Goal: Task Accomplishment & Management: Complete application form

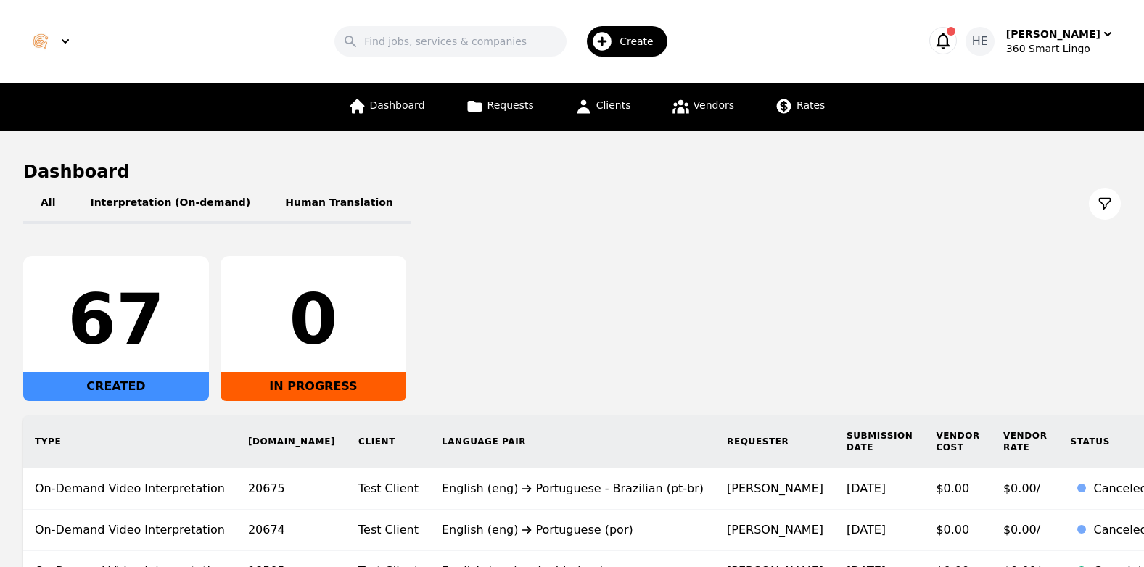
click at [645, 43] on span "Create" at bounding box center [641, 41] width 44 height 15
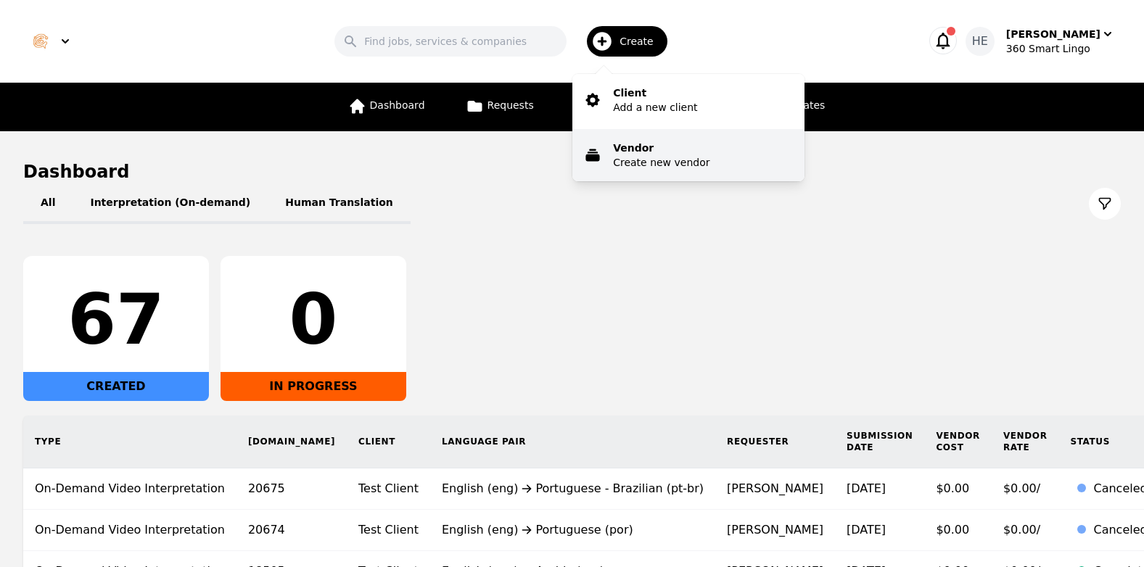
click at [671, 162] on p "Create new vendor" at bounding box center [661, 162] width 96 height 15
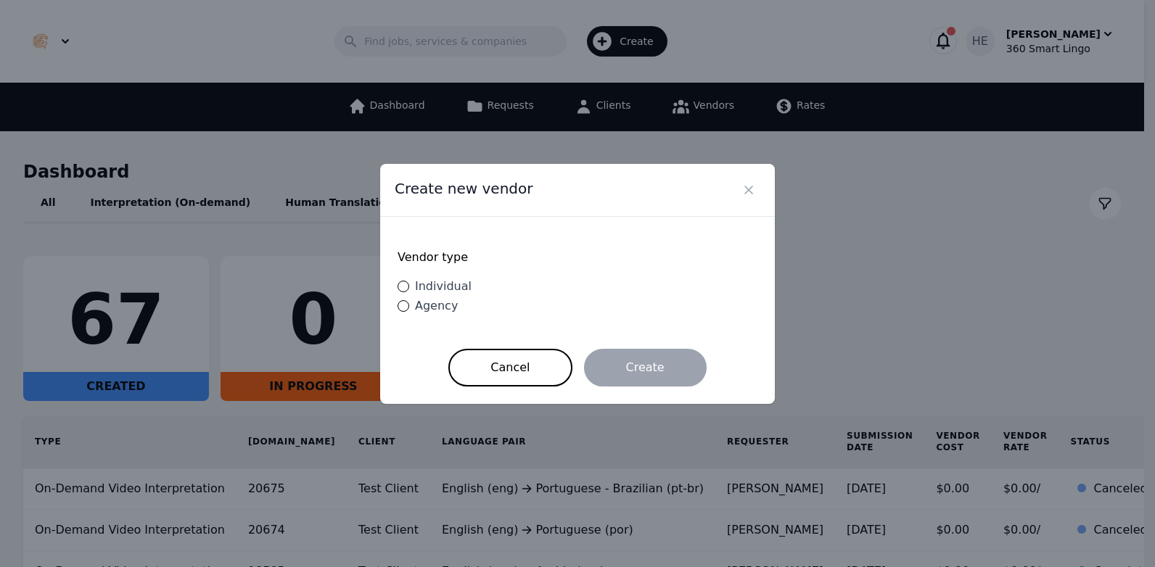
click at [434, 287] on span "Individual" at bounding box center [443, 286] width 57 height 14
click at [409, 287] on input "Individual" at bounding box center [404, 287] width 12 height 12
radio input "true"
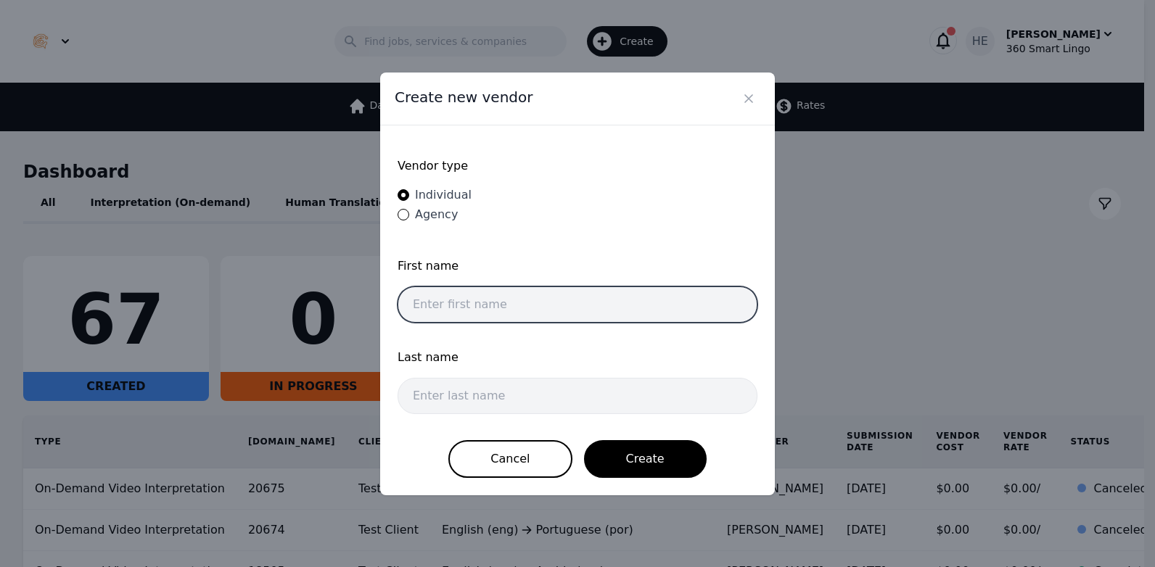
click at [514, 302] on input "text" at bounding box center [578, 305] width 360 height 36
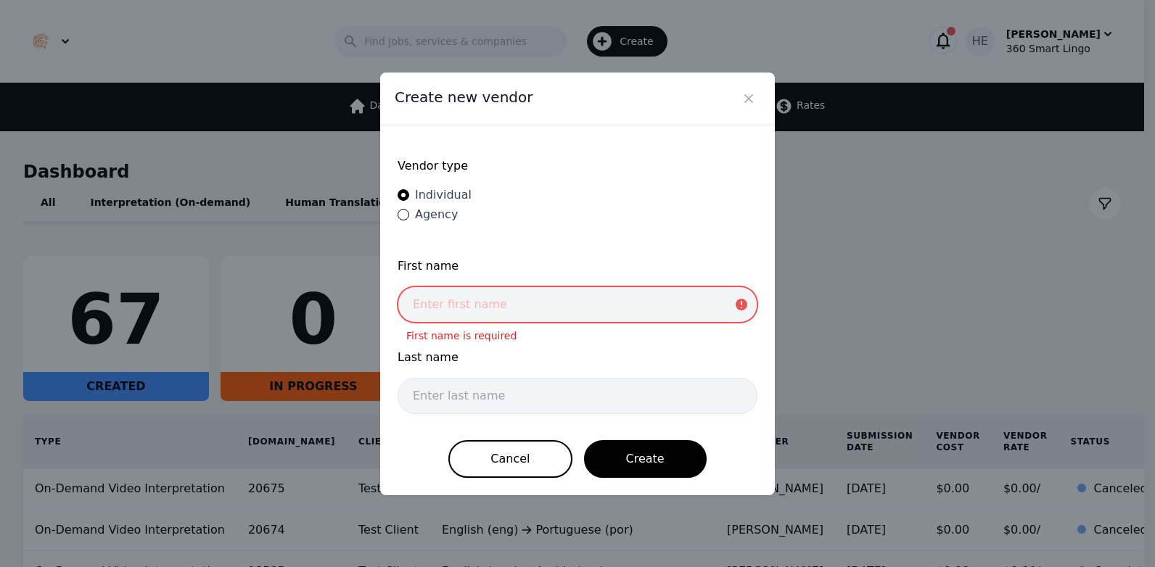
click at [457, 322] on div "First name First name is required" at bounding box center [578, 295] width 360 height 74
click at [457, 291] on input "text" at bounding box center [578, 305] width 360 height 36
paste input "Zair Victoria Mejias"
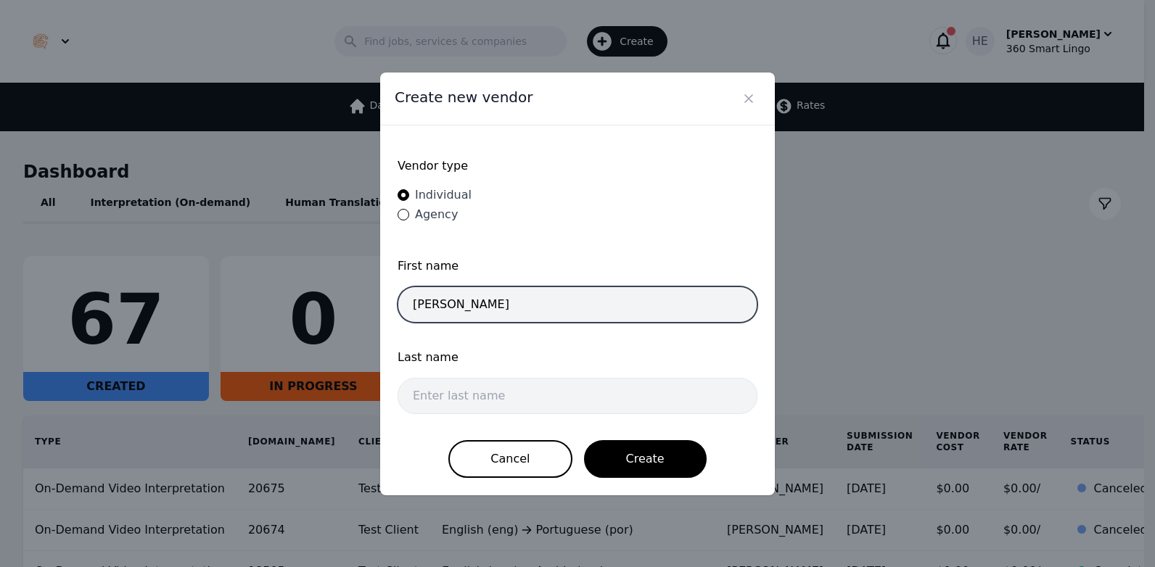
drag, startPoint x: 485, startPoint y: 304, endPoint x: 447, endPoint y: 305, distance: 37.7
click at [435, 300] on input "Zair Victoria Mejias" at bounding box center [578, 305] width 360 height 36
type input "Zair"
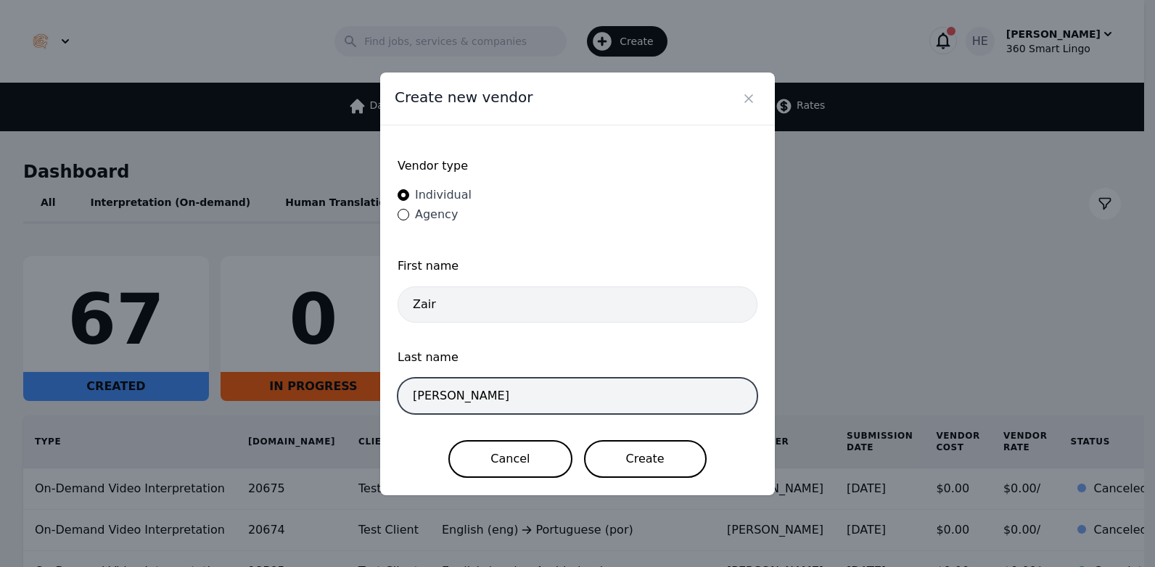
type input "Victoria Mejias"
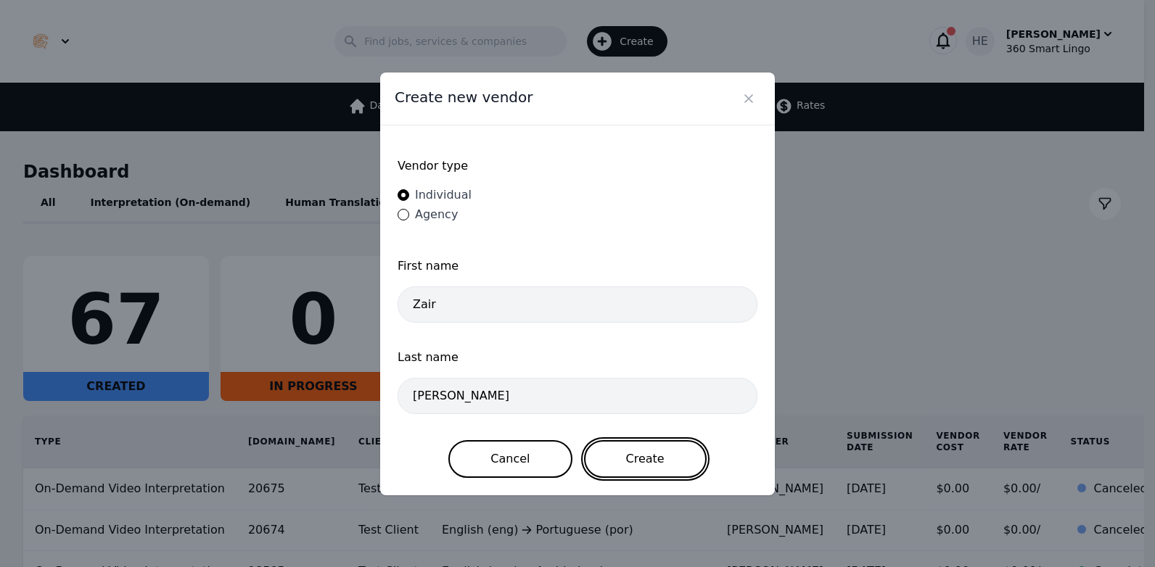
click at [635, 467] on button "Create" at bounding box center [645, 459] width 123 height 38
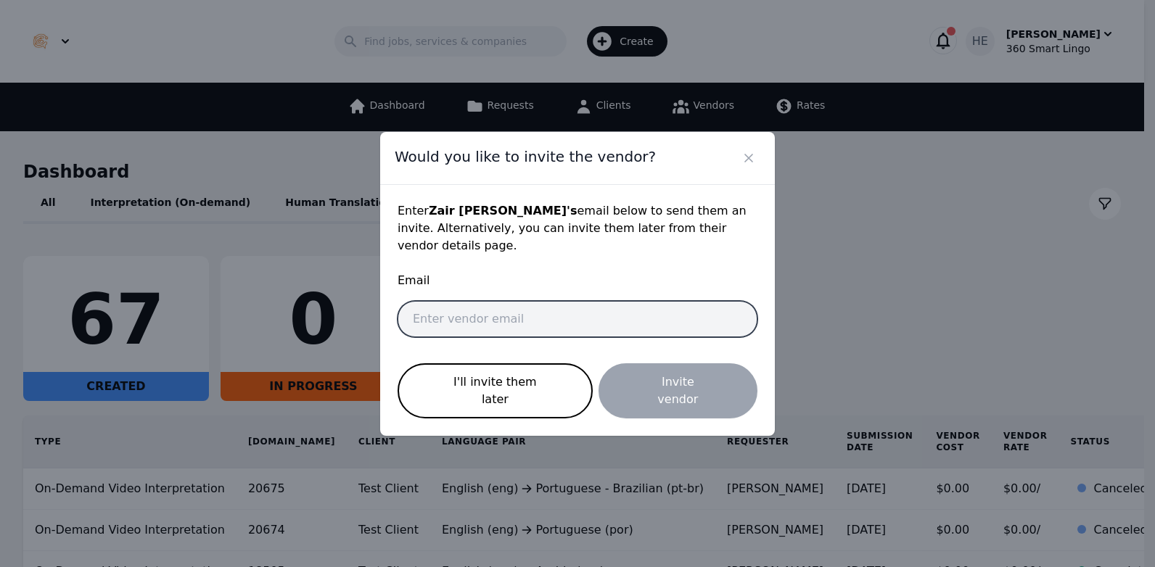
click at [494, 310] on input "email" at bounding box center [578, 319] width 360 height 36
paste input "zvmm23@gmail.com"
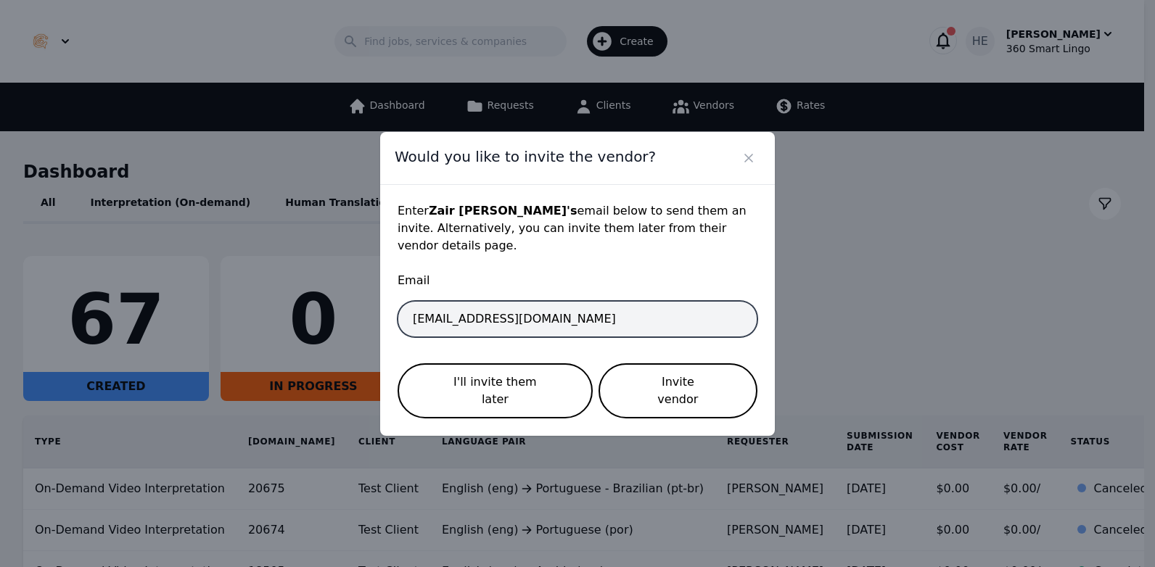
type input "zvmm23@gmail.com"
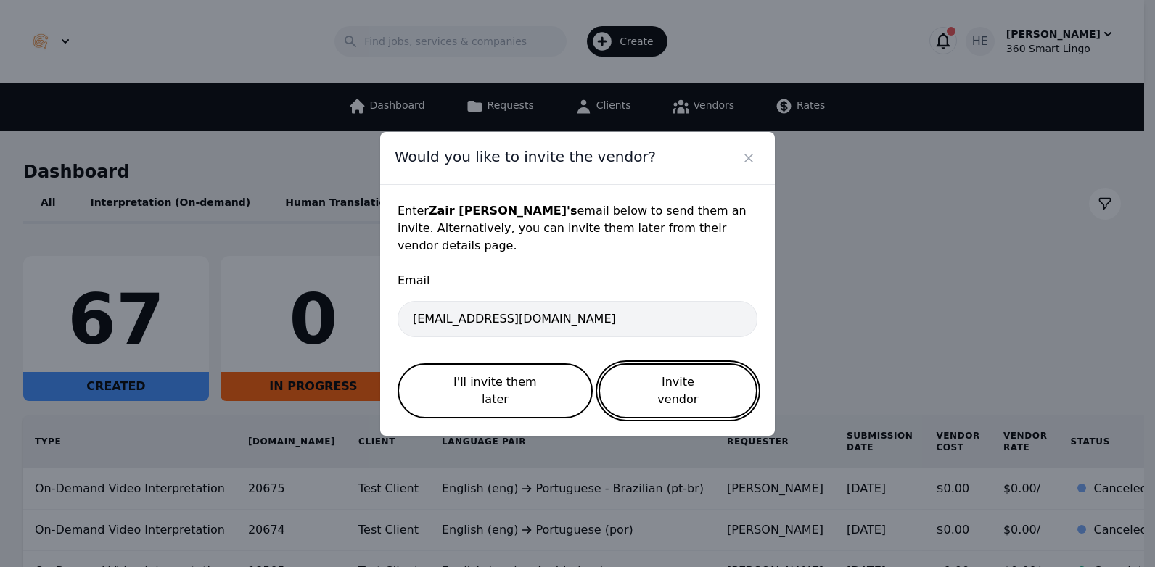
click at [666, 382] on button "Invite vendor" at bounding box center [677, 390] width 159 height 55
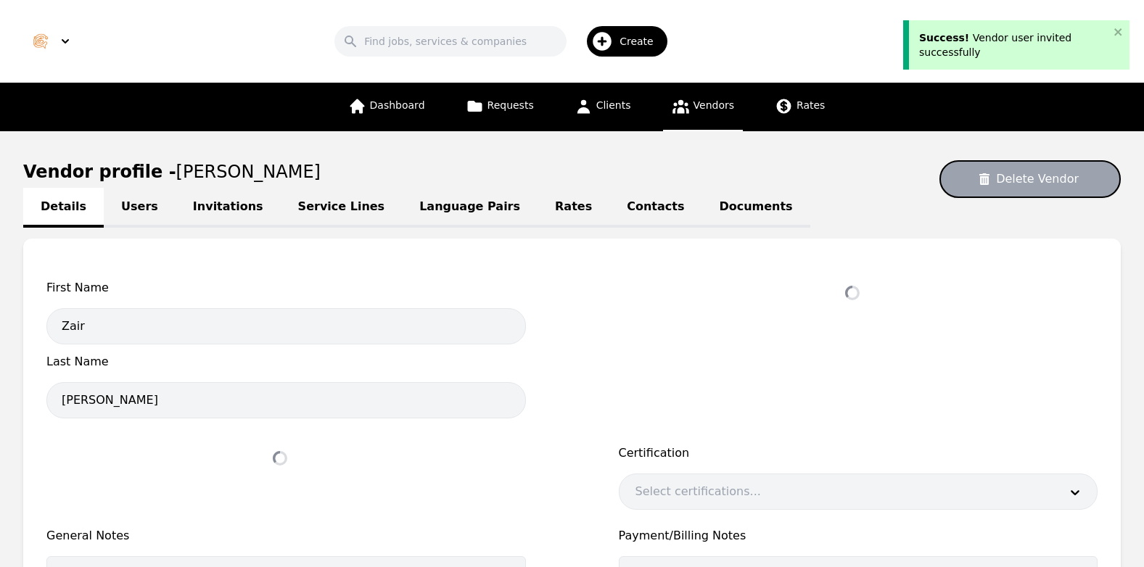
select select "active"
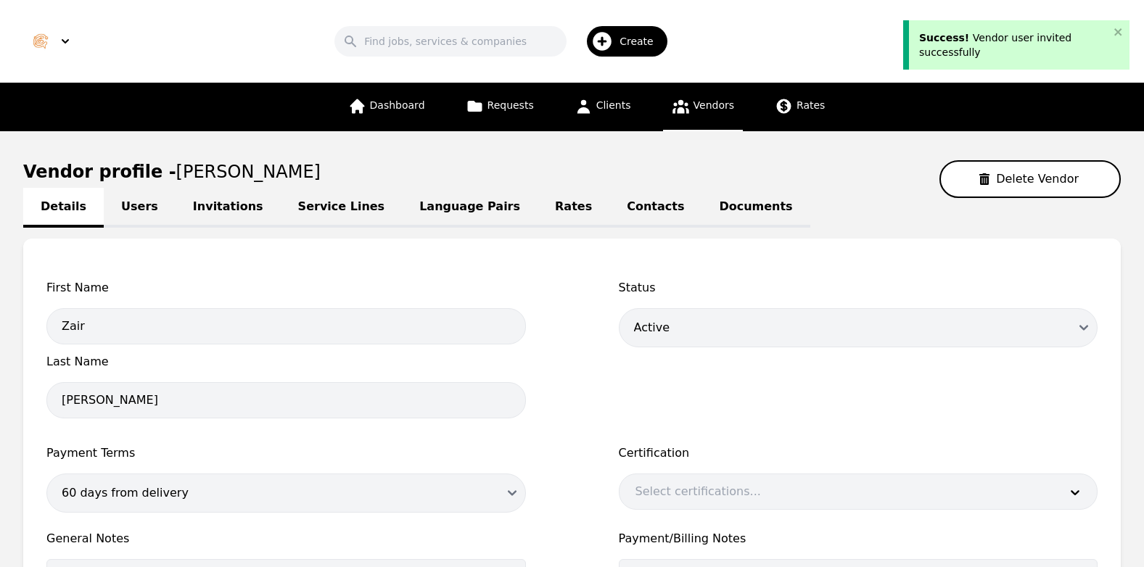
click at [321, 204] on link "Service Lines" at bounding box center [342, 208] width 122 height 40
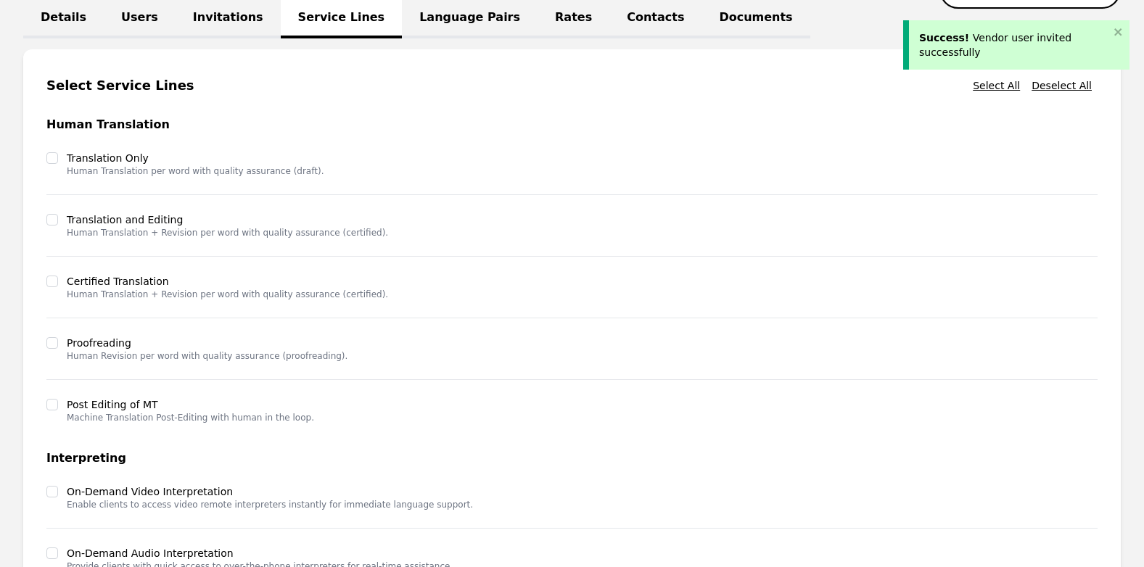
scroll to position [371, 0]
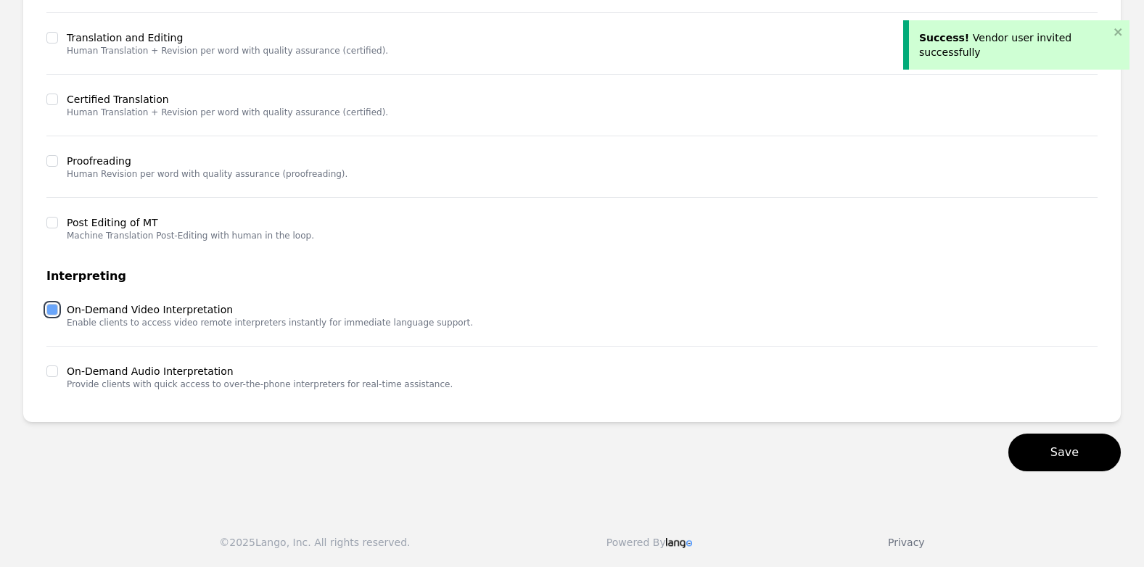
click at [53, 313] on input "checkbox" at bounding box center [52, 310] width 12 height 12
checkbox input "true"
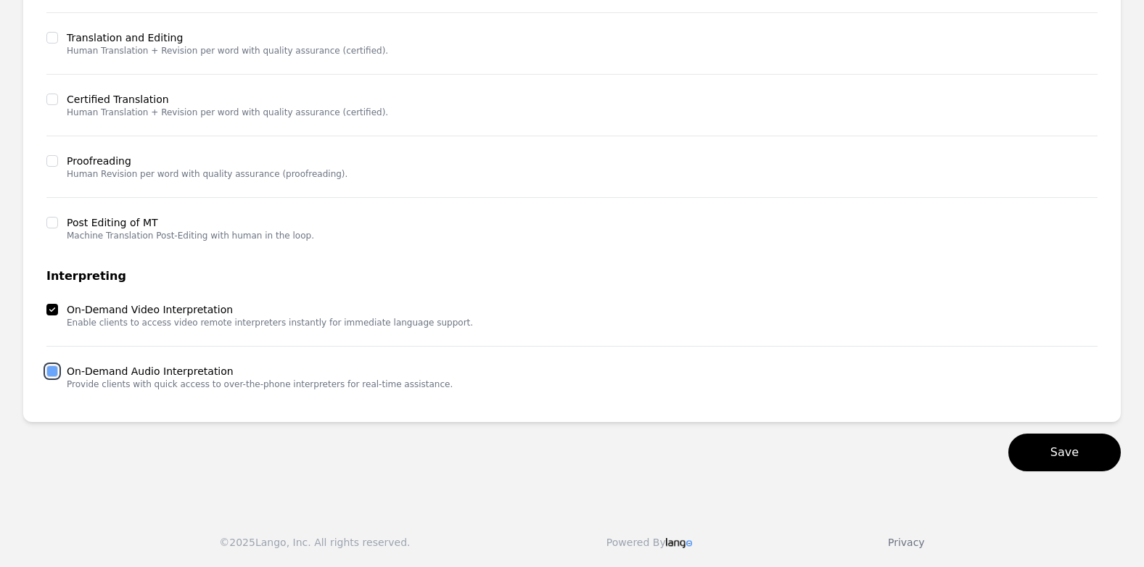
click at [51, 370] on input "checkbox" at bounding box center [52, 372] width 12 height 12
checkbox input "true"
click at [1048, 456] on button "Save" at bounding box center [1064, 453] width 112 height 38
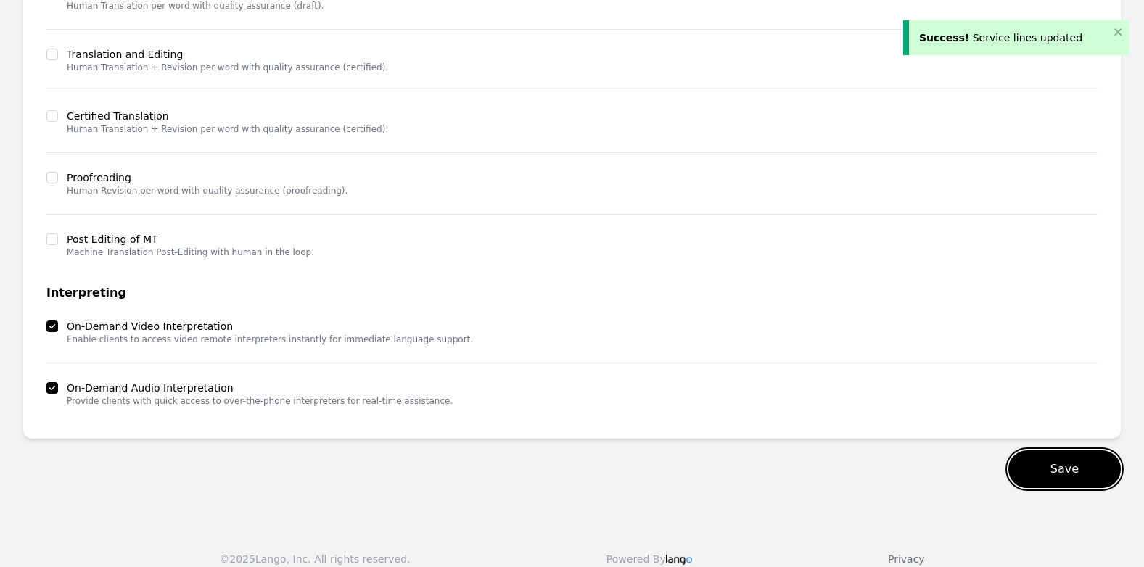
scroll to position [0, 0]
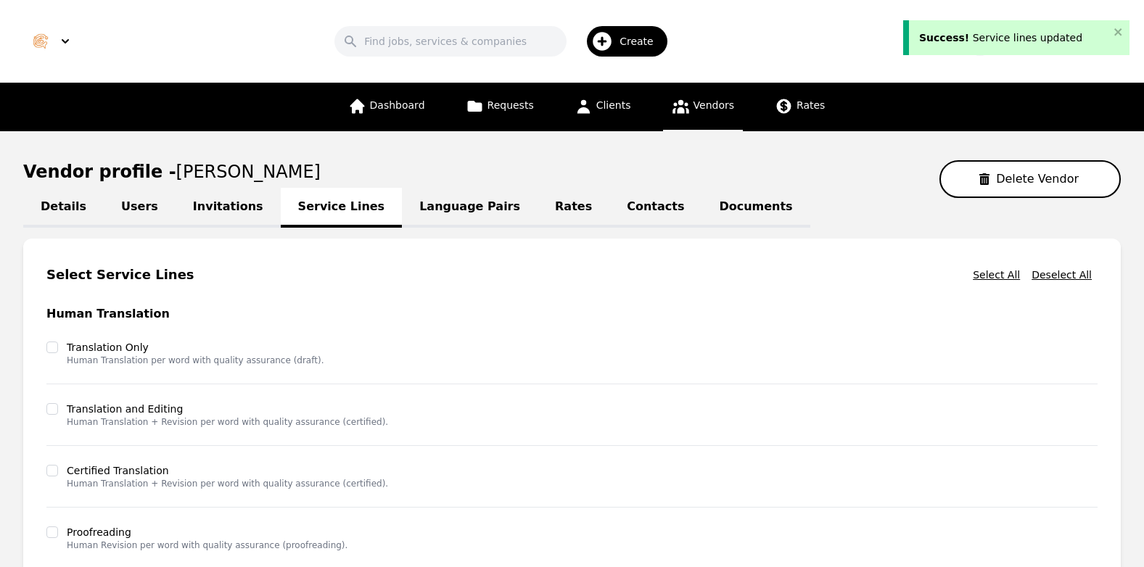
click at [609, 205] on link "Contacts" at bounding box center [655, 208] width 92 height 40
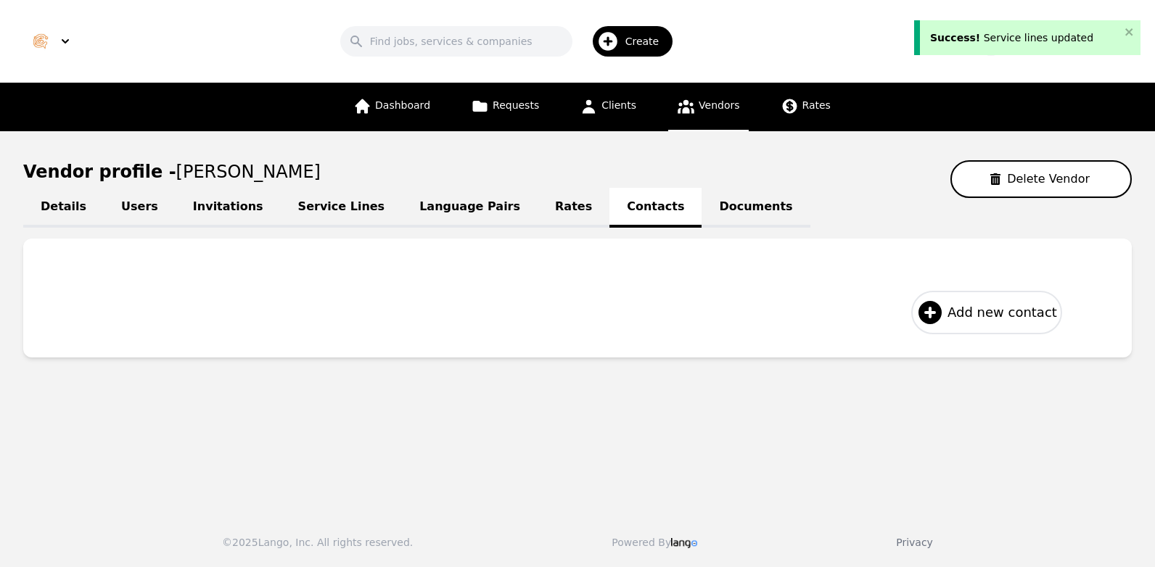
click at [959, 321] on span "Add new contact" at bounding box center [1002, 312] width 110 height 20
select select "US"
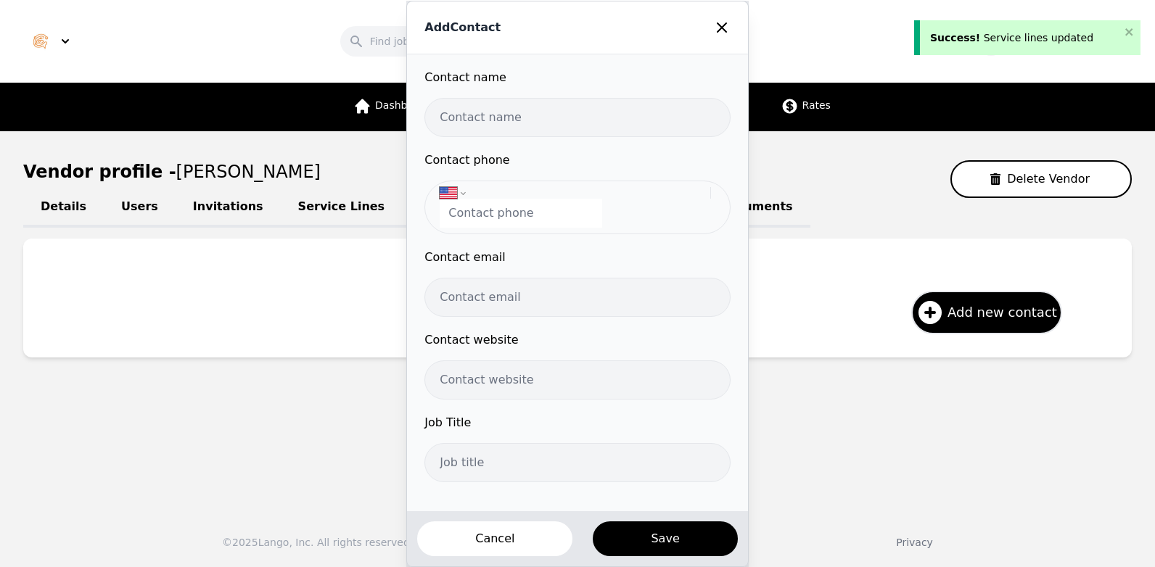
click at [520, 125] on input "text" at bounding box center [576, 117] width 305 height 39
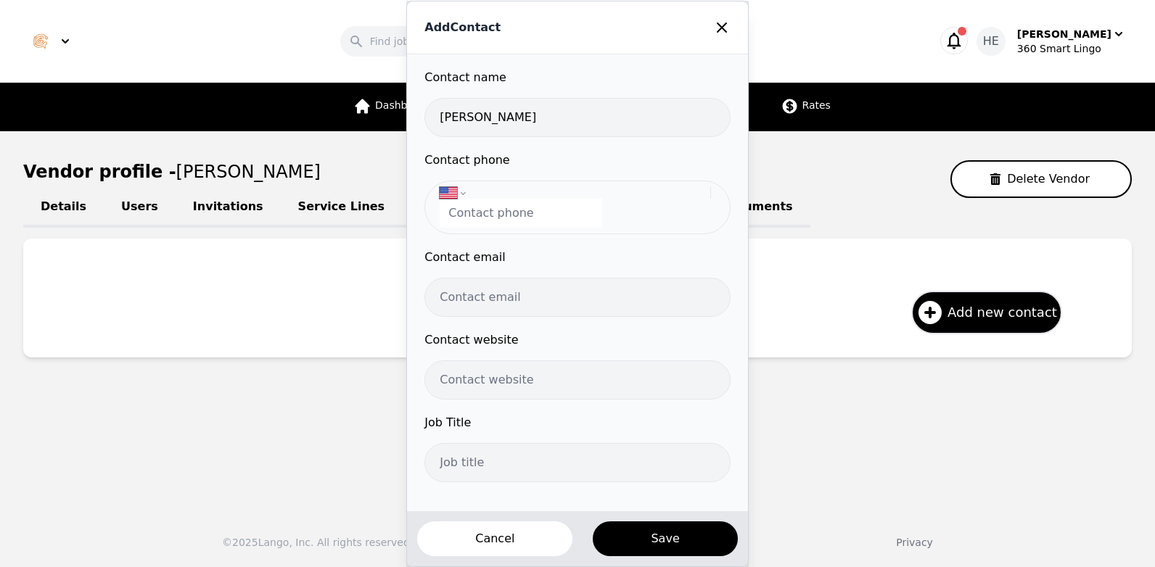
type input "Zair Victoria Mejias"
click at [493, 211] on input "tel" at bounding box center [521, 213] width 162 height 29
paste input "+55 41 99614 8020"
type input "+55 41 99614 8020"
select select "BR"
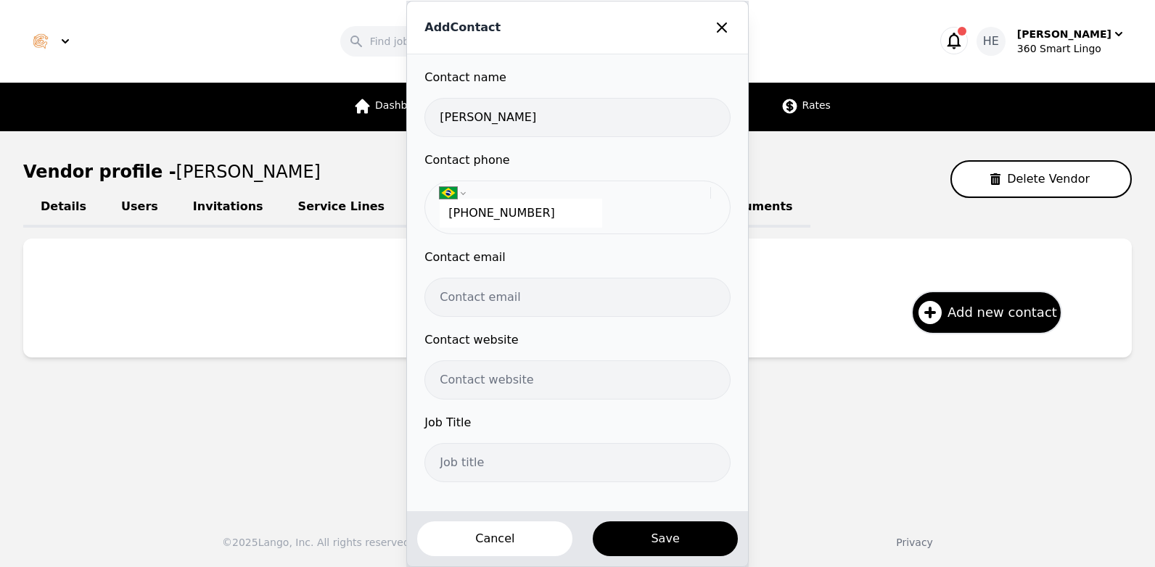
type input "+55 41 99614 8020"
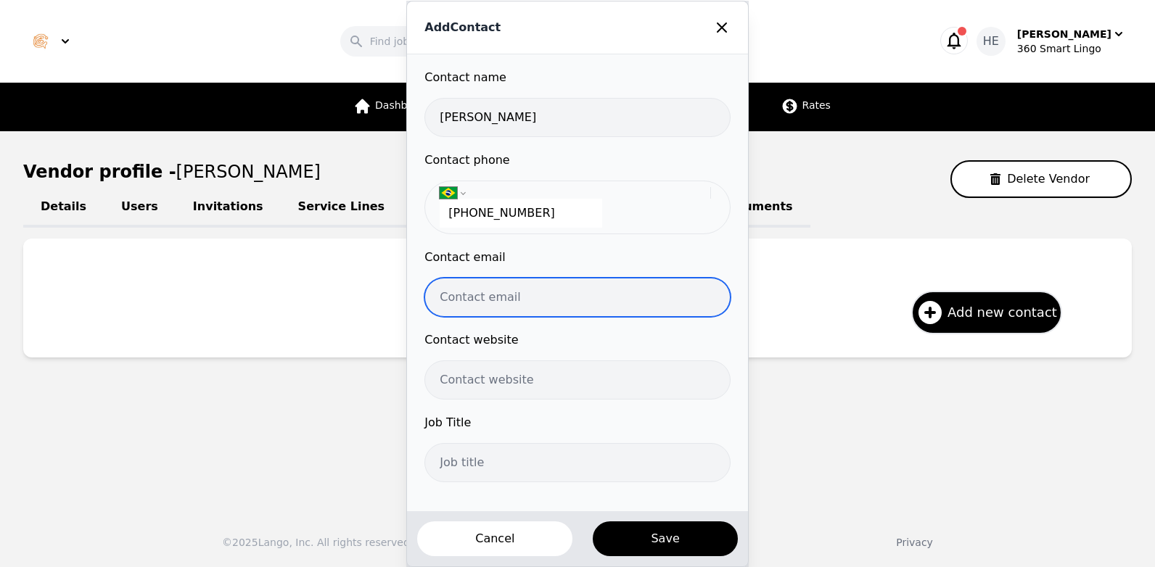
click at [478, 301] on input "email" at bounding box center [576, 297] width 305 height 39
paste input "zvmm23@gmail.com"
type input "zvmm23@gmail.com"
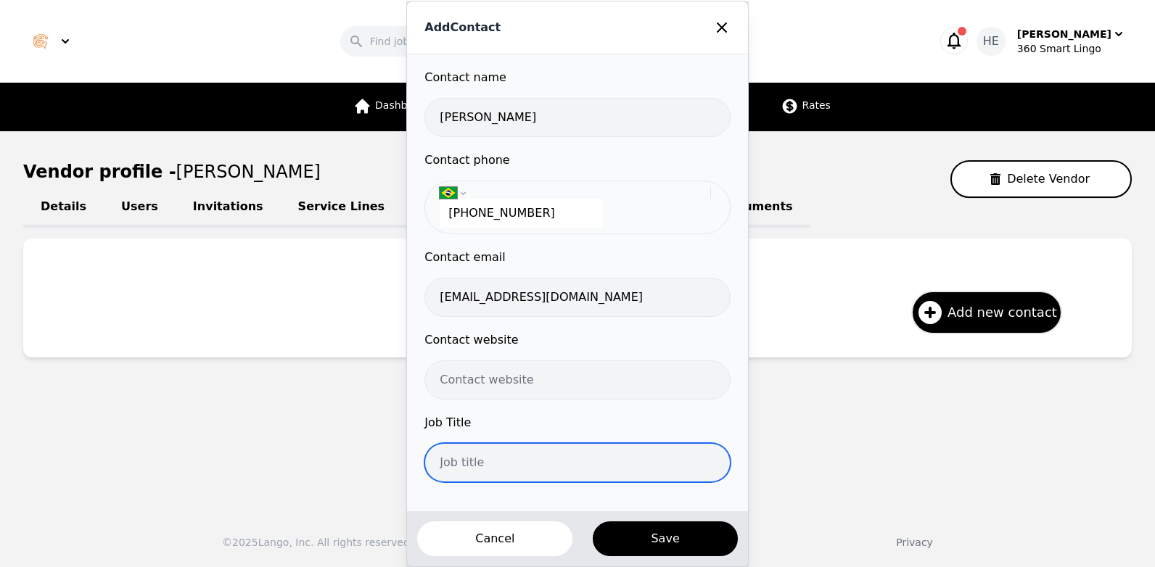
click at [484, 456] on input "text" at bounding box center [576, 462] width 305 height 39
type input "Interpreter"
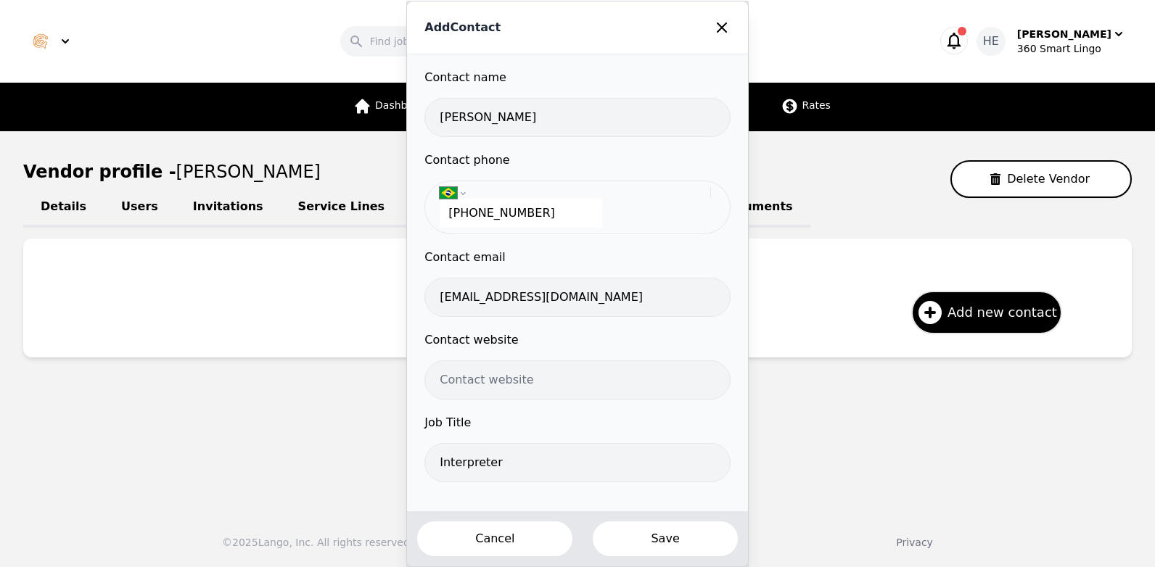
click at [658, 540] on button "Save" at bounding box center [664, 539] width 147 height 38
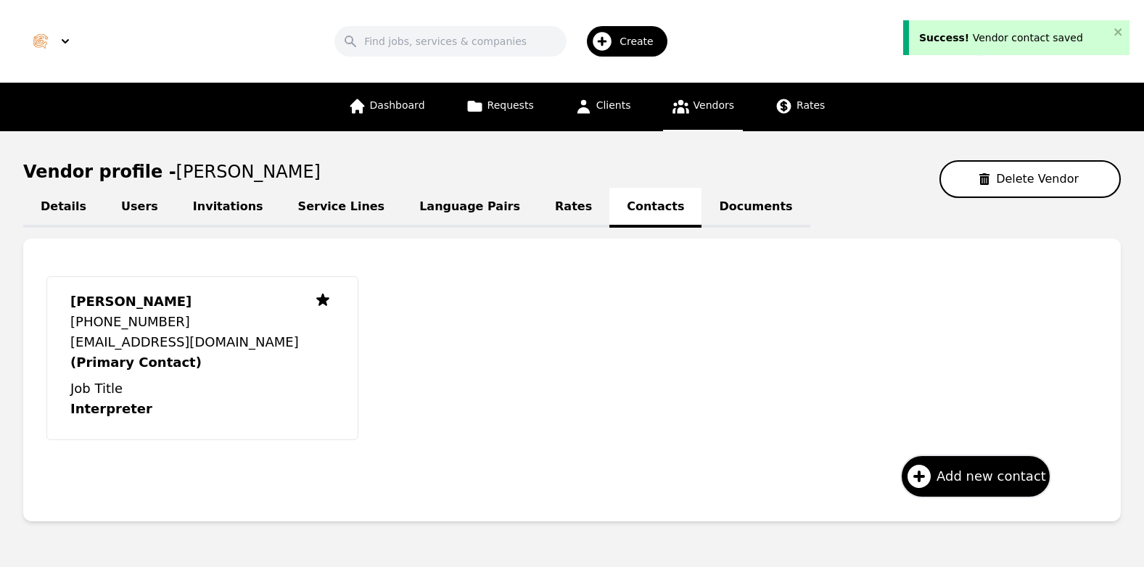
click at [418, 212] on link "Language Pairs" at bounding box center [470, 208] width 136 height 40
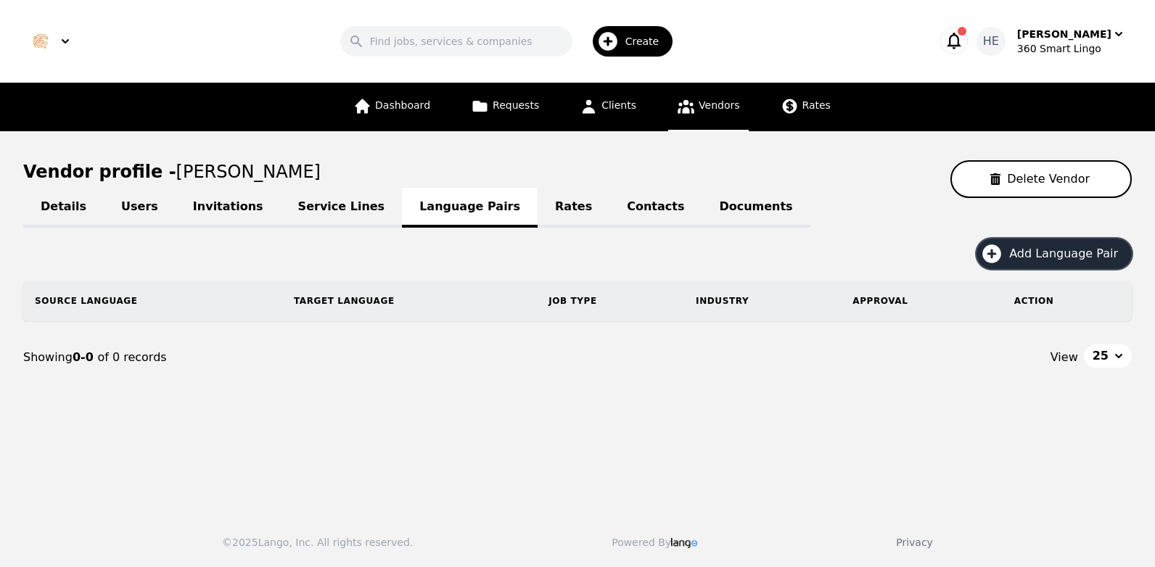
click at [1074, 253] on span "Add Language Pair" at bounding box center [1068, 253] width 119 height 17
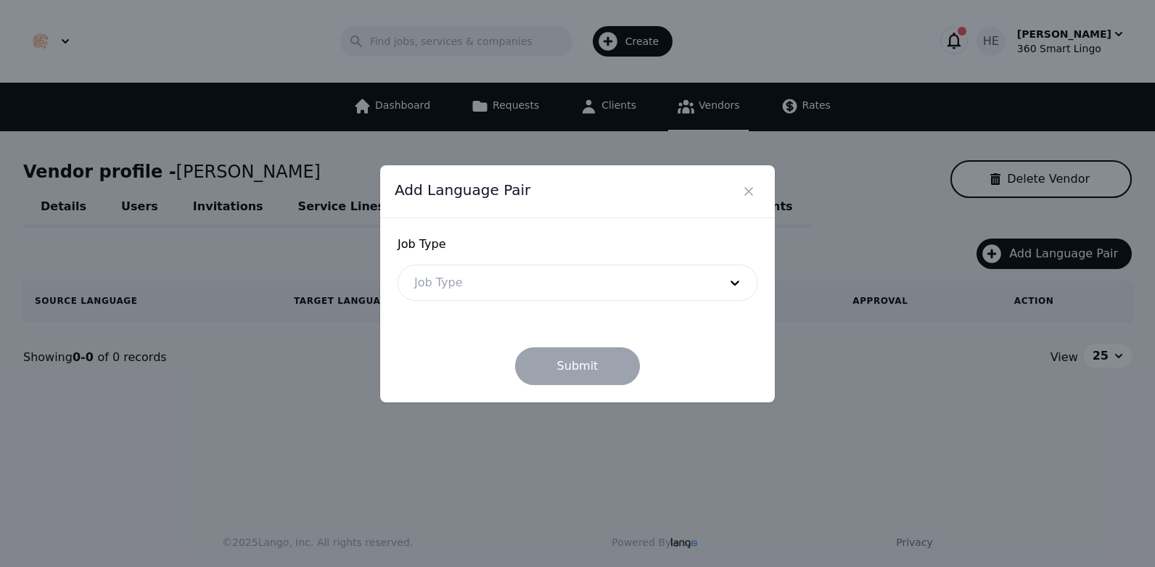
click at [461, 281] on div at bounding box center [555, 282] width 315 height 35
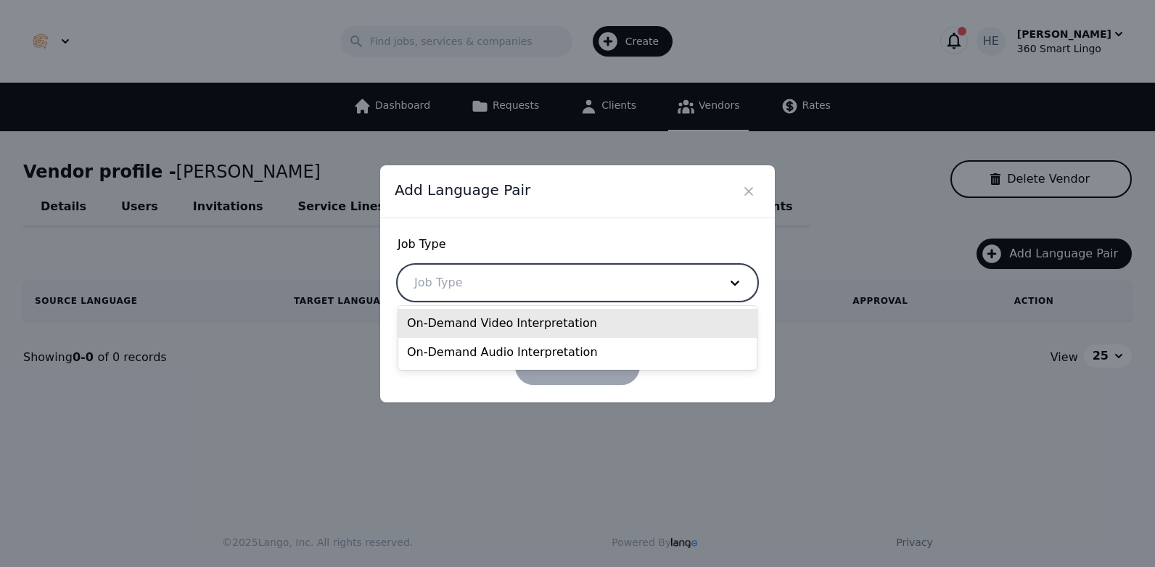
click at [464, 332] on div "On-Demand Video Interpretation" at bounding box center [577, 323] width 358 height 29
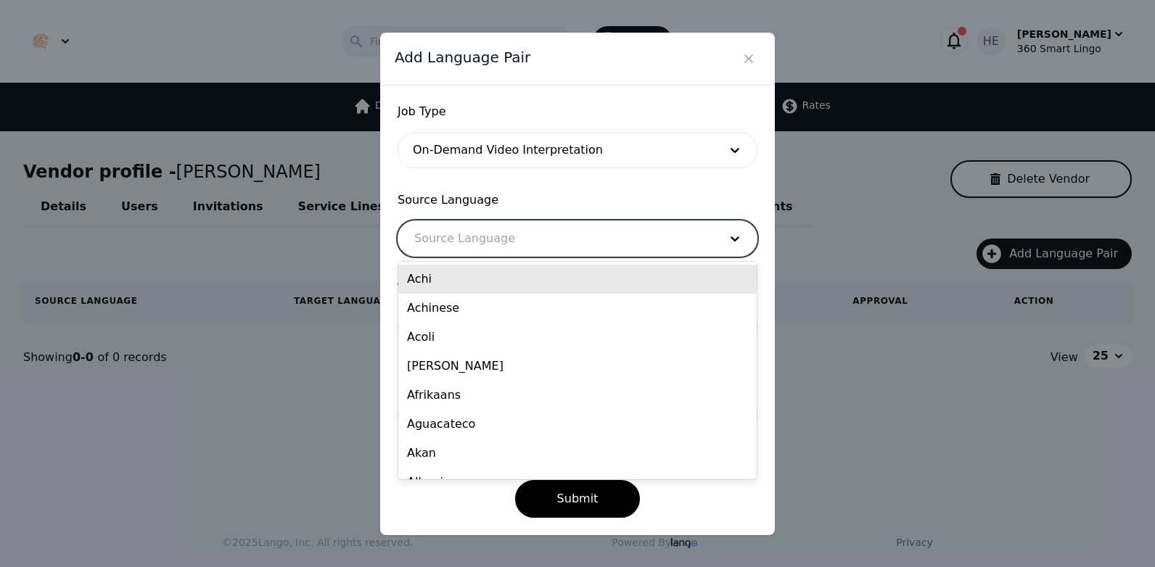
click at [468, 239] on div at bounding box center [555, 238] width 315 height 35
click at [473, 232] on div at bounding box center [555, 238] width 315 height 35
type input "en"
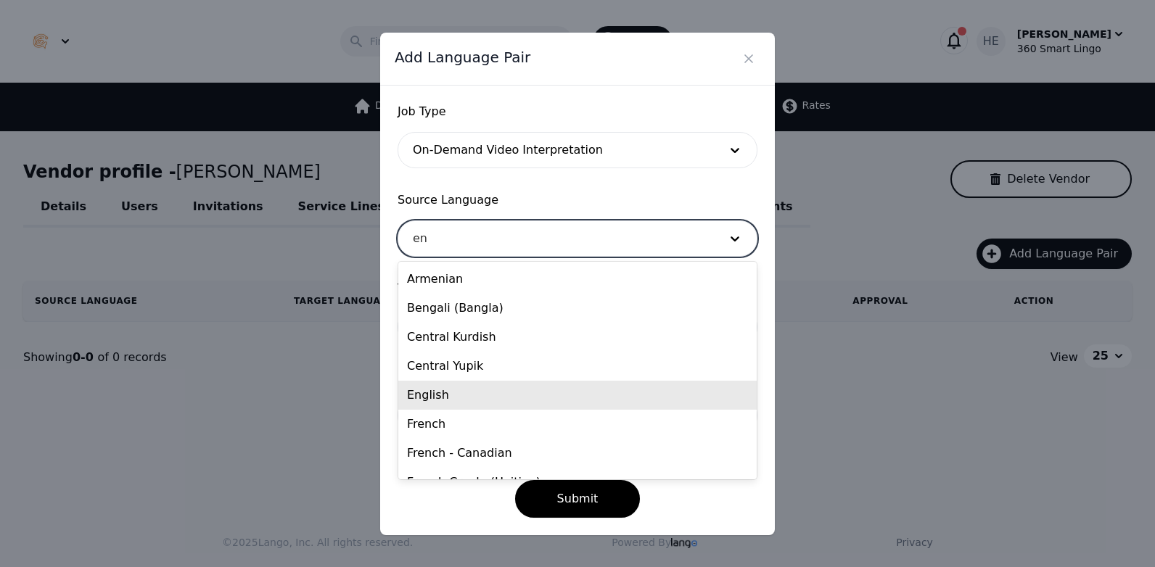
click at [479, 399] on div "English" at bounding box center [577, 395] width 358 height 29
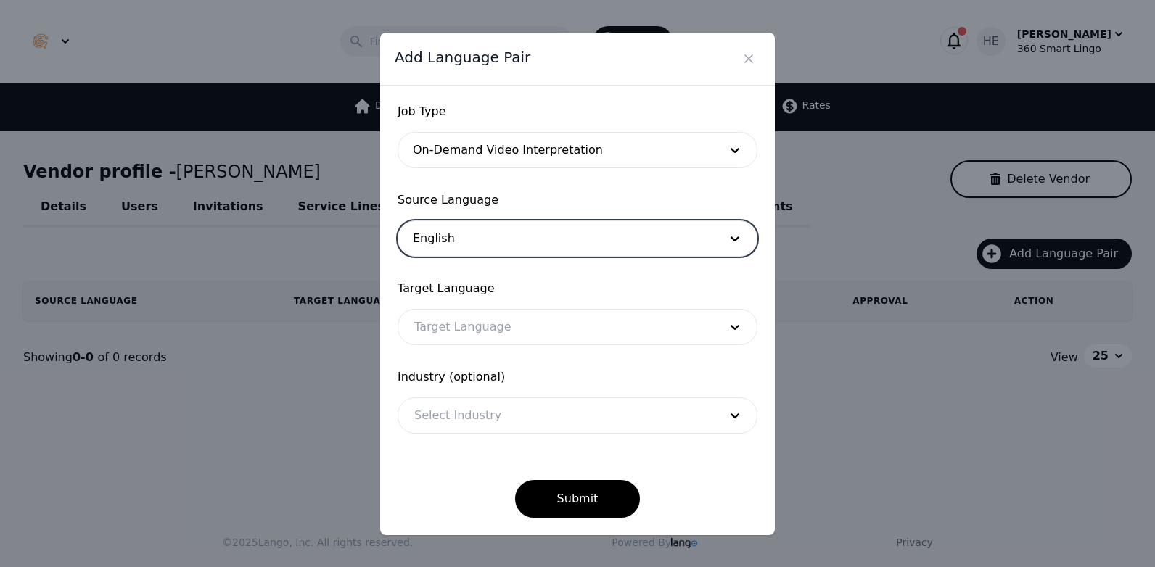
click at [432, 334] on div at bounding box center [555, 327] width 315 height 35
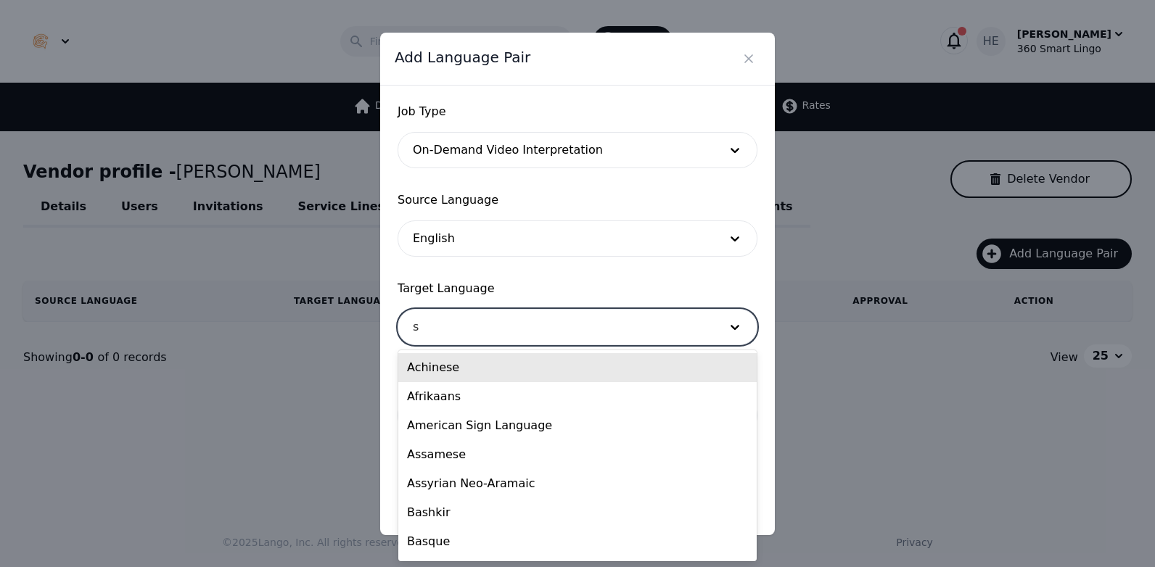
type input "sp"
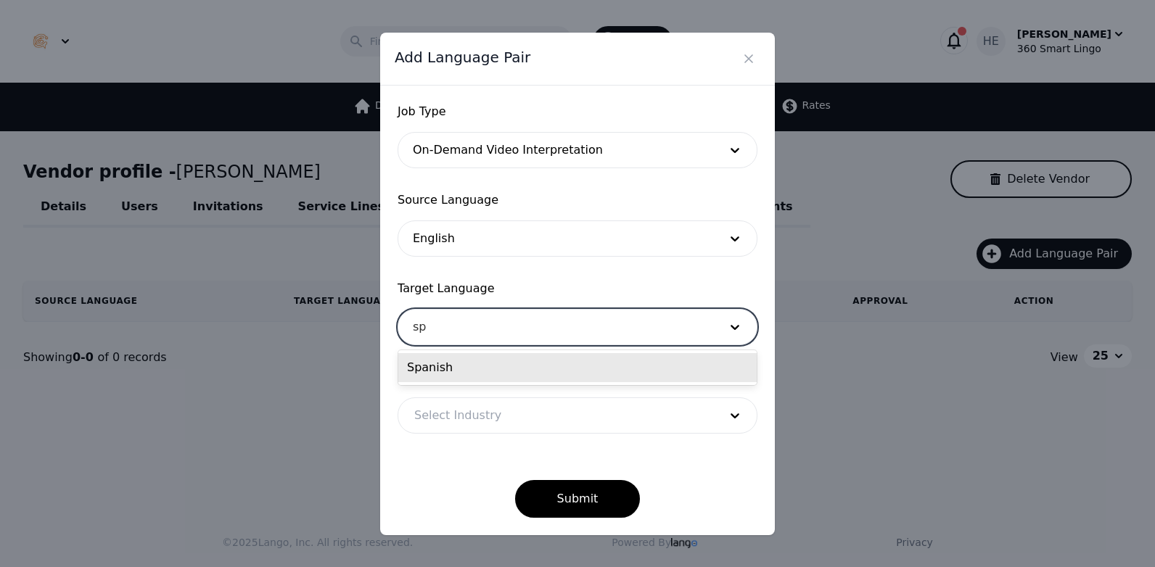
click at [495, 365] on div "Spanish" at bounding box center [577, 367] width 358 height 29
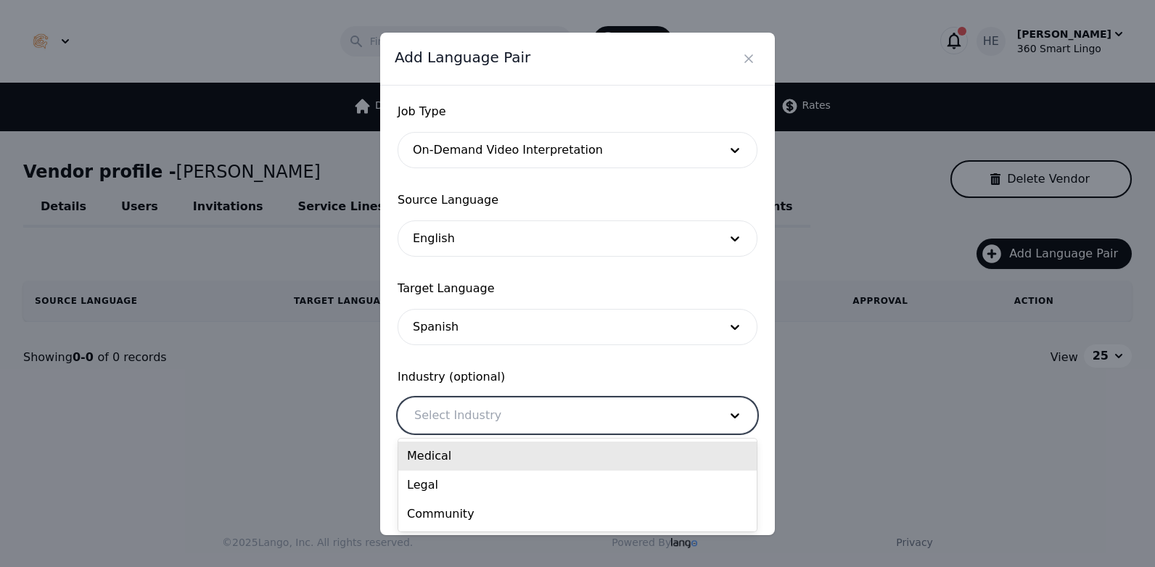
click at [508, 416] on div at bounding box center [555, 415] width 315 height 35
click at [501, 450] on div "Medical" at bounding box center [577, 456] width 358 height 29
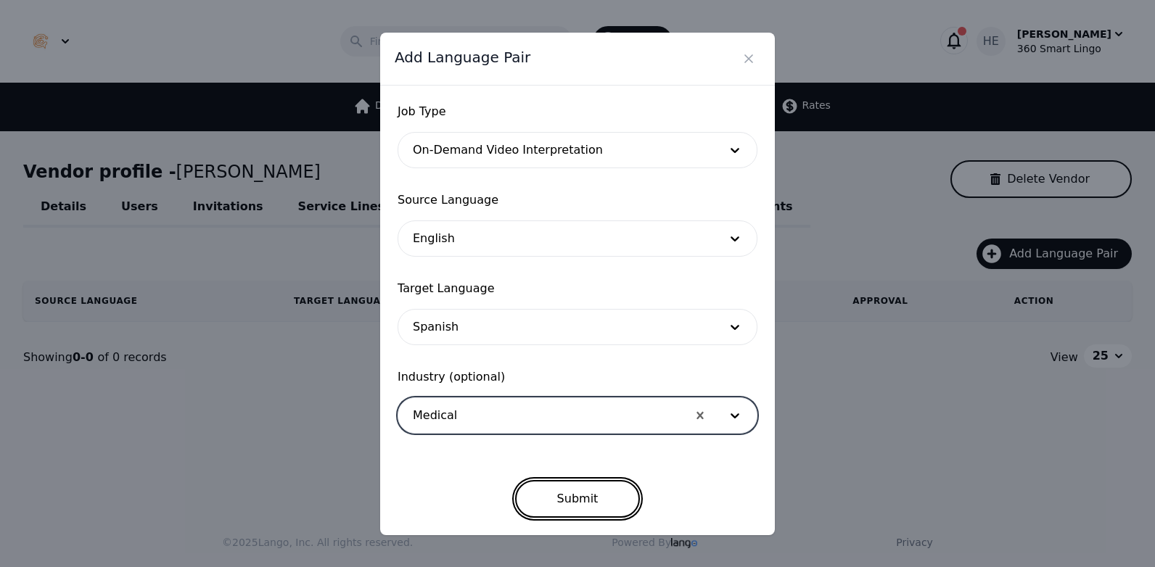
click at [564, 493] on button "Submit" at bounding box center [577, 499] width 125 height 38
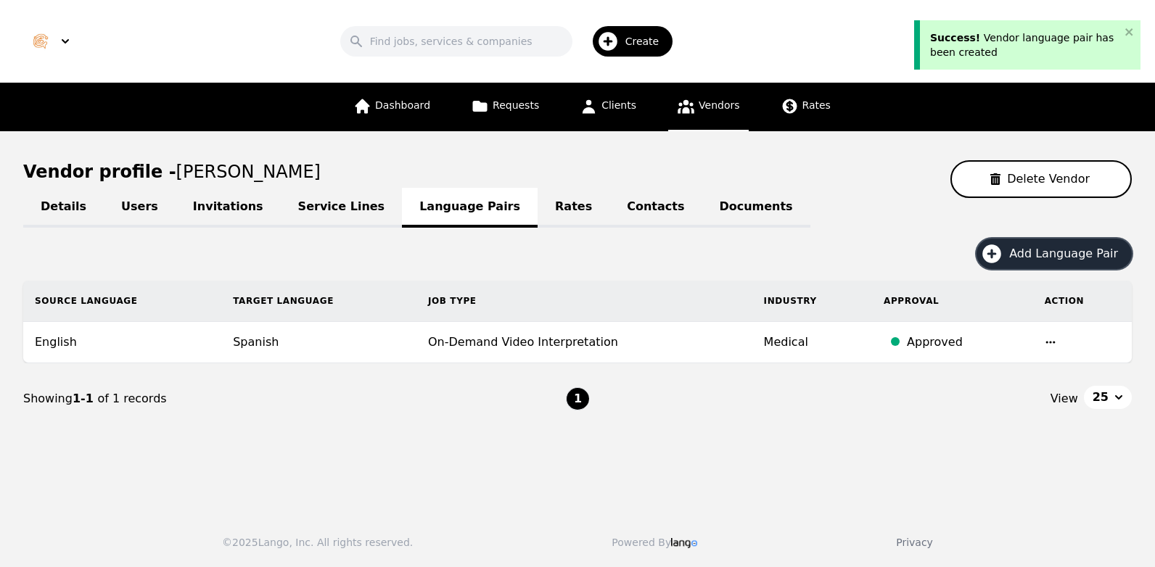
click at [1078, 247] on span "Add Language Pair" at bounding box center [1068, 253] width 119 height 17
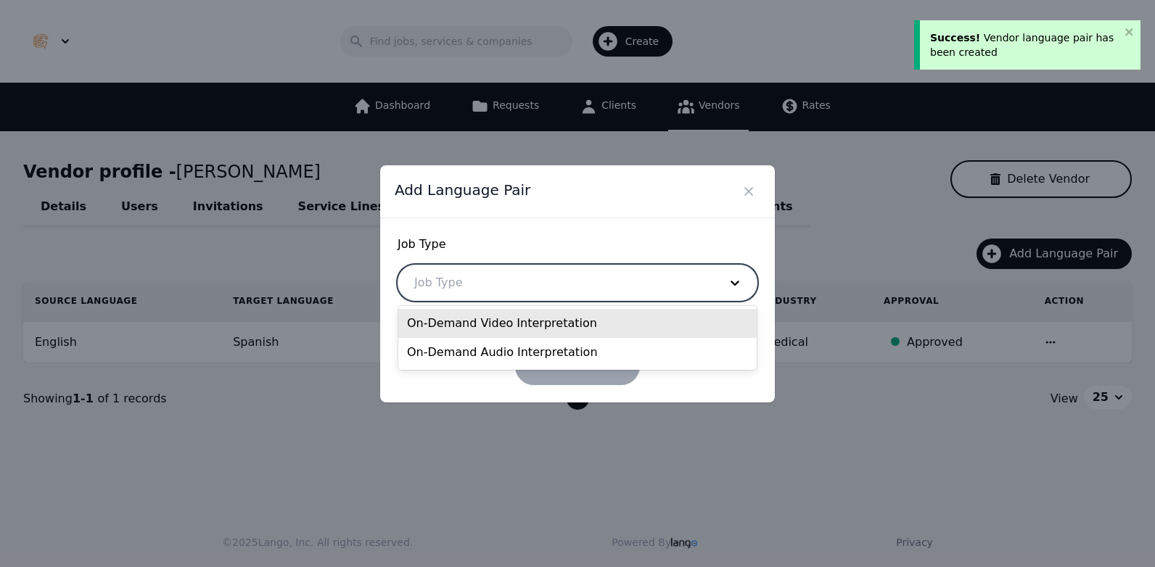
click at [460, 275] on div at bounding box center [555, 282] width 315 height 35
click at [450, 322] on div "On-Demand Video Interpretation" at bounding box center [577, 323] width 358 height 29
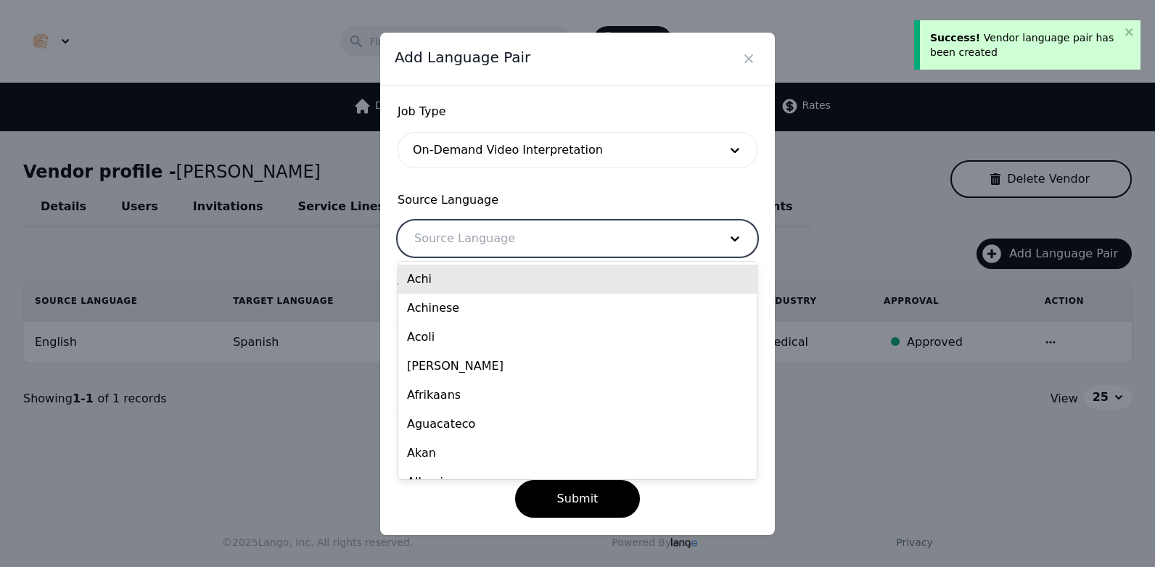
click at [466, 244] on div at bounding box center [555, 238] width 315 height 35
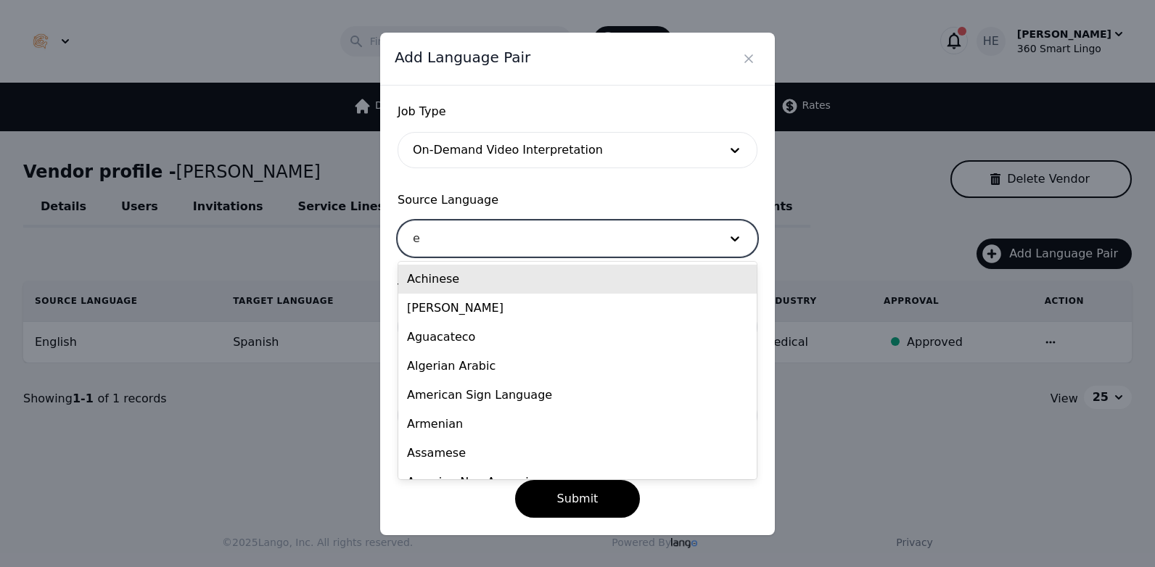
type input "en"
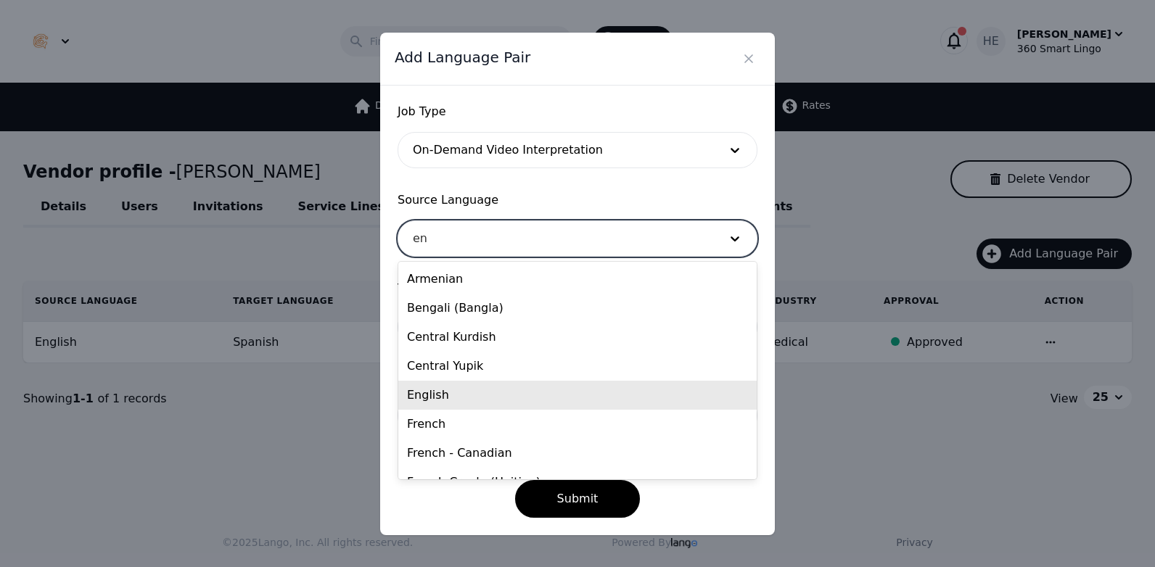
click at [458, 390] on div "English" at bounding box center [577, 395] width 358 height 29
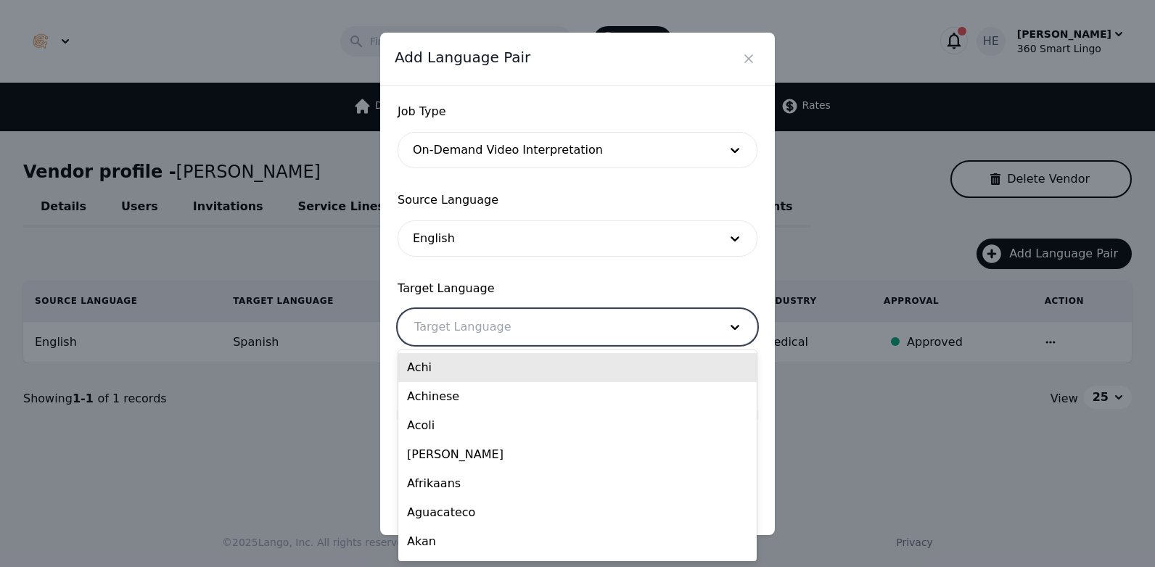
click at [450, 326] on div at bounding box center [555, 327] width 315 height 35
type input "sp"
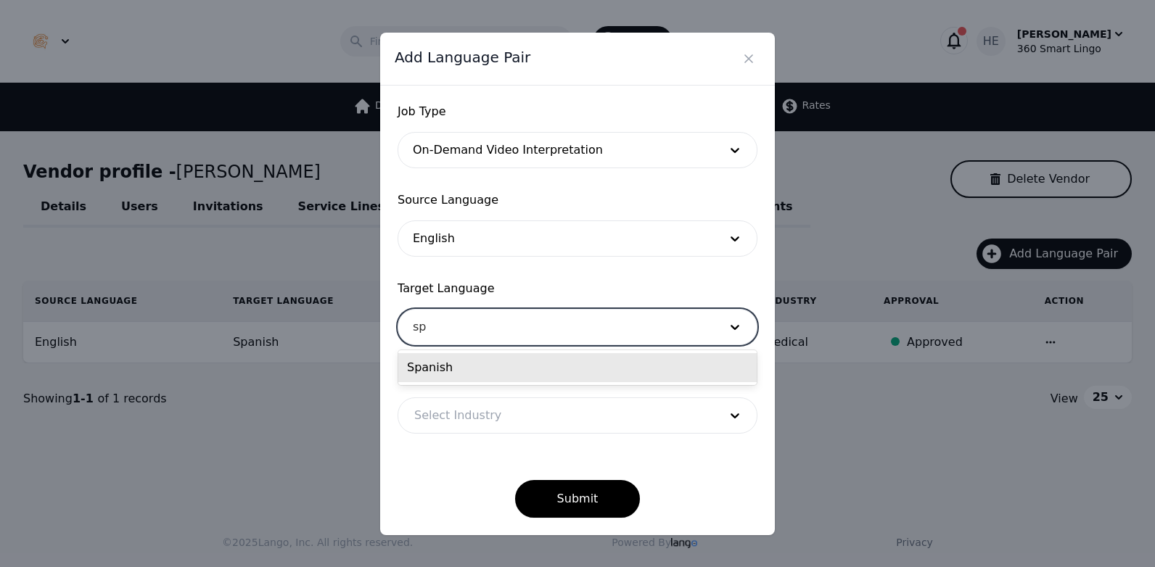
click at [442, 361] on div "Spanish" at bounding box center [577, 367] width 358 height 29
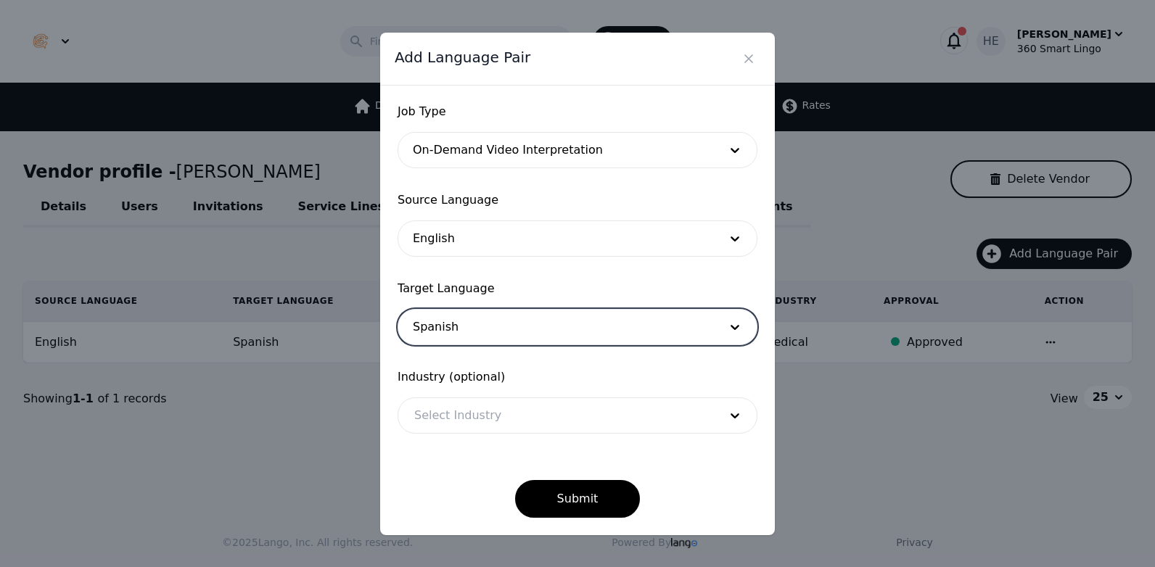
click at [465, 423] on div at bounding box center [555, 415] width 315 height 35
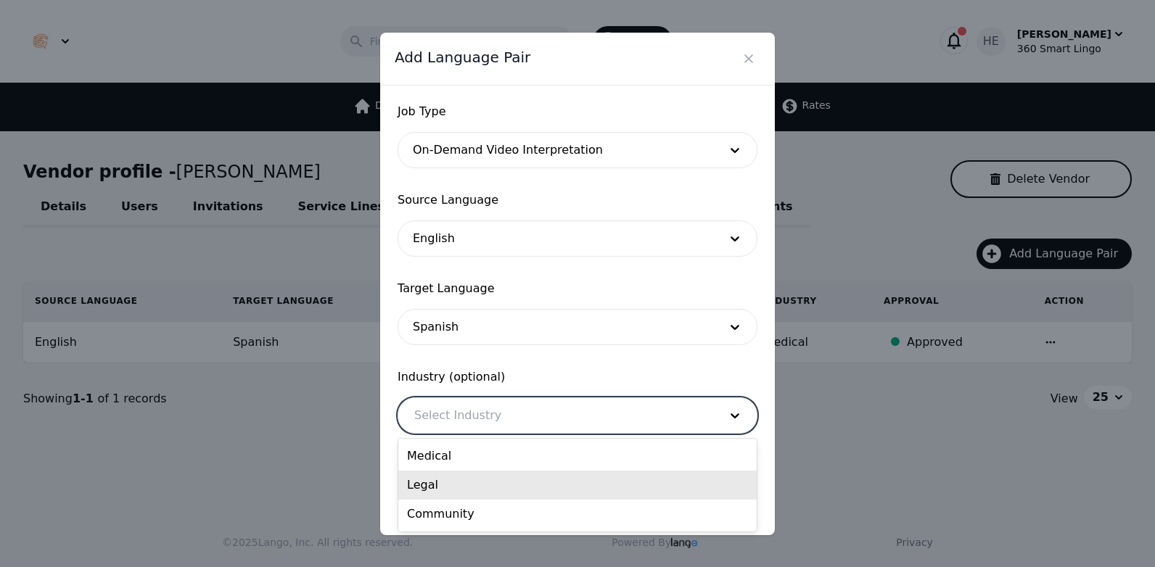
click at [466, 483] on div "Legal" at bounding box center [577, 485] width 358 height 29
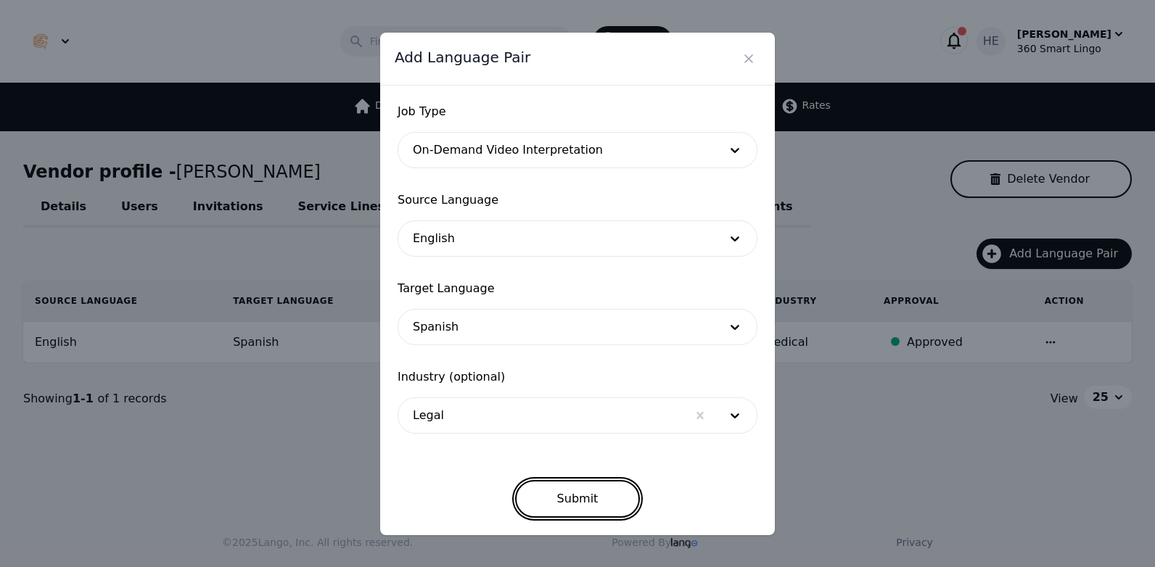
click at [575, 507] on button "Submit" at bounding box center [577, 499] width 125 height 38
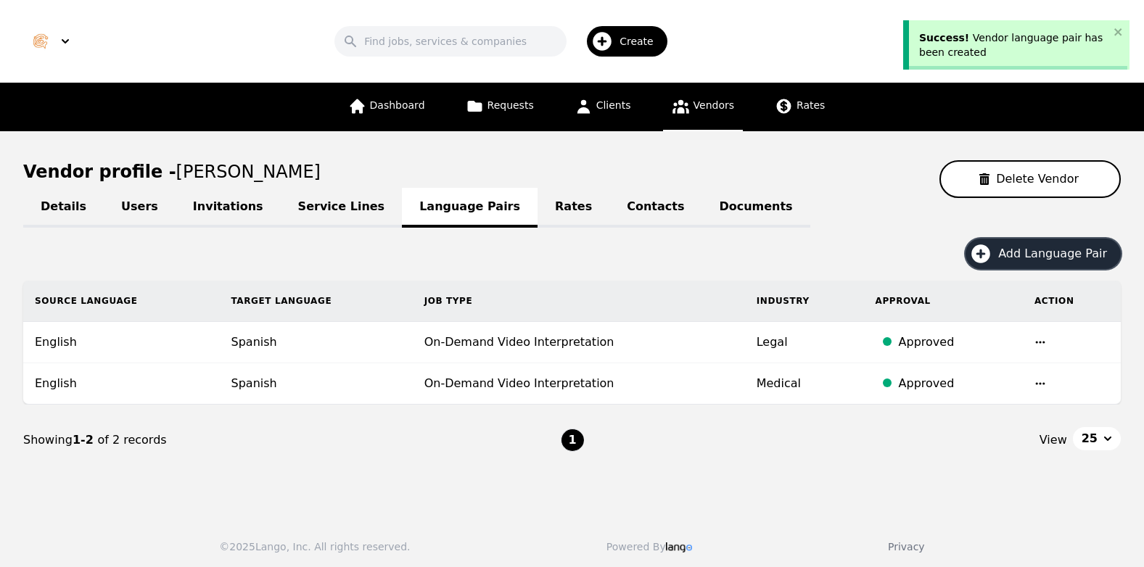
click at [1047, 259] on span "Add Language Pair" at bounding box center [1057, 253] width 119 height 17
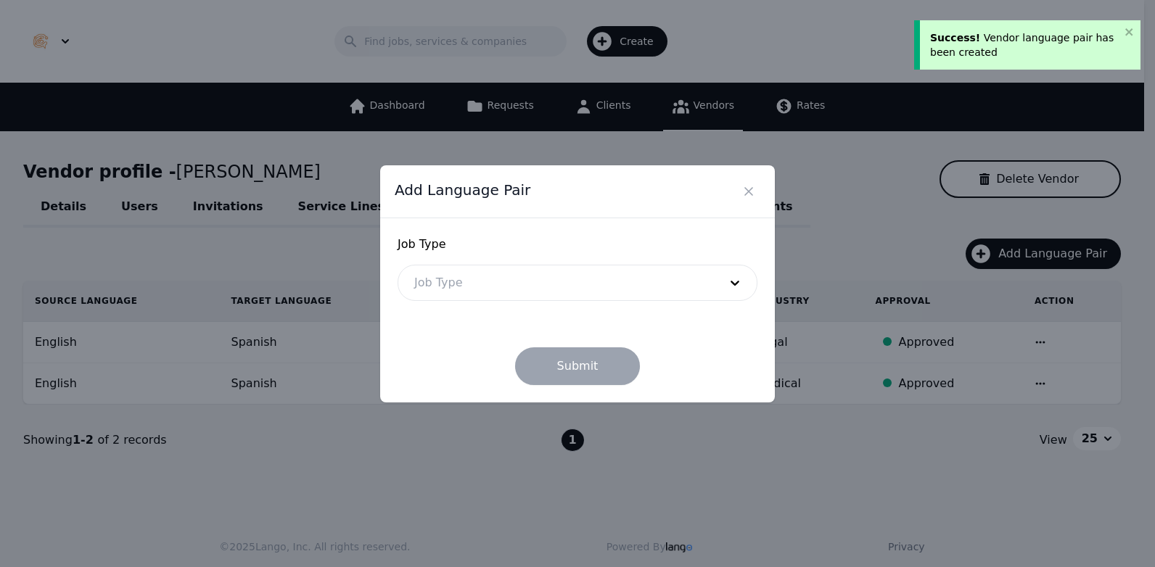
click at [572, 284] on div at bounding box center [555, 282] width 315 height 35
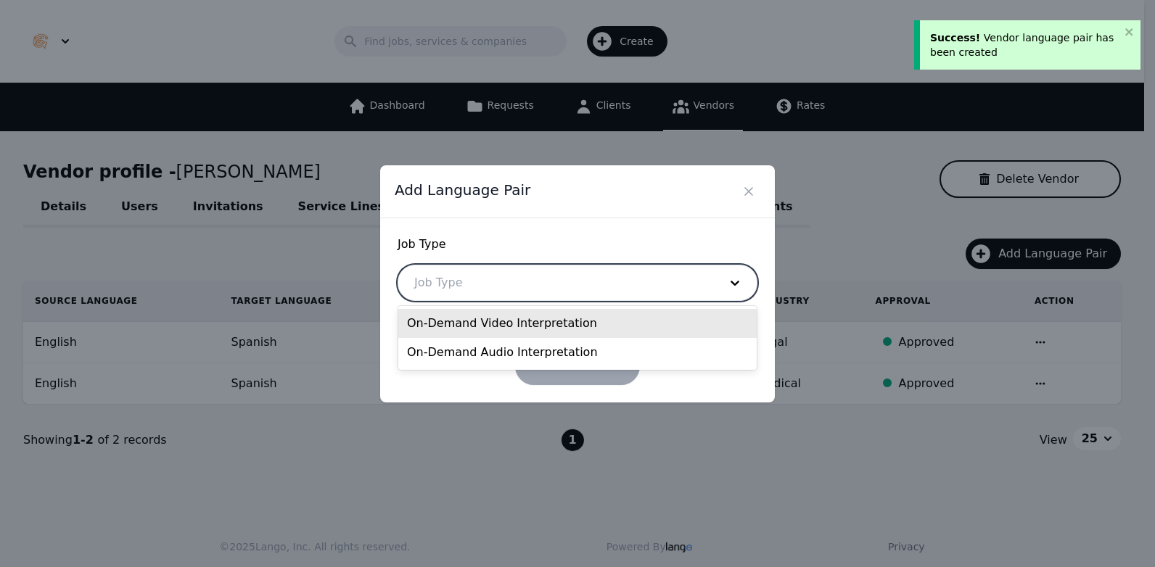
click at [498, 330] on div "On-Demand Video Interpretation" at bounding box center [577, 323] width 358 height 29
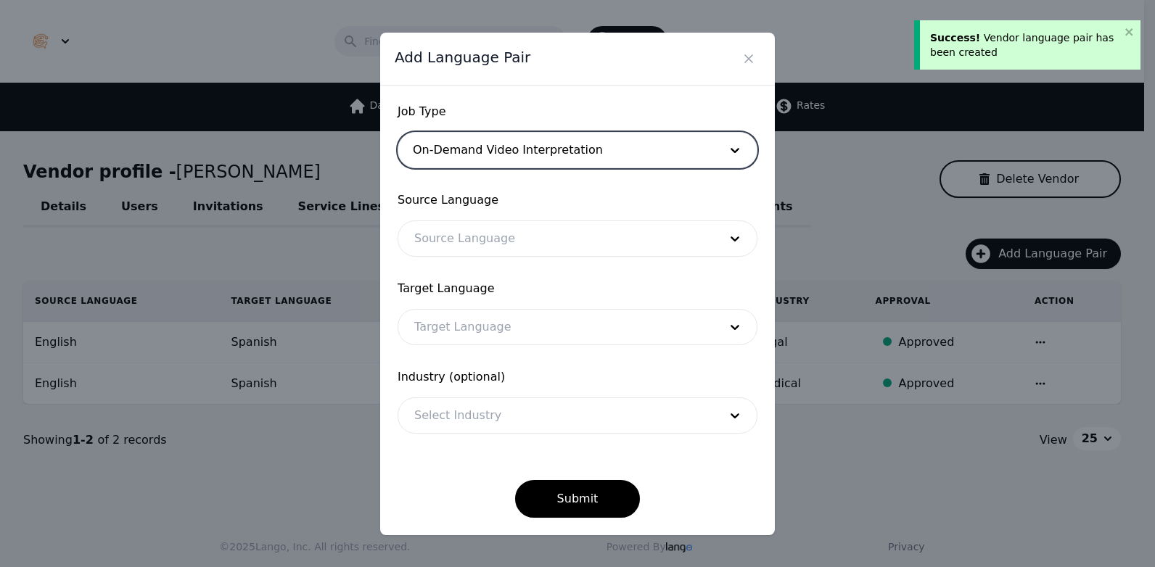
click at [441, 233] on div at bounding box center [555, 238] width 315 height 35
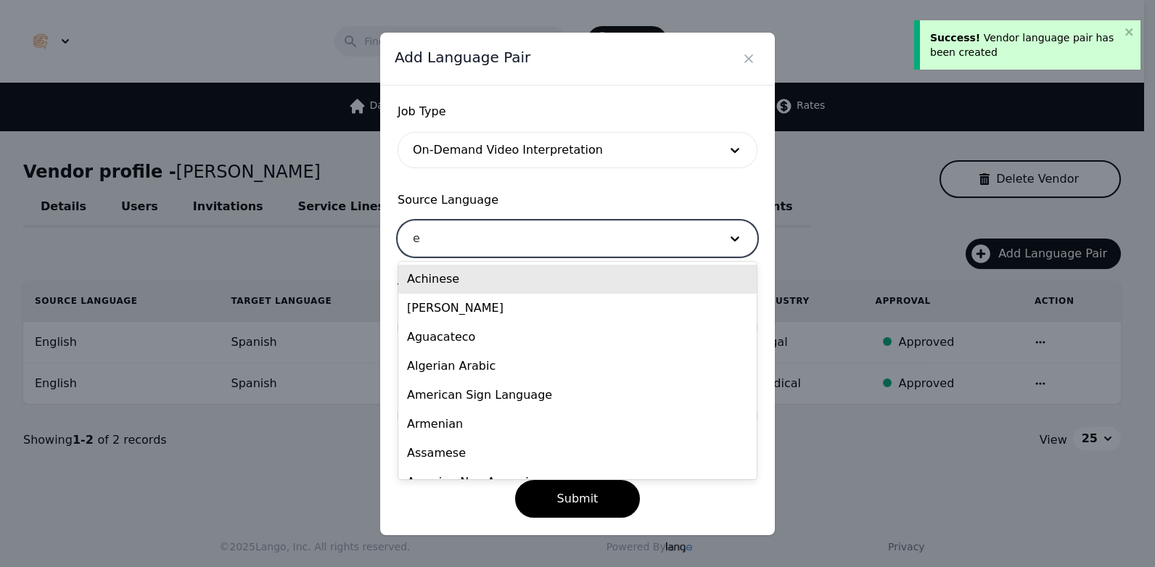
type input "en"
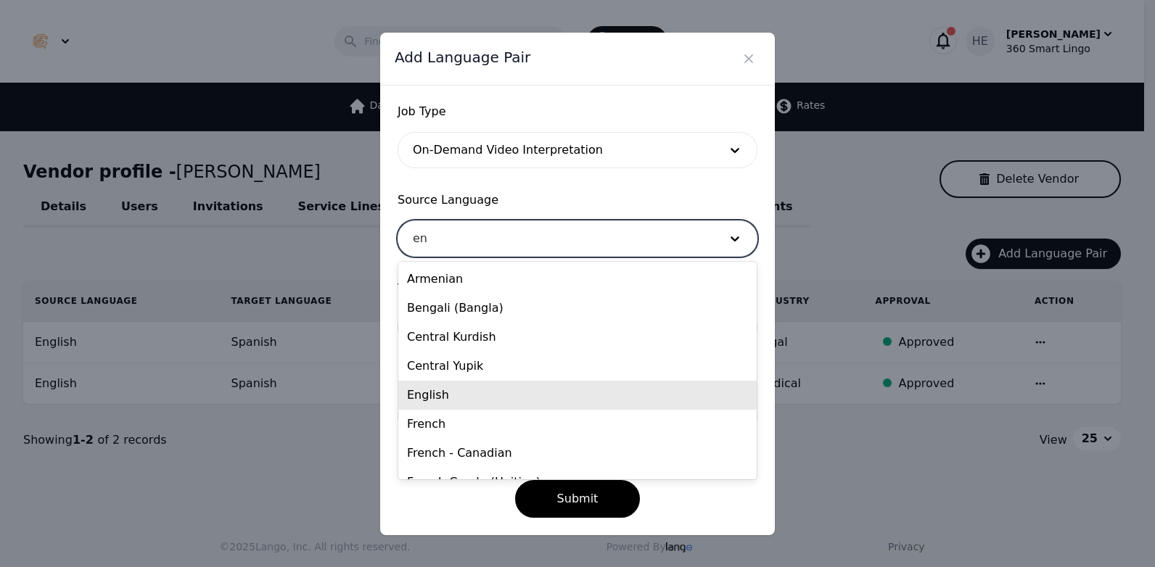
click at [442, 397] on div "English" at bounding box center [577, 395] width 358 height 29
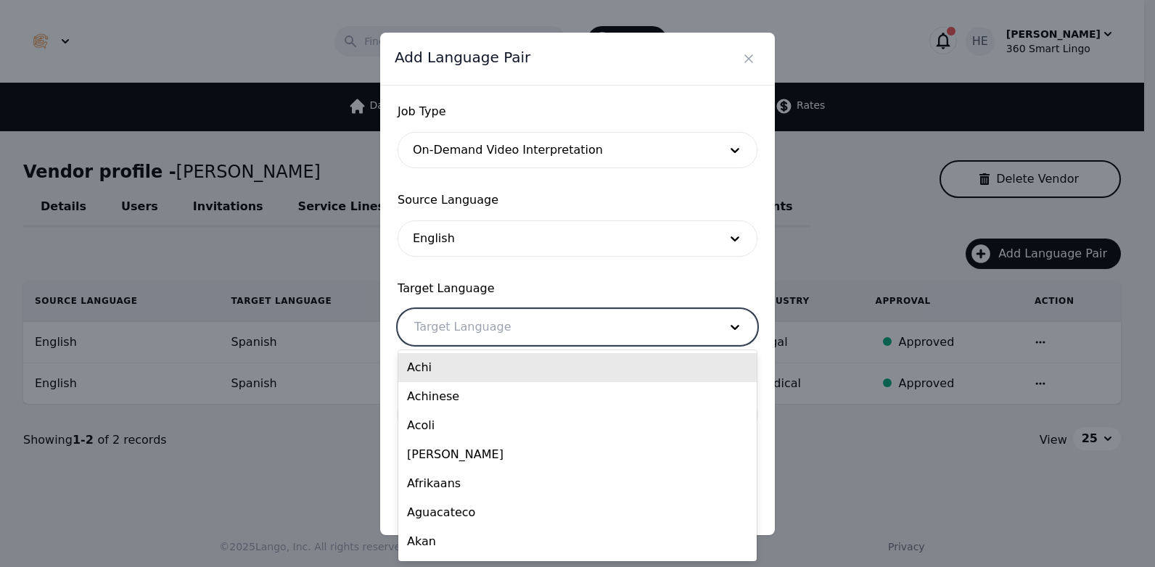
click at [513, 324] on div at bounding box center [555, 327] width 315 height 35
type input "sp"
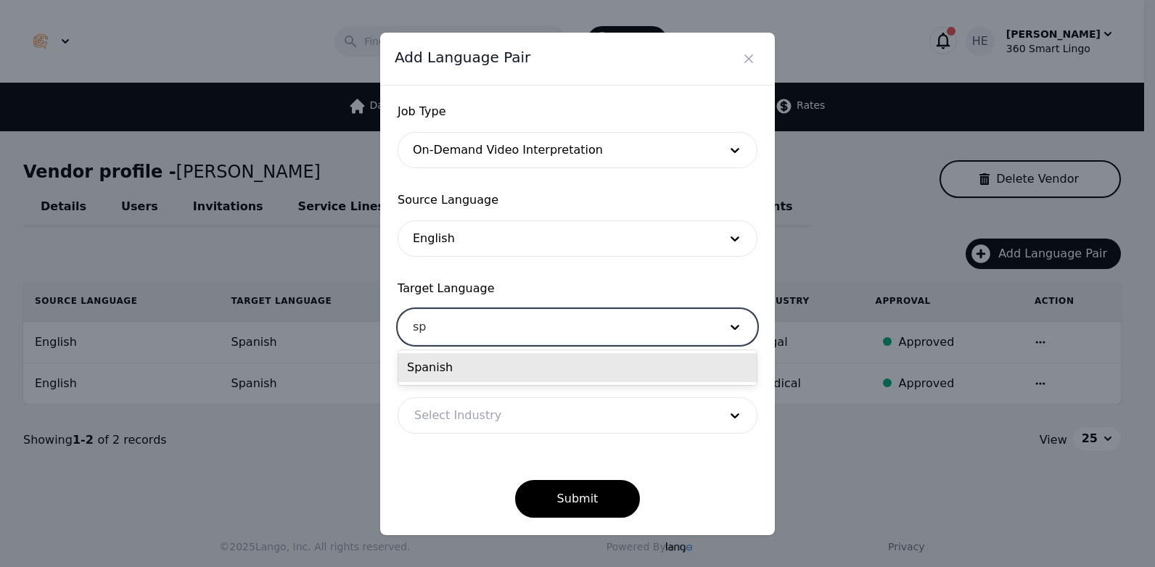
click at [503, 371] on div "Spanish" at bounding box center [577, 367] width 358 height 29
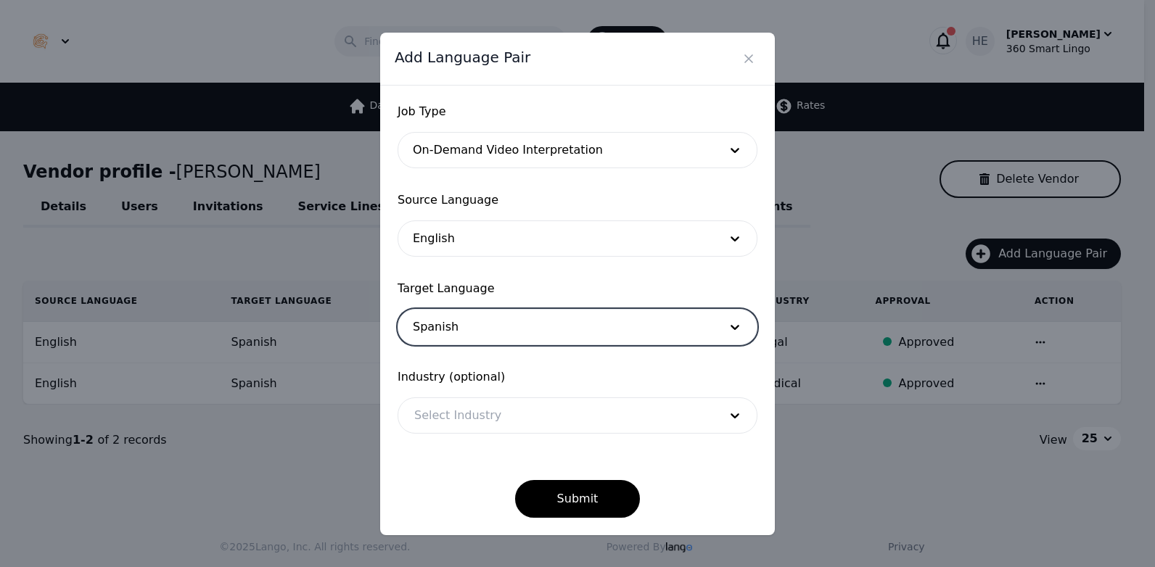
click at [495, 418] on div at bounding box center [555, 415] width 315 height 35
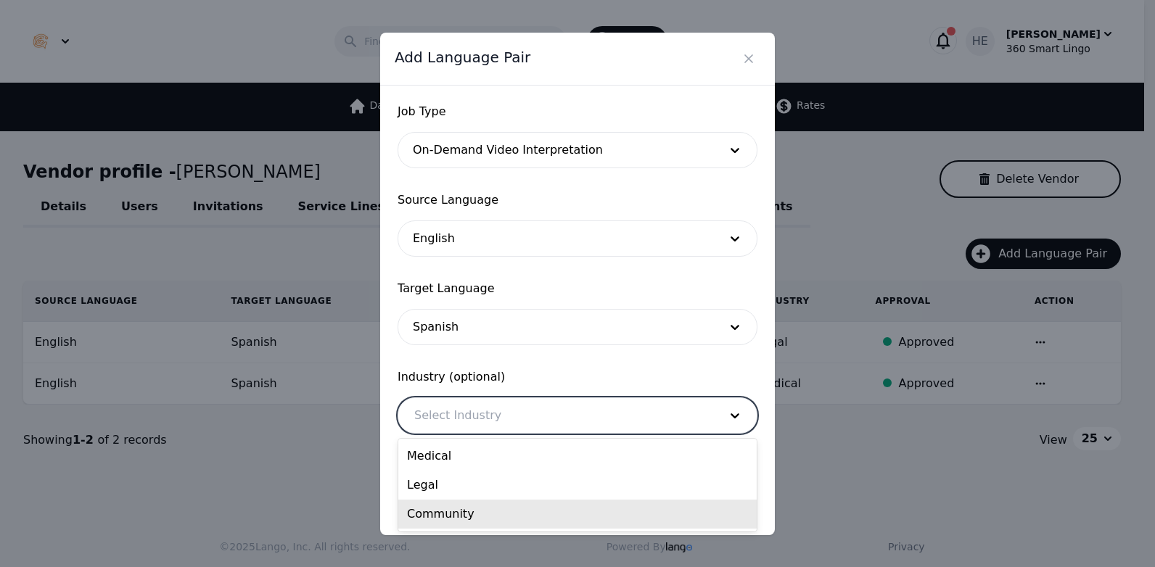
click at [479, 522] on div "Community" at bounding box center [577, 514] width 358 height 29
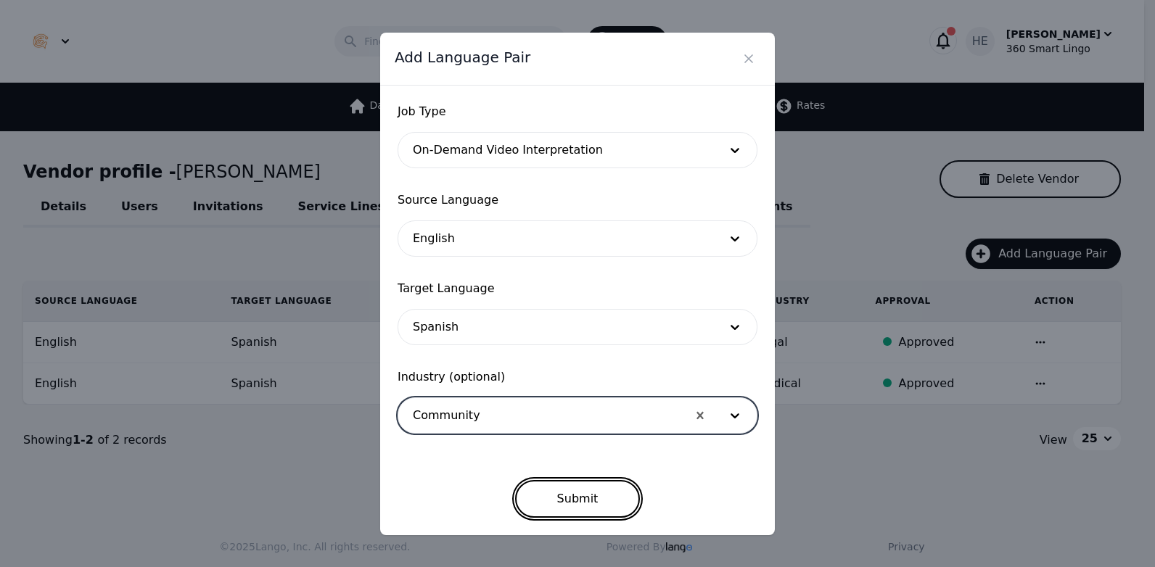
click at [544, 506] on button "Submit" at bounding box center [577, 499] width 125 height 38
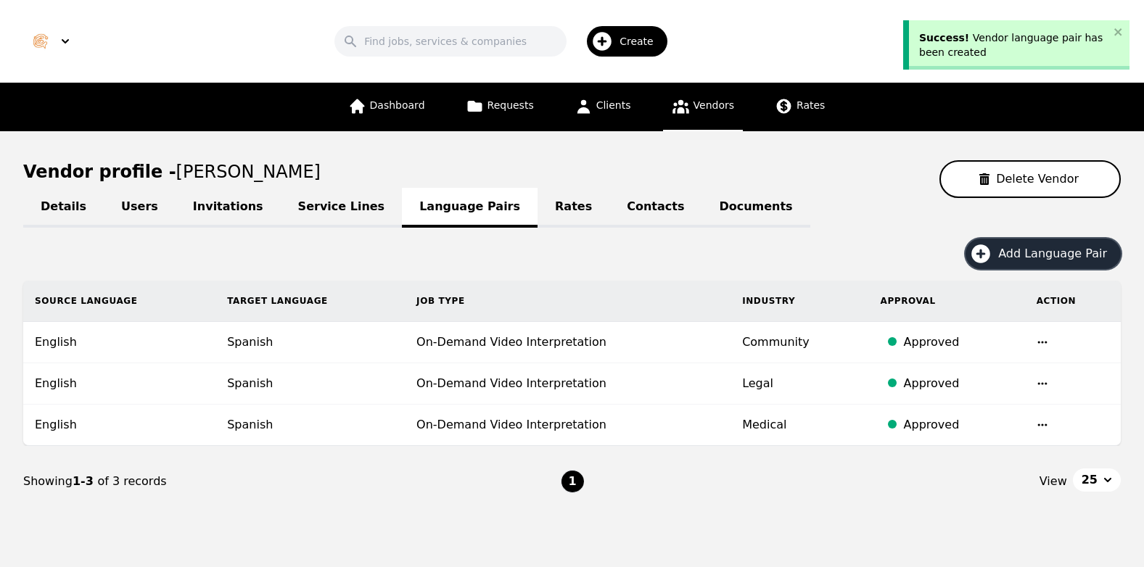
click at [1058, 258] on span "Add Language Pair" at bounding box center [1057, 253] width 119 height 17
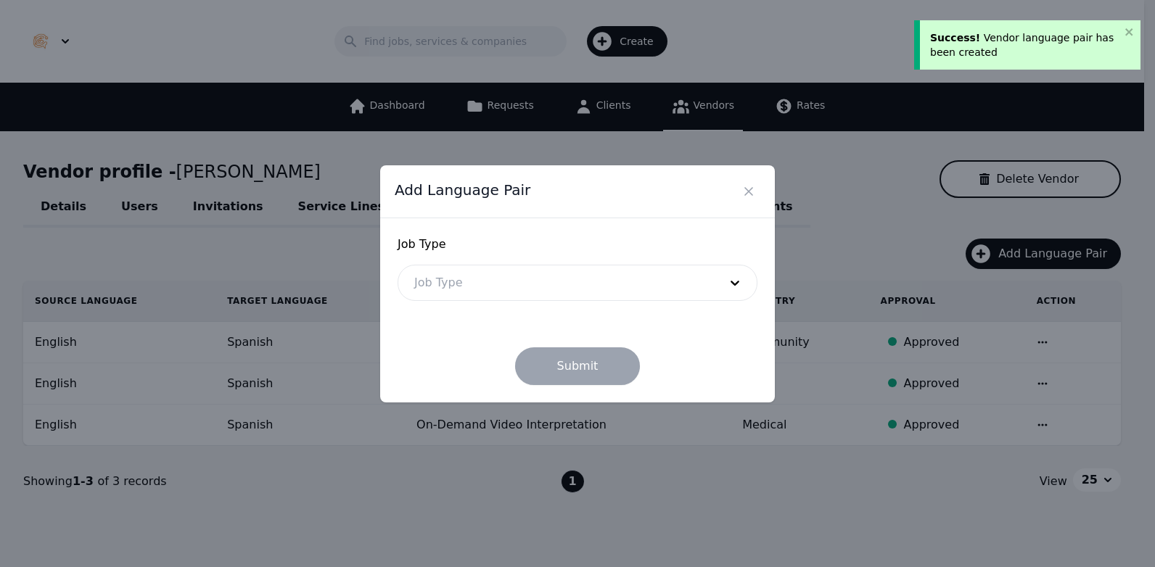
click at [613, 279] on div at bounding box center [555, 282] width 315 height 35
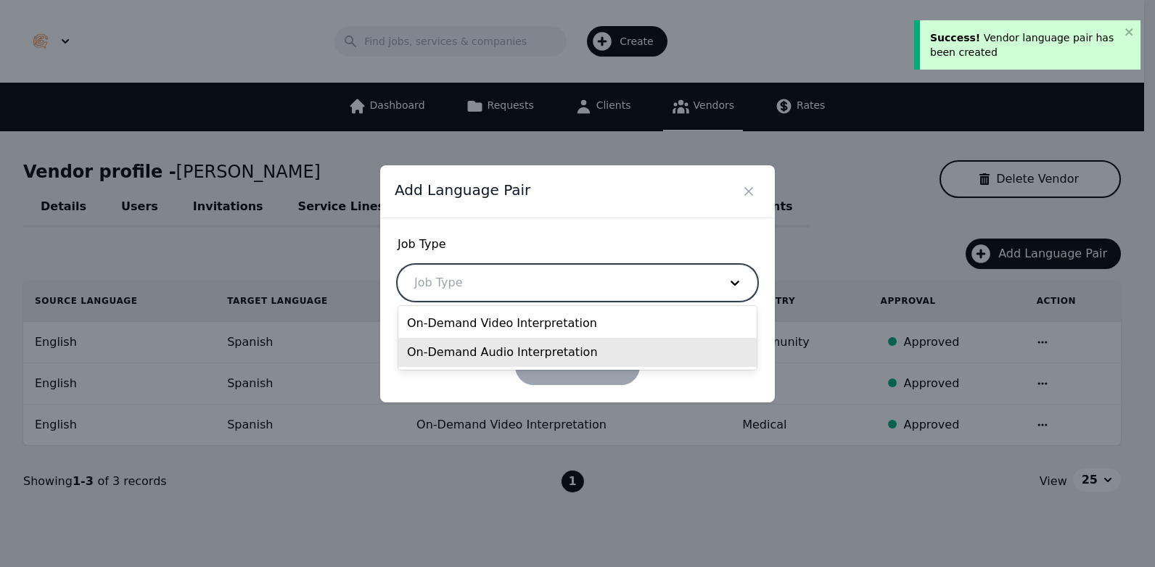
click at [551, 353] on div "On-Demand Audio Interpretation" at bounding box center [577, 352] width 358 height 29
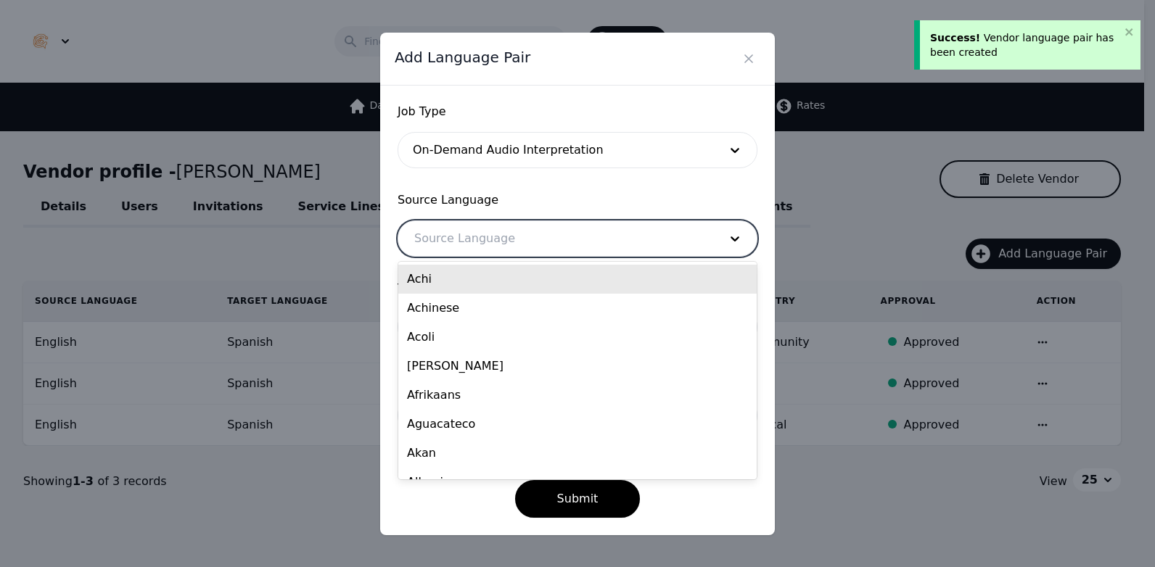
click at [488, 230] on div at bounding box center [555, 238] width 315 height 35
type input "en"
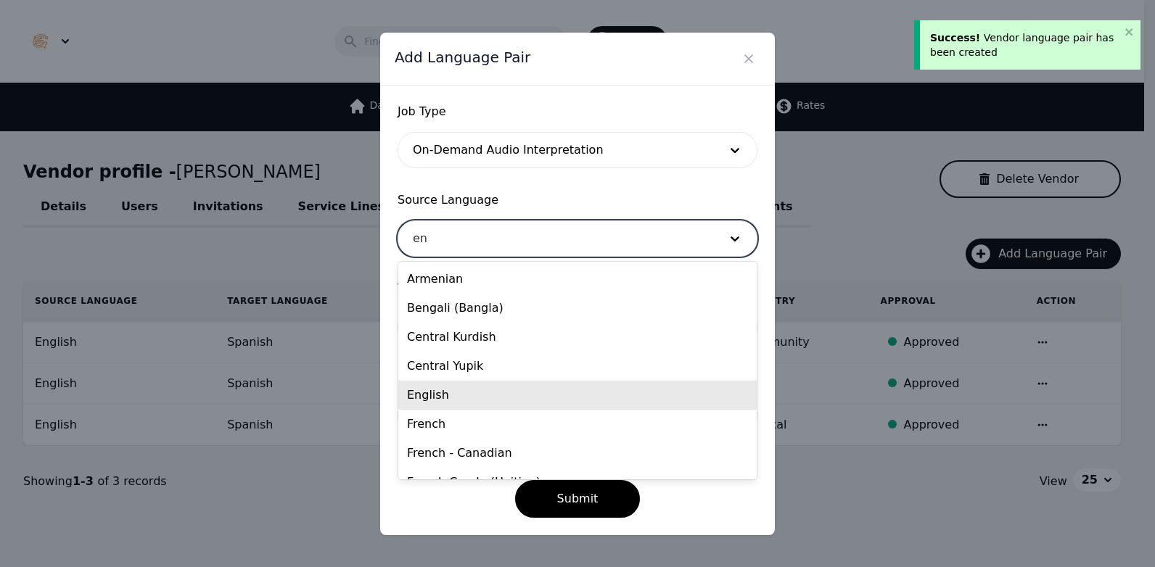
click at [473, 392] on div "English" at bounding box center [577, 395] width 358 height 29
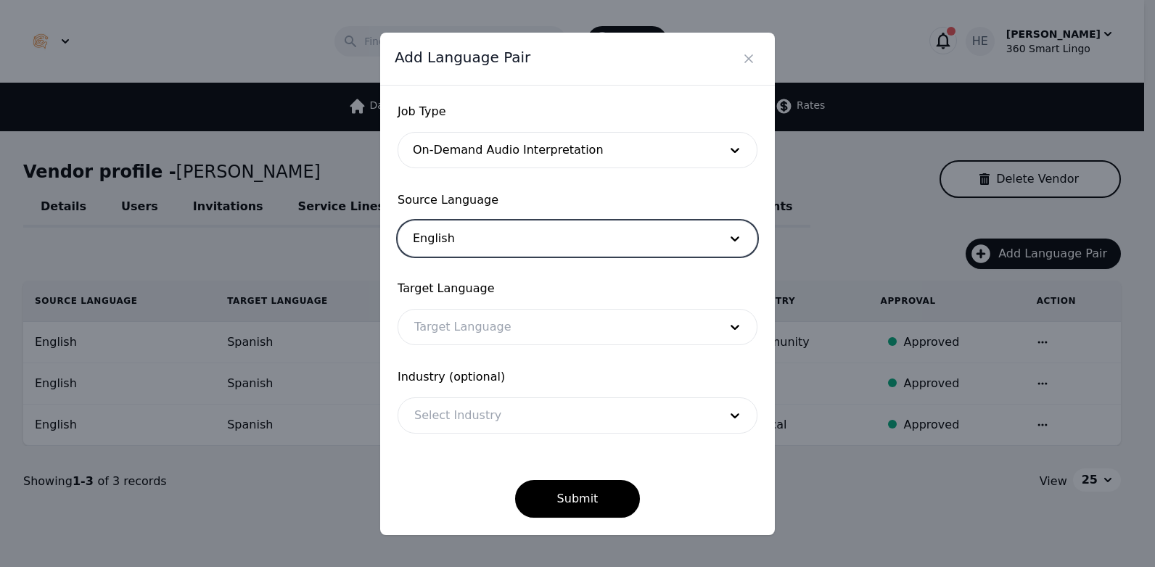
click at [470, 333] on div at bounding box center [555, 327] width 315 height 35
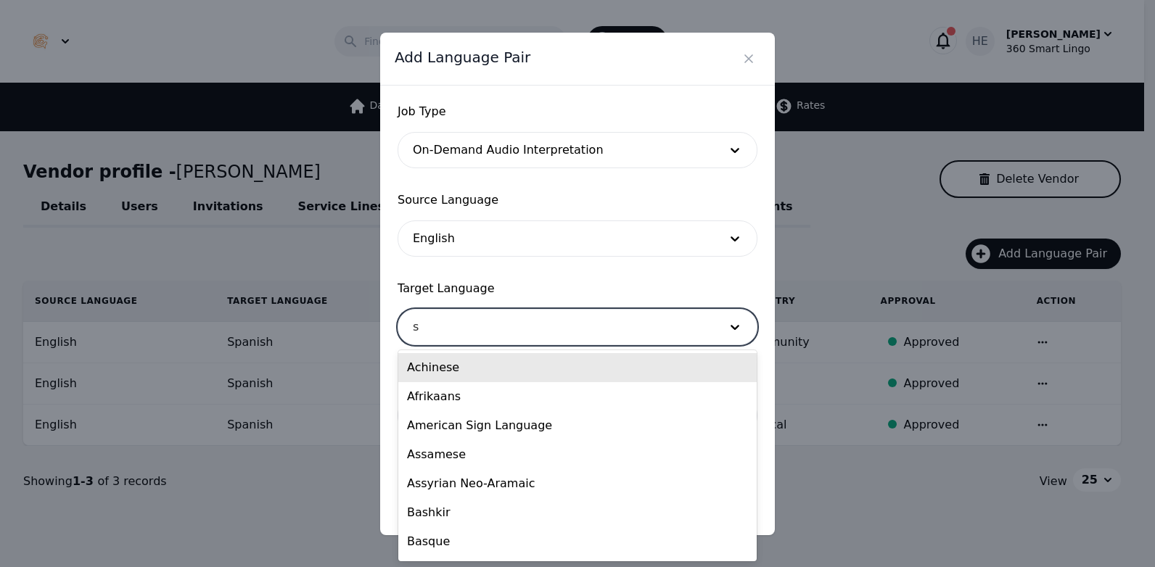
type input "sp"
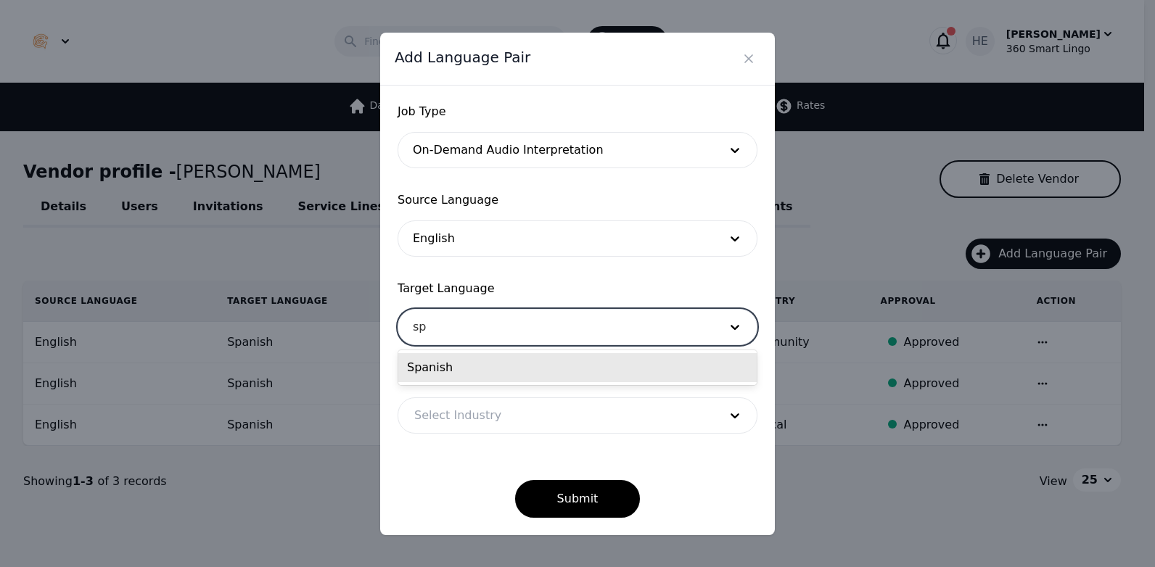
click at [469, 368] on div "Spanish" at bounding box center [577, 367] width 358 height 29
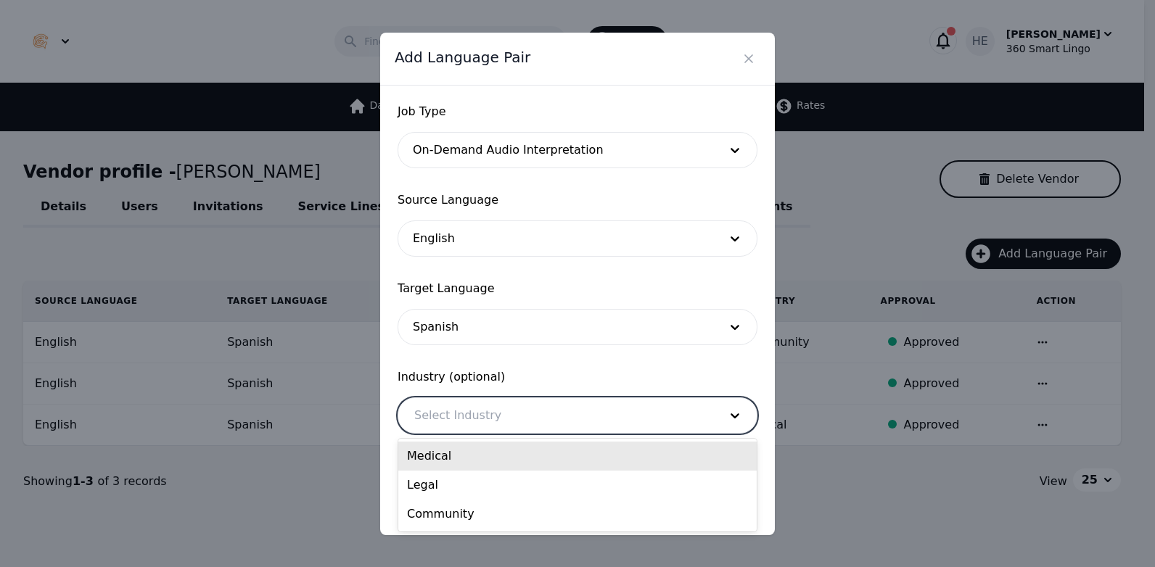
click at [485, 413] on div at bounding box center [555, 415] width 315 height 35
click at [471, 458] on div "Medical" at bounding box center [577, 456] width 358 height 29
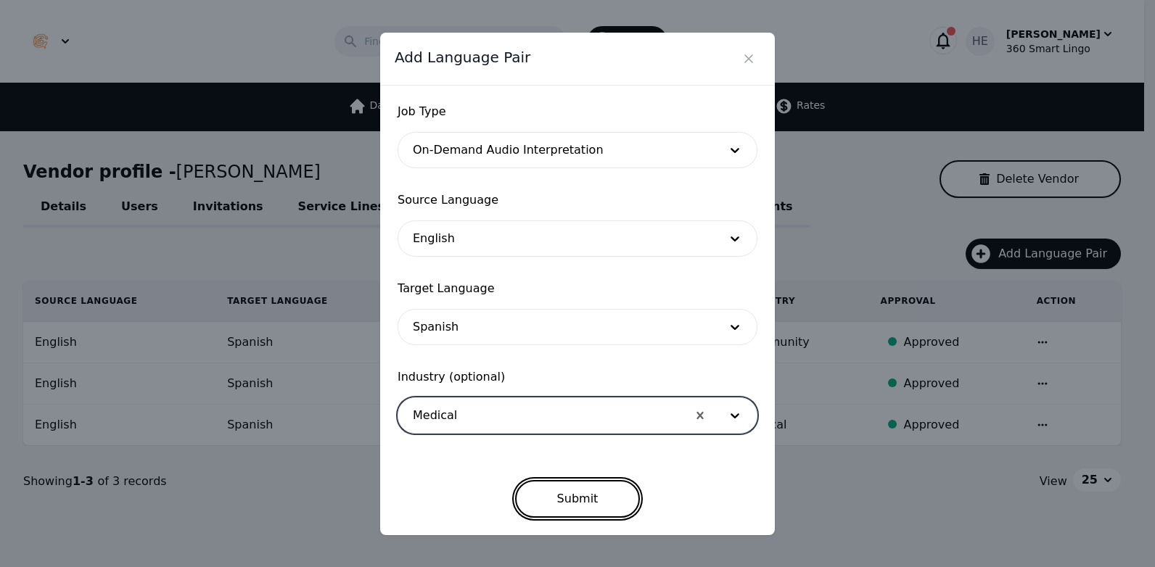
click at [570, 494] on button "Submit" at bounding box center [577, 499] width 125 height 38
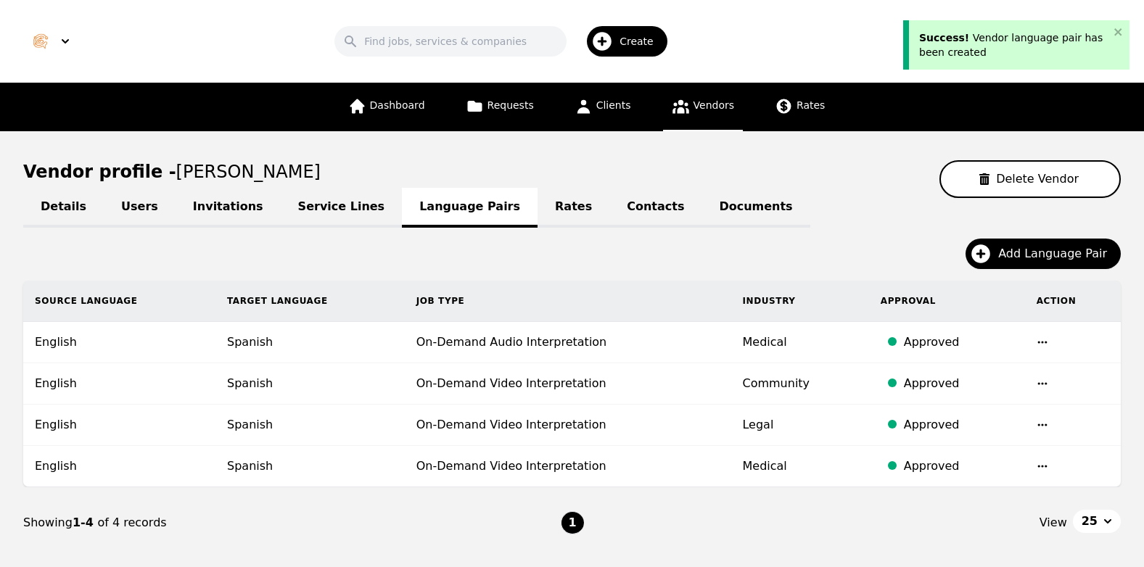
click at [1032, 236] on div "Details Users Invitations Service Lines Language Pairs Rates Contacts Documents…" at bounding box center [572, 378] width 1098 height 361
click at [1026, 255] on span "Add Language Pair" at bounding box center [1057, 253] width 119 height 17
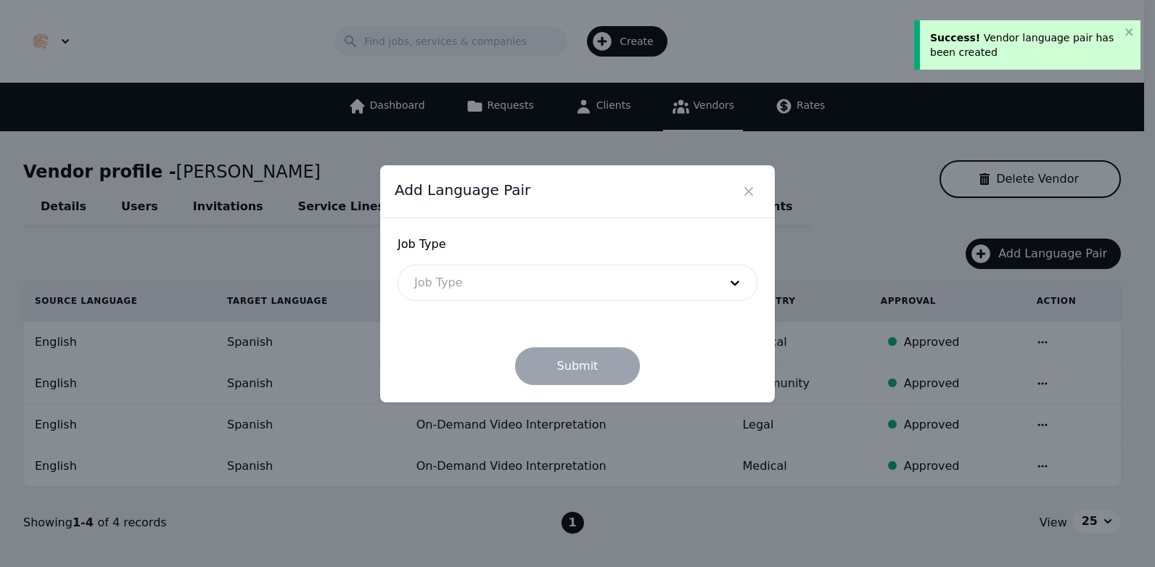
click at [584, 280] on div at bounding box center [555, 282] width 315 height 35
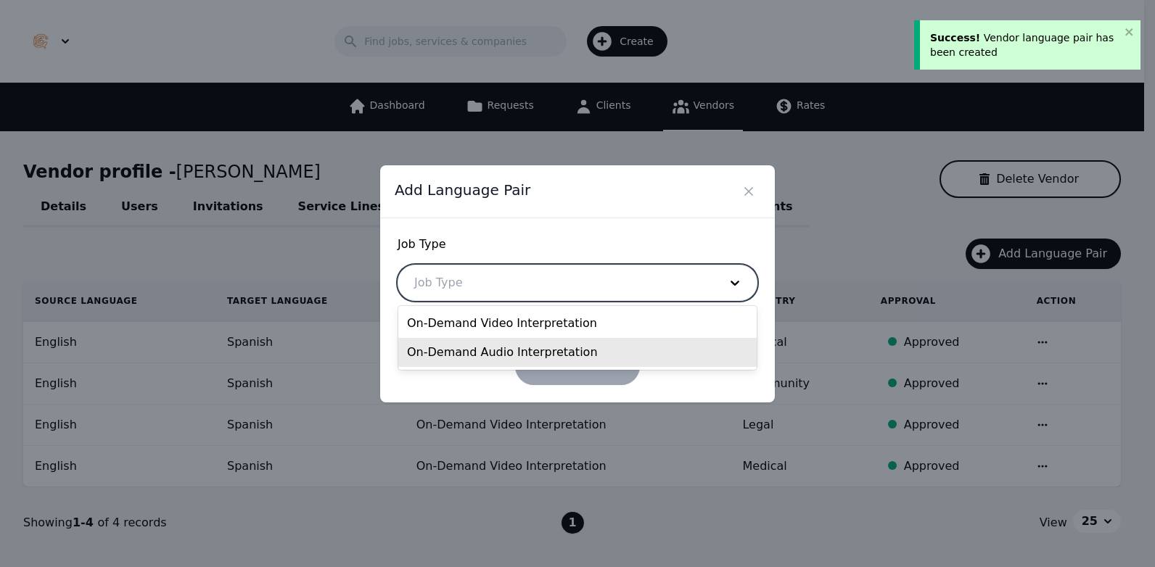
click at [513, 348] on div "On-Demand Audio Interpretation" at bounding box center [577, 352] width 358 height 29
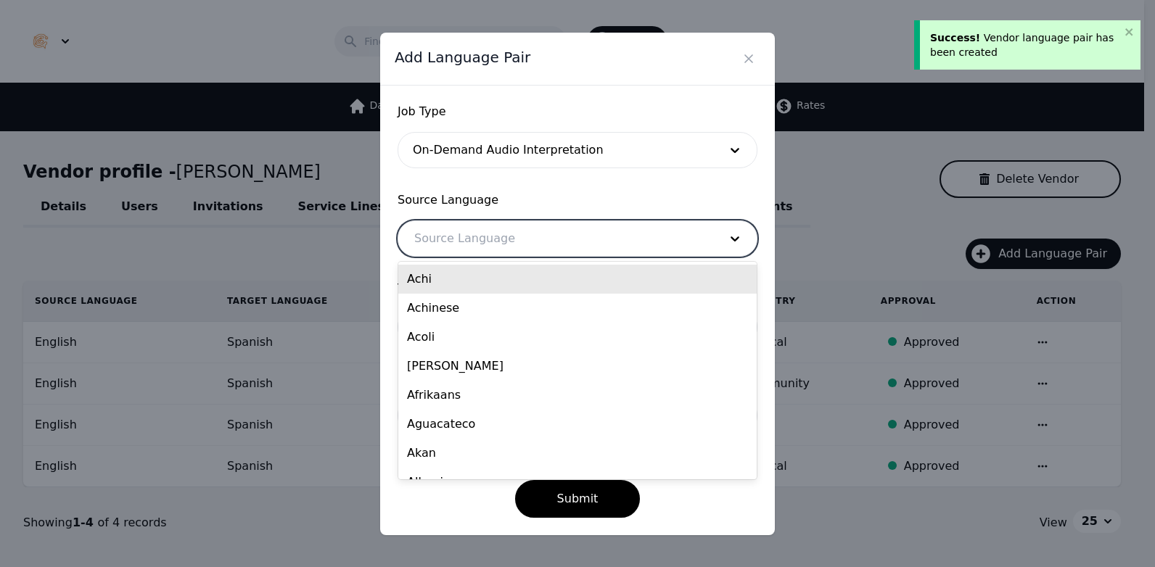
click at [509, 231] on div at bounding box center [555, 238] width 315 height 35
type input "en"
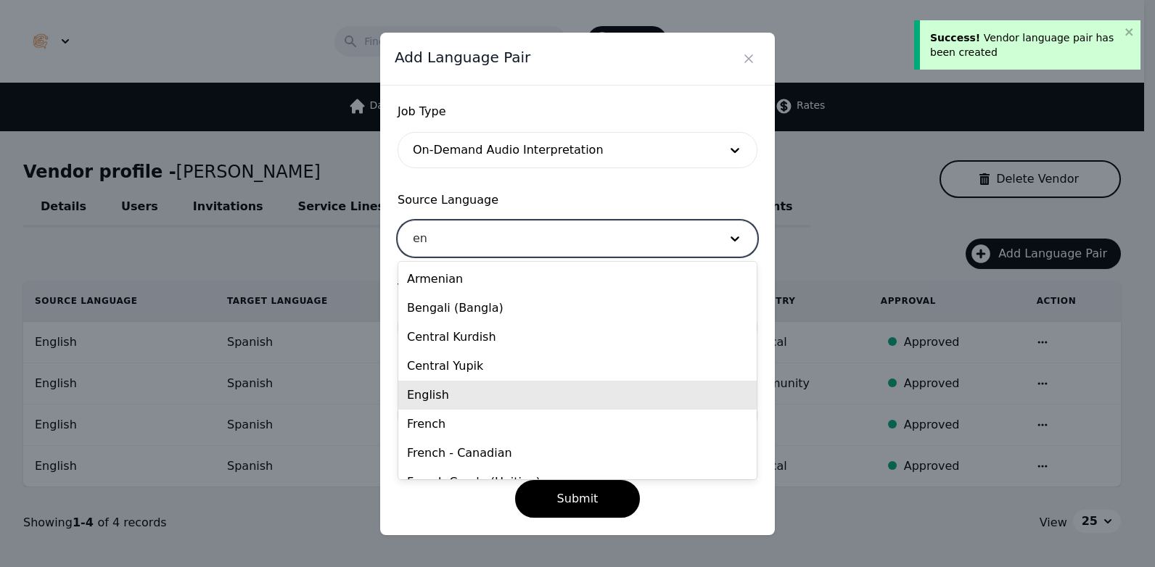
click at [494, 394] on div "English" at bounding box center [577, 395] width 358 height 29
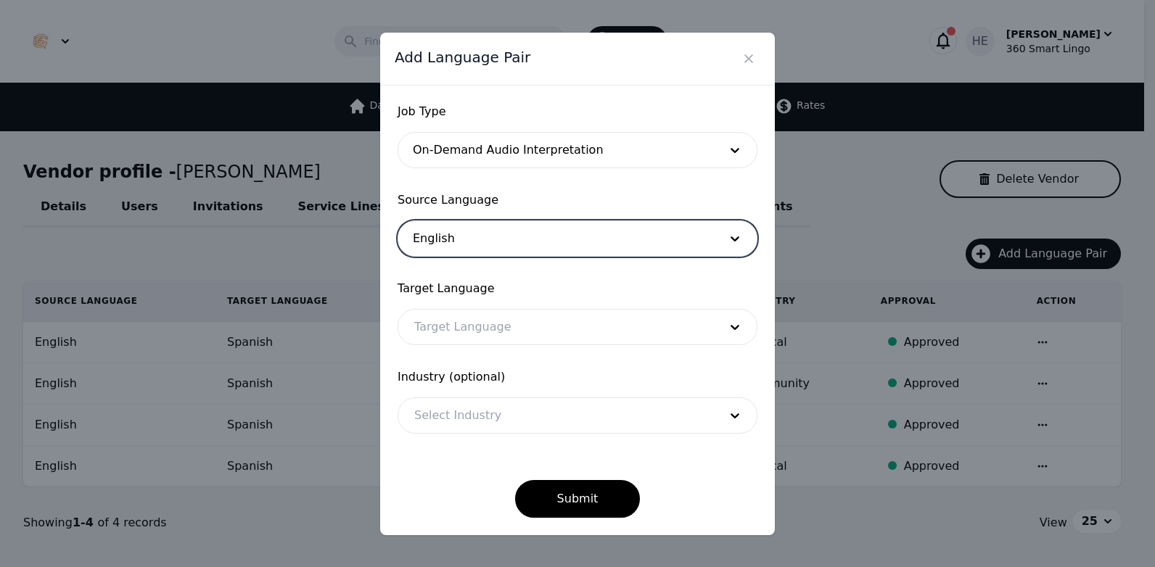
click at [489, 340] on div at bounding box center [555, 327] width 315 height 35
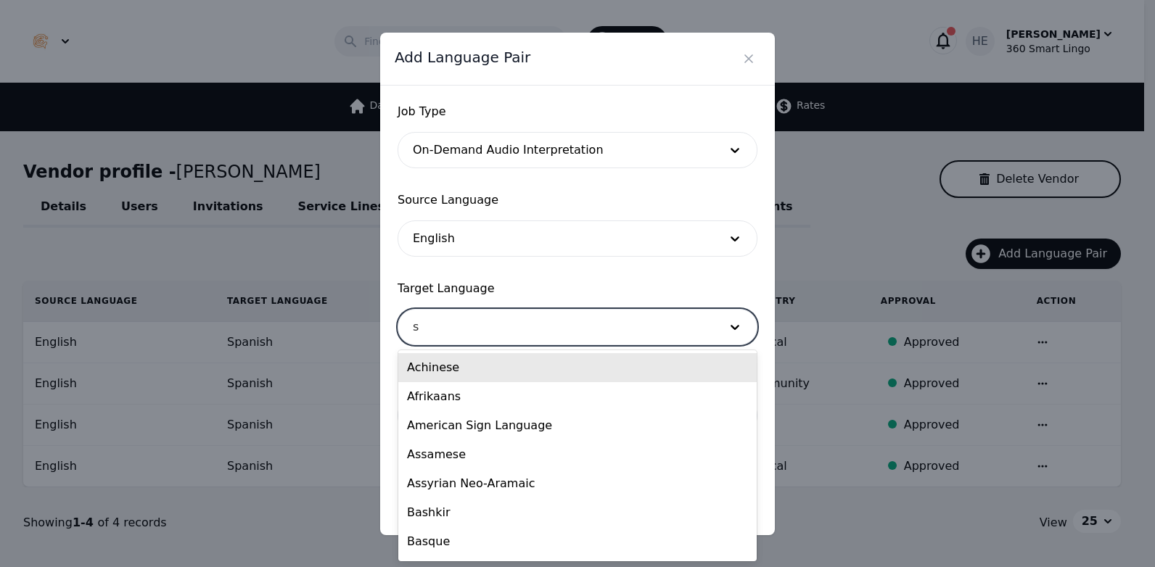
type input "sp"
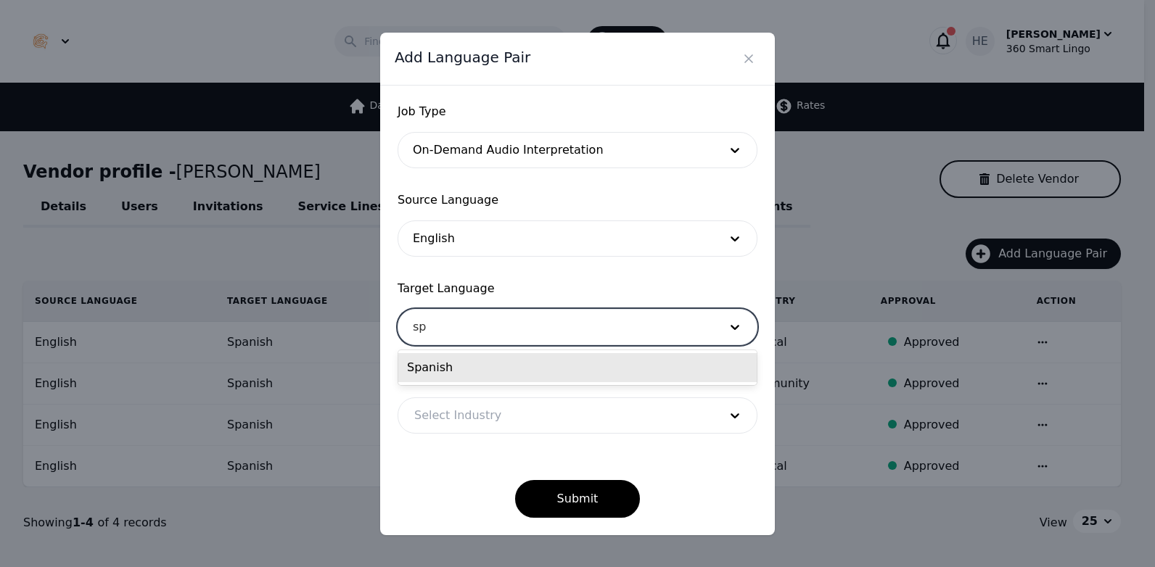
click at [485, 371] on div "Spanish" at bounding box center [577, 367] width 358 height 29
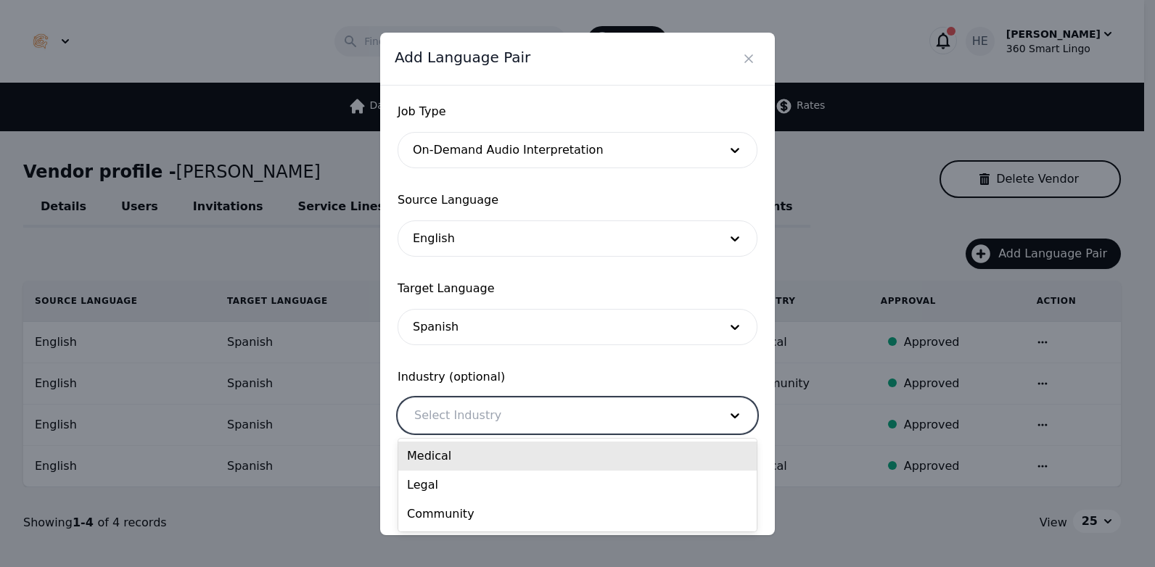
click at [502, 413] on div at bounding box center [555, 415] width 315 height 35
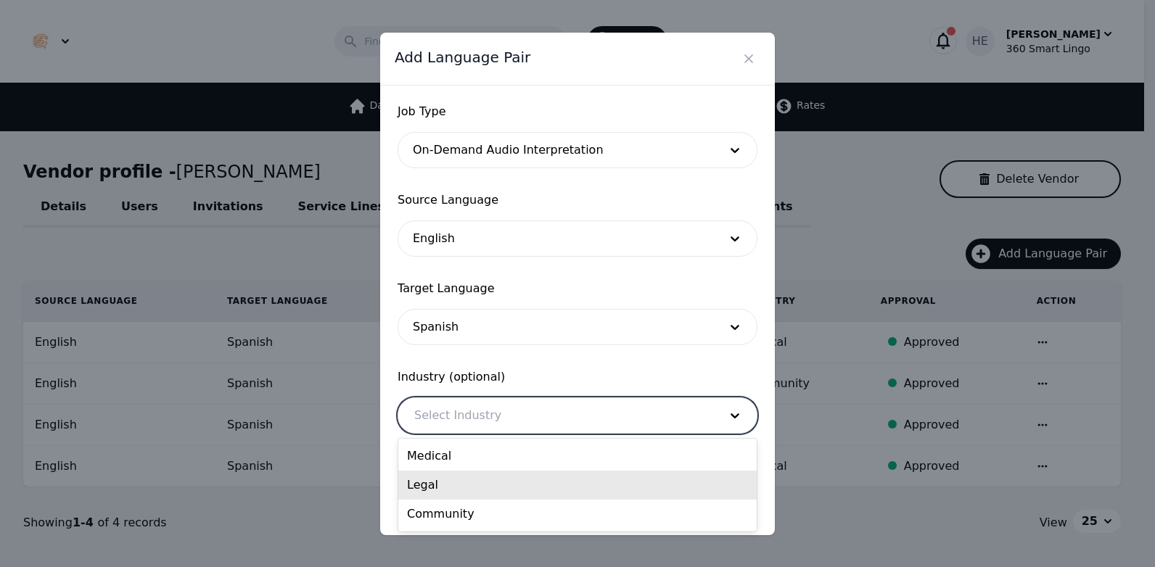
click at [493, 498] on div "Legal" at bounding box center [577, 485] width 358 height 29
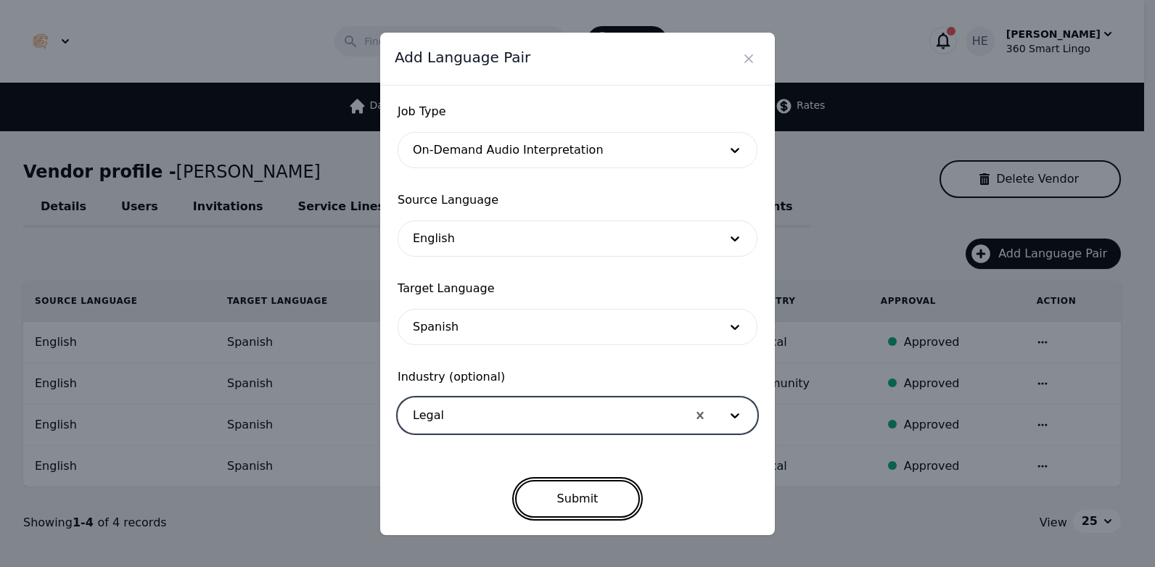
click at [551, 503] on button "Submit" at bounding box center [577, 499] width 125 height 38
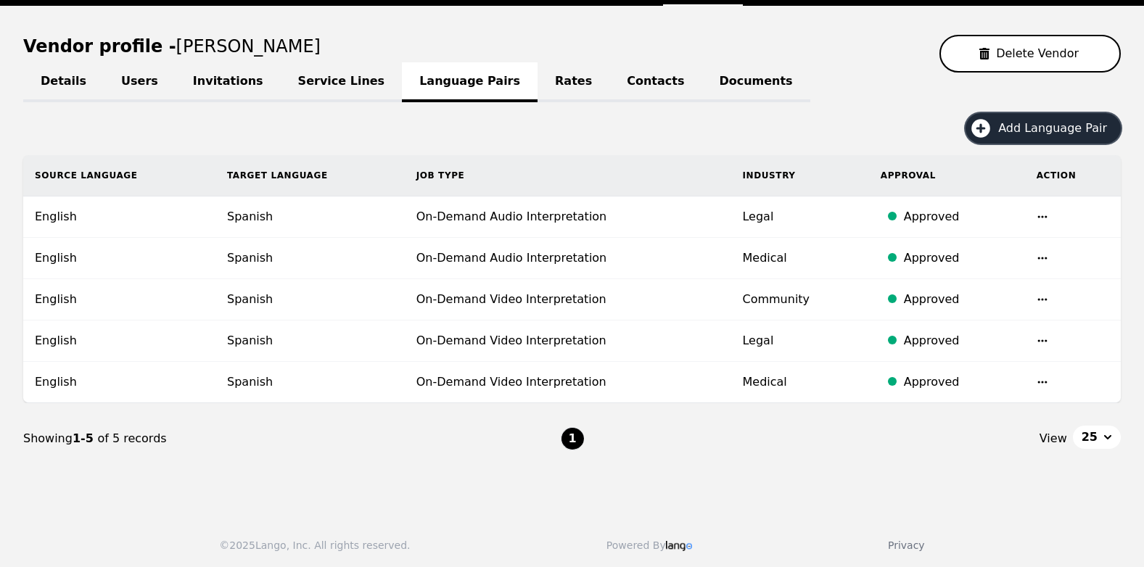
scroll to position [128, 0]
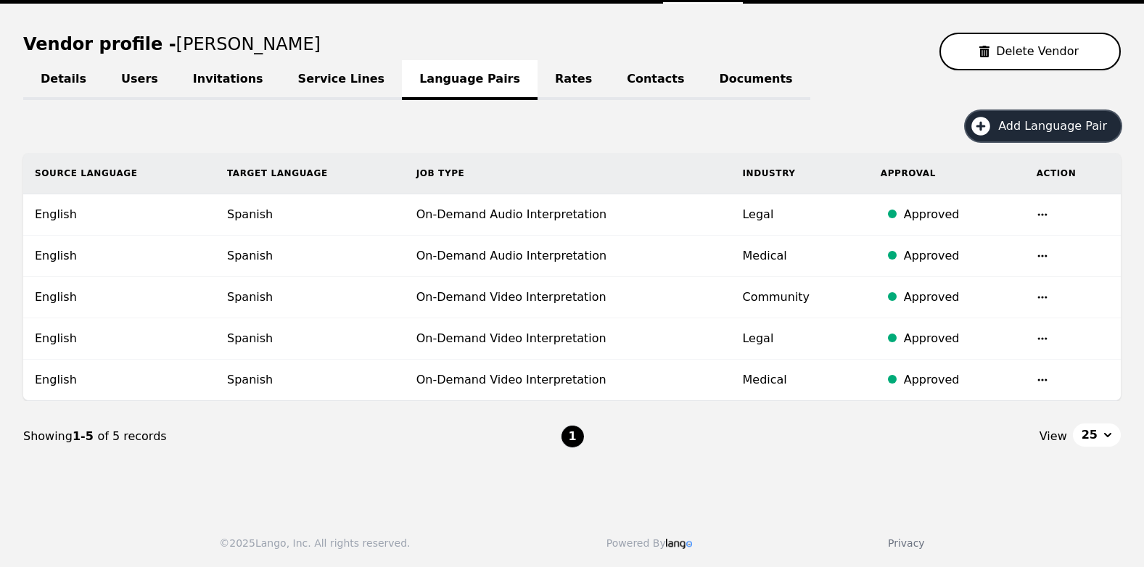
click at [1023, 125] on span "Add Language Pair" at bounding box center [1057, 126] width 119 height 17
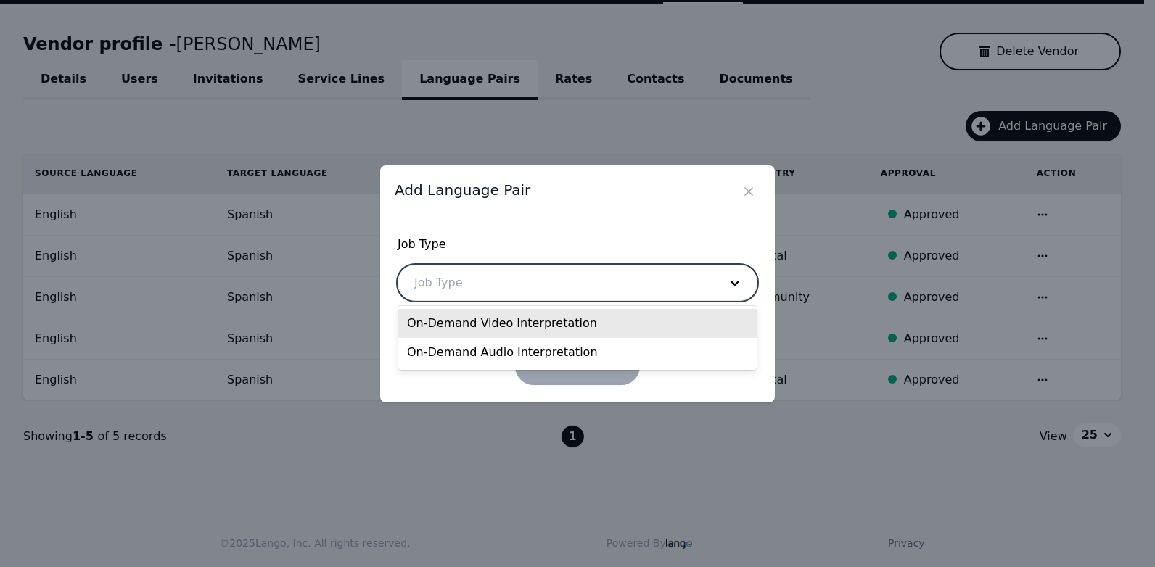
click at [508, 281] on div at bounding box center [555, 282] width 315 height 35
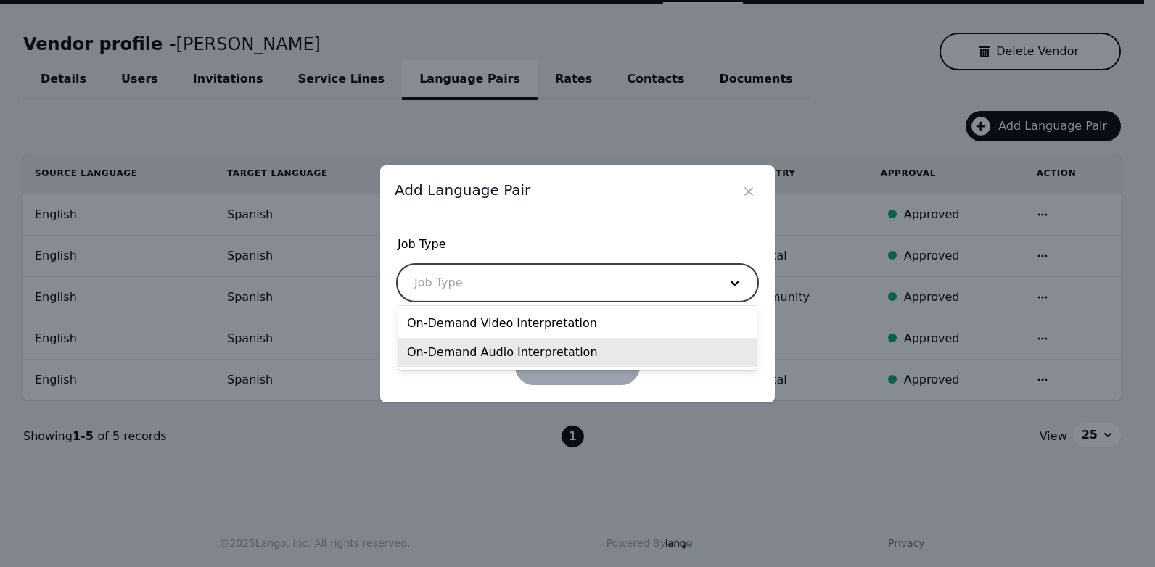
click at [485, 351] on div "On-Demand Audio Interpretation" at bounding box center [577, 352] width 358 height 29
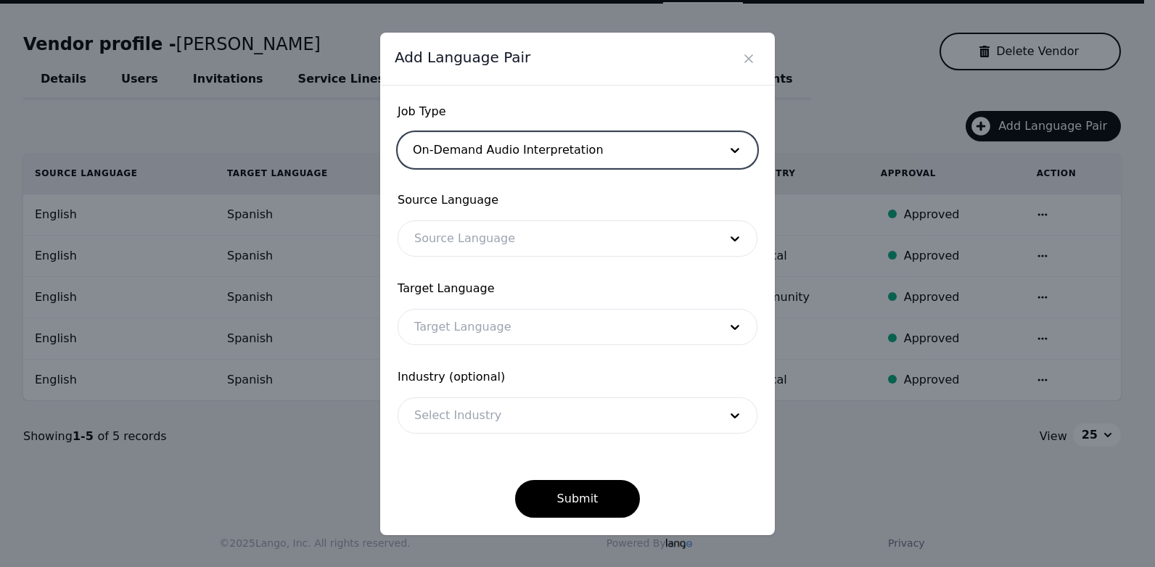
click at [485, 242] on div at bounding box center [555, 238] width 315 height 35
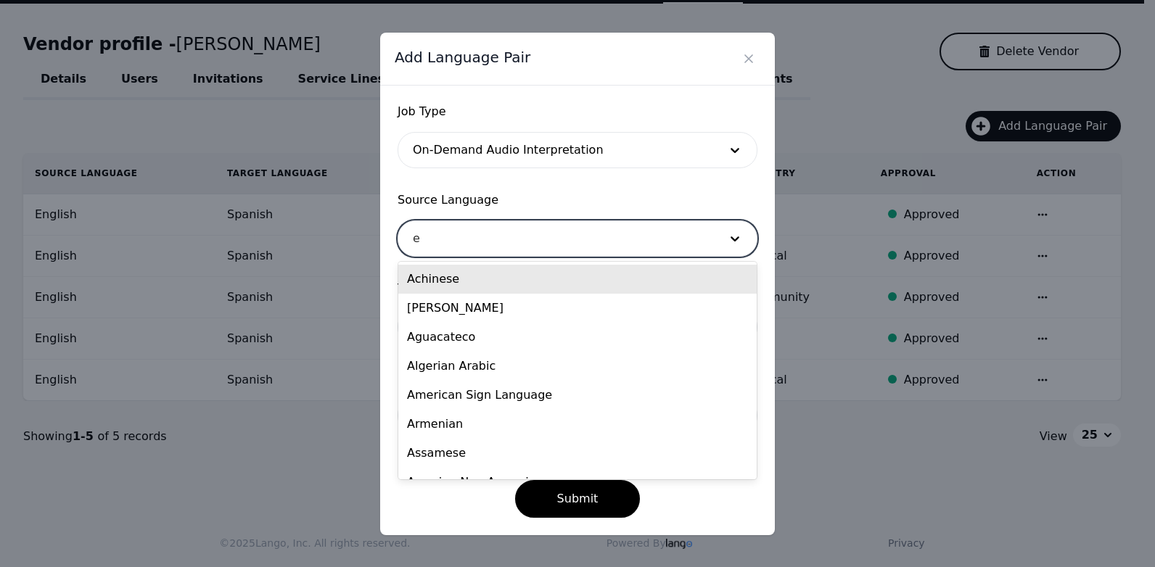
type input "en"
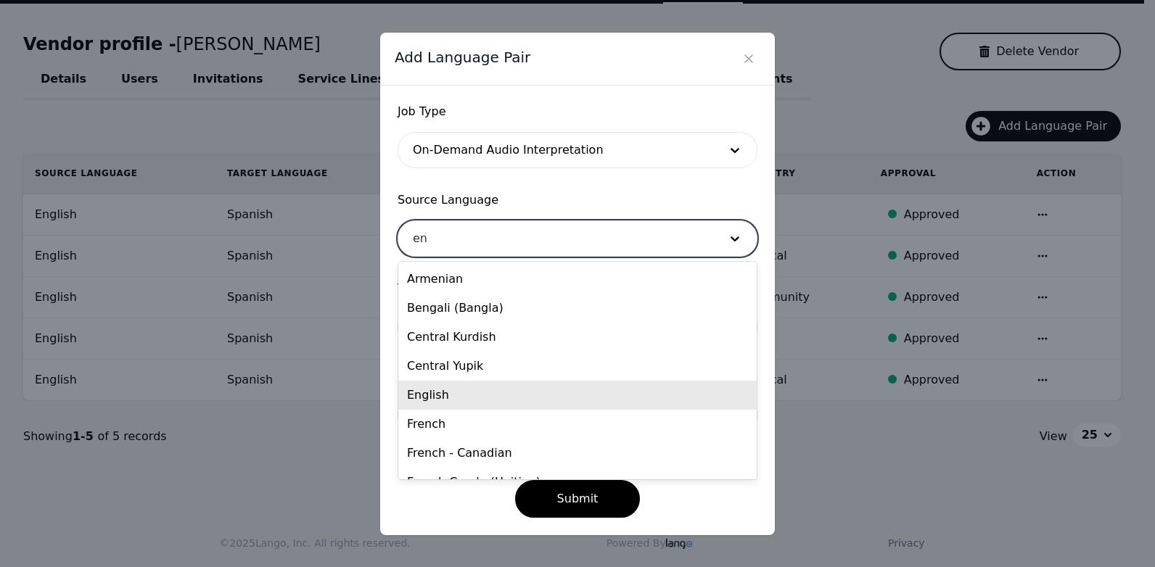
click at [511, 384] on div "English" at bounding box center [577, 395] width 358 height 29
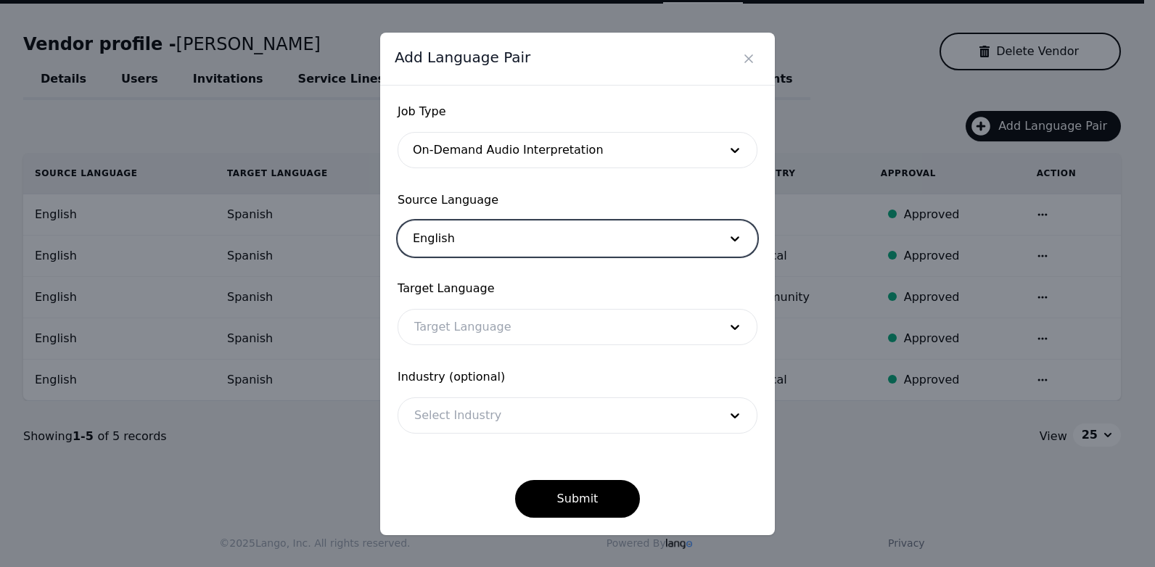
click at [469, 338] on div at bounding box center [555, 327] width 315 height 35
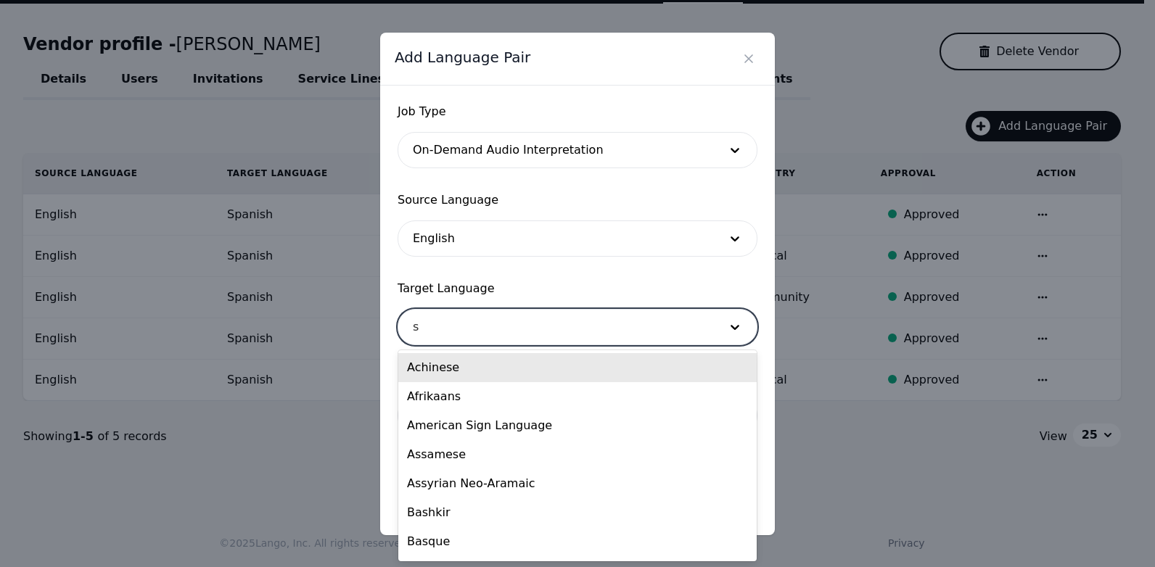
type input "sp"
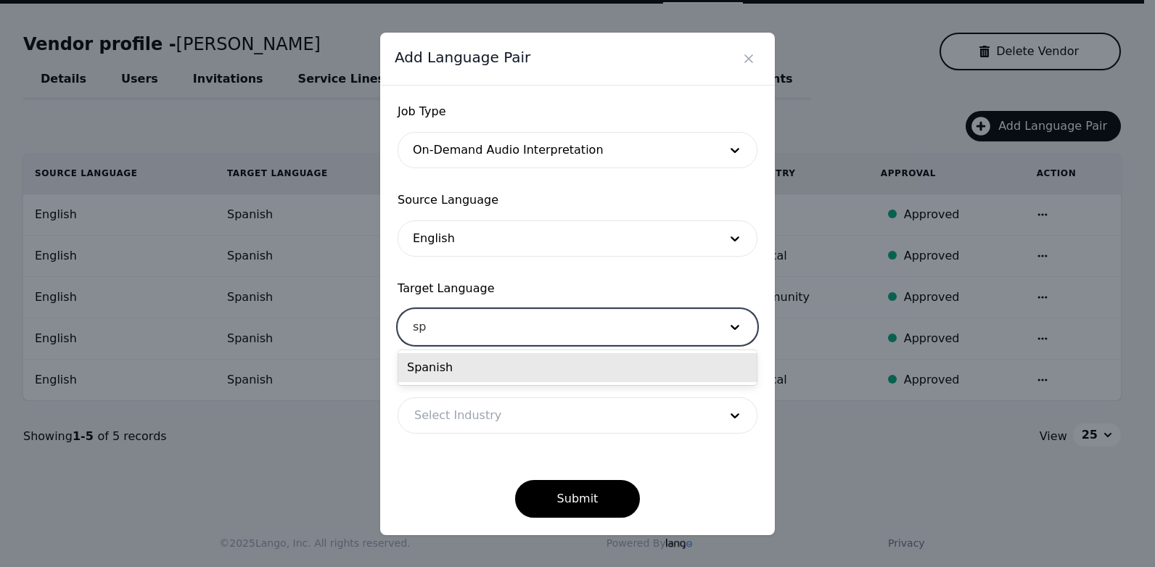
click at [499, 380] on div "Spanish" at bounding box center [577, 367] width 358 height 29
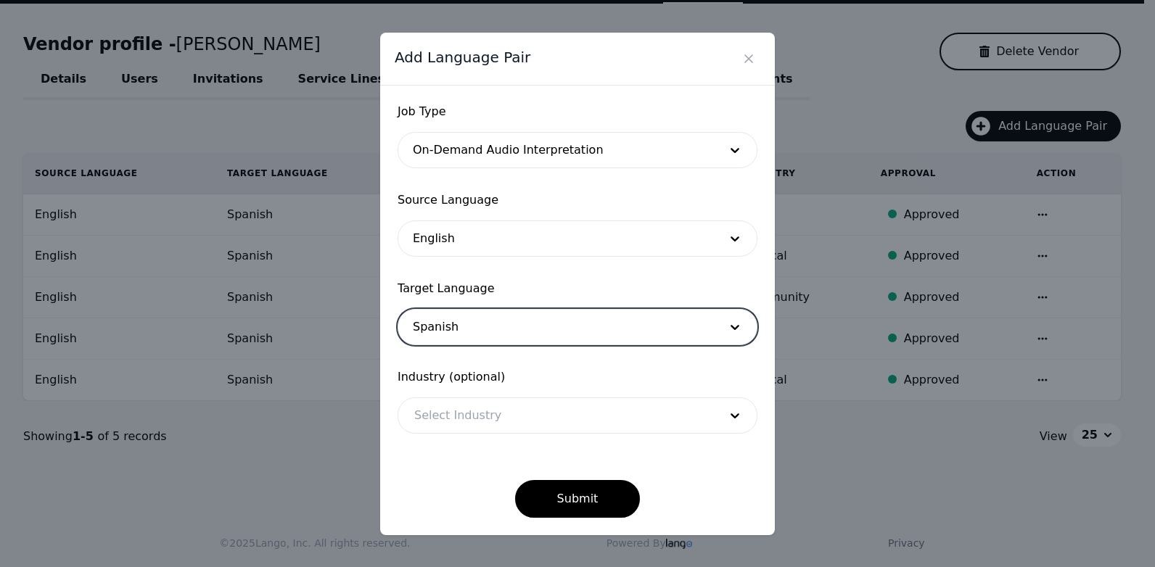
click at [519, 424] on div at bounding box center [555, 415] width 315 height 35
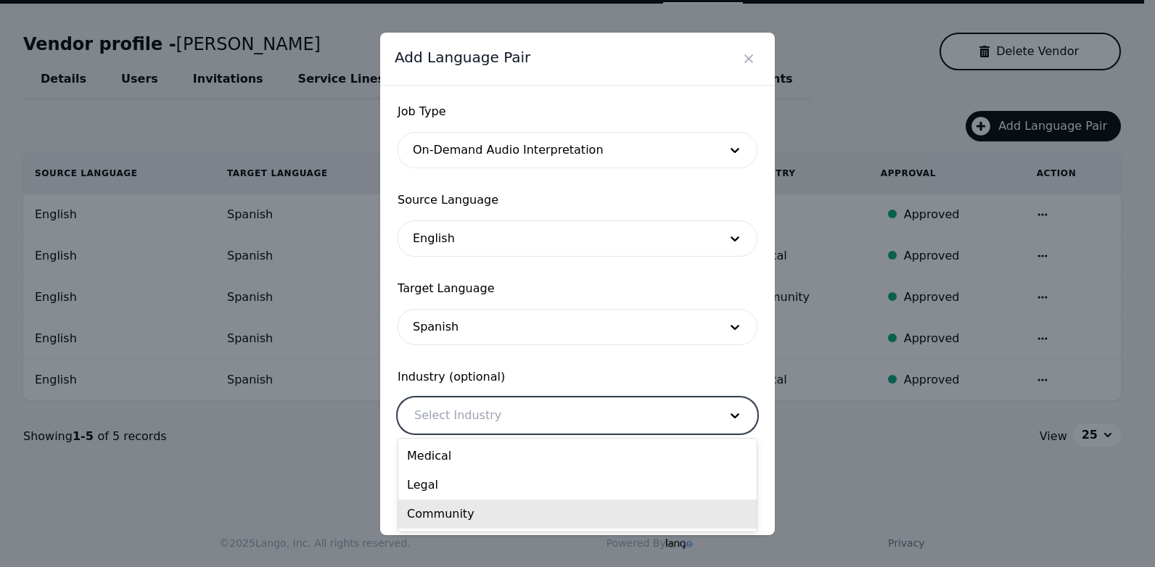
click at [491, 516] on div "Community" at bounding box center [577, 514] width 358 height 29
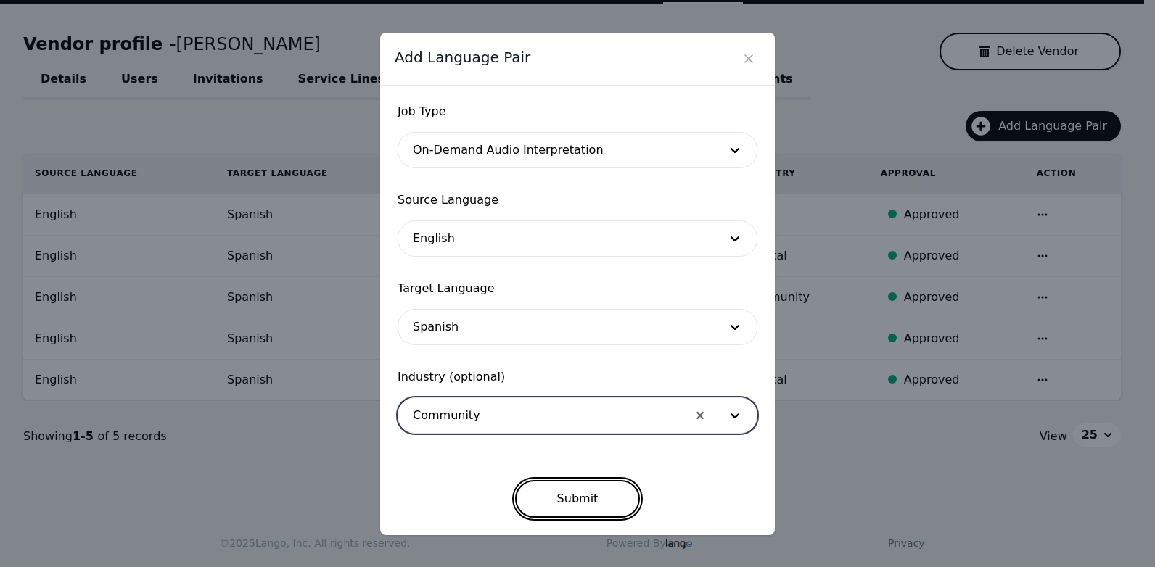
click at [598, 507] on button "Submit" at bounding box center [577, 499] width 125 height 38
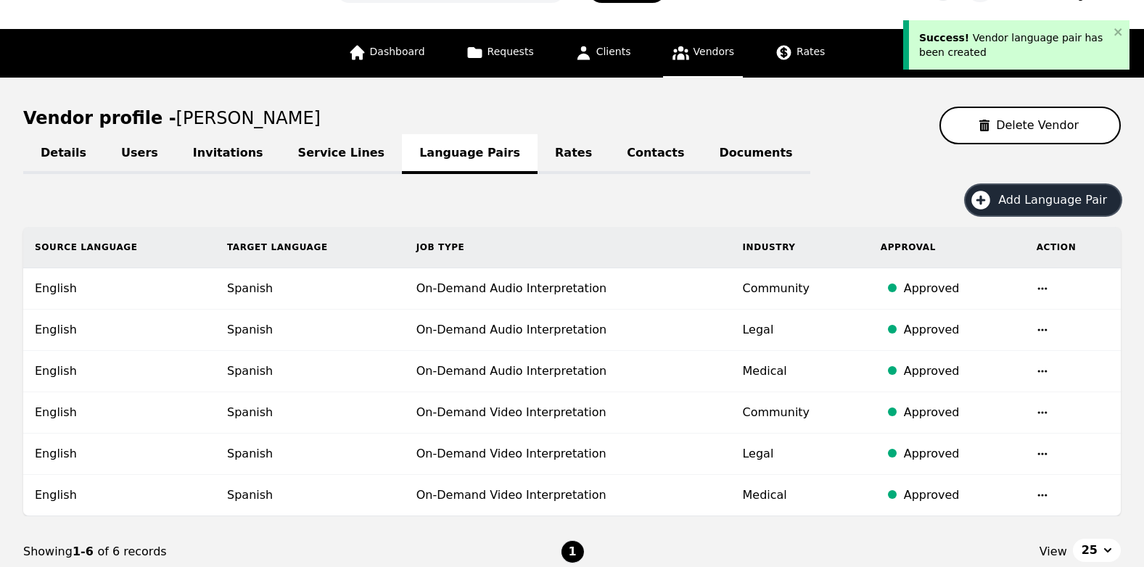
scroll to position [0, 0]
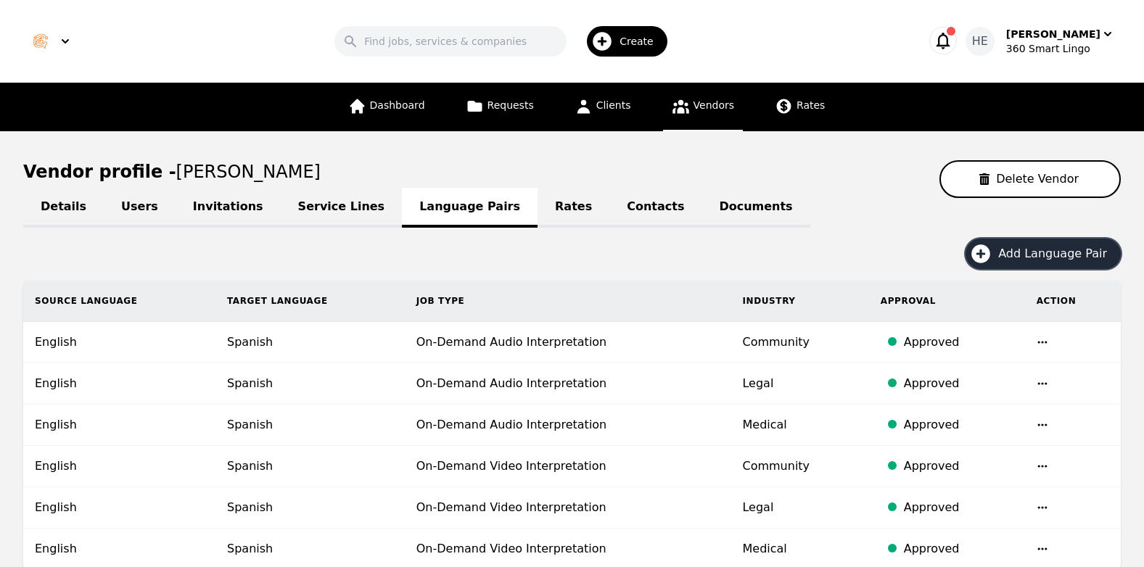
click at [631, 46] on span "Create" at bounding box center [641, 41] width 44 height 15
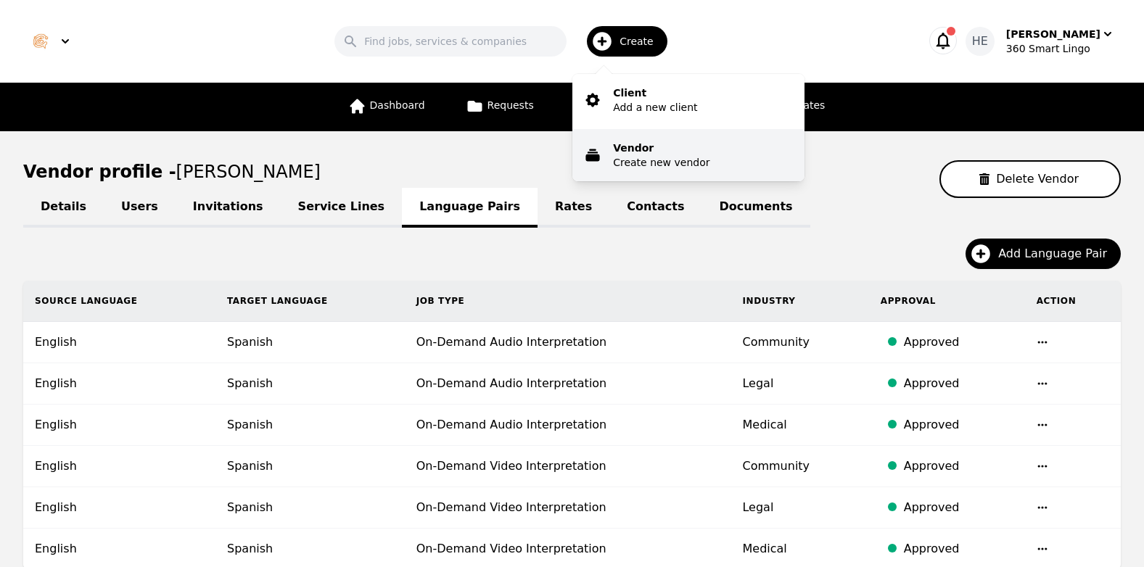
click at [650, 162] on p "Create new vendor" at bounding box center [661, 162] width 96 height 15
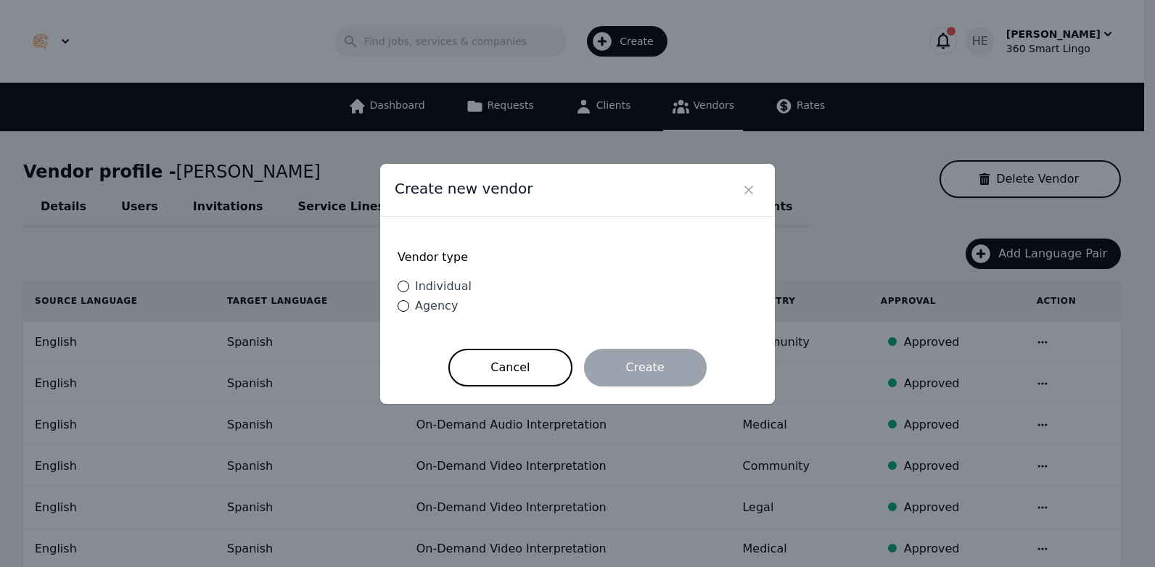
click at [448, 287] on span "Individual" at bounding box center [443, 286] width 57 height 14
click at [409, 287] on input "Individual" at bounding box center [404, 287] width 12 height 12
radio input "true"
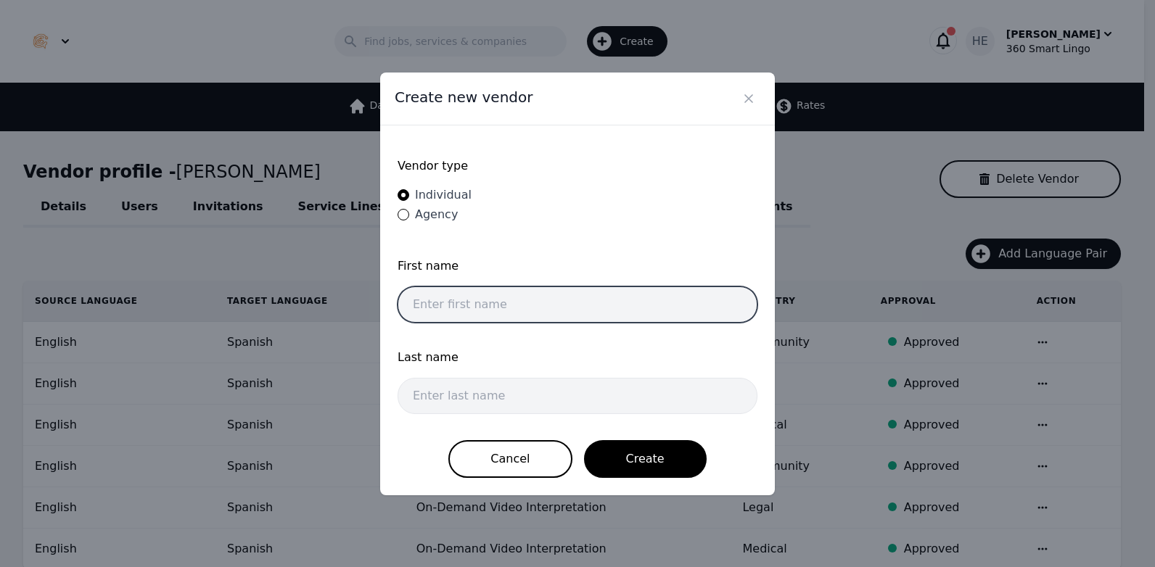
click at [467, 292] on input "text" at bounding box center [578, 305] width 360 height 36
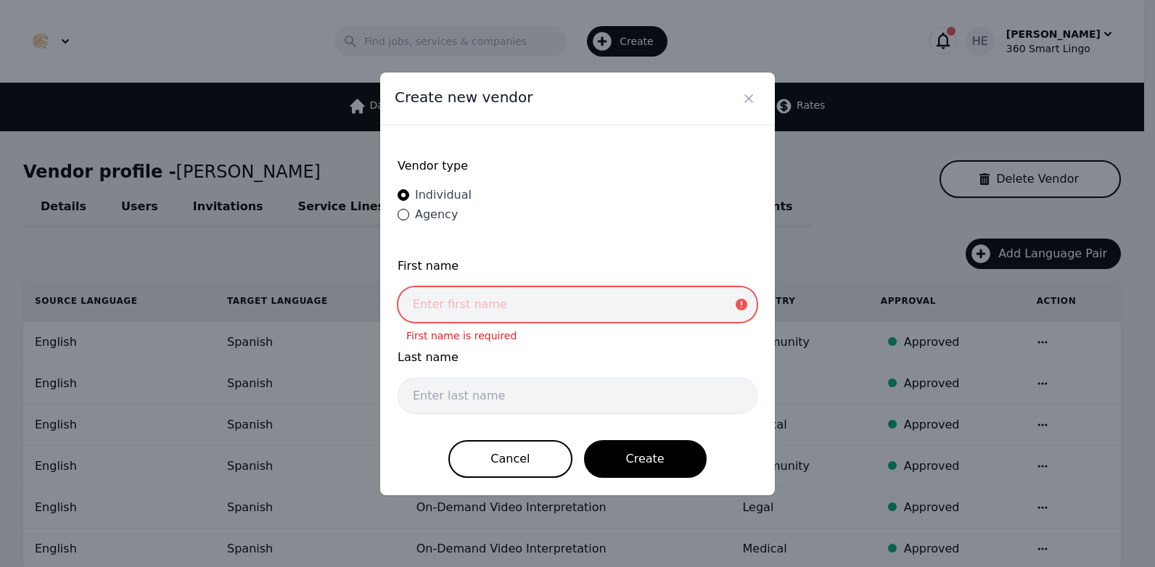
click at [482, 292] on input "text" at bounding box center [578, 305] width 360 height 36
paste input "Maria Josefina Diaz"
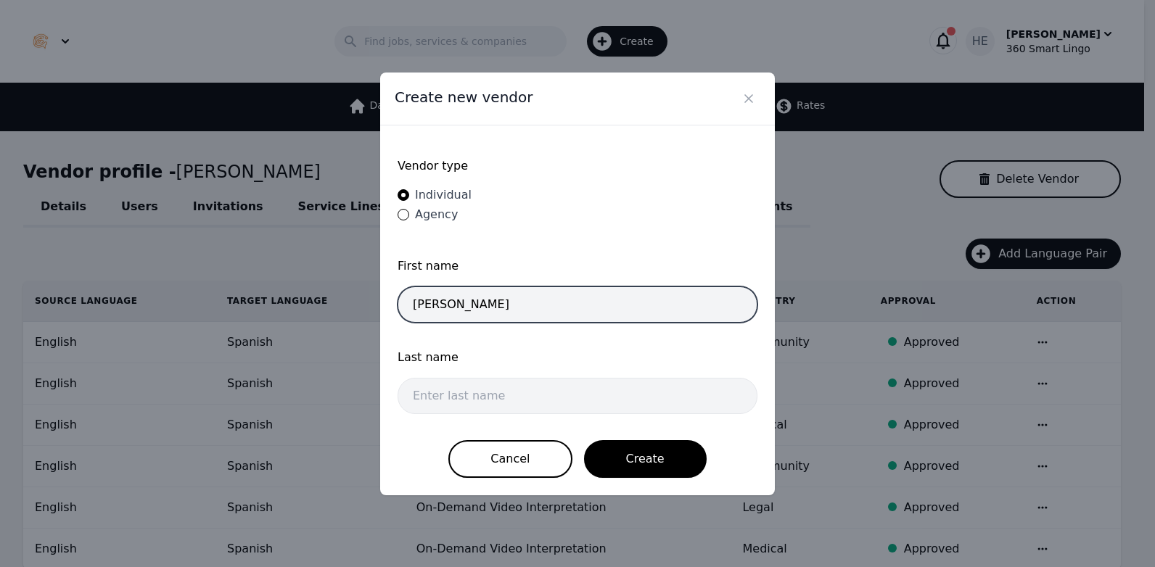
drag, startPoint x: 518, startPoint y: 309, endPoint x: 447, endPoint y: 310, distance: 71.1
click at [447, 310] on input "Maria Josefina Diaz" at bounding box center [578, 305] width 360 height 36
type input "Maria"
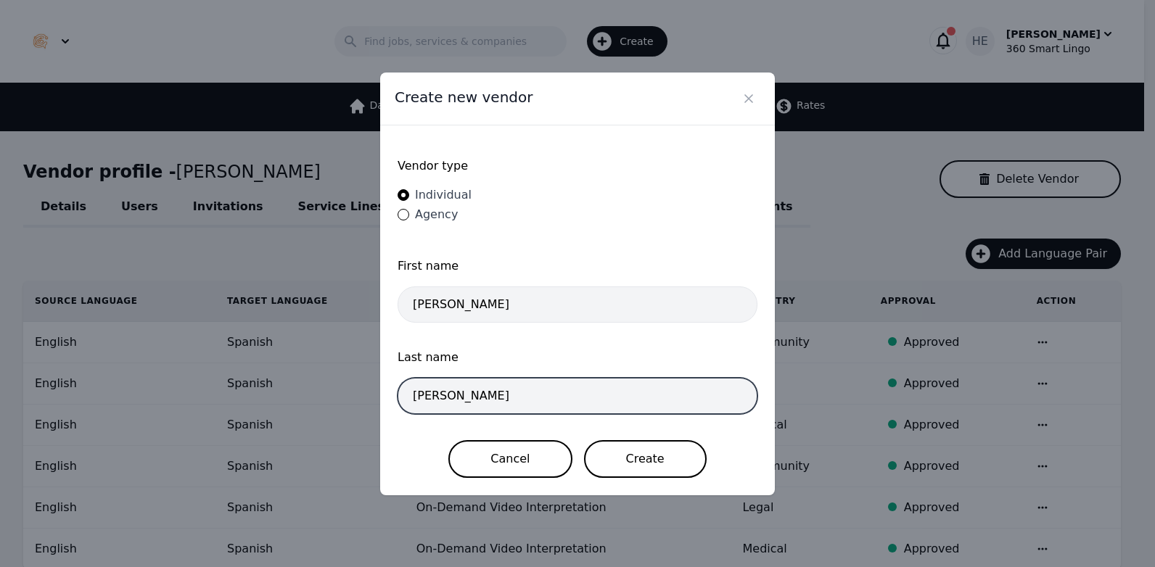
type input "Josefina Diaz"
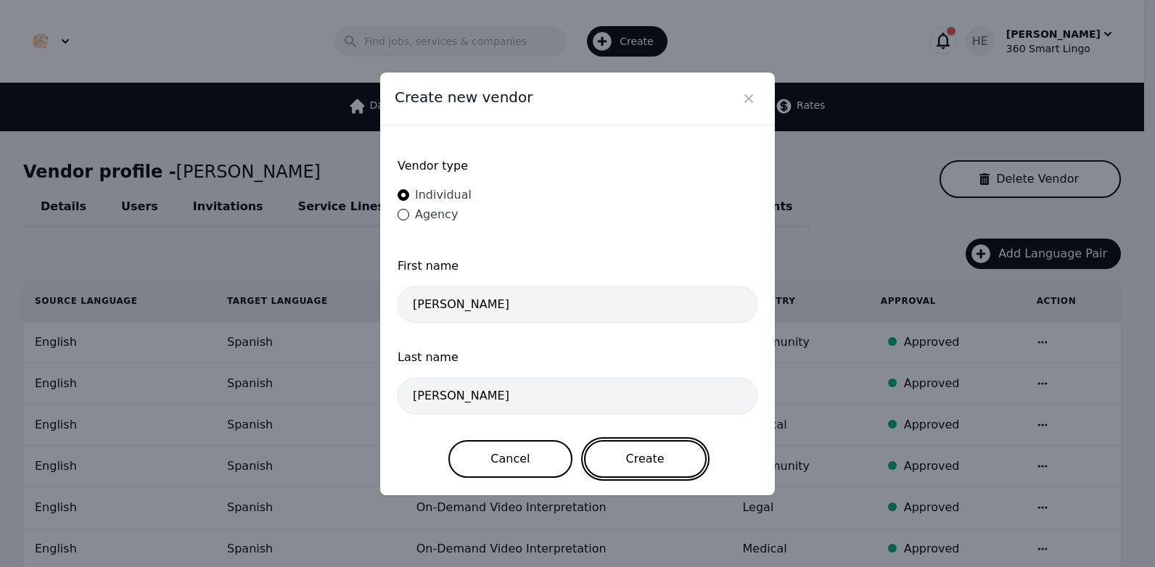
click at [649, 462] on button "Create" at bounding box center [645, 459] width 123 height 38
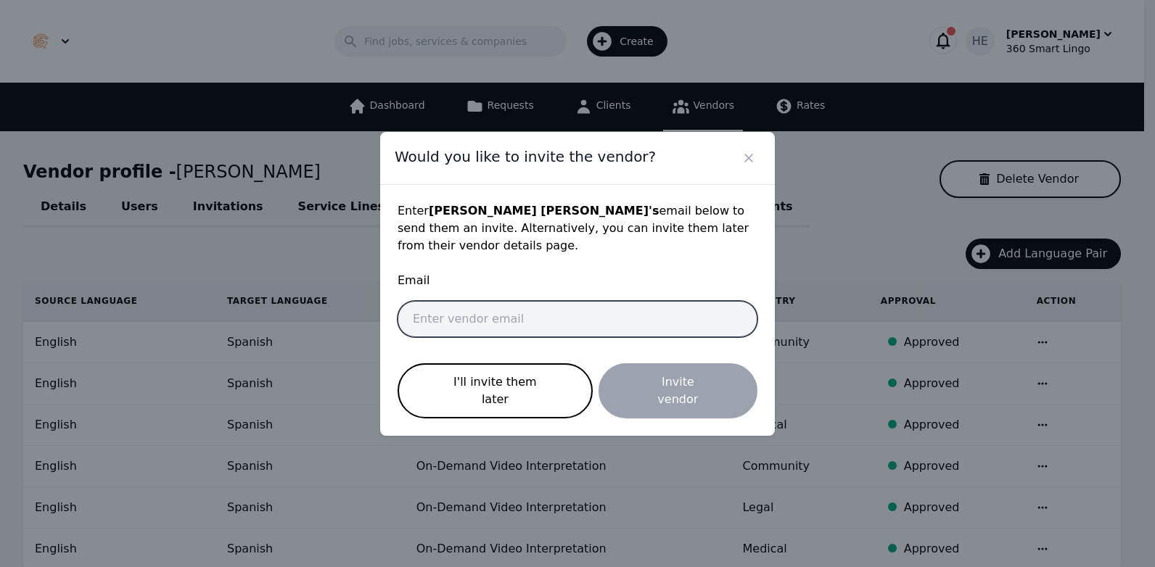
click at [522, 318] on input "email" at bounding box center [578, 319] width 360 height 36
paste input "josefina.diaz@unc.edu.ar"
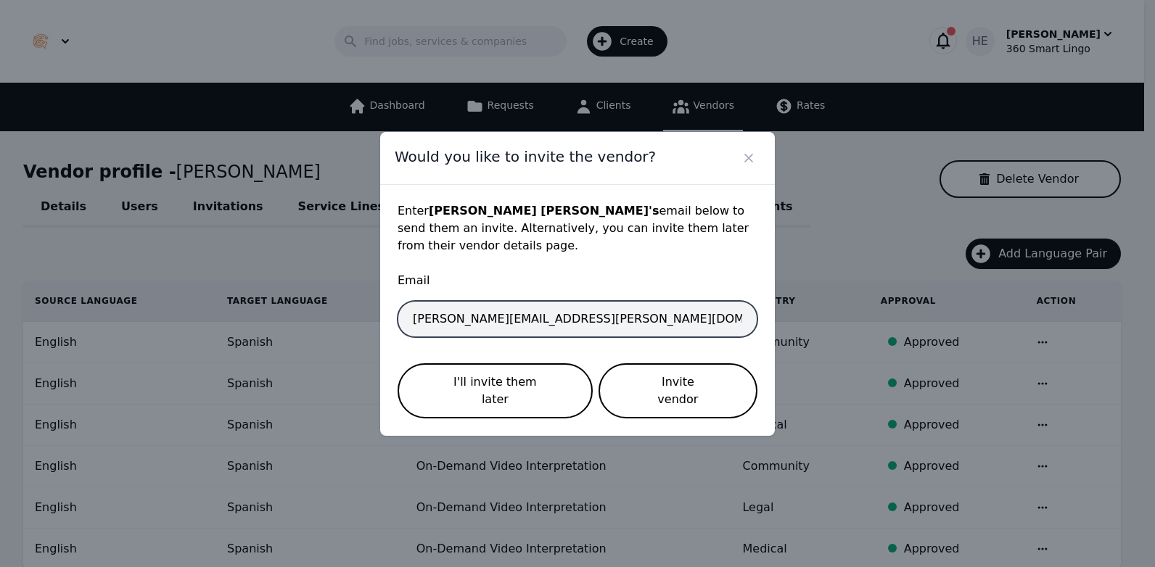
type input "josefina.diaz@unc.edu.ar"
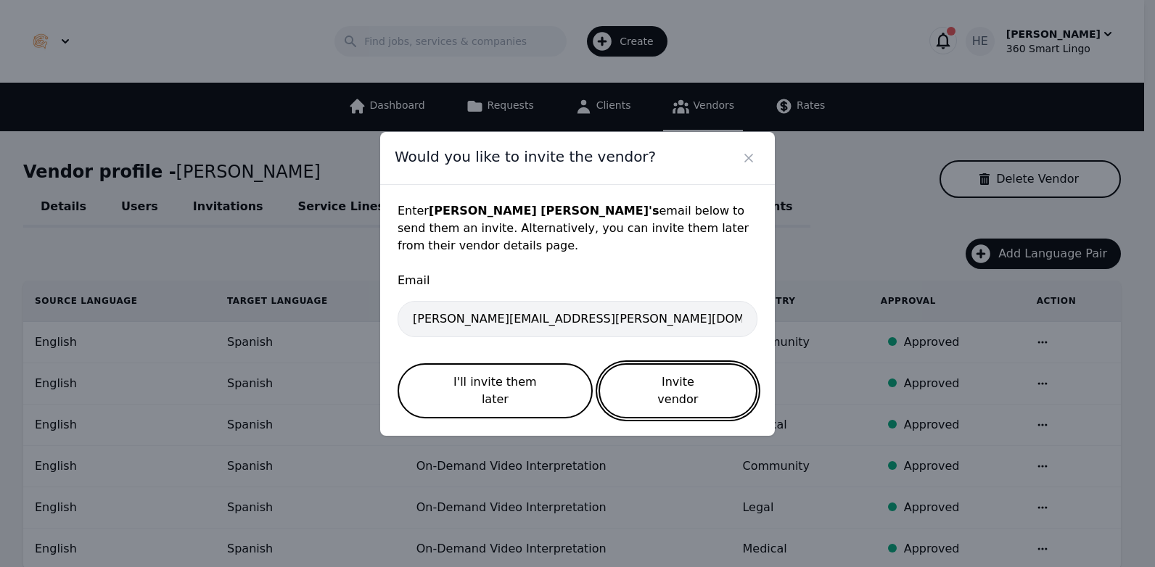
click at [660, 385] on button "Invite vendor" at bounding box center [677, 390] width 159 height 55
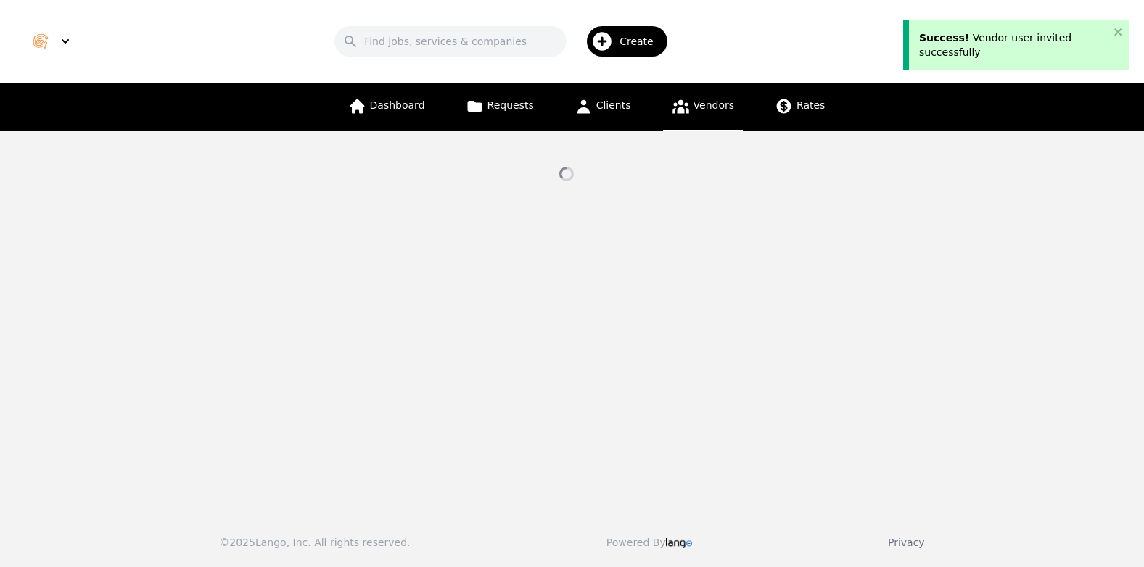
select select "active"
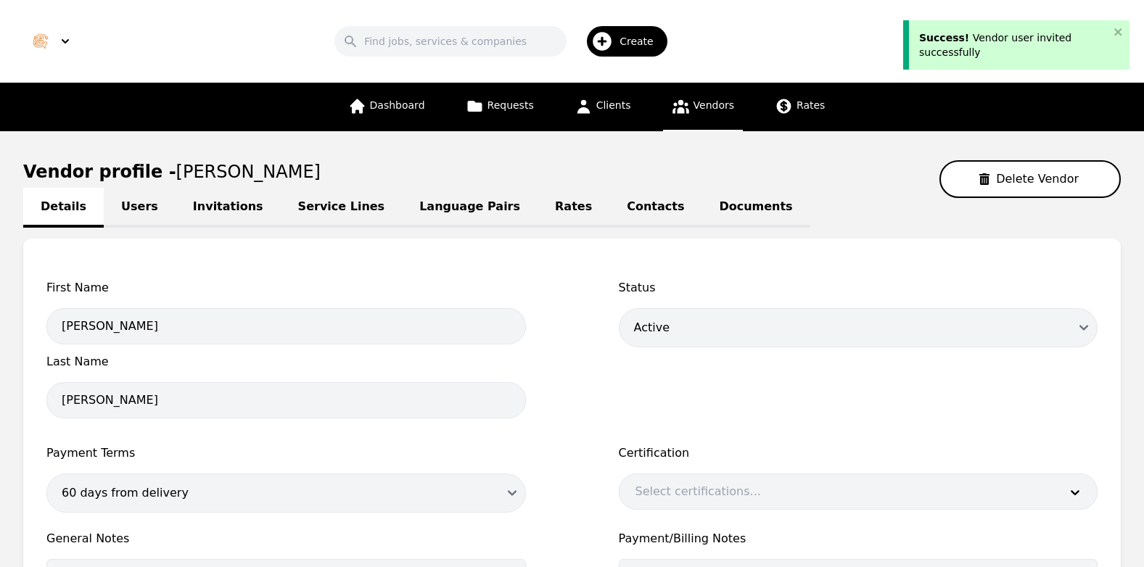
click at [301, 207] on link "Service Lines" at bounding box center [342, 208] width 122 height 40
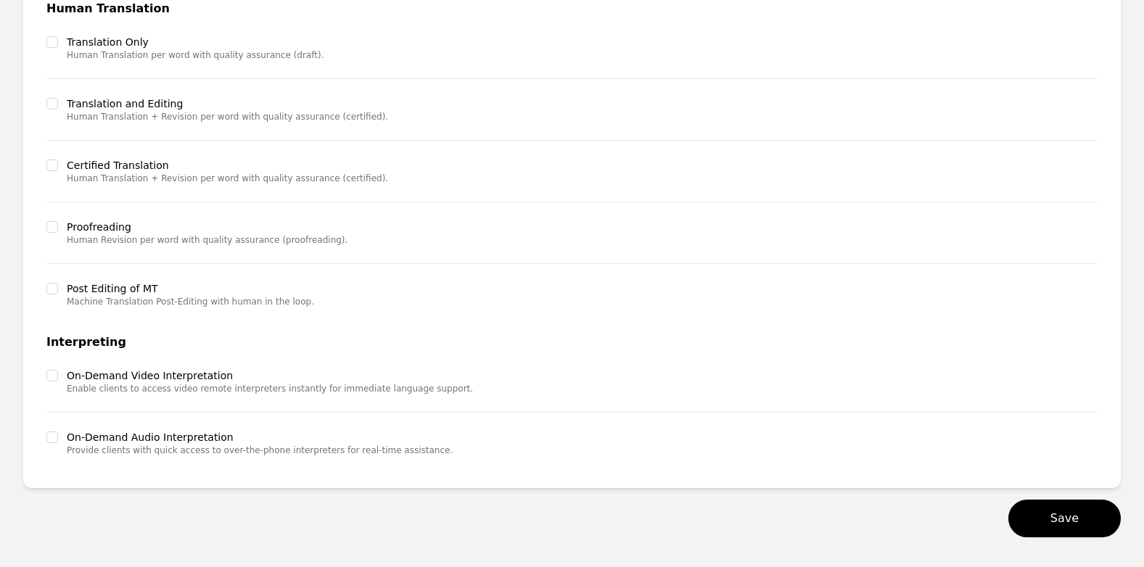
scroll to position [371, 0]
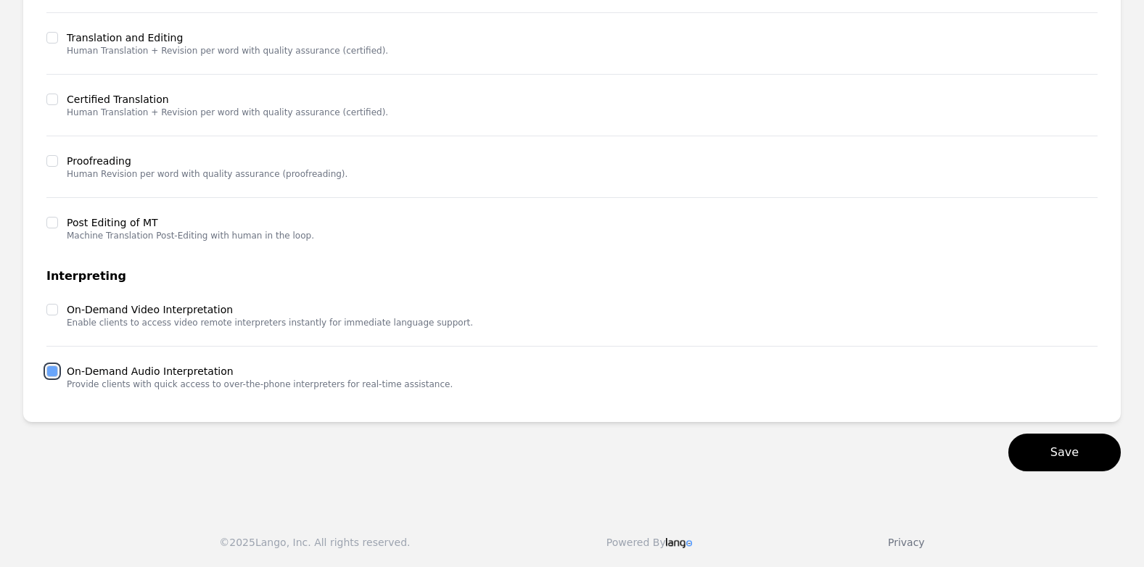
click at [55, 368] on input "checkbox" at bounding box center [52, 372] width 12 height 12
checkbox input "true"
click at [51, 310] on input "checkbox" at bounding box center [52, 310] width 12 height 12
checkbox input "true"
click at [1053, 442] on button "Save" at bounding box center [1064, 453] width 112 height 38
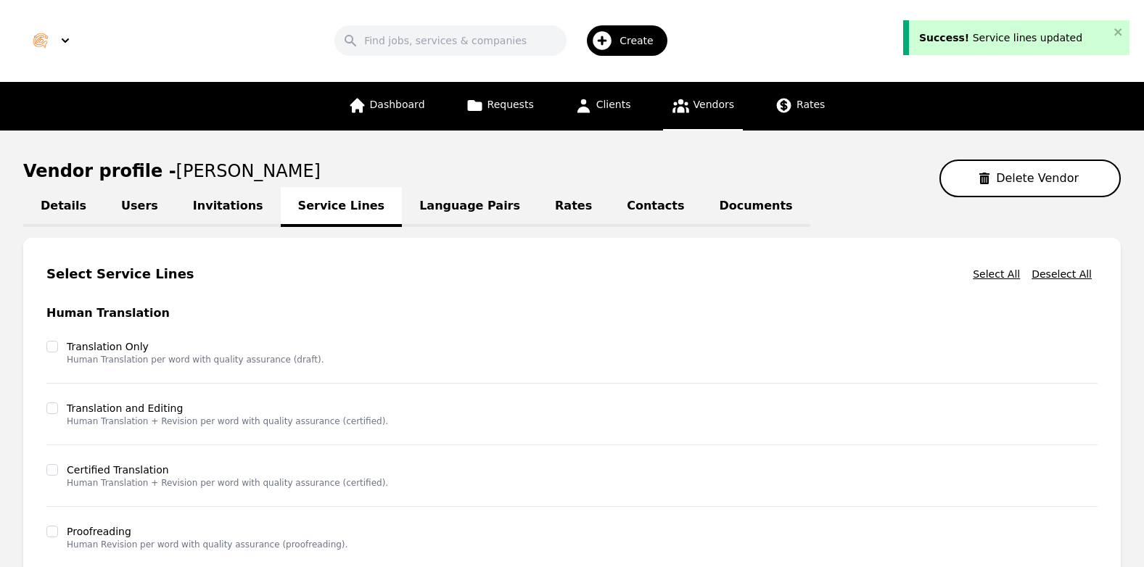
scroll to position [0, 0]
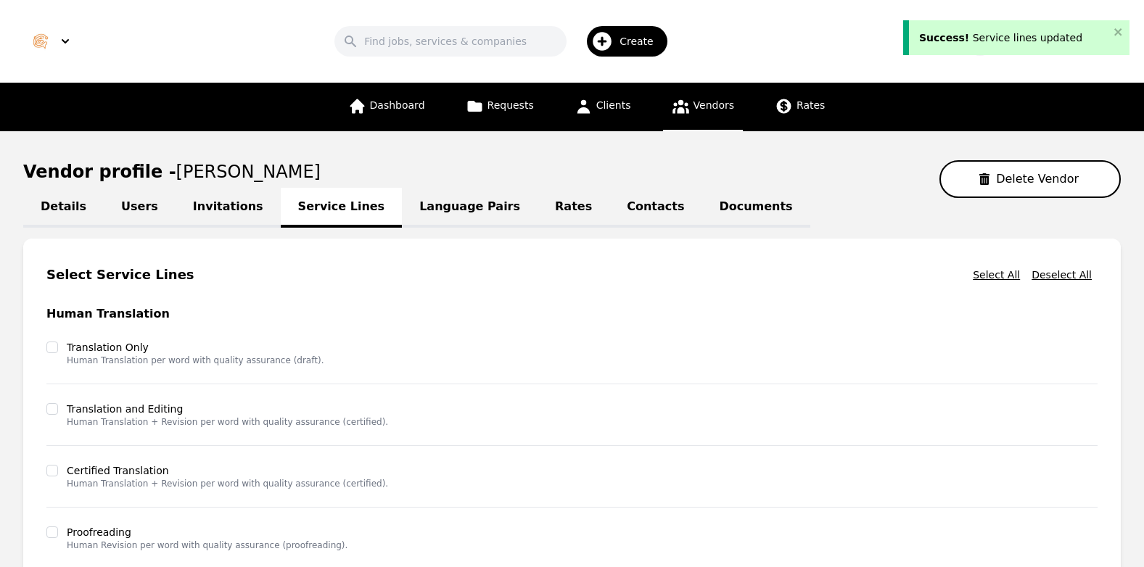
click at [428, 207] on link "Language Pairs" at bounding box center [470, 208] width 136 height 40
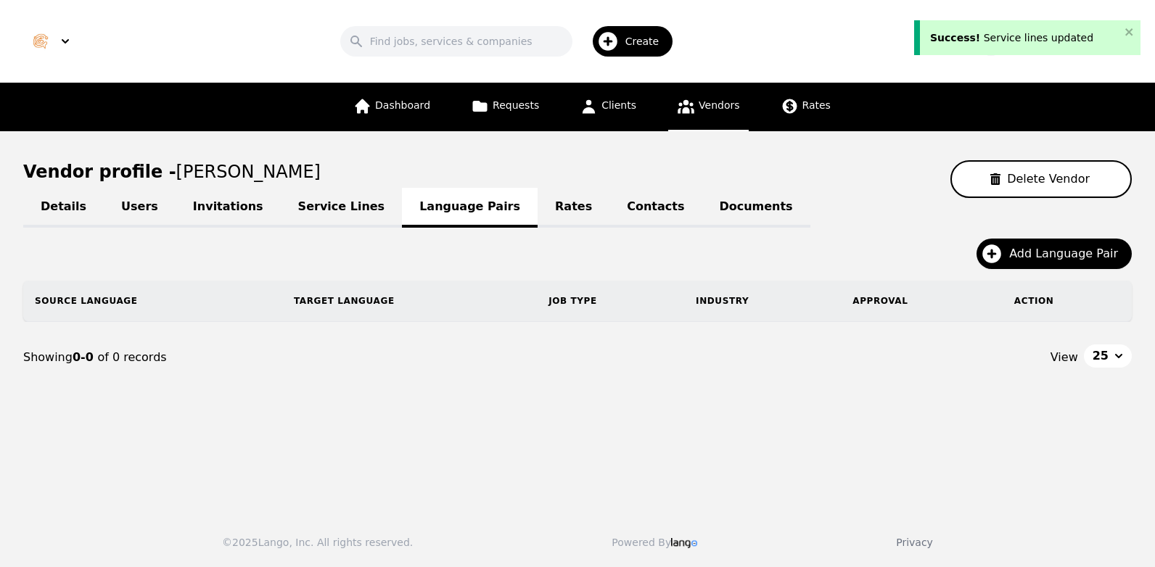
click at [609, 211] on link "Contacts" at bounding box center [655, 208] width 92 height 40
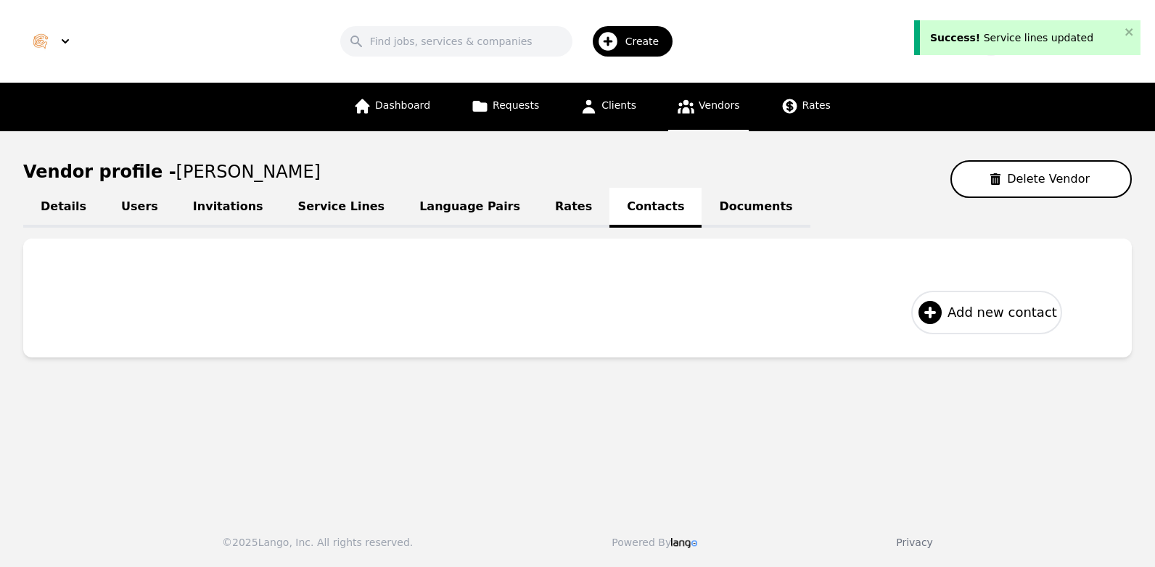
click at [977, 308] on span "Add new contact" at bounding box center [1002, 312] width 110 height 20
select select "US"
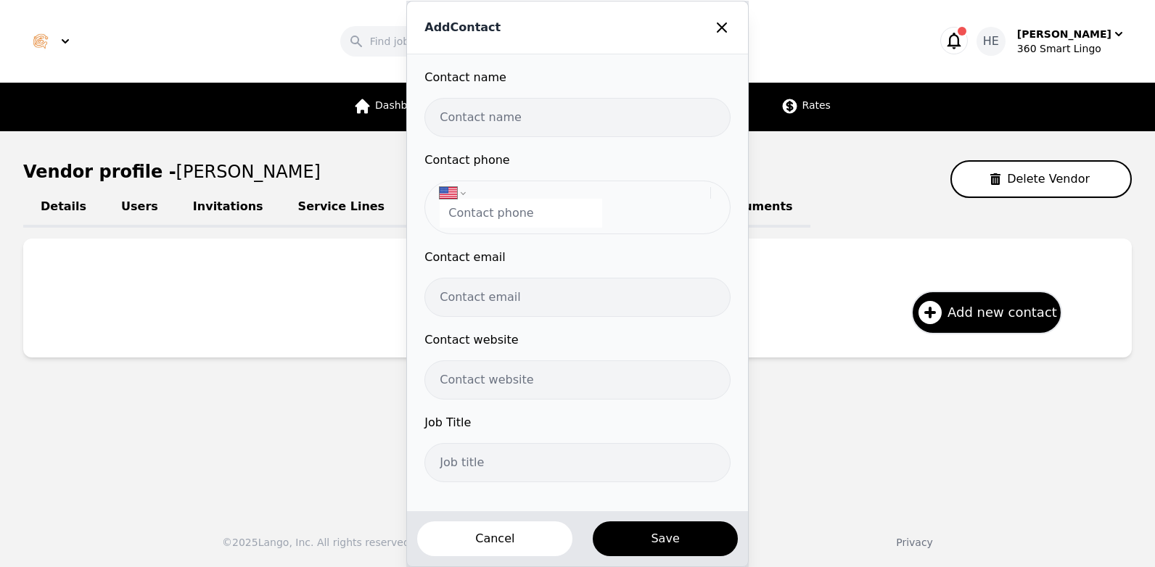
click at [535, 116] on input "text" at bounding box center [576, 117] width 305 height 39
type input "Maria Josefina Diaz"
click at [516, 214] on input "tel" at bounding box center [521, 213] width 162 height 29
paste input "+54 9 351 702 4744"
type input "+54 9 351 702 4744"
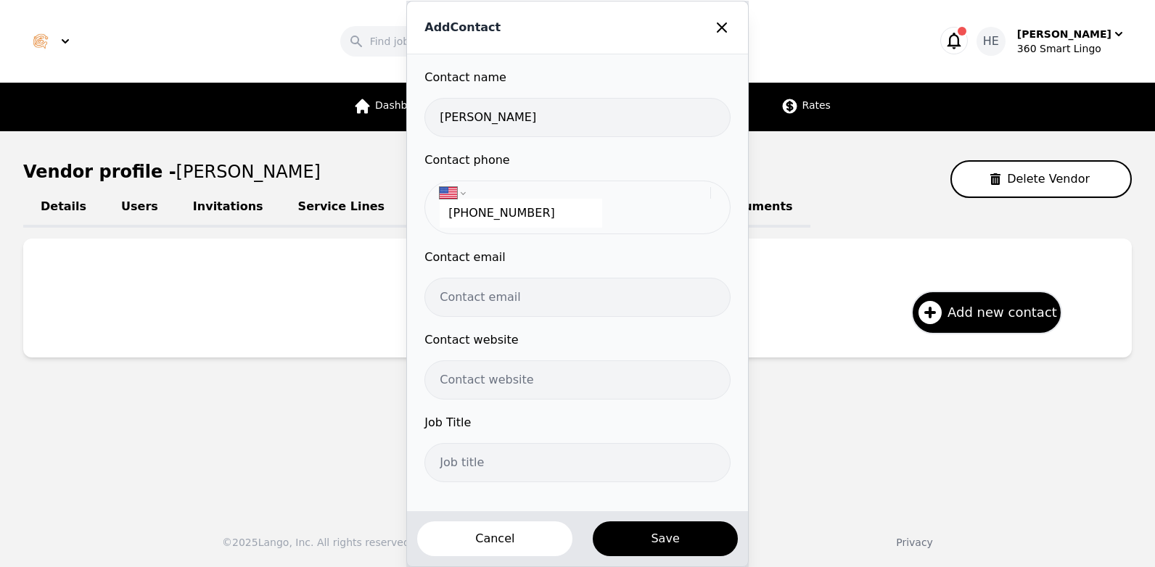
select select "AR"
type input "+54 9 351 702 4744"
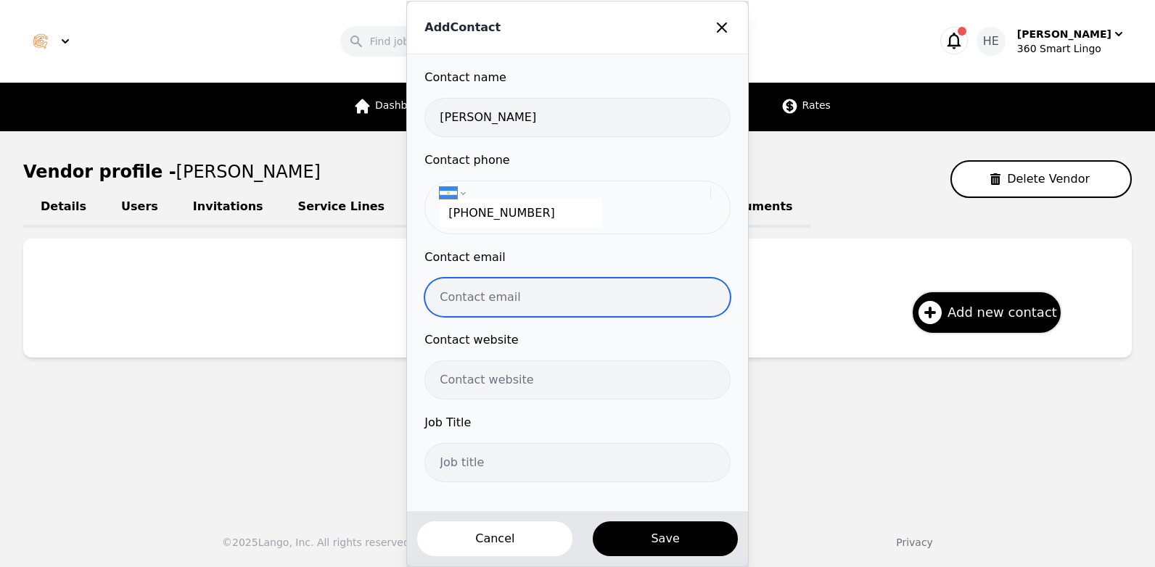
click at [472, 300] on input "email" at bounding box center [576, 297] width 305 height 39
click at [464, 296] on input "email" at bounding box center [576, 297] width 305 height 39
paste input "josefina.diaz@unc.edu.ar"
type input "josefina.diaz@unc.edu.ar"
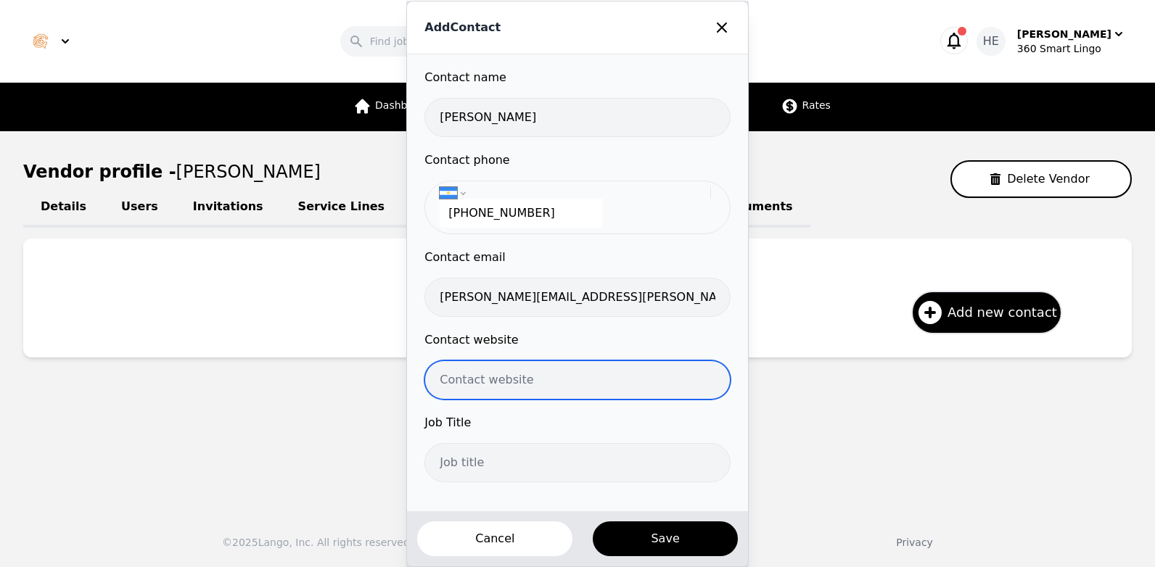
click at [487, 376] on input "url" at bounding box center [576, 380] width 305 height 39
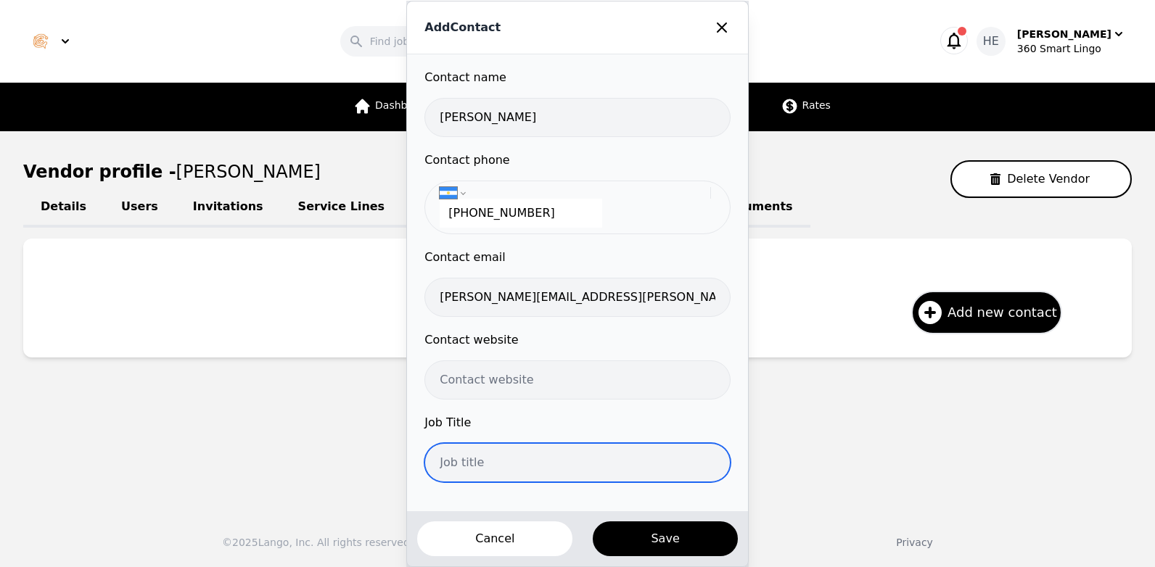
click at [486, 469] on input "text" at bounding box center [576, 462] width 305 height 39
type input "i"
type input "Interpreter"
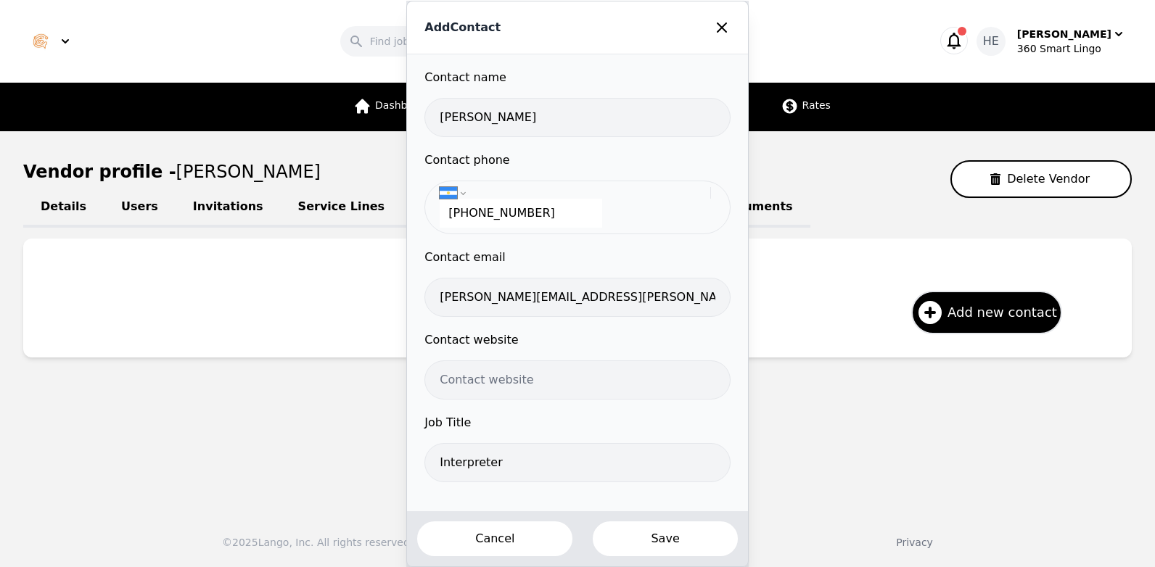
click at [643, 542] on button "Save" at bounding box center [664, 539] width 147 height 38
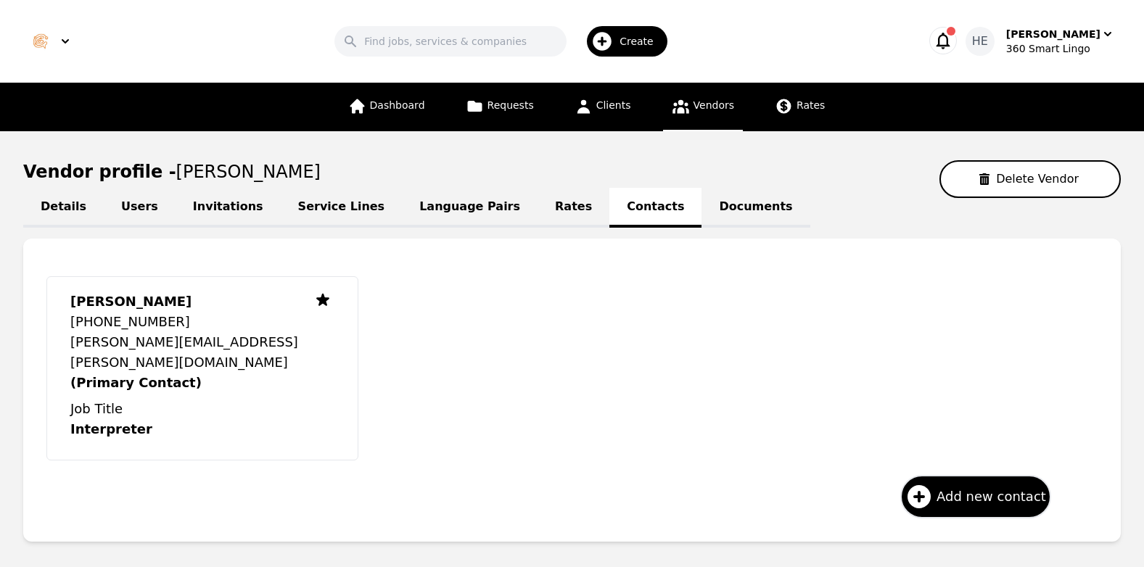
click at [437, 208] on link "Language Pairs" at bounding box center [470, 208] width 136 height 40
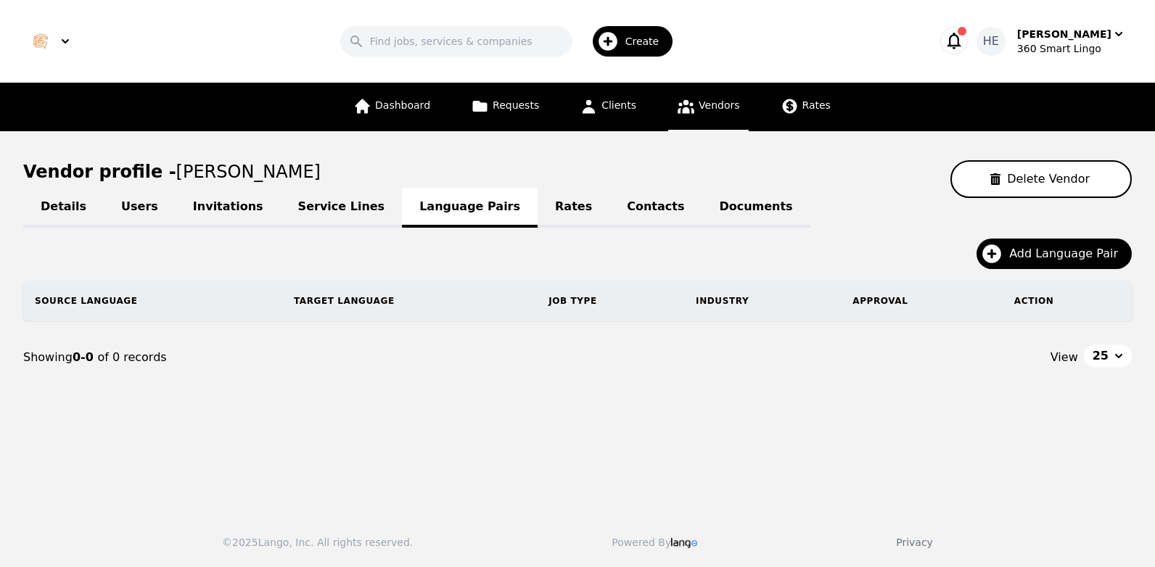
click at [609, 203] on link "Contacts" at bounding box center [655, 208] width 92 height 40
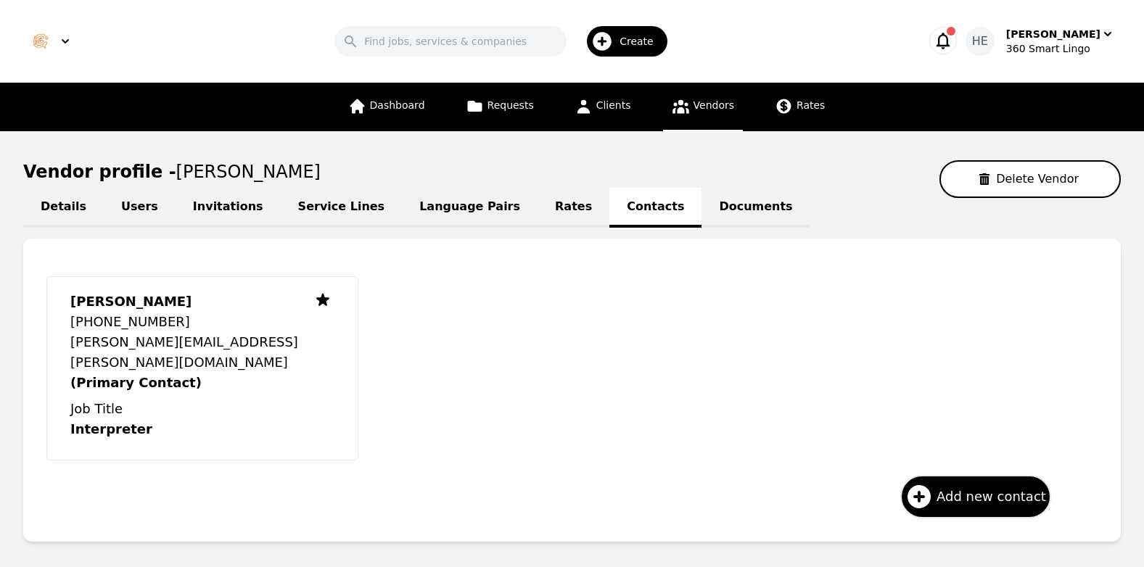
click at [59, 205] on link "Details" at bounding box center [63, 208] width 81 height 40
select select "active"
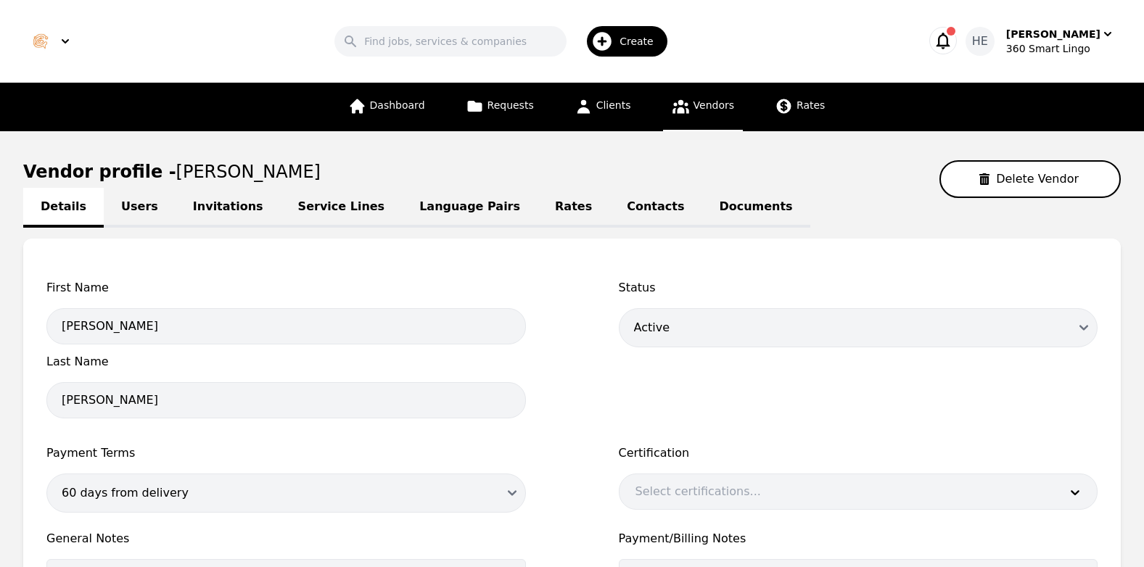
click at [298, 205] on link "Service Lines" at bounding box center [342, 208] width 122 height 40
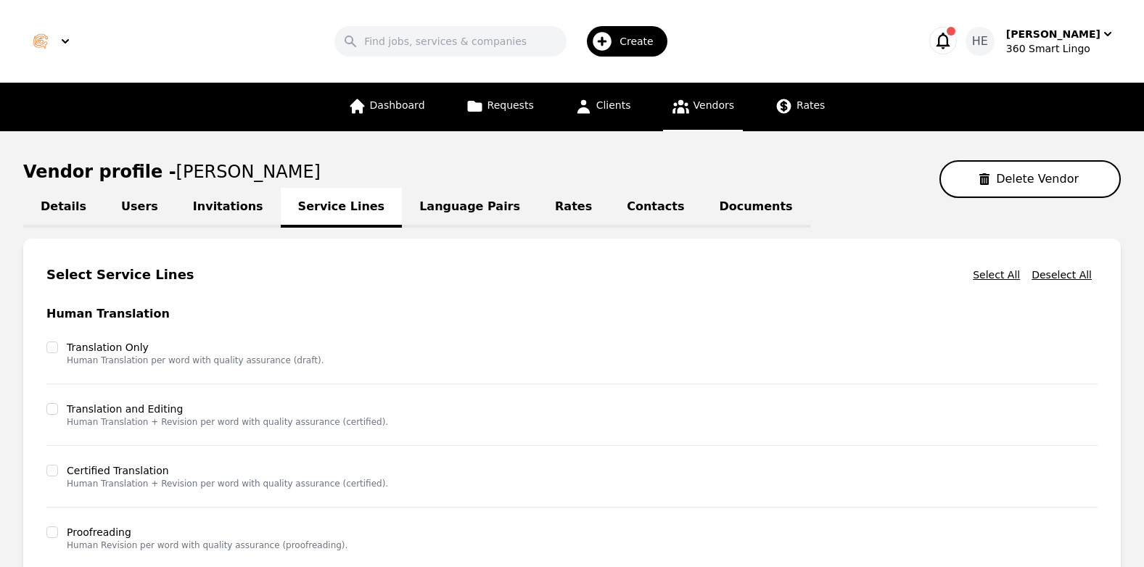
click at [453, 198] on link "Language Pairs" at bounding box center [470, 208] width 136 height 40
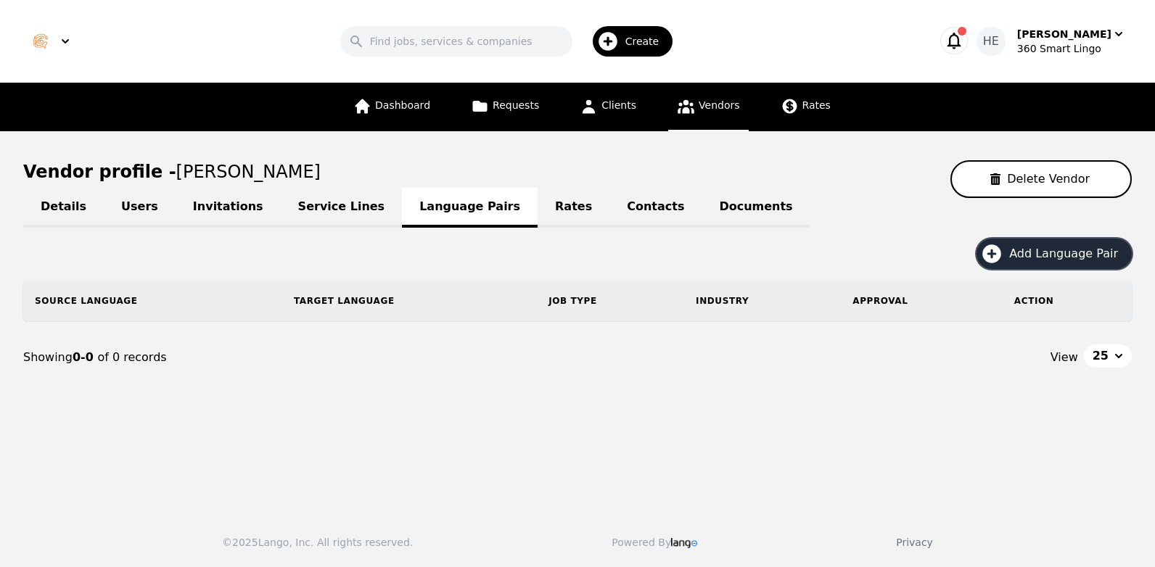
click at [1053, 252] on span "Add Language Pair" at bounding box center [1068, 253] width 119 height 17
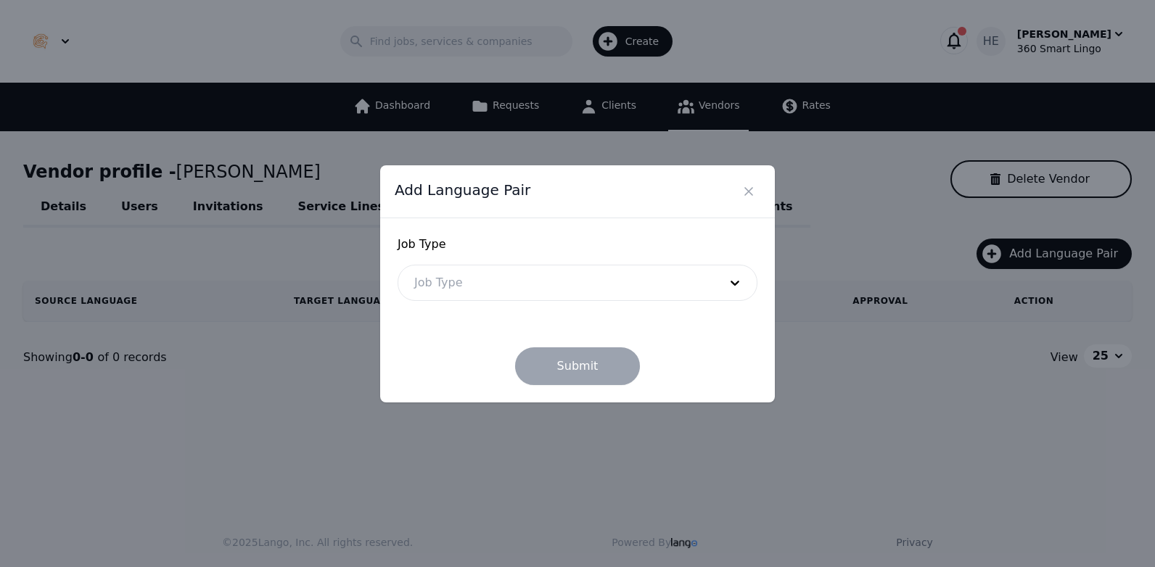
click at [571, 283] on div at bounding box center [555, 282] width 315 height 35
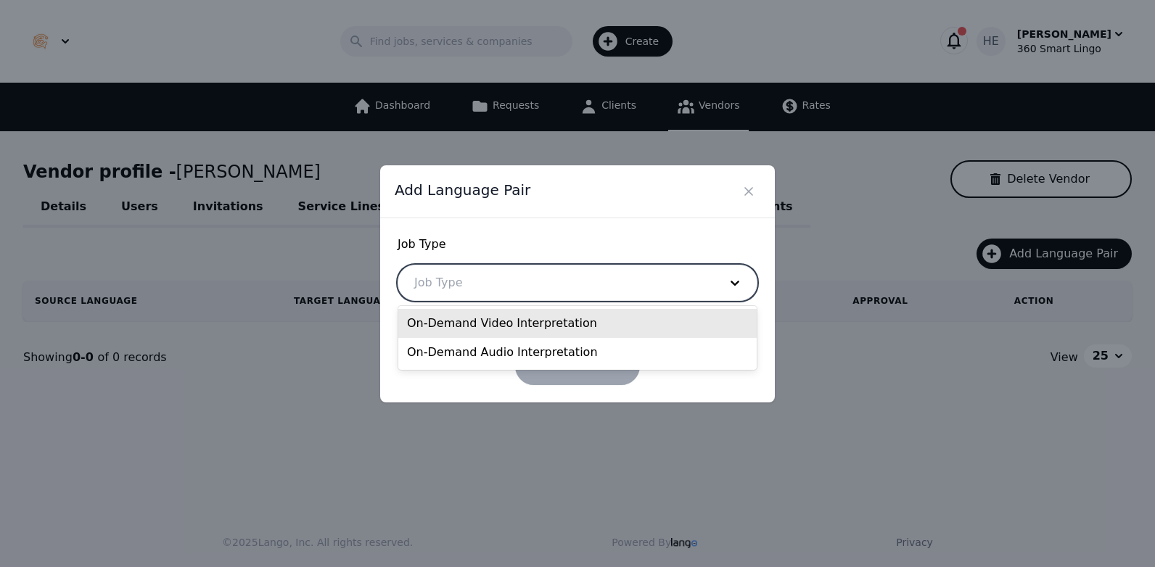
click at [535, 329] on div "On-Demand Video Interpretation" at bounding box center [577, 323] width 358 height 29
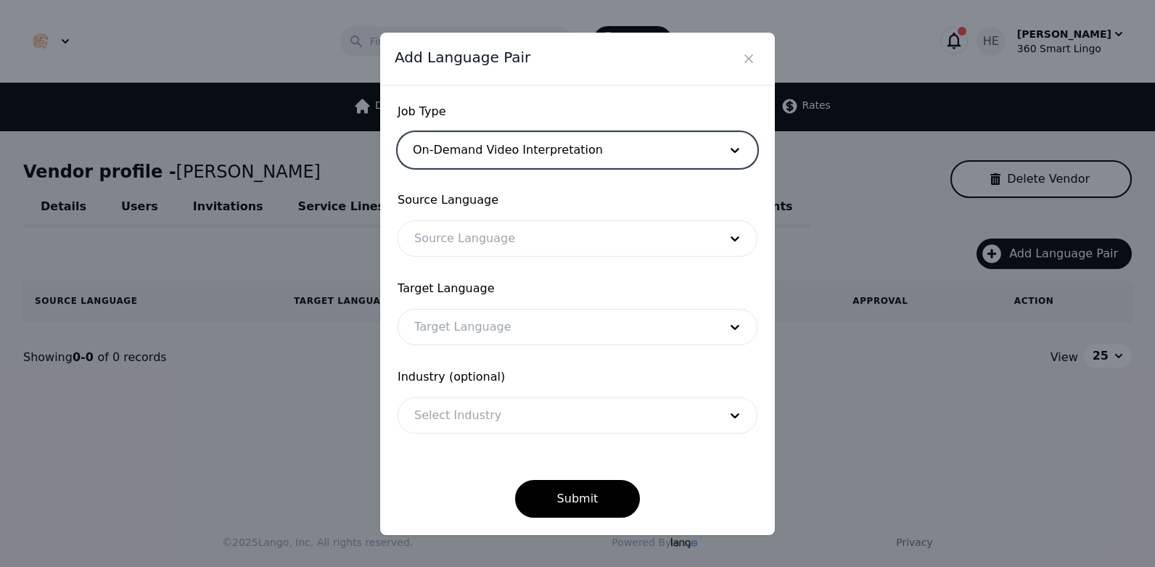
click at [500, 231] on div at bounding box center [555, 238] width 315 height 35
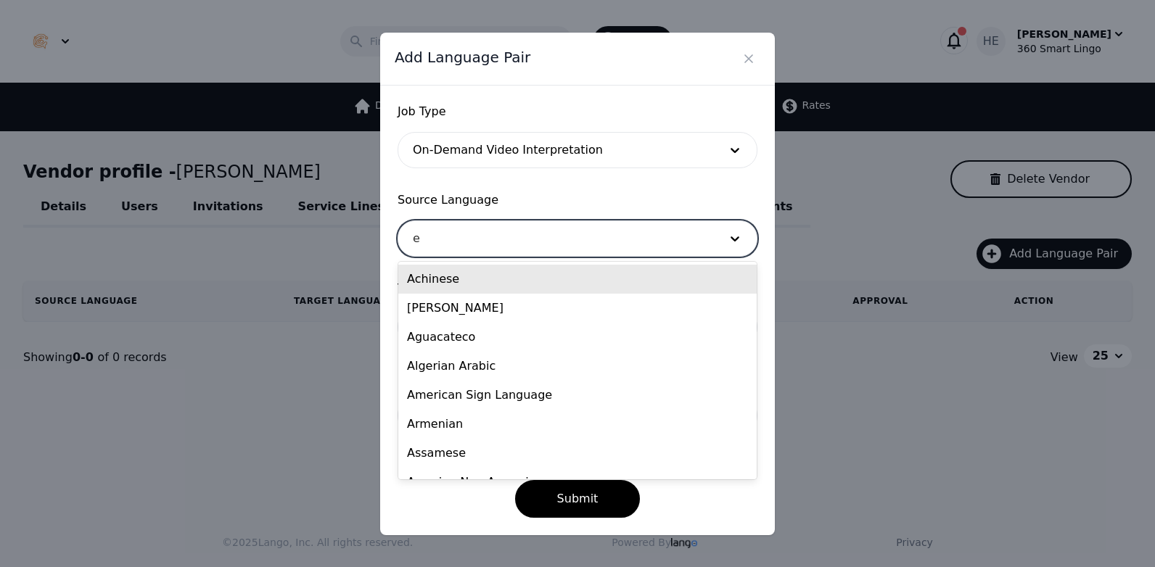
type input "en"
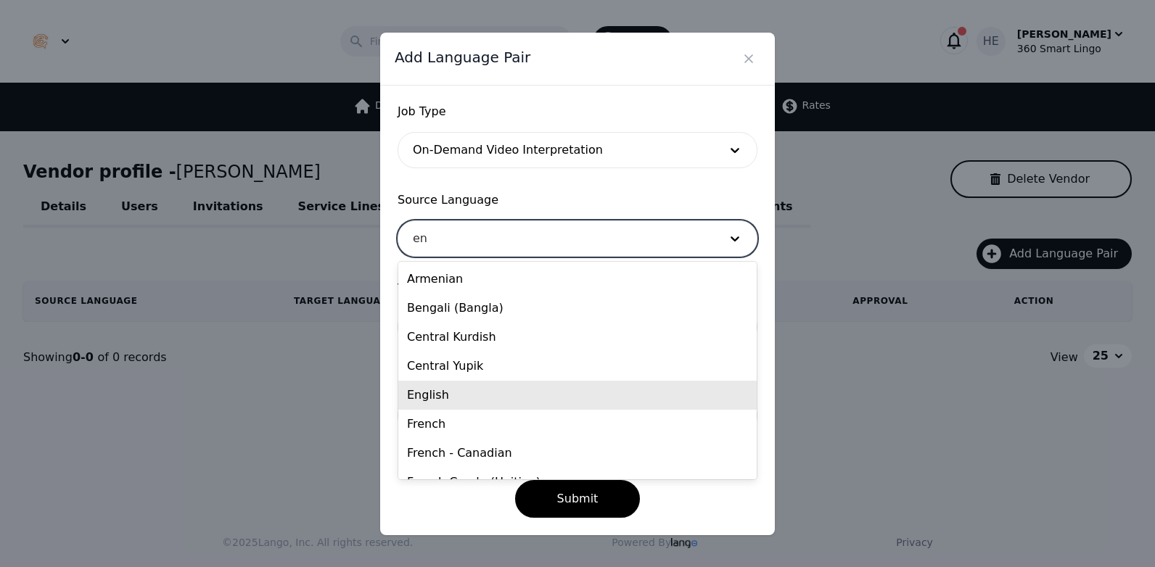
click at [461, 403] on div "English" at bounding box center [577, 395] width 358 height 29
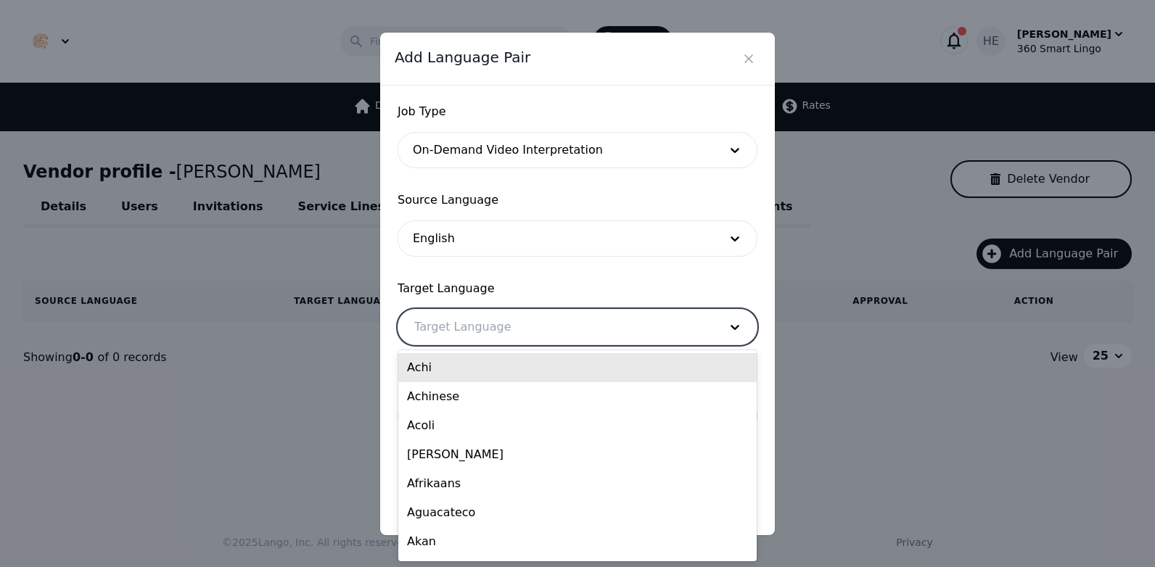
click at [516, 337] on div at bounding box center [555, 327] width 315 height 35
type input "sp"
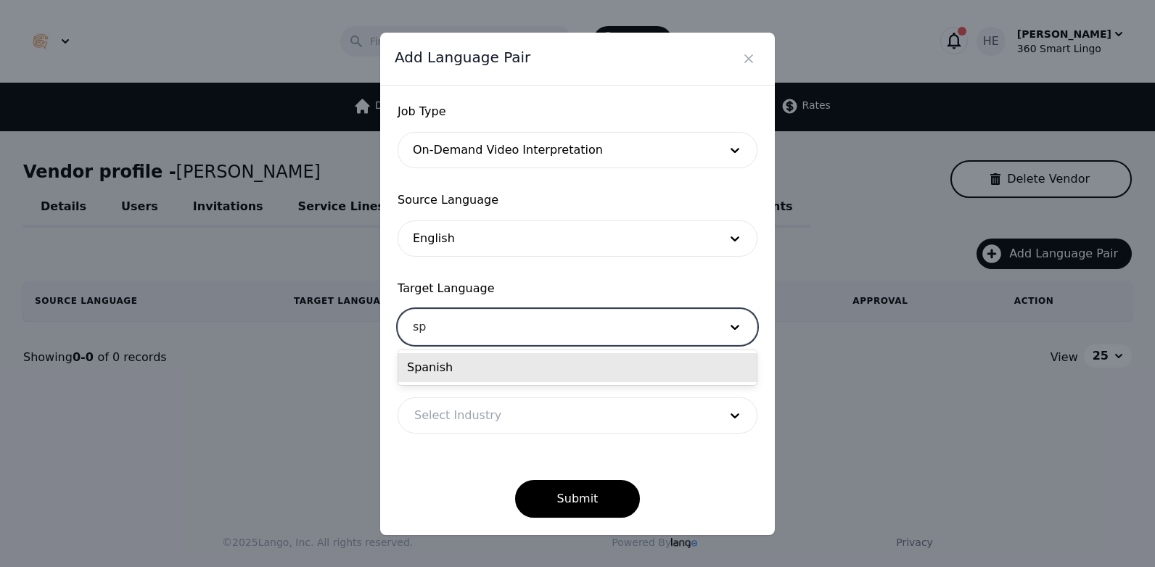
click at [508, 357] on div "Spanish" at bounding box center [577, 367] width 358 height 29
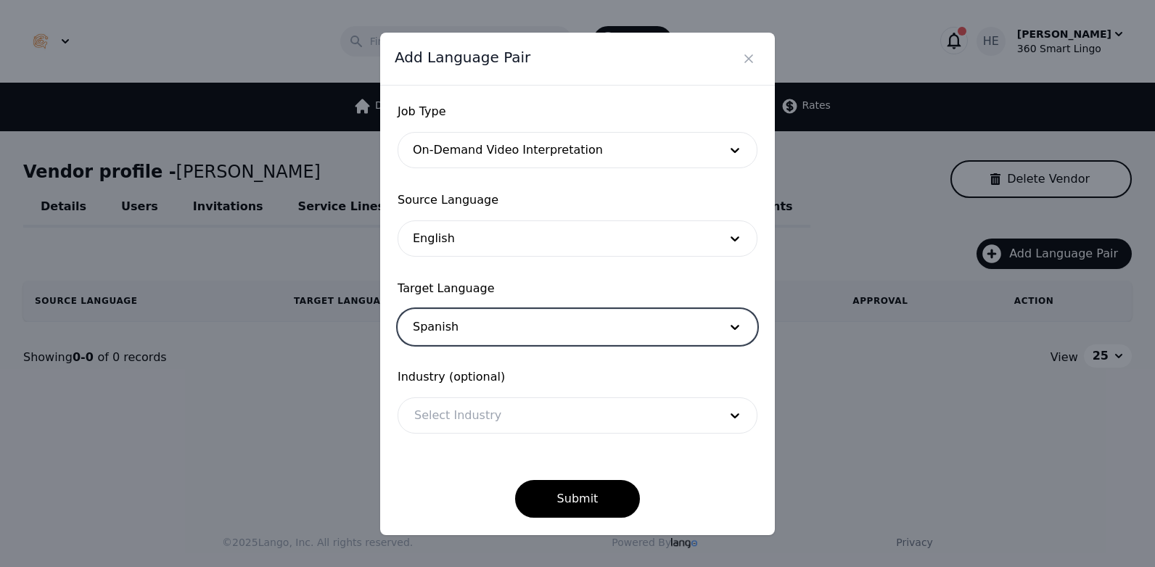
click at [490, 411] on div at bounding box center [555, 415] width 315 height 35
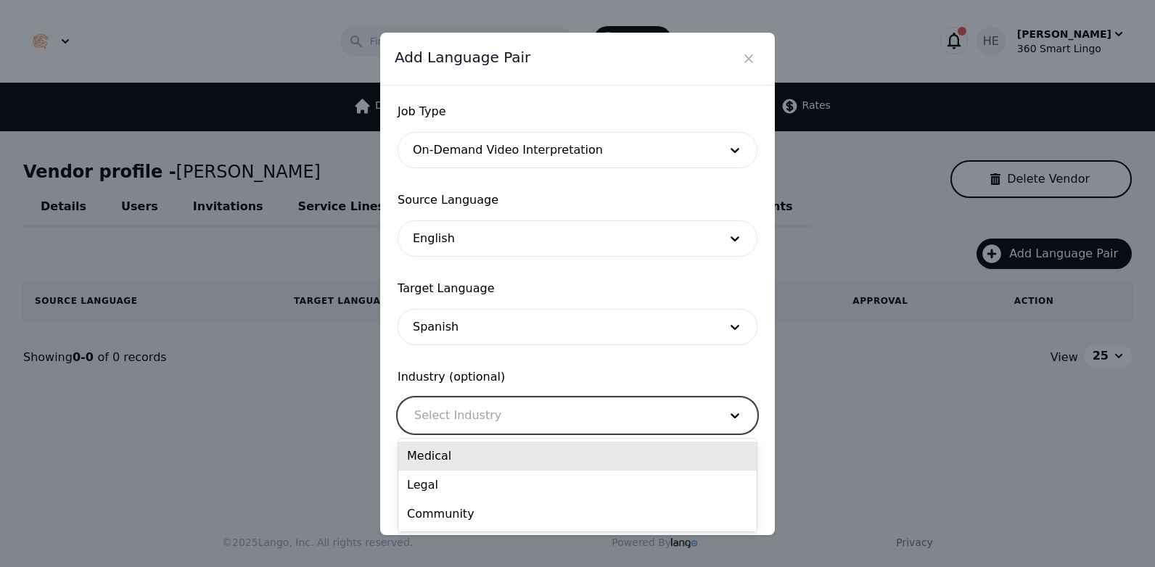
click at [482, 456] on div "Medical" at bounding box center [577, 456] width 358 height 29
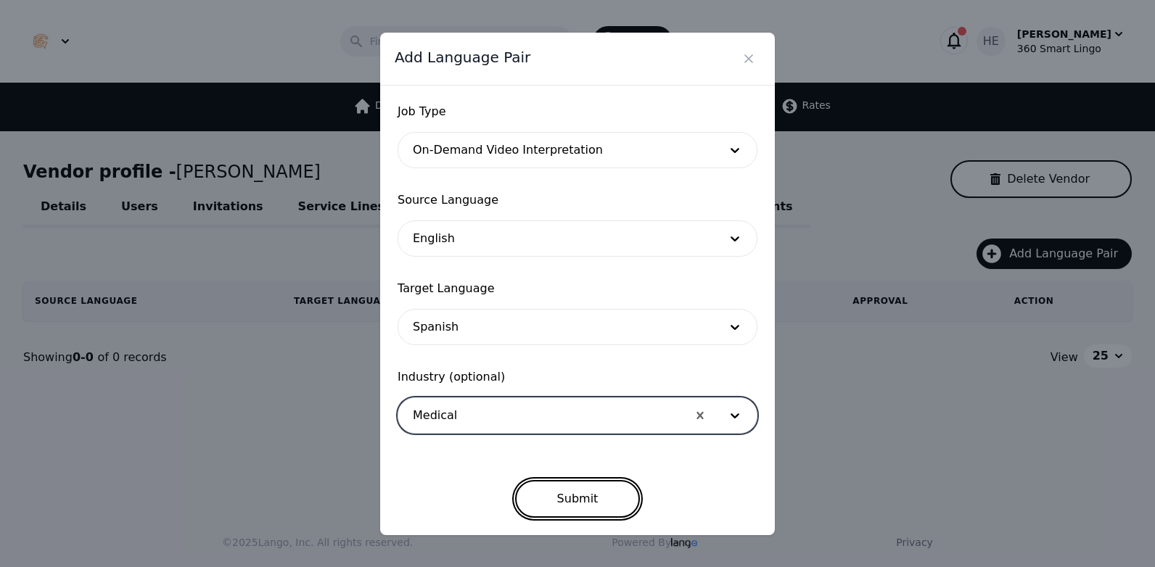
click at [575, 505] on button "Submit" at bounding box center [577, 499] width 125 height 38
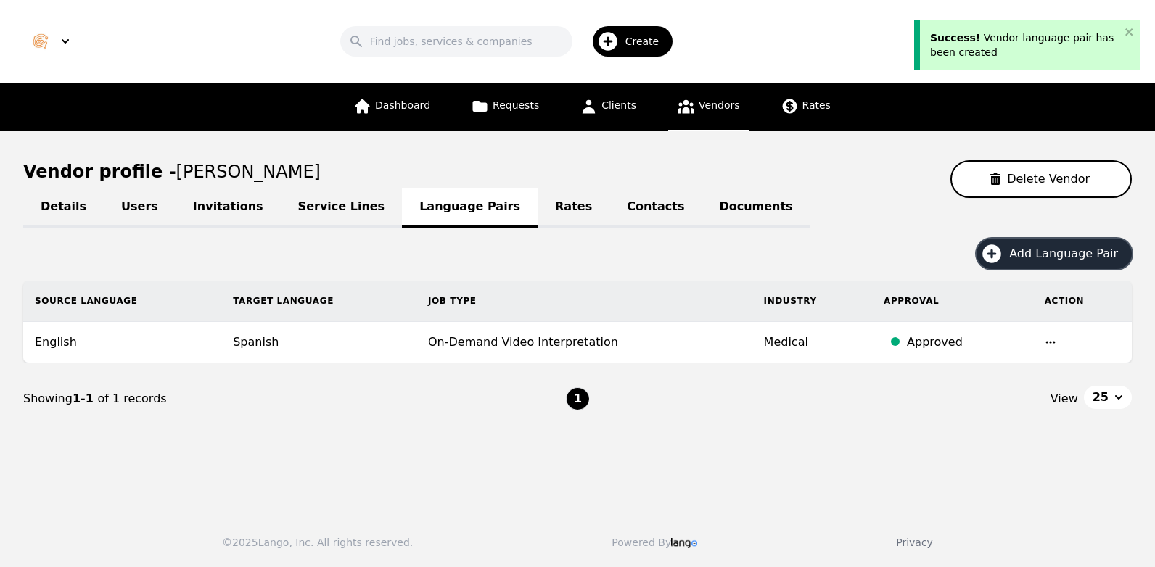
click at [1056, 258] on span "Add Language Pair" at bounding box center [1068, 253] width 119 height 17
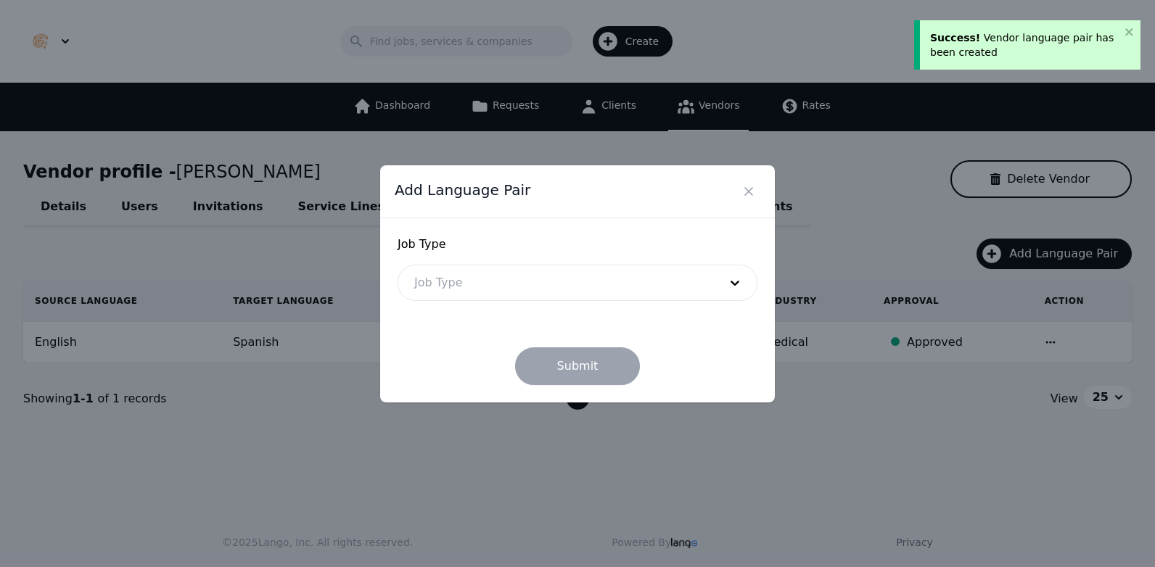
click at [533, 287] on div at bounding box center [555, 282] width 315 height 35
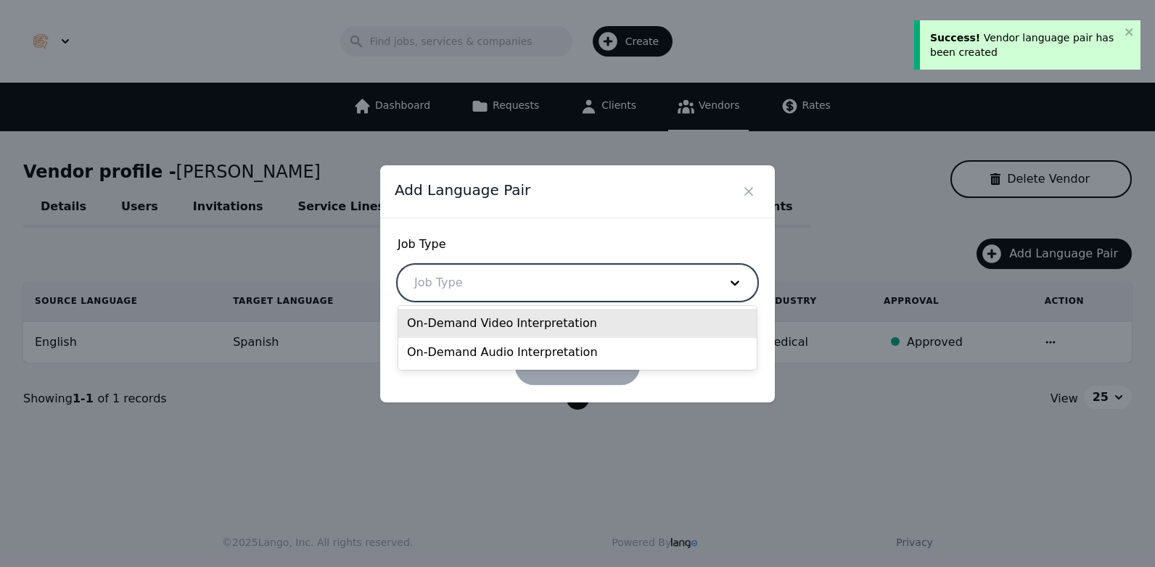
click at [529, 326] on div "On-Demand Video Interpretation" at bounding box center [577, 323] width 358 height 29
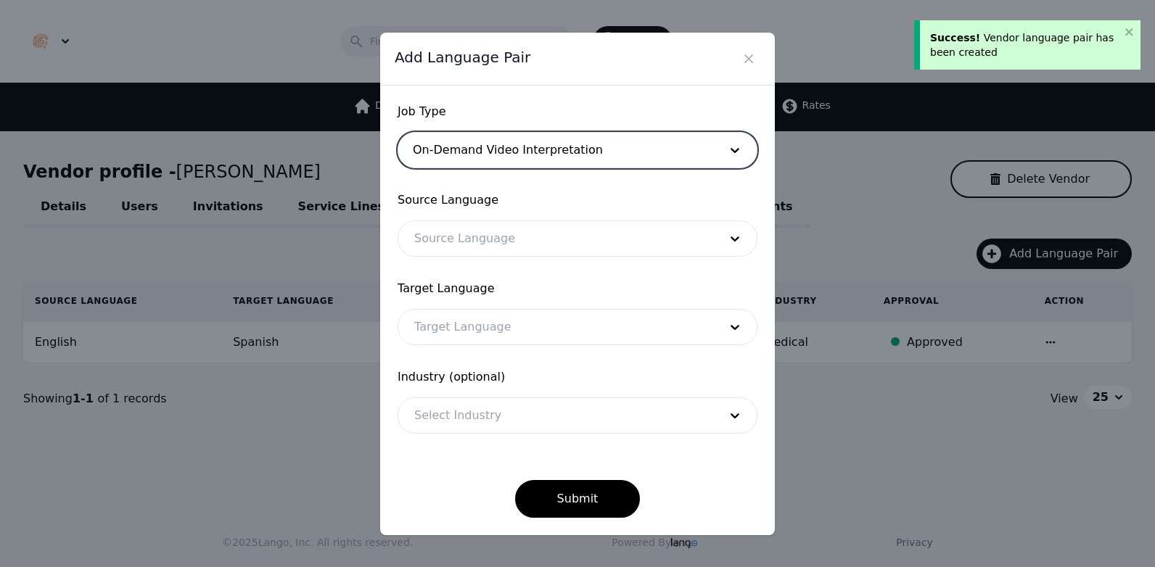
click at [440, 239] on div at bounding box center [555, 238] width 315 height 35
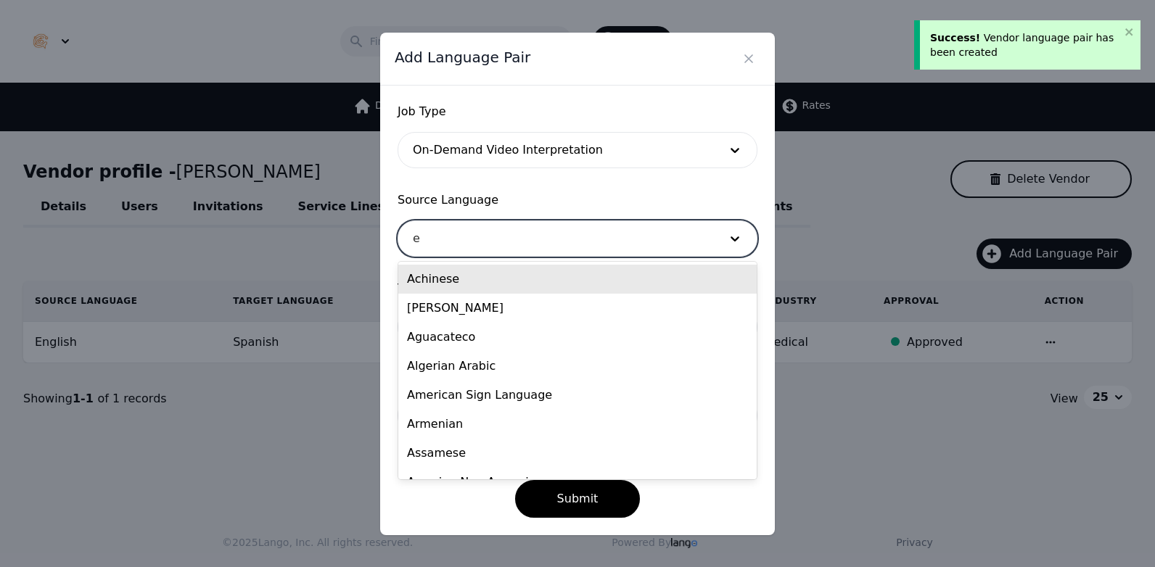
type input "en"
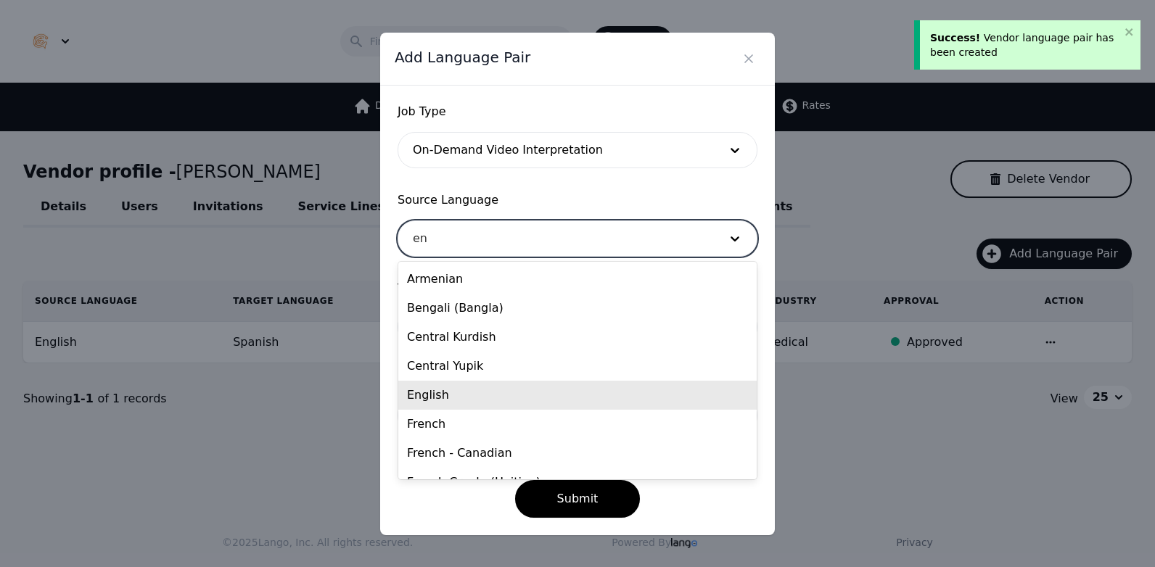
click at [474, 398] on div "English" at bounding box center [577, 395] width 358 height 29
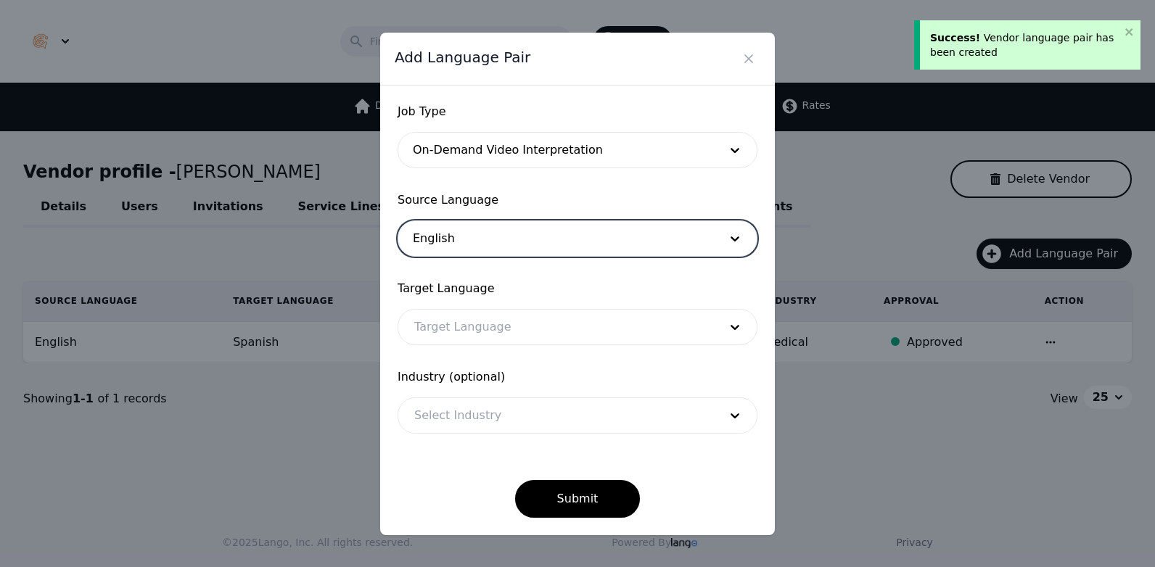
click at [469, 325] on div at bounding box center [555, 327] width 315 height 35
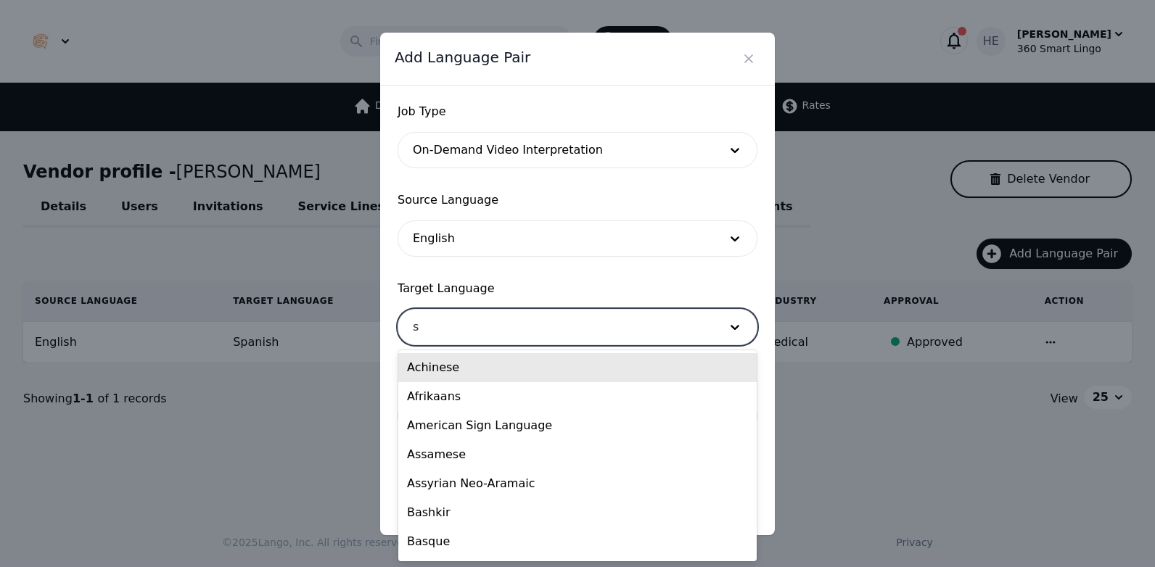
type input "sp"
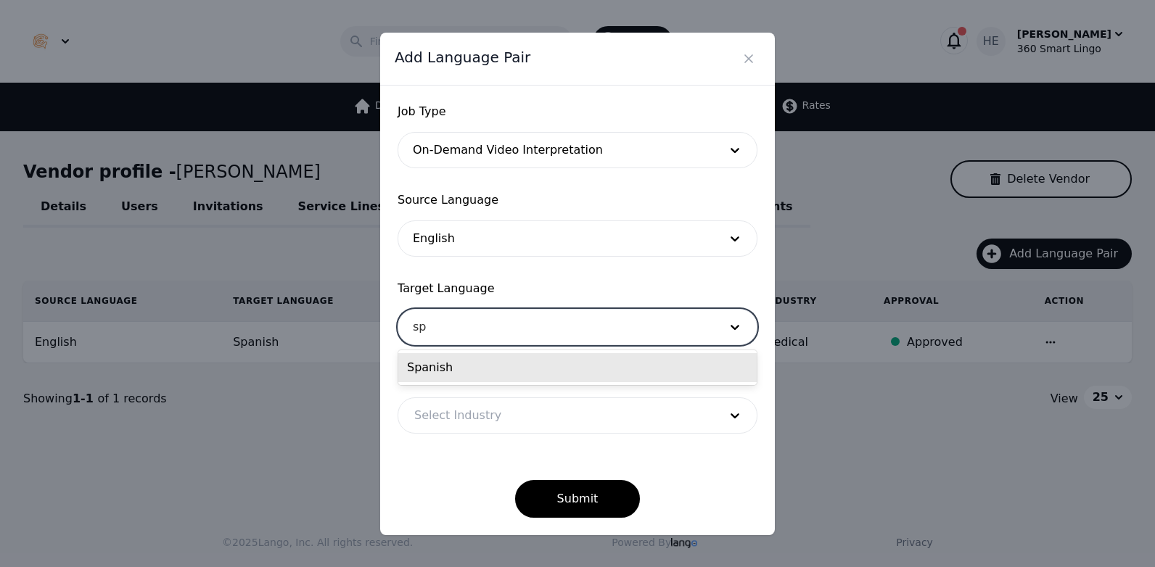
drag, startPoint x: 470, startPoint y: 354, endPoint x: 468, endPoint y: 367, distance: 13.2
click at [471, 356] on div "Spanish" at bounding box center [577, 367] width 358 height 29
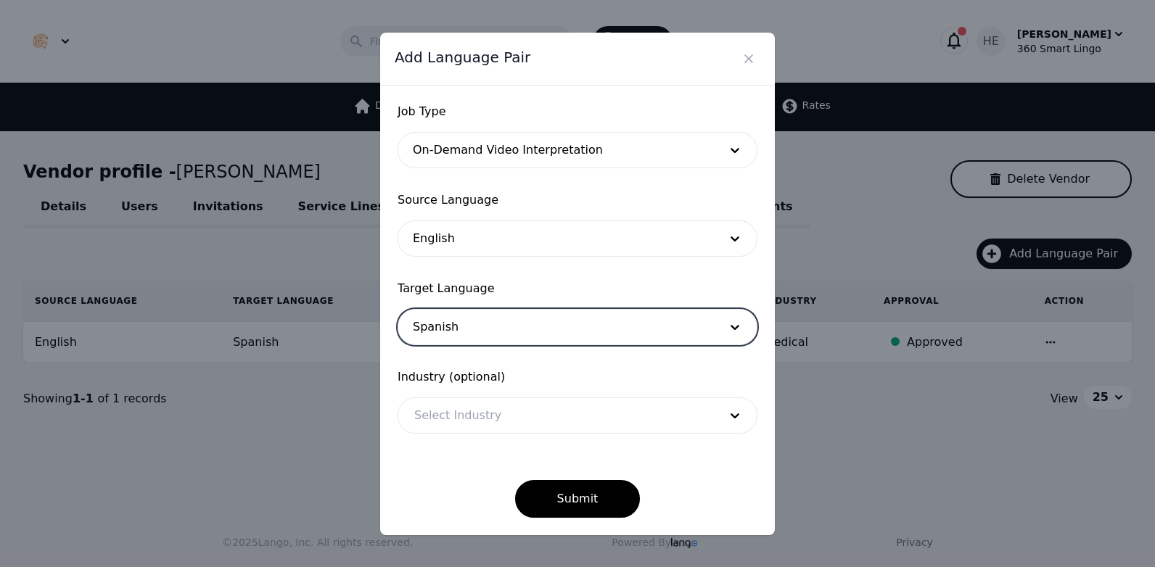
click at [498, 406] on div at bounding box center [555, 415] width 315 height 35
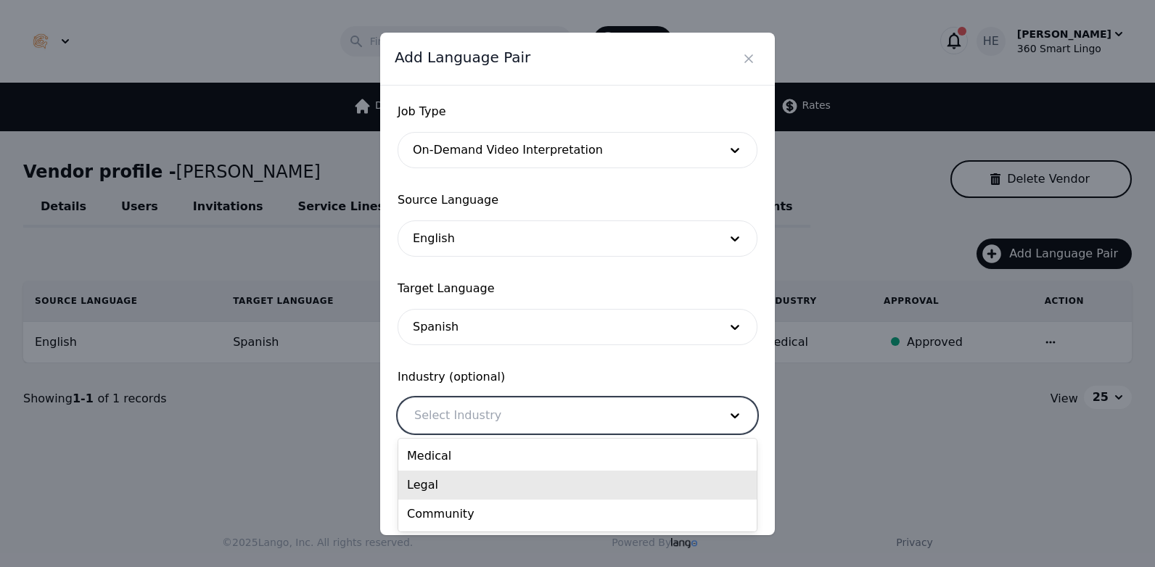
click at [488, 482] on div "Legal" at bounding box center [577, 485] width 358 height 29
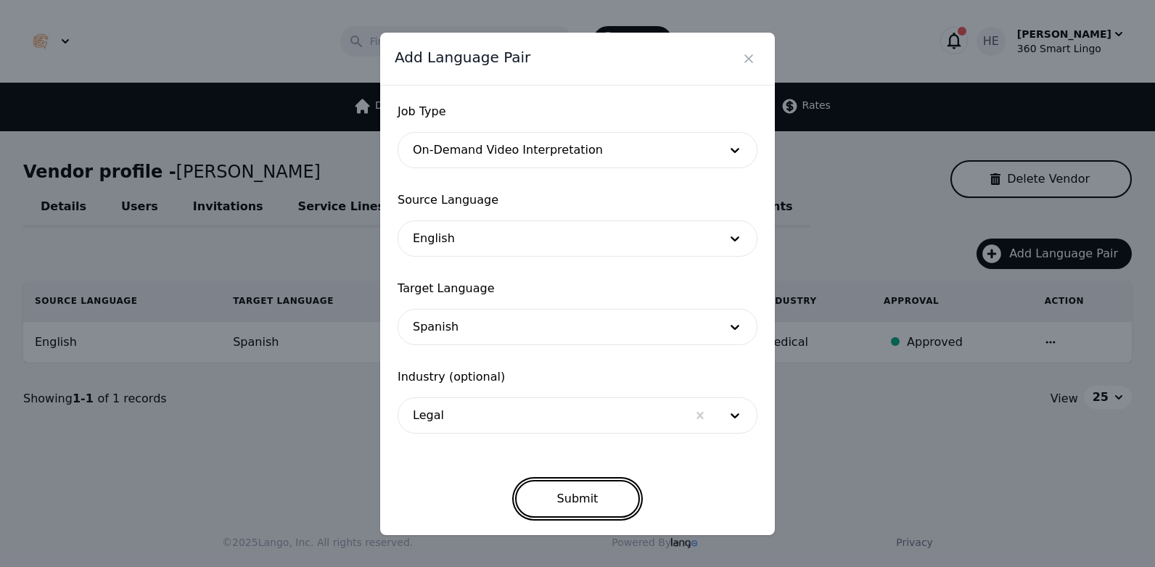
click at [561, 487] on button "Submit" at bounding box center [577, 499] width 125 height 38
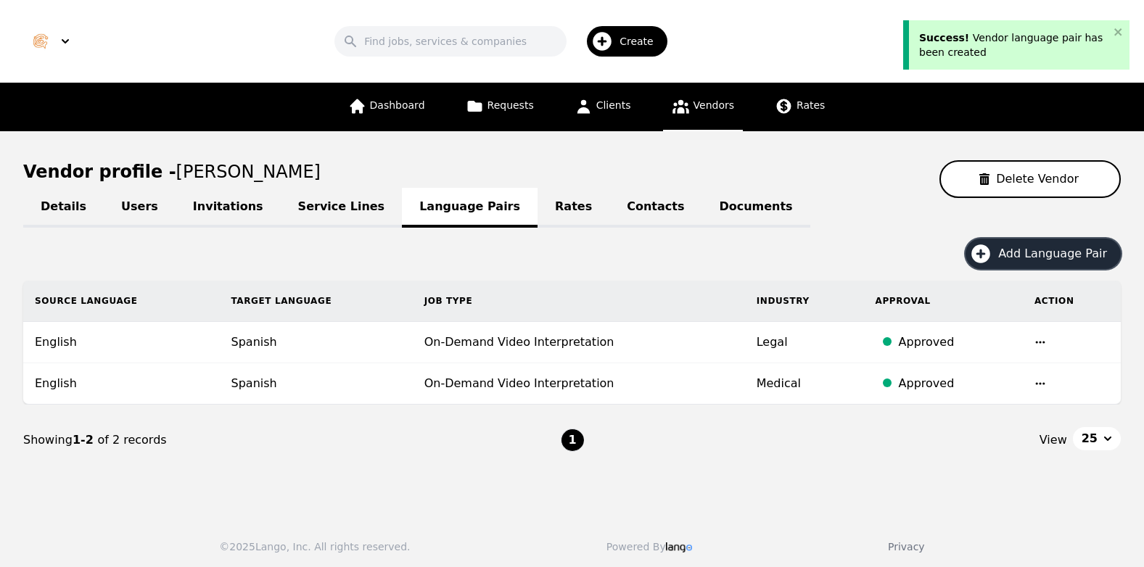
click at [1065, 253] on span "Add Language Pair" at bounding box center [1057, 253] width 119 height 17
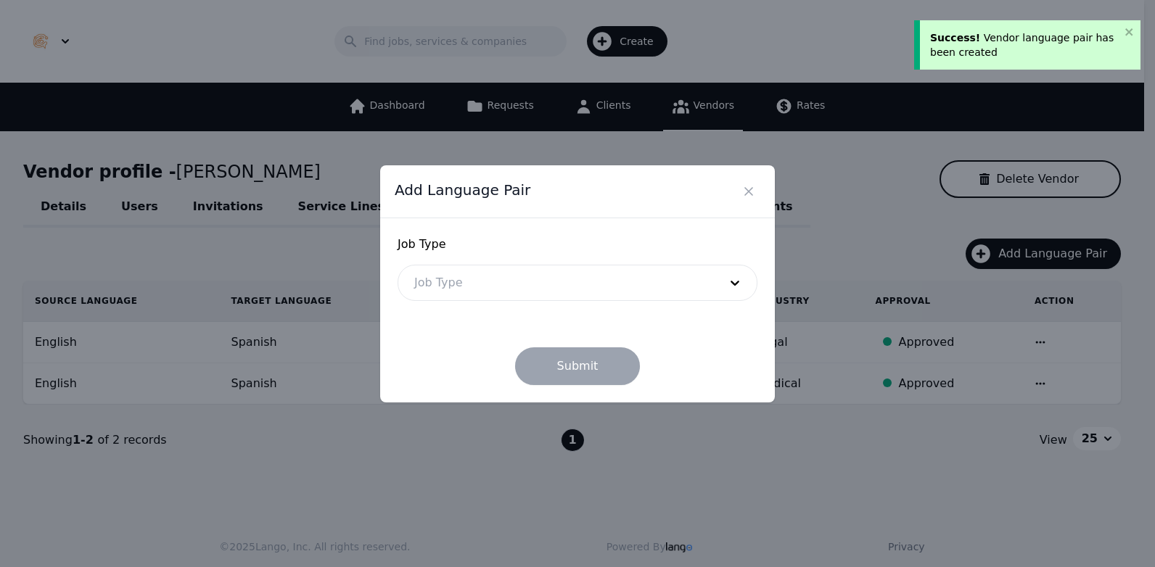
click at [552, 289] on div at bounding box center [555, 282] width 315 height 35
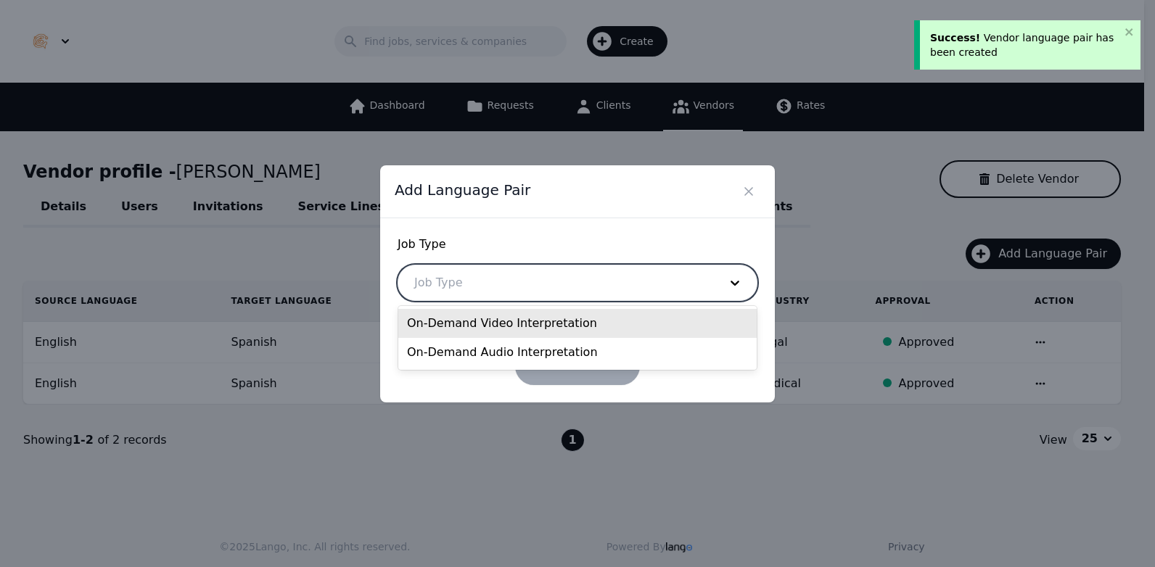
click at [508, 324] on div "On-Demand Video Interpretation" at bounding box center [577, 323] width 358 height 29
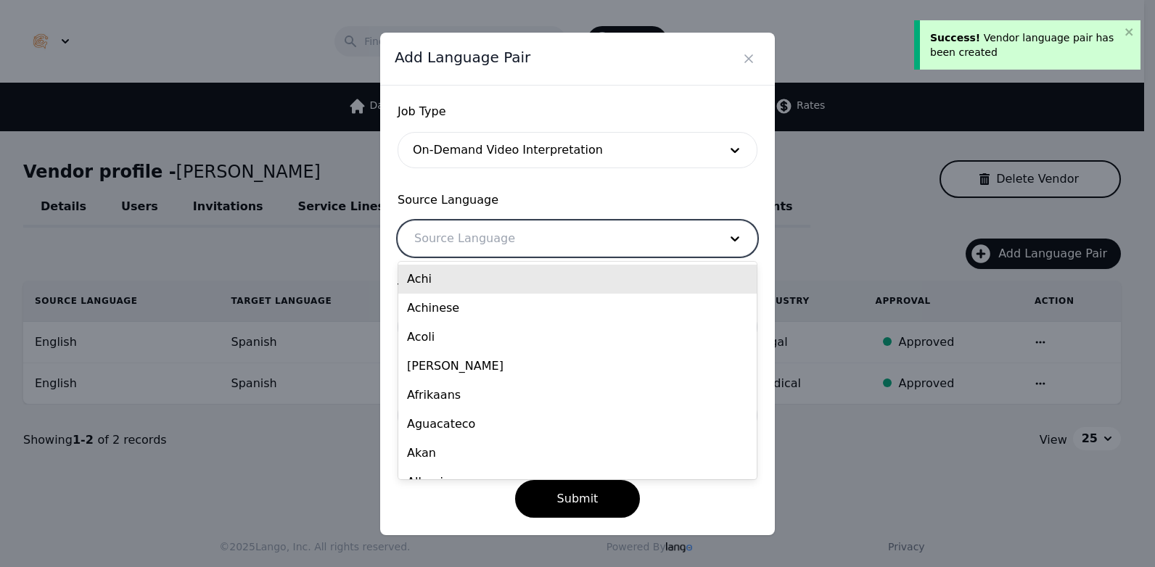
click at [454, 249] on div at bounding box center [555, 238] width 315 height 35
type input "en"
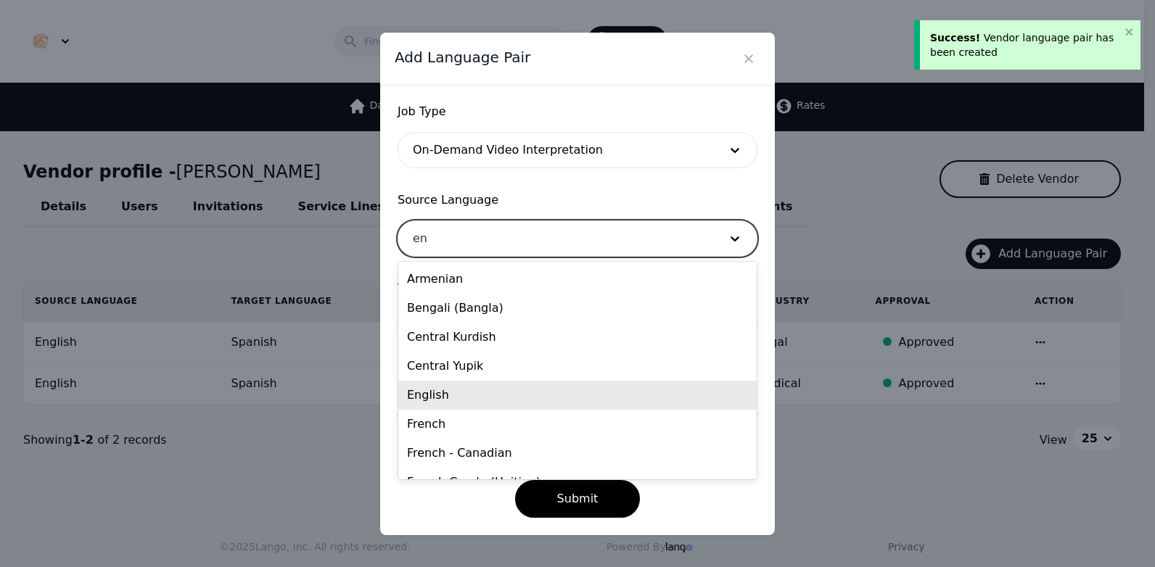
click at [472, 393] on div "English" at bounding box center [577, 395] width 358 height 29
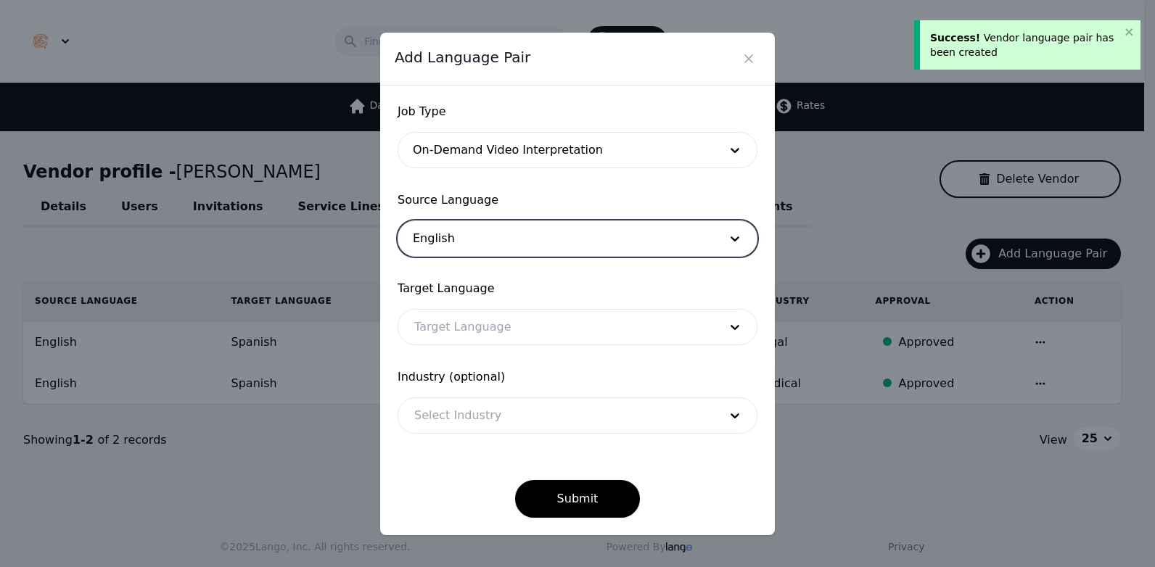
click at [486, 332] on div at bounding box center [555, 327] width 315 height 35
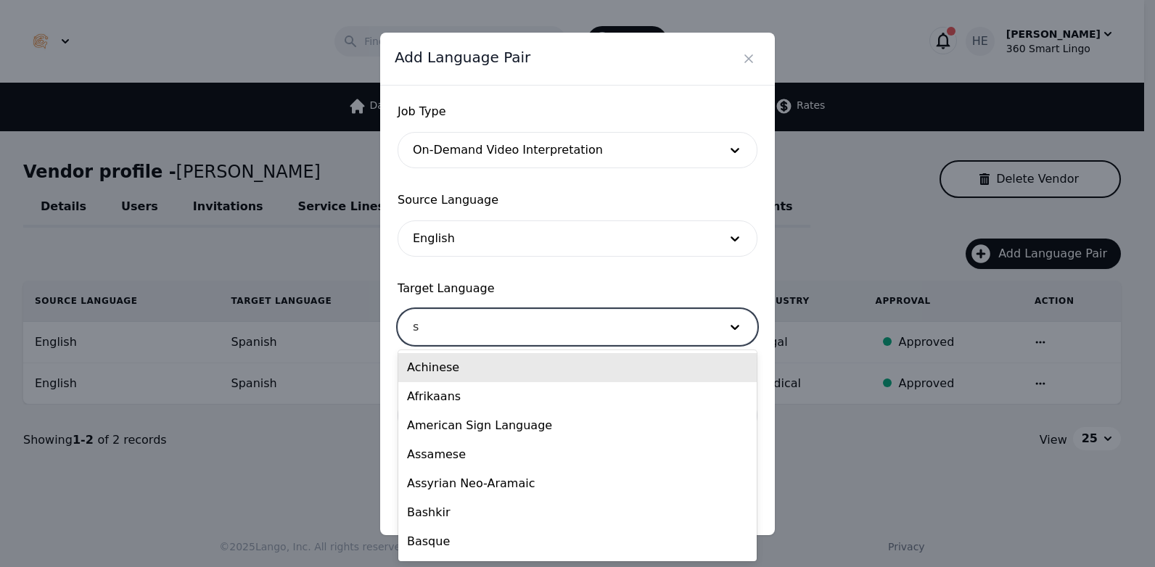
type input "sp"
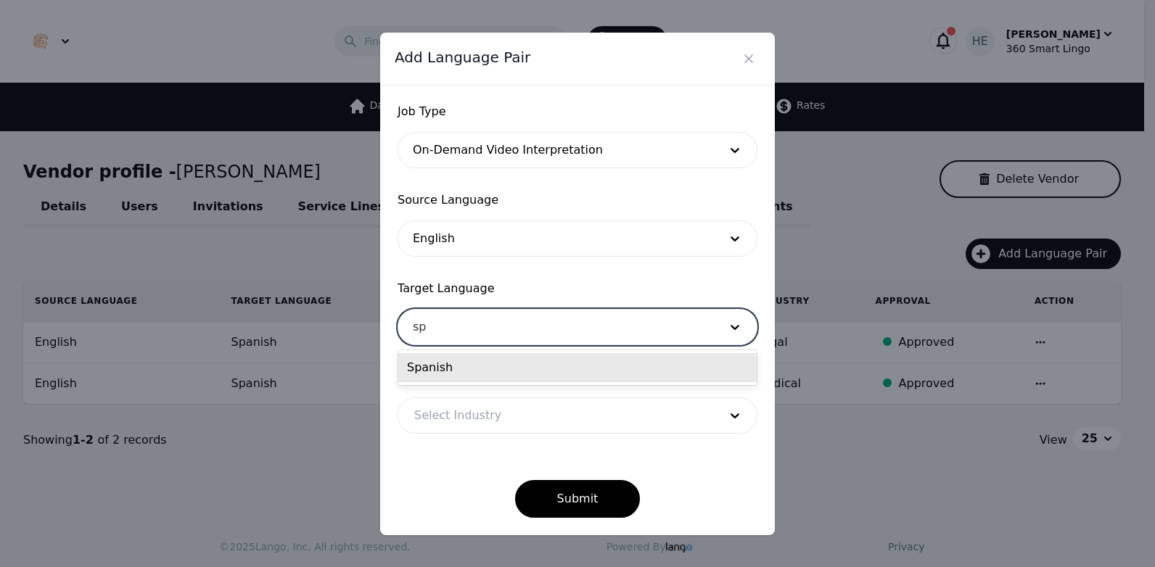
click at [473, 383] on div "Spanish" at bounding box center [577, 367] width 358 height 35
click at [480, 371] on div "Spanish" at bounding box center [577, 367] width 358 height 29
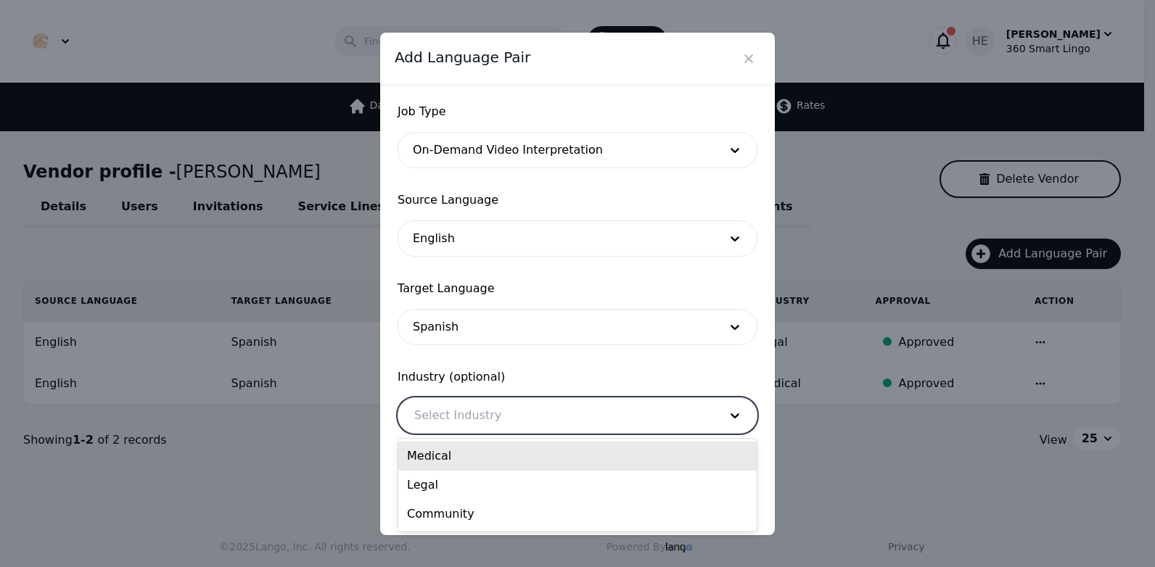
click at [487, 425] on div at bounding box center [555, 415] width 315 height 35
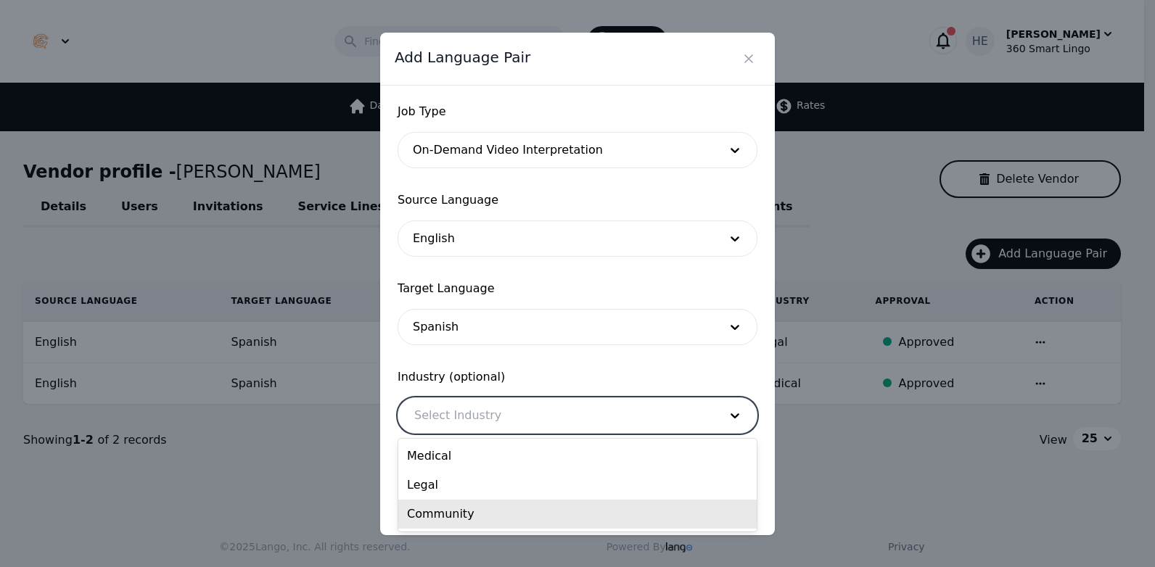
click at [491, 510] on div "Community" at bounding box center [577, 514] width 358 height 29
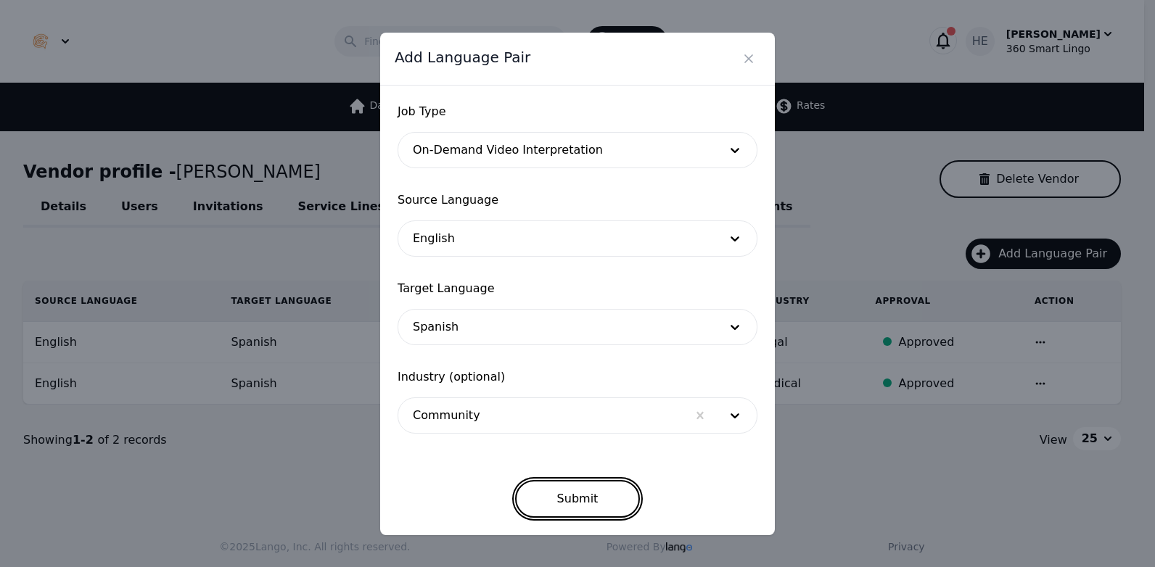
click at [563, 492] on button "Submit" at bounding box center [577, 499] width 125 height 38
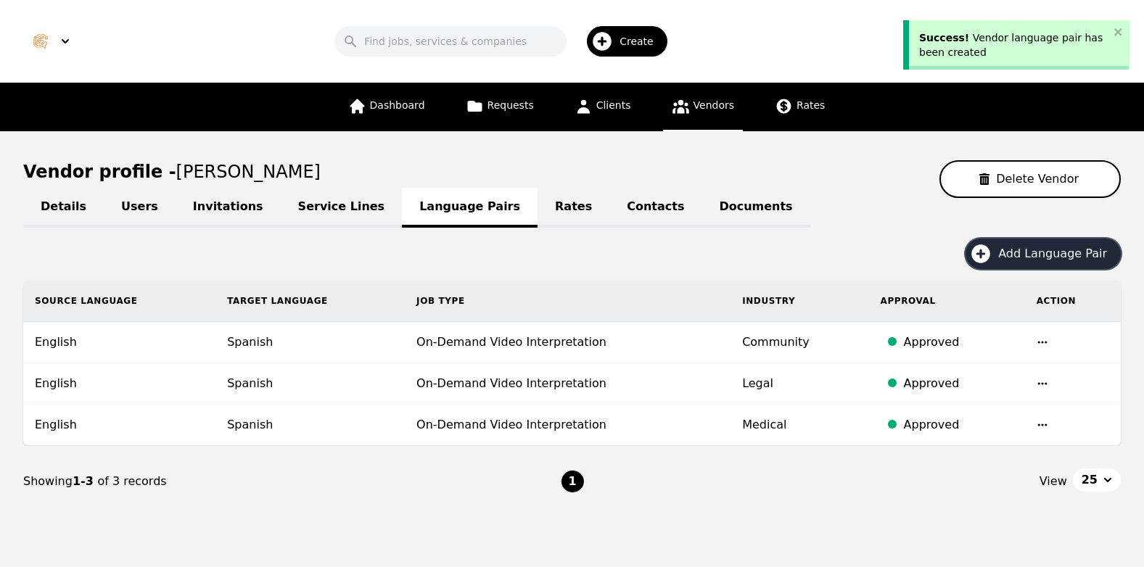
click at [1043, 248] on span "Add Language Pair" at bounding box center [1057, 253] width 119 height 17
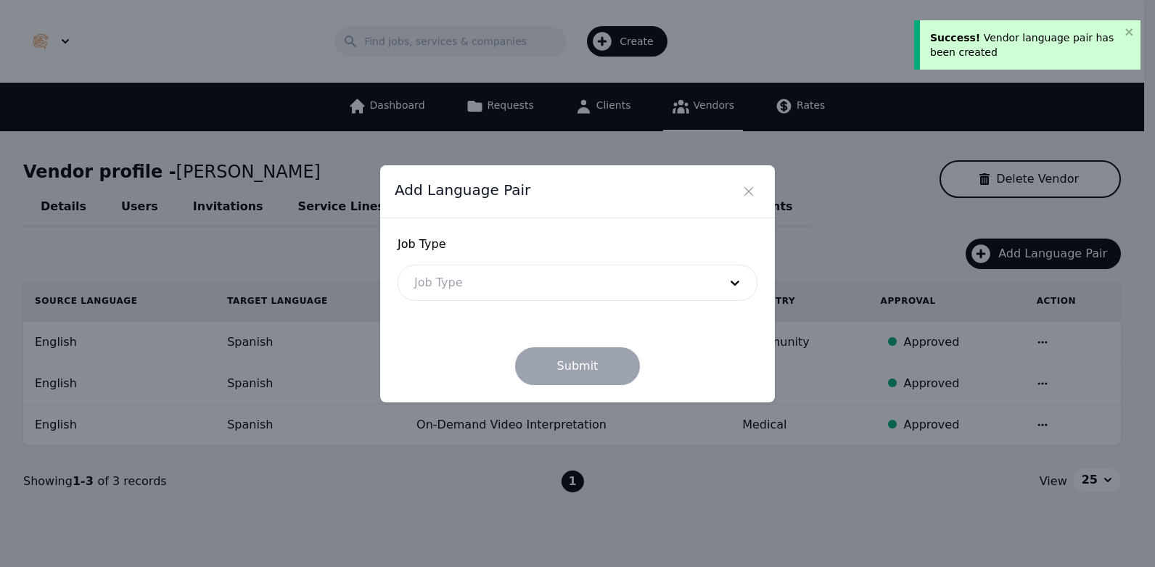
click at [689, 281] on div at bounding box center [555, 282] width 315 height 35
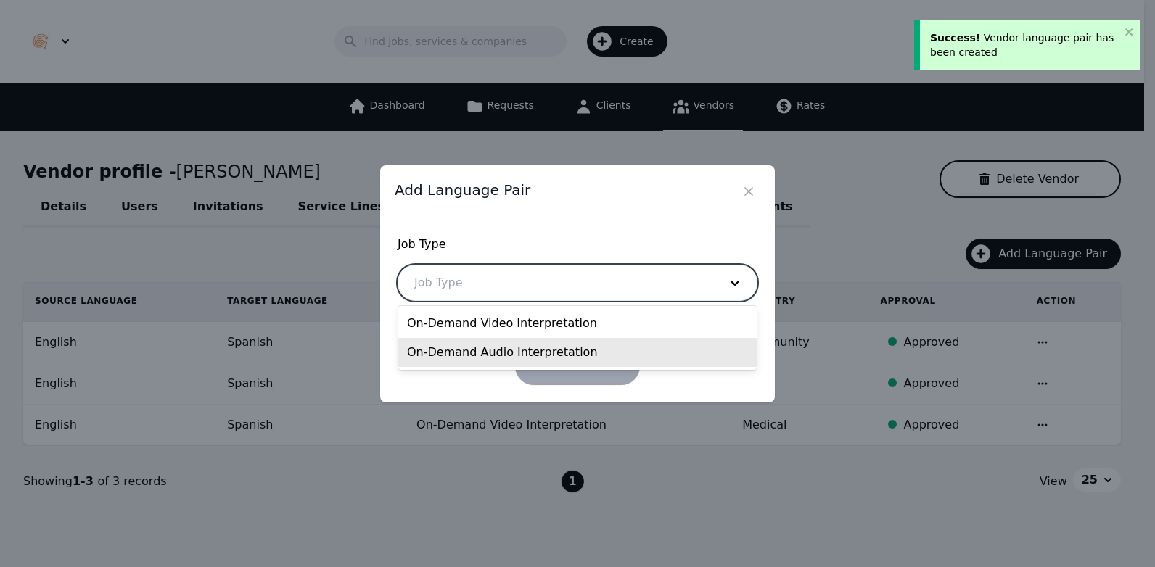
click at [608, 358] on div "On-Demand Audio Interpretation" at bounding box center [577, 352] width 358 height 29
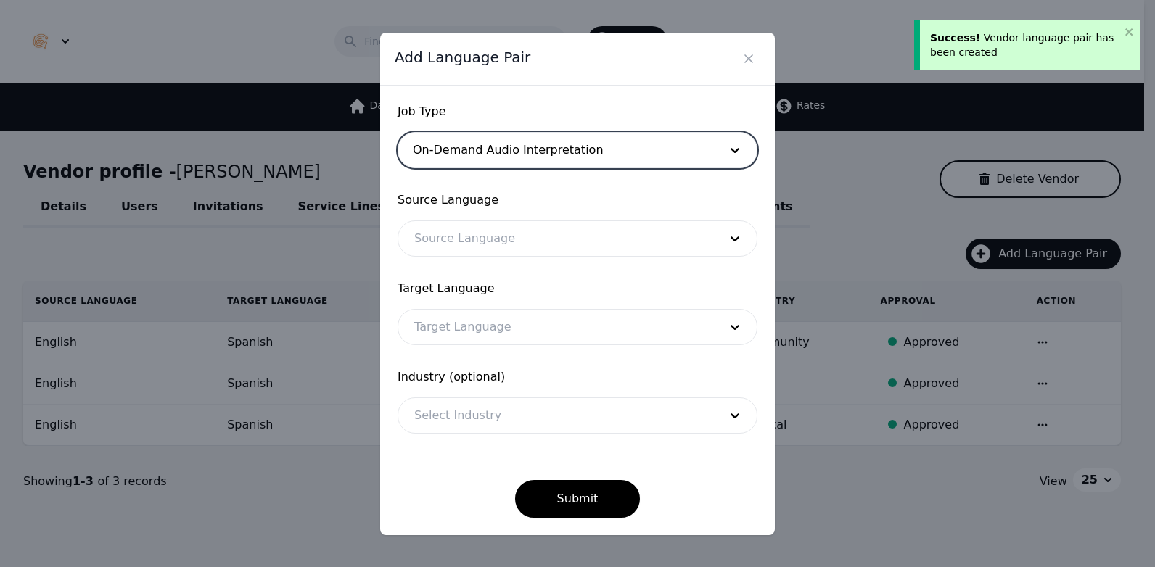
click at [492, 244] on div at bounding box center [555, 238] width 315 height 35
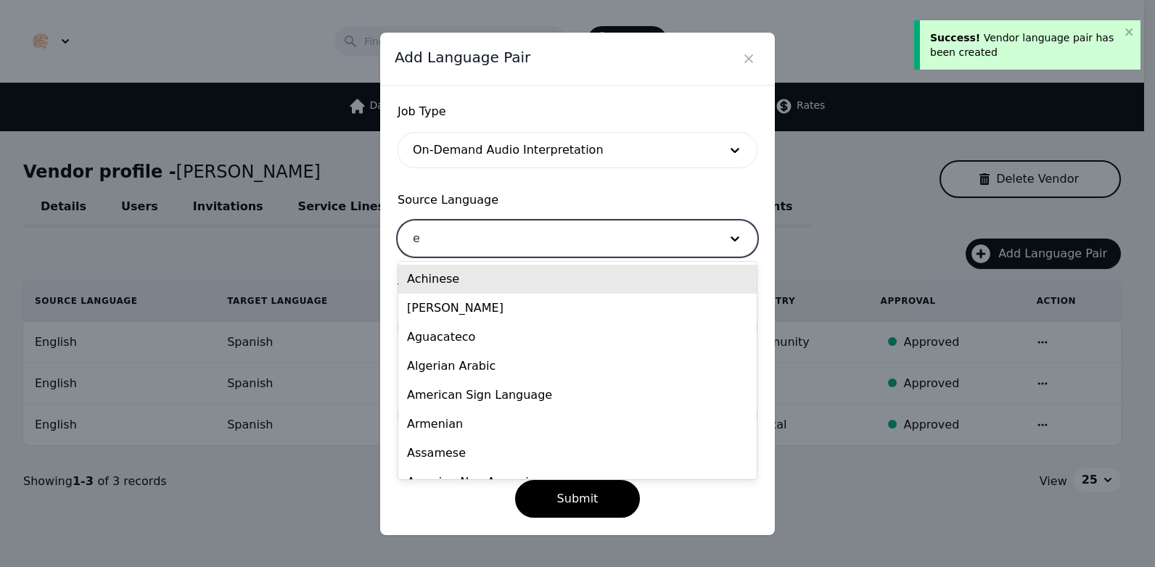
type input "en"
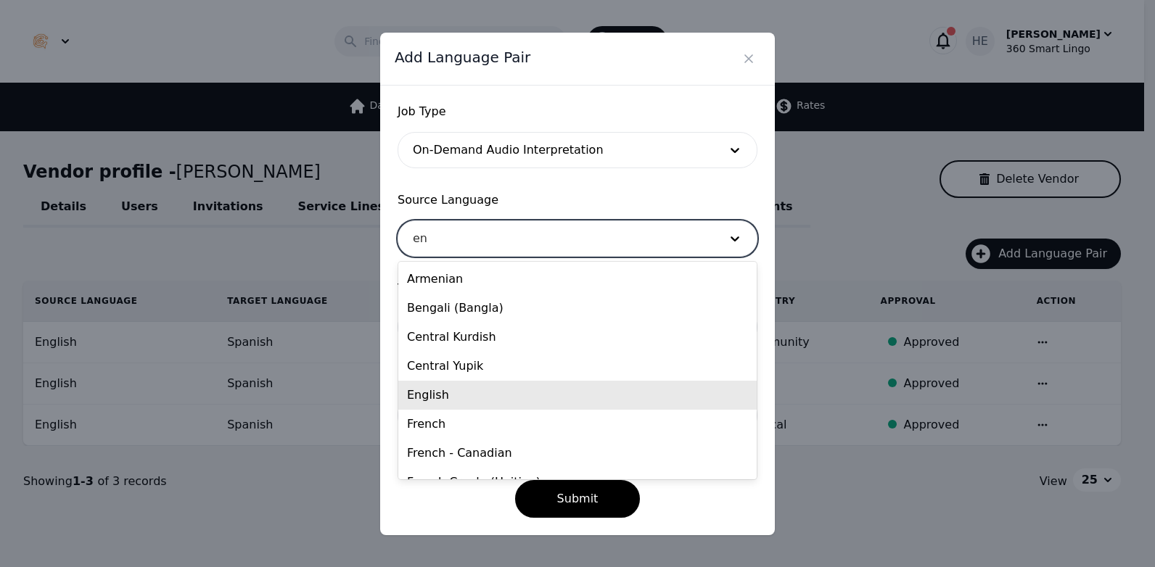
click at [493, 400] on div "English" at bounding box center [577, 395] width 358 height 29
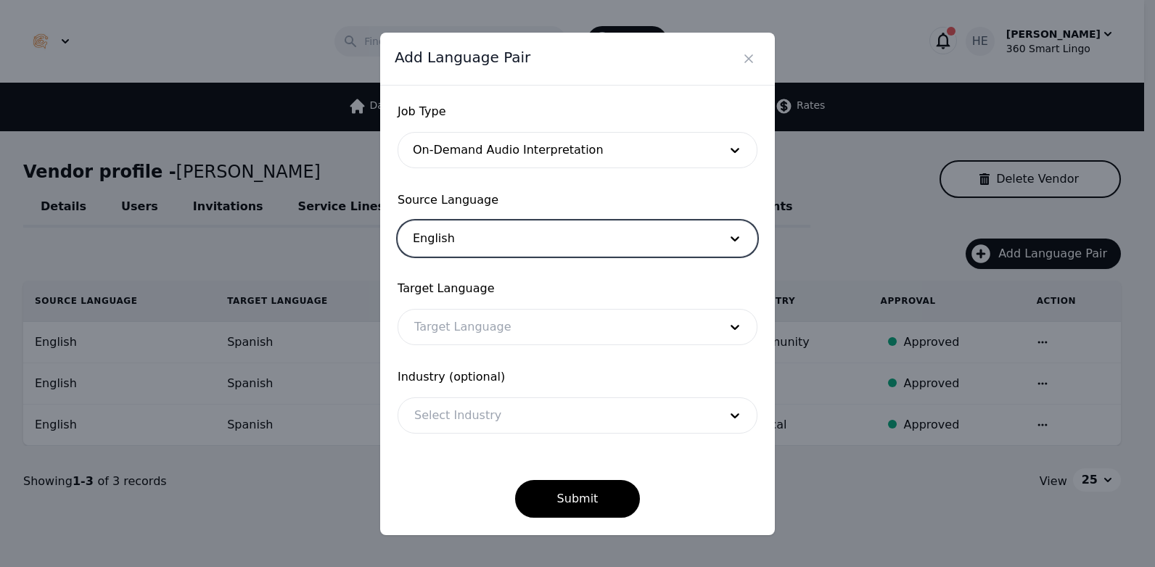
click at [479, 324] on div at bounding box center [555, 327] width 315 height 35
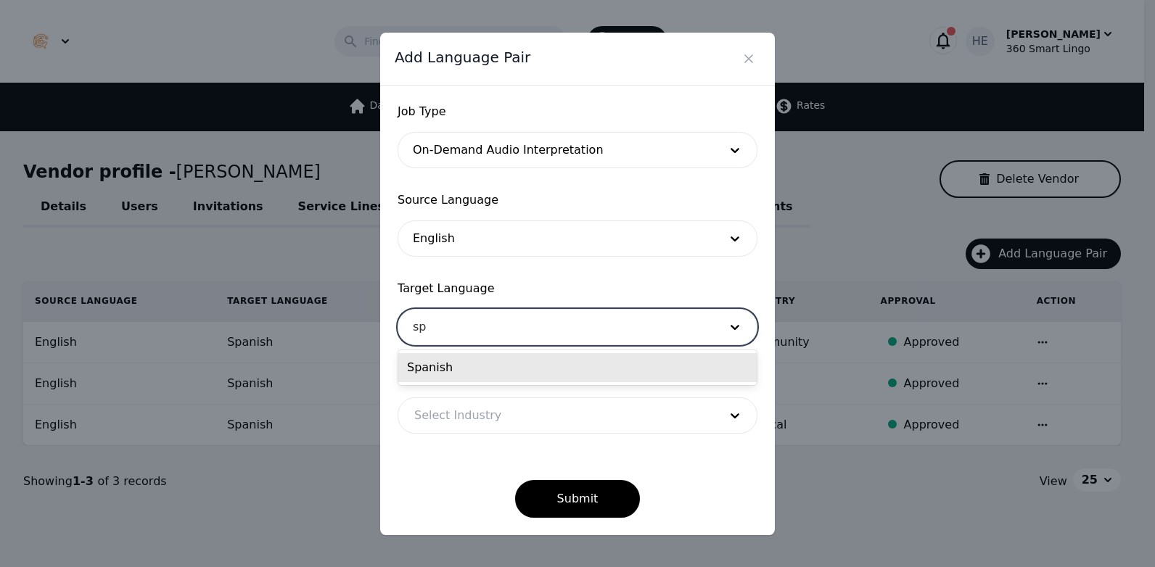
type input "sp"
click at [492, 345] on div "1 result available for search term sp. Use Up and Down to choose options, press…" at bounding box center [578, 327] width 360 height 36
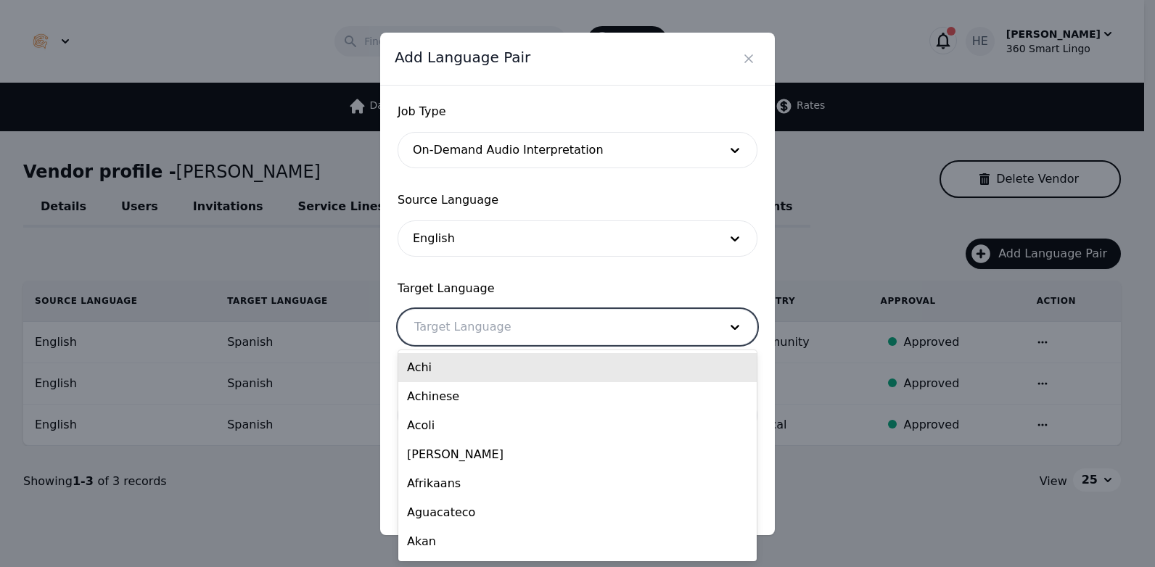
click at [482, 334] on div at bounding box center [555, 327] width 315 height 35
type input "sp"
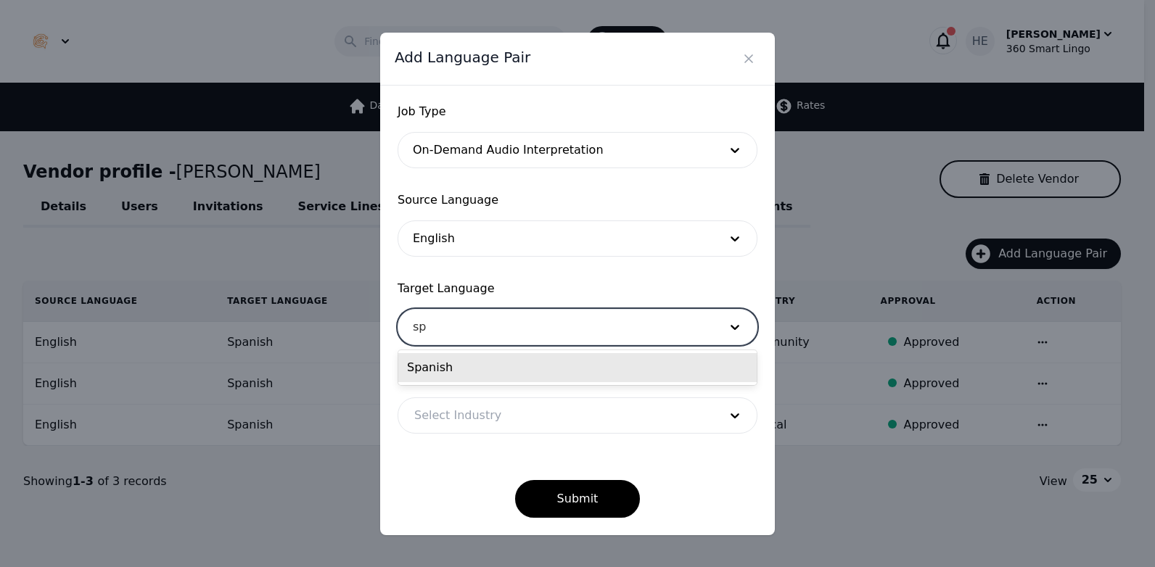
click at [474, 367] on div "Spanish" at bounding box center [577, 367] width 358 height 29
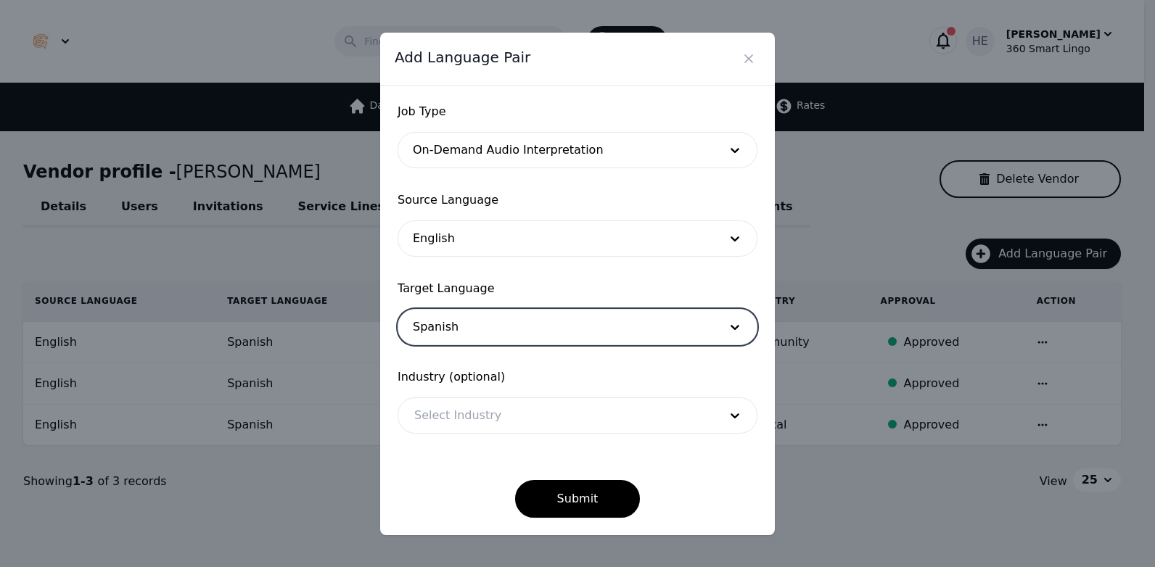
click at [493, 416] on div at bounding box center [555, 415] width 315 height 35
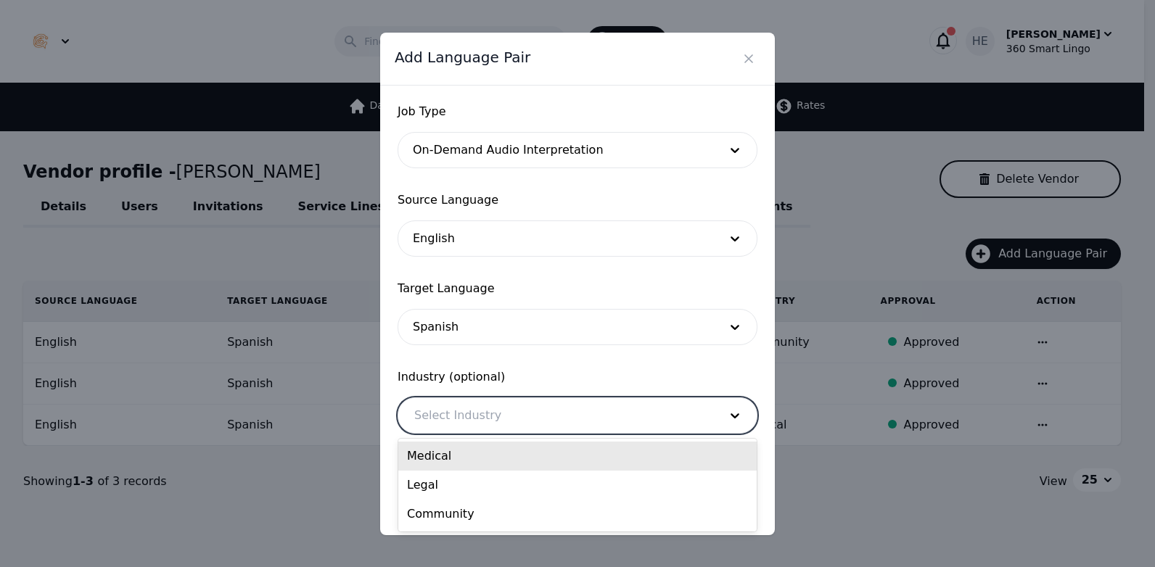
click at [487, 462] on div "Medical" at bounding box center [577, 456] width 358 height 29
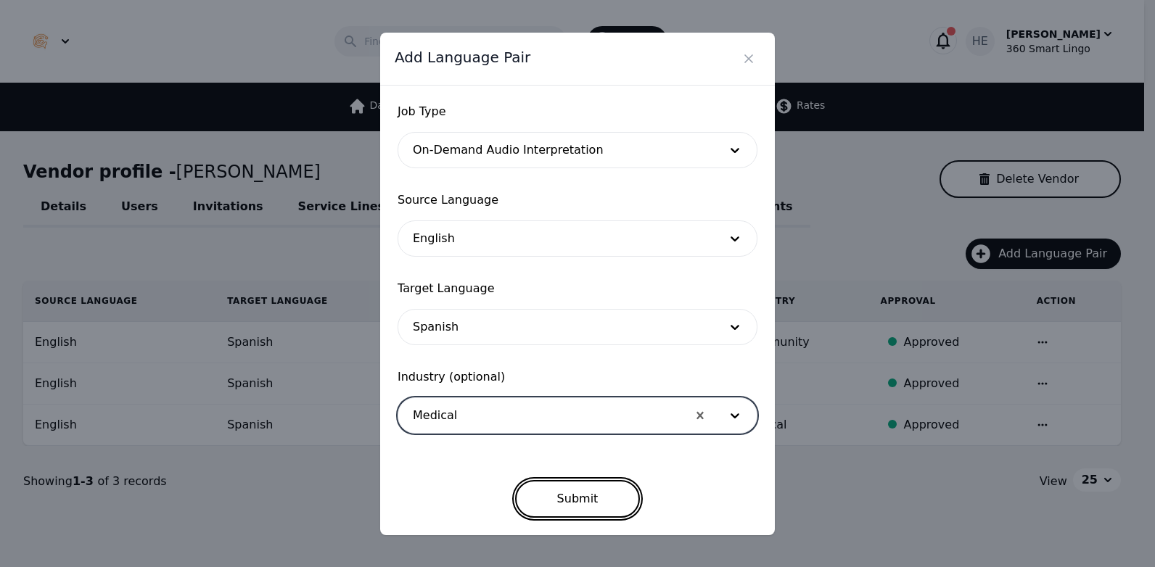
click at [561, 494] on button "Submit" at bounding box center [577, 499] width 125 height 38
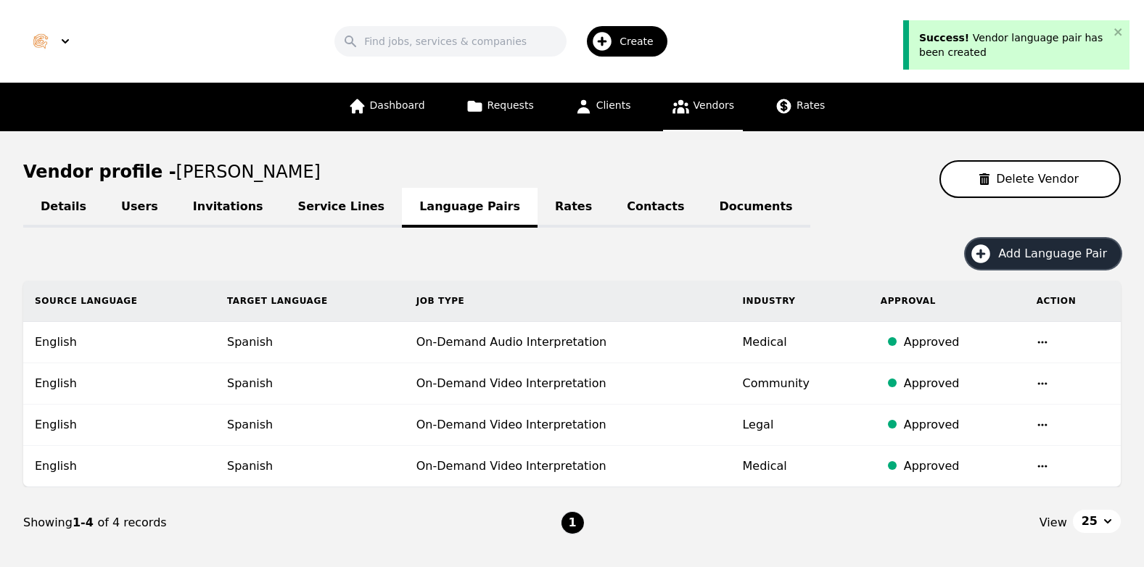
click at [1028, 258] on span "Add Language Pair" at bounding box center [1057, 253] width 119 height 17
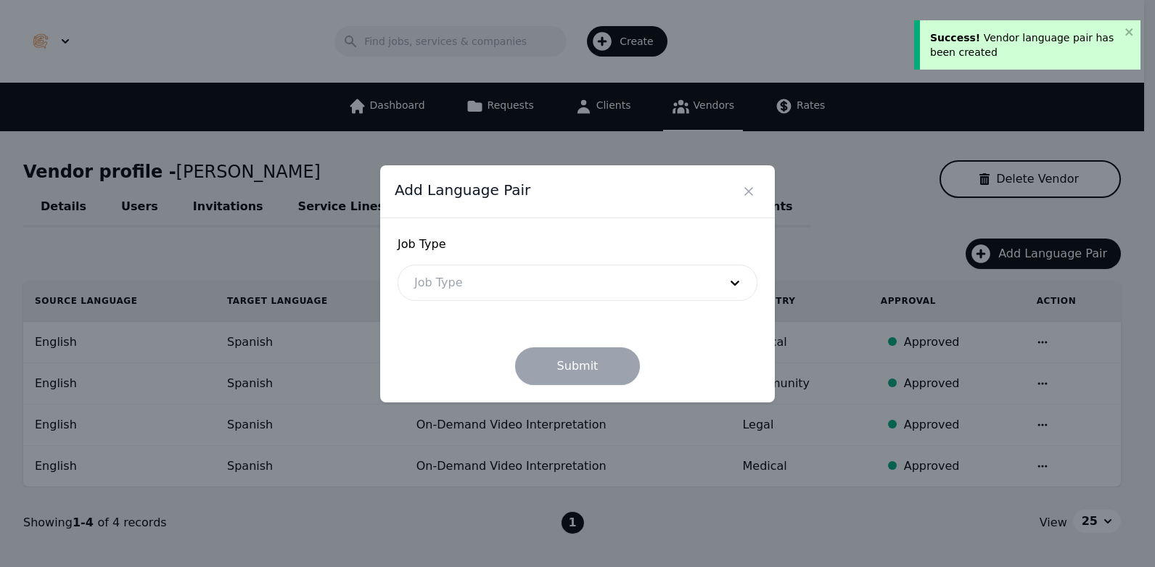
click at [556, 273] on div at bounding box center [555, 282] width 315 height 35
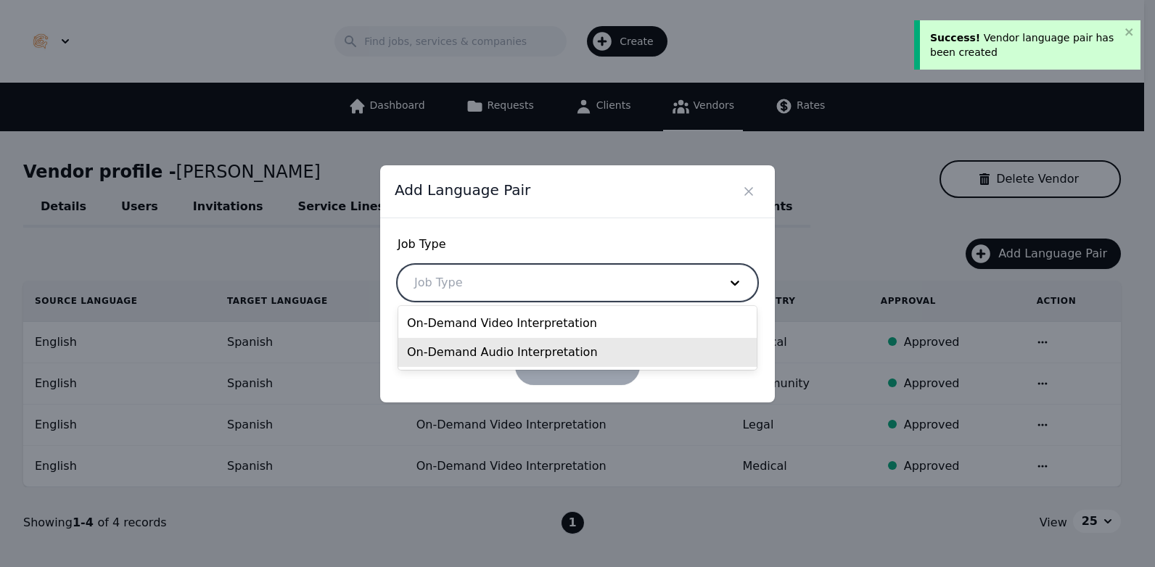
click at [464, 361] on div "On-Demand Audio Interpretation" at bounding box center [577, 352] width 358 height 29
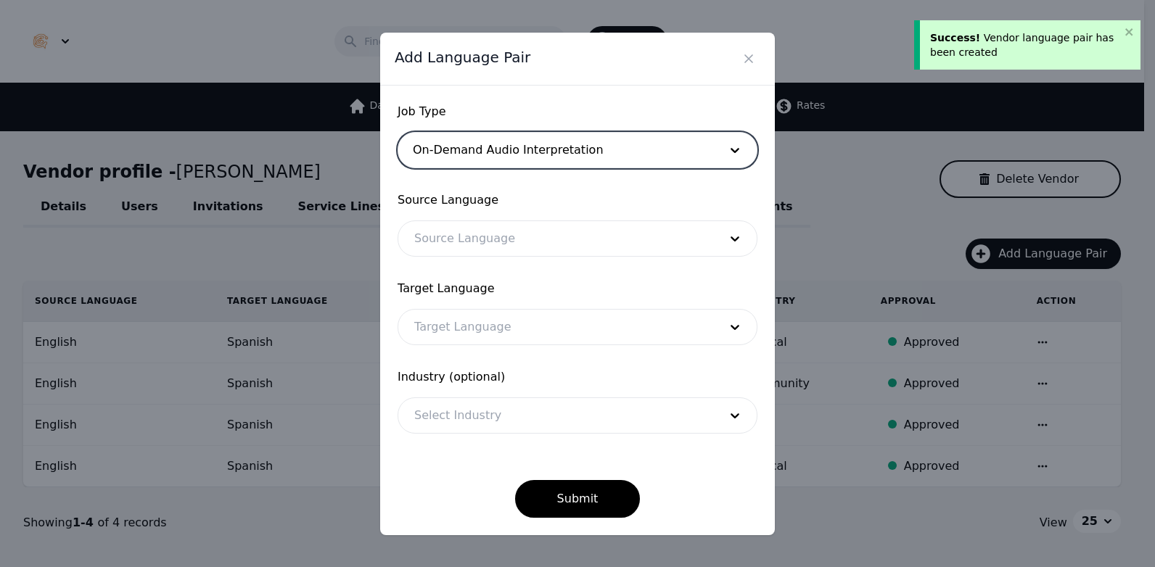
click at [480, 232] on div at bounding box center [555, 238] width 315 height 35
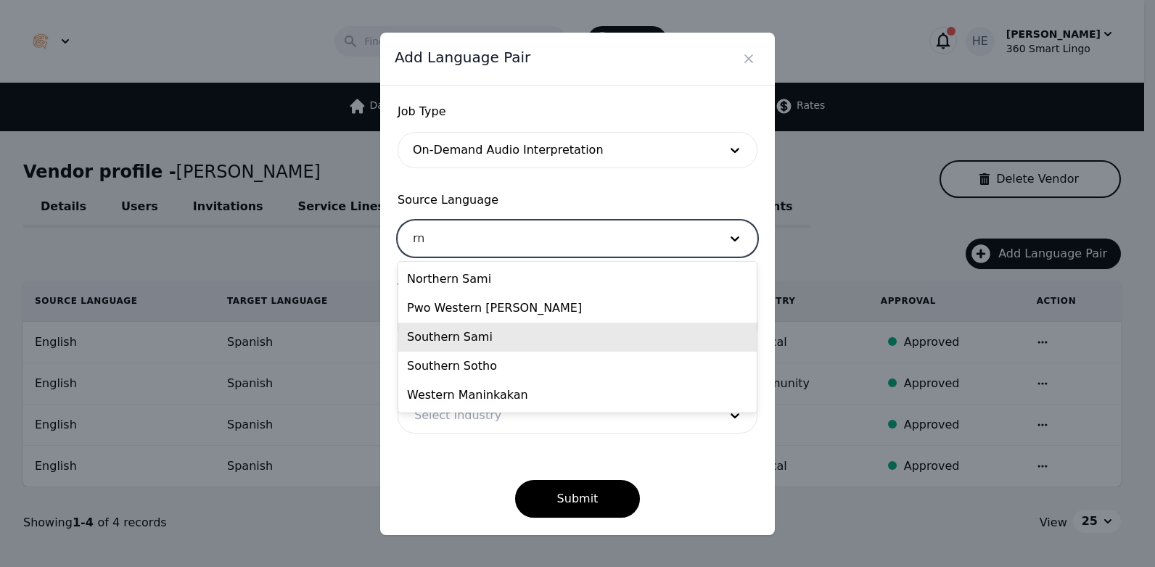
type input "r"
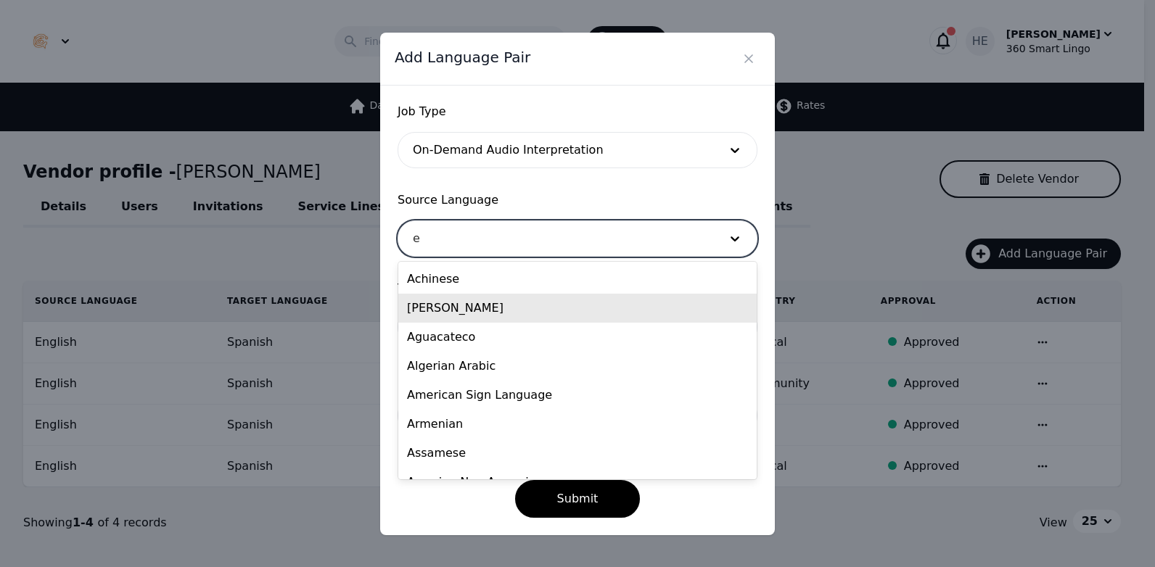
type input "en"
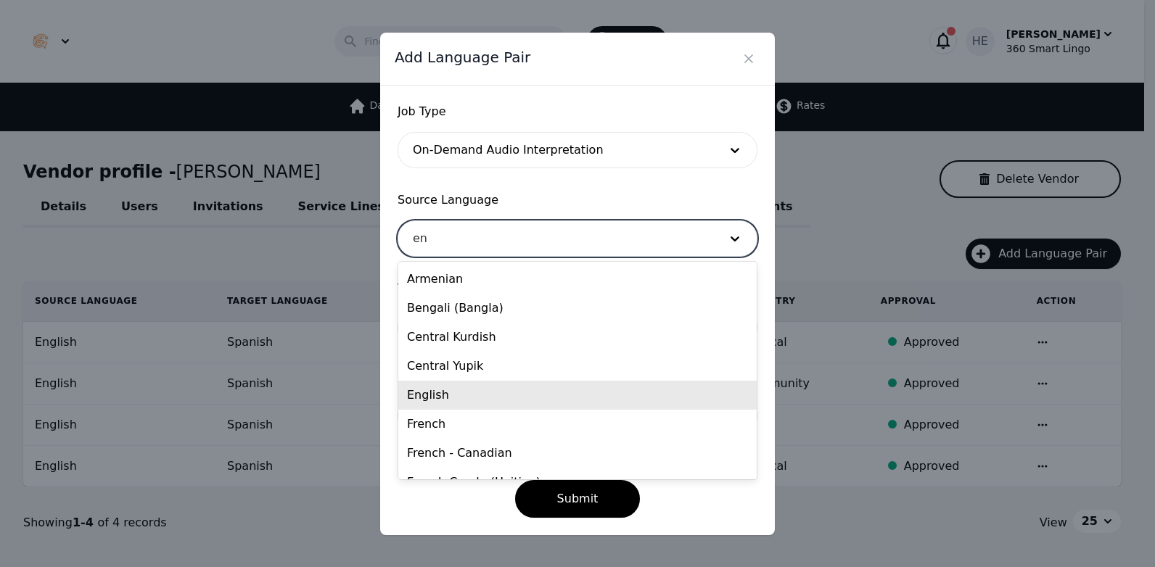
click at [471, 393] on div "English" at bounding box center [577, 395] width 358 height 29
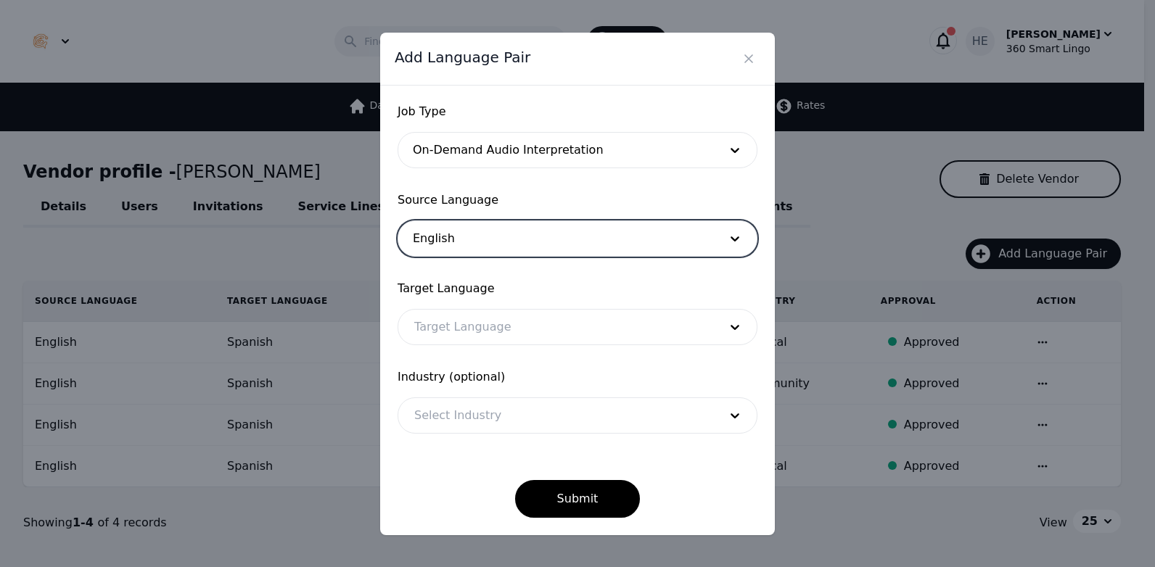
click at [466, 331] on div at bounding box center [555, 327] width 315 height 35
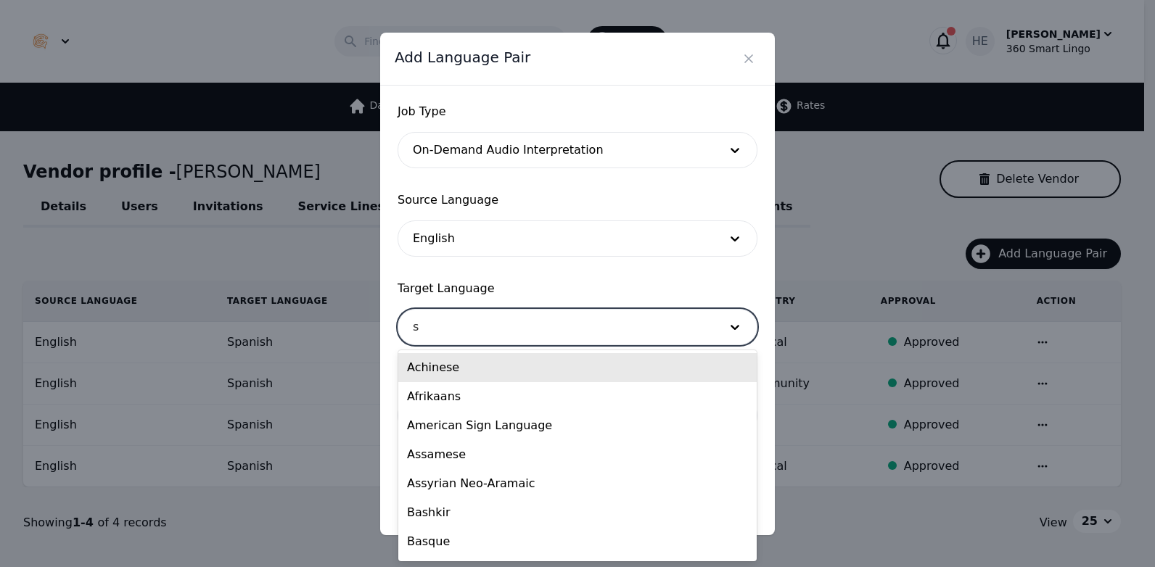
type input "sp"
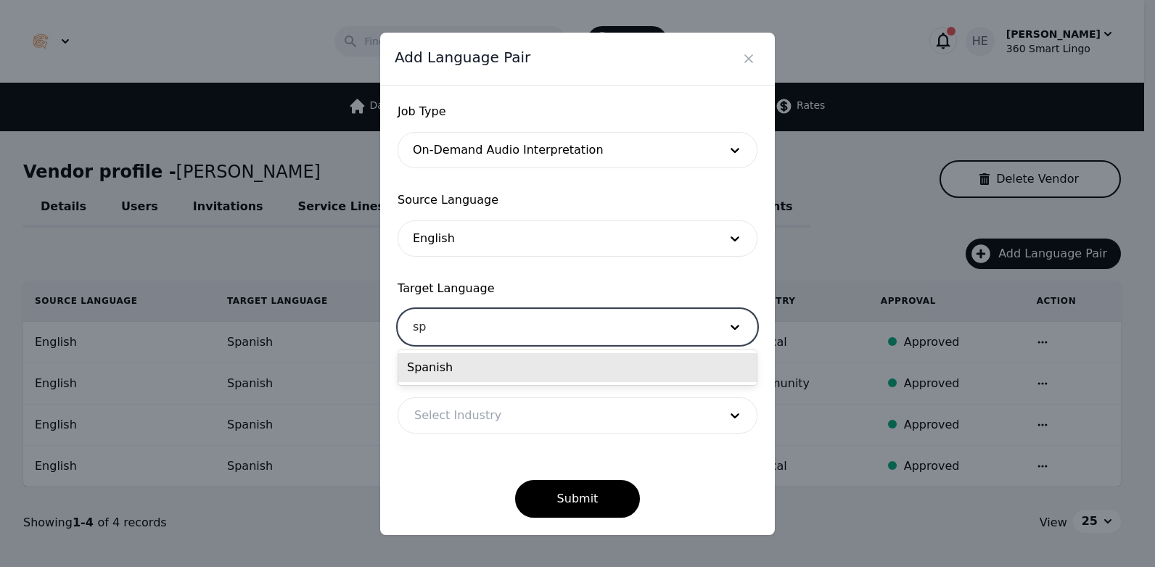
click at [469, 377] on div "Spanish" at bounding box center [577, 367] width 358 height 29
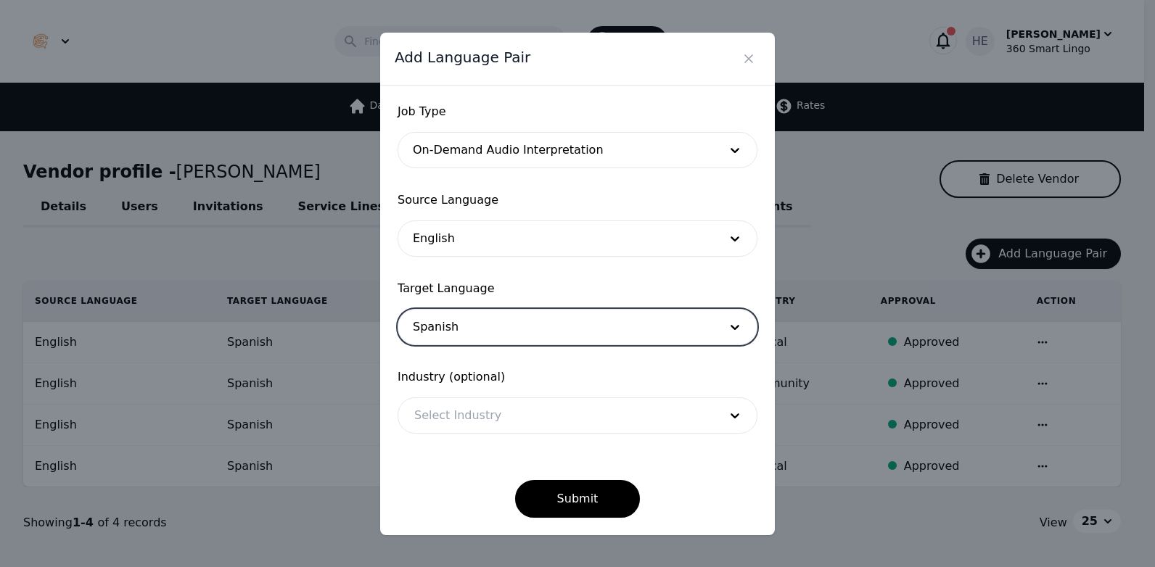
click at [476, 421] on div at bounding box center [555, 415] width 315 height 35
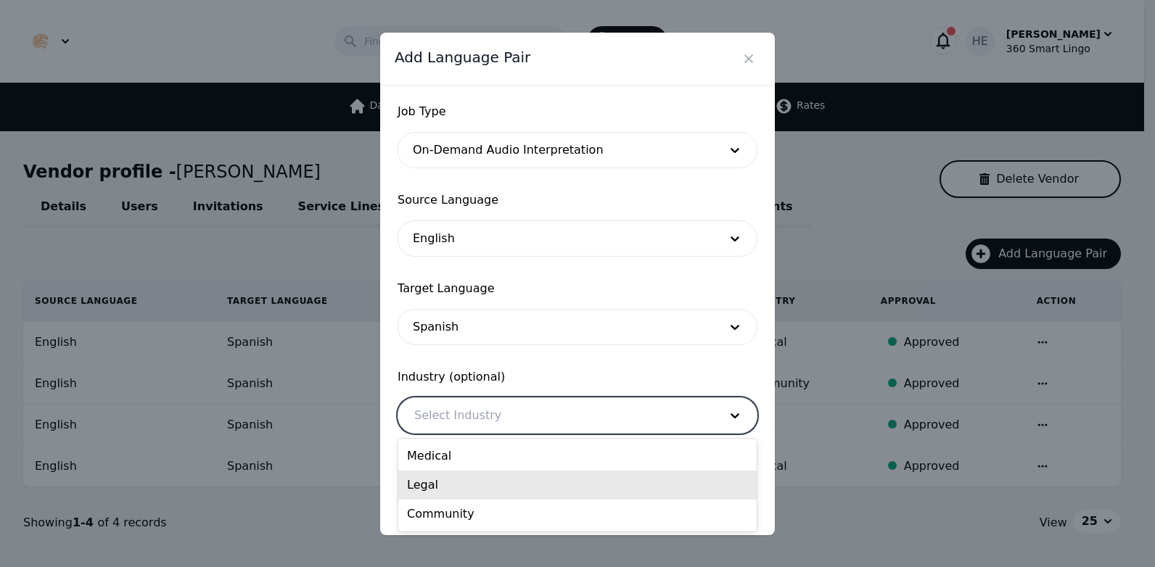
click at [455, 490] on div "Legal" at bounding box center [577, 485] width 358 height 29
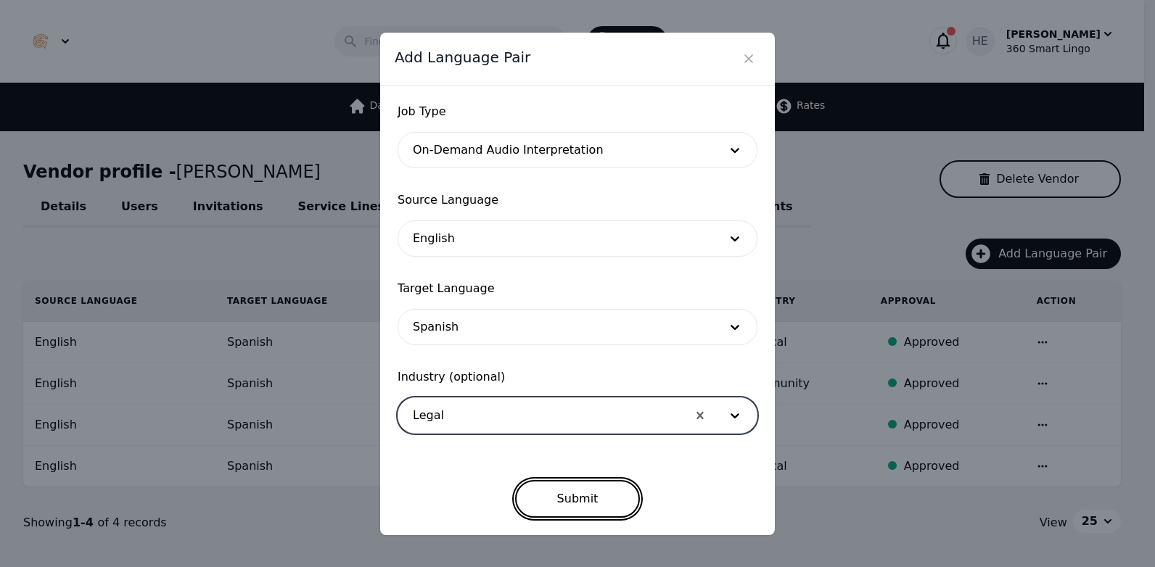
click at [556, 501] on button "Submit" at bounding box center [577, 499] width 125 height 38
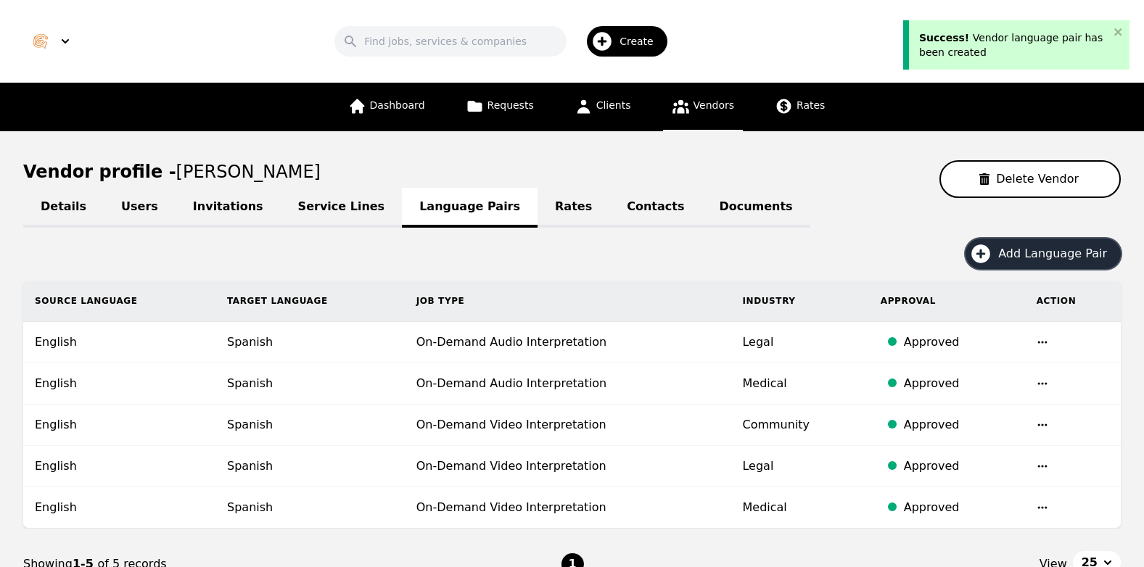
click at [1015, 259] on span "Add Language Pair" at bounding box center [1057, 253] width 119 height 17
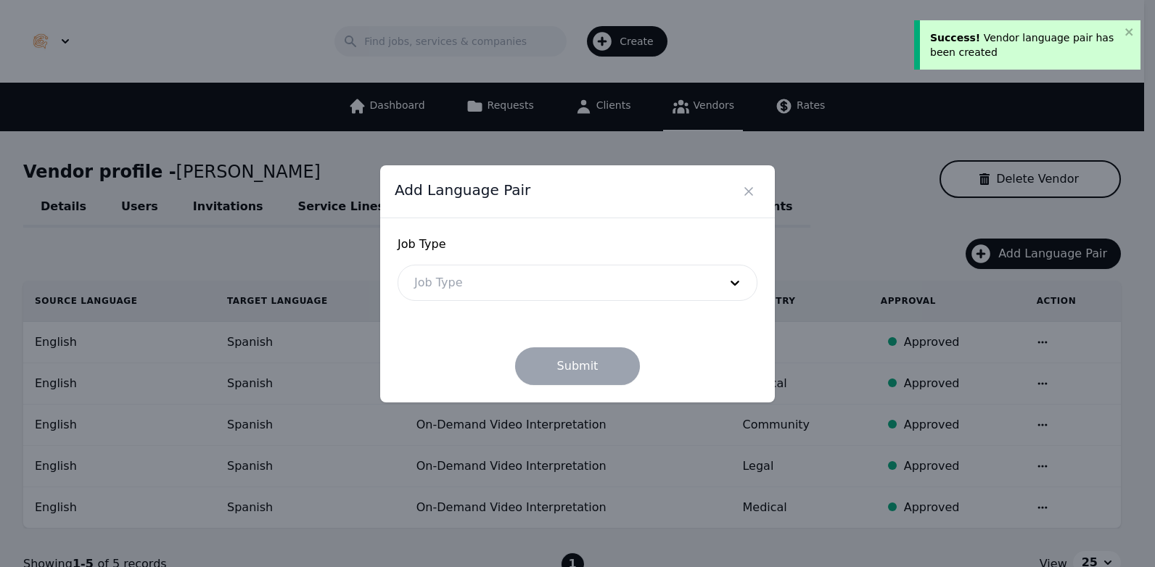
click at [598, 285] on div at bounding box center [555, 282] width 315 height 35
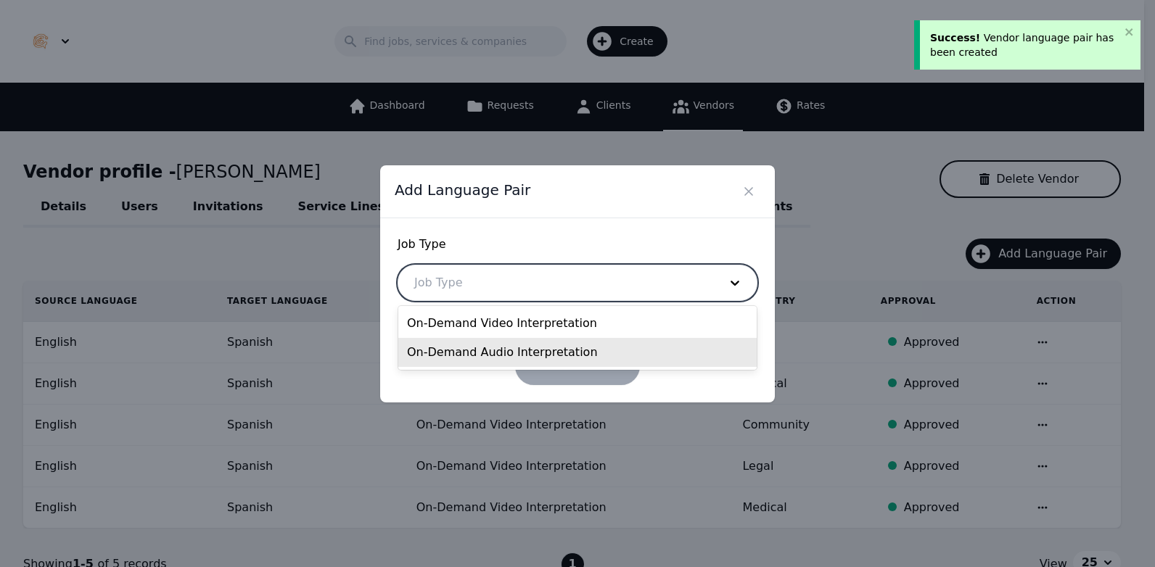
click at [515, 351] on div "On-Demand Audio Interpretation" at bounding box center [577, 352] width 358 height 29
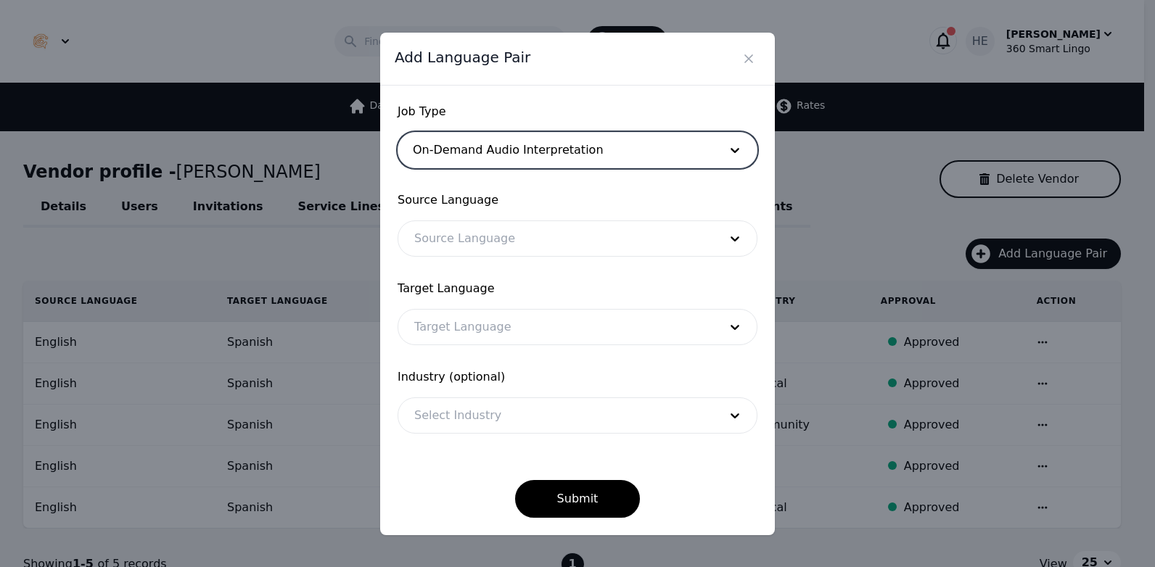
click at [460, 244] on div at bounding box center [555, 238] width 315 height 35
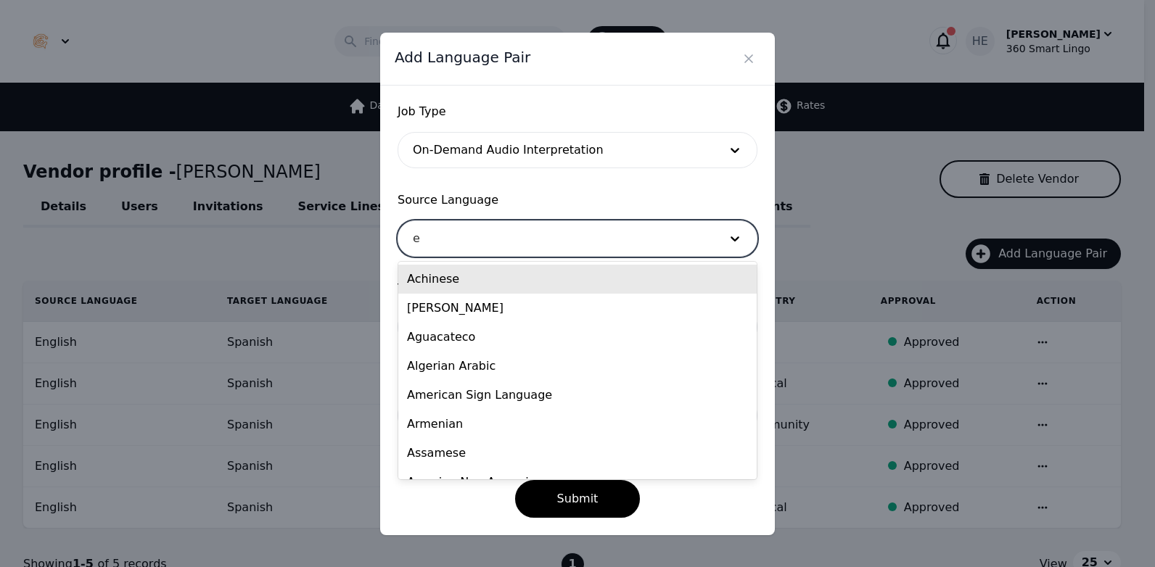
type input "en"
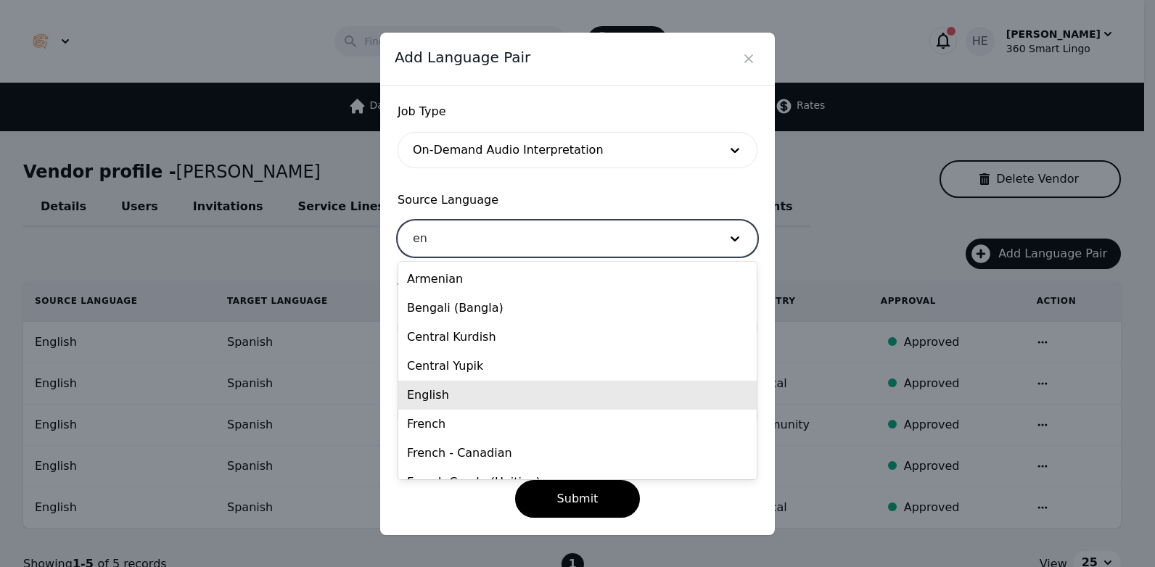
click at [481, 404] on div "English" at bounding box center [577, 395] width 358 height 29
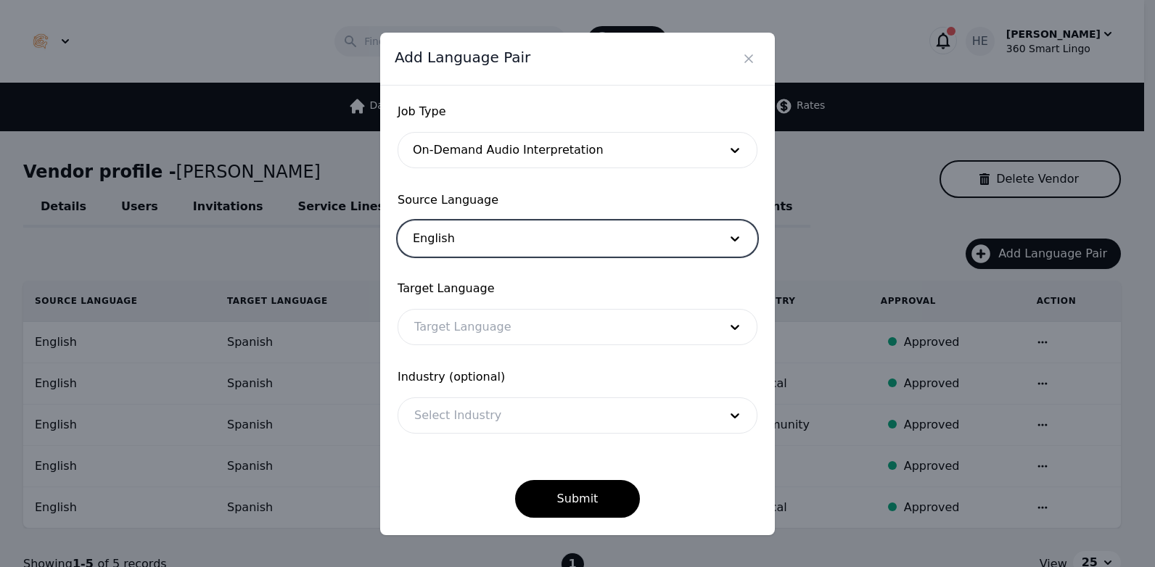
click at [477, 318] on div at bounding box center [555, 327] width 315 height 35
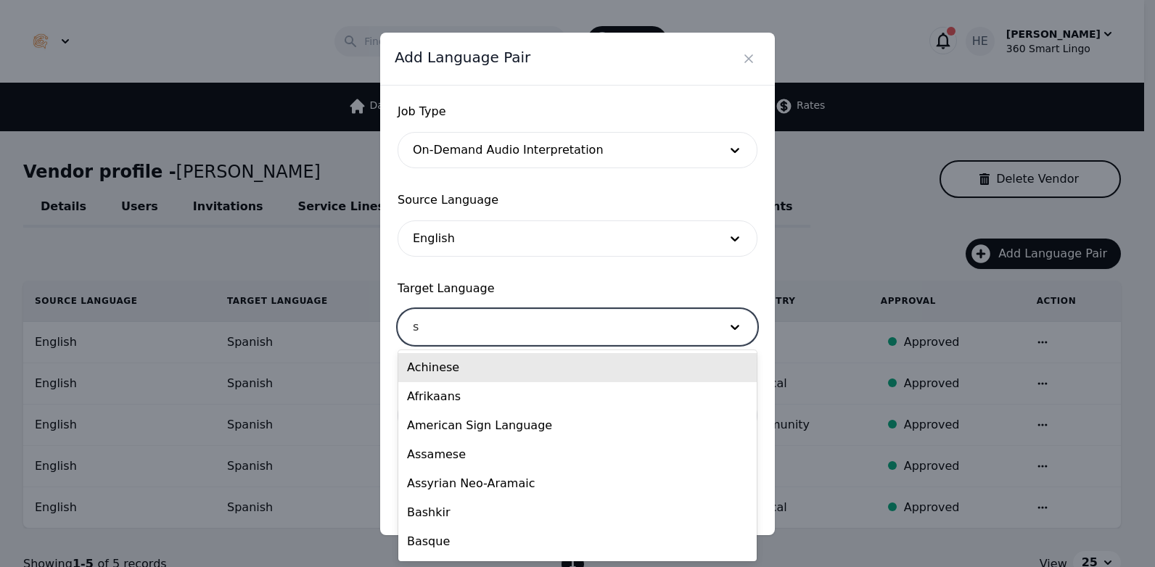
type input "sp"
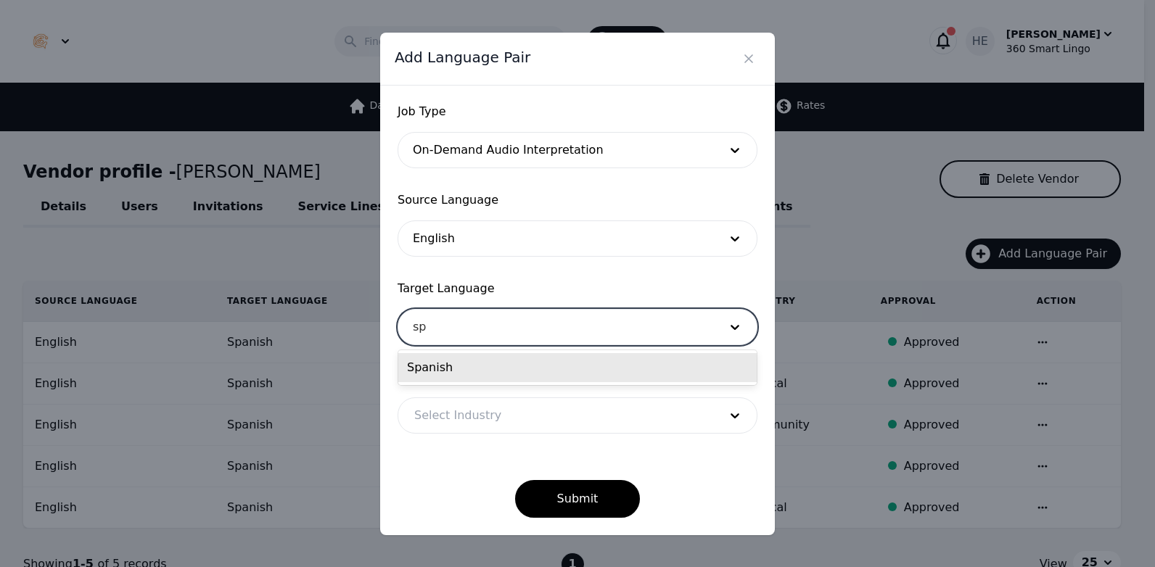
click at [487, 370] on div "Spanish" at bounding box center [577, 367] width 358 height 29
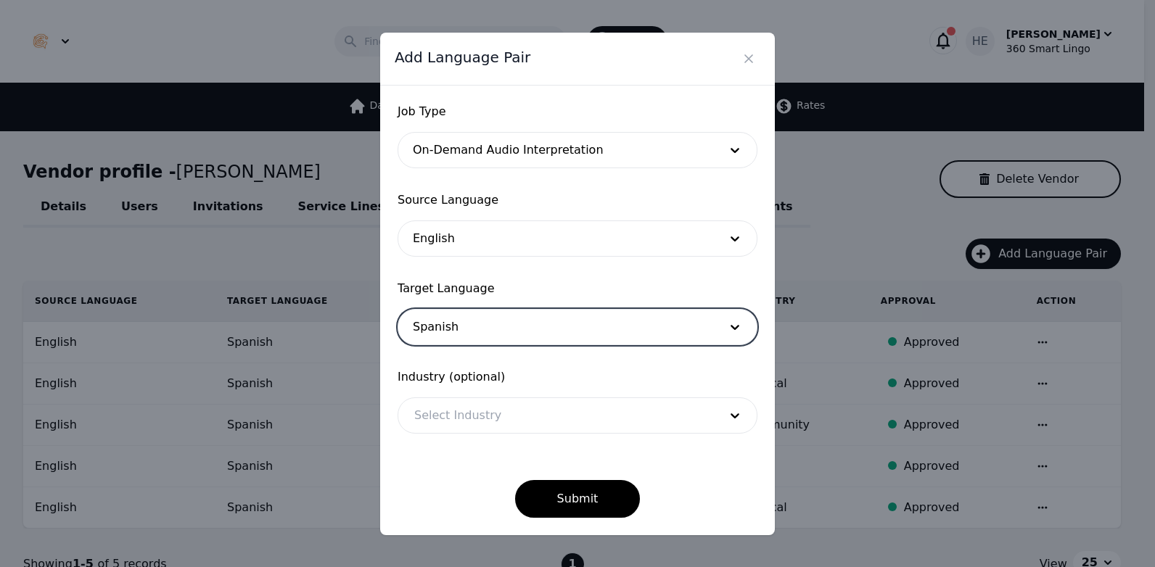
click at [503, 421] on div at bounding box center [555, 415] width 315 height 35
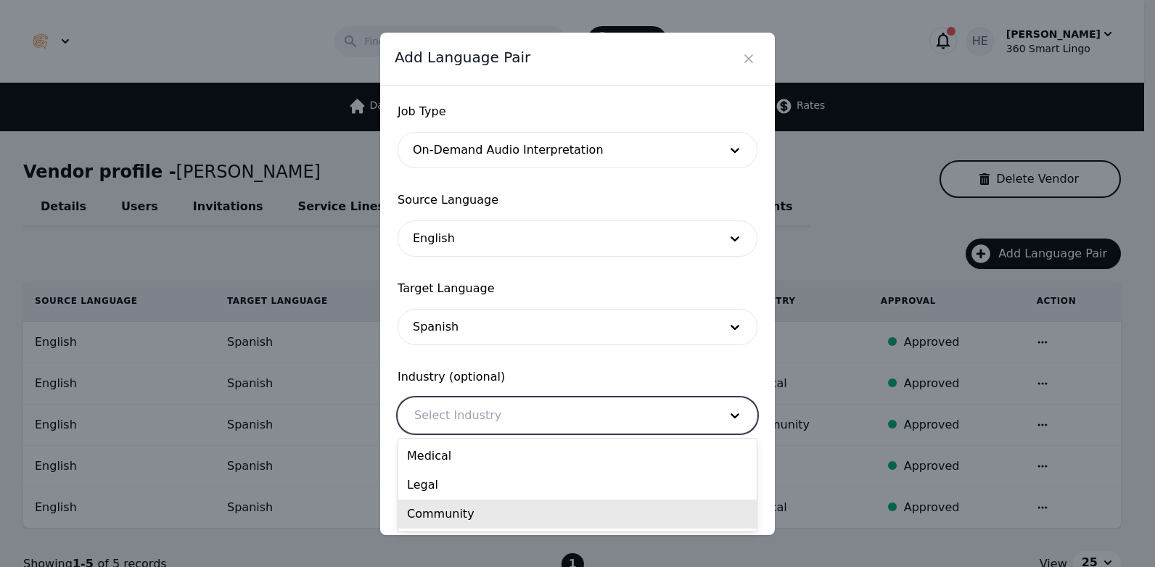
click at [482, 511] on div "Community" at bounding box center [577, 514] width 358 height 29
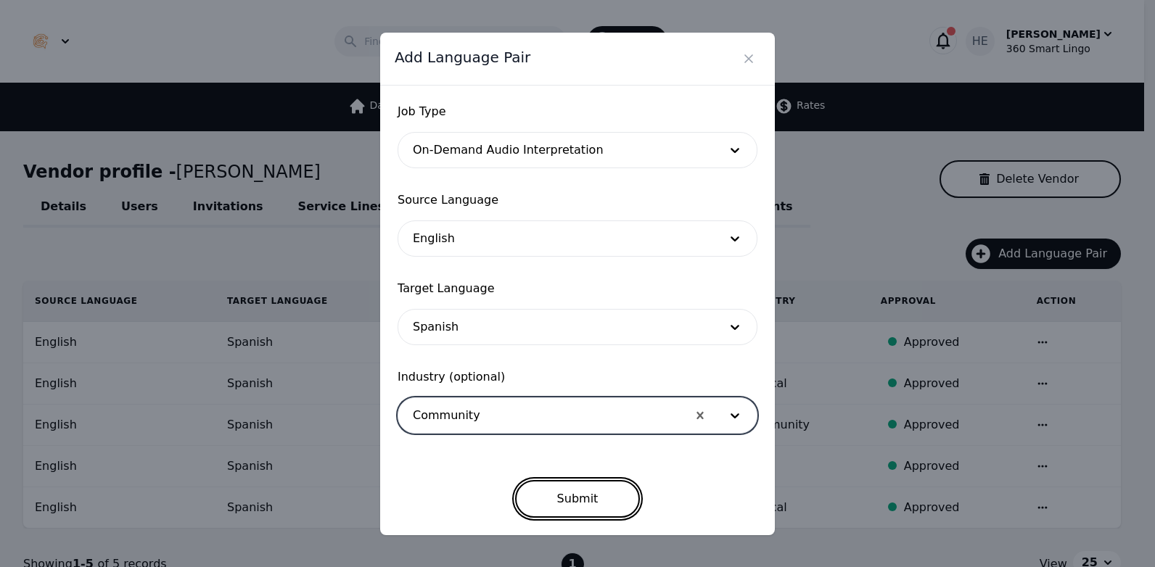
click at [601, 506] on button "Submit" at bounding box center [577, 499] width 125 height 38
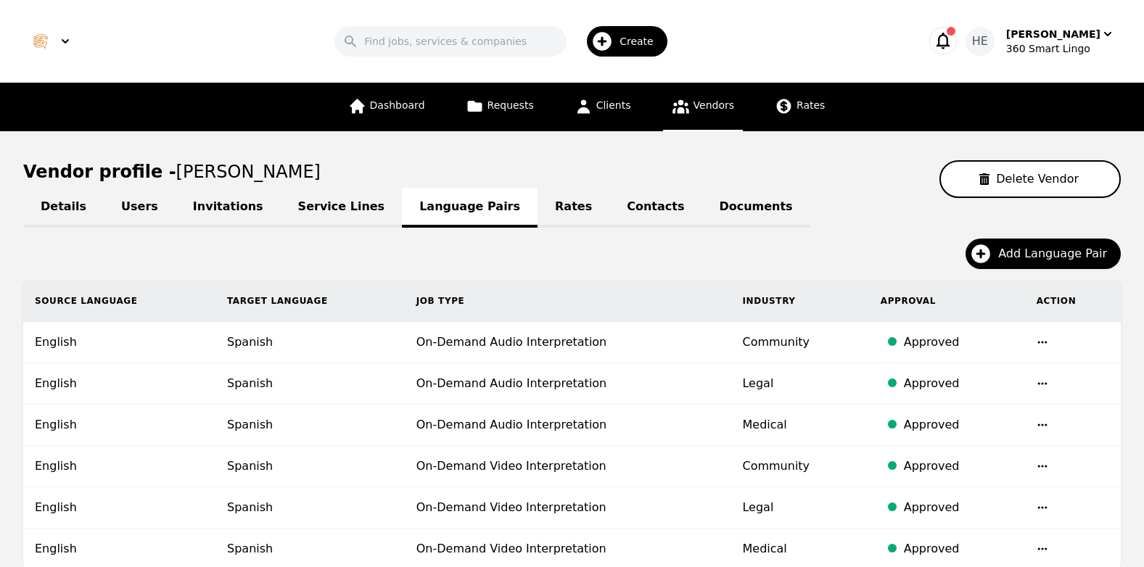
click at [295, 207] on link "Service Lines" at bounding box center [342, 208] width 122 height 40
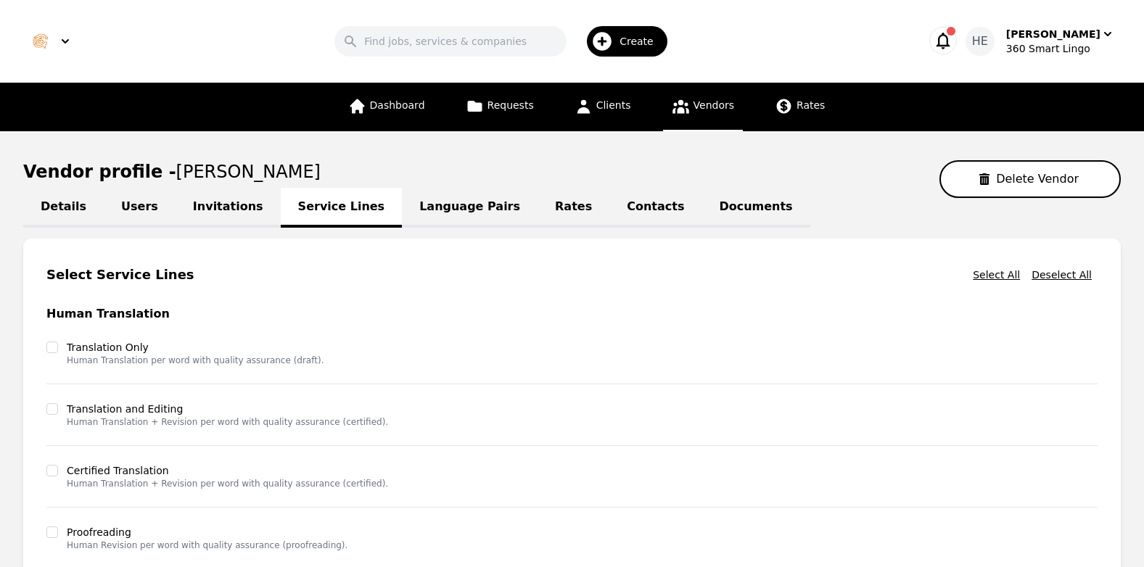
click at [71, 206] on link "Details" at bounding box center [63, 208] width 81 height 40
select select "active"
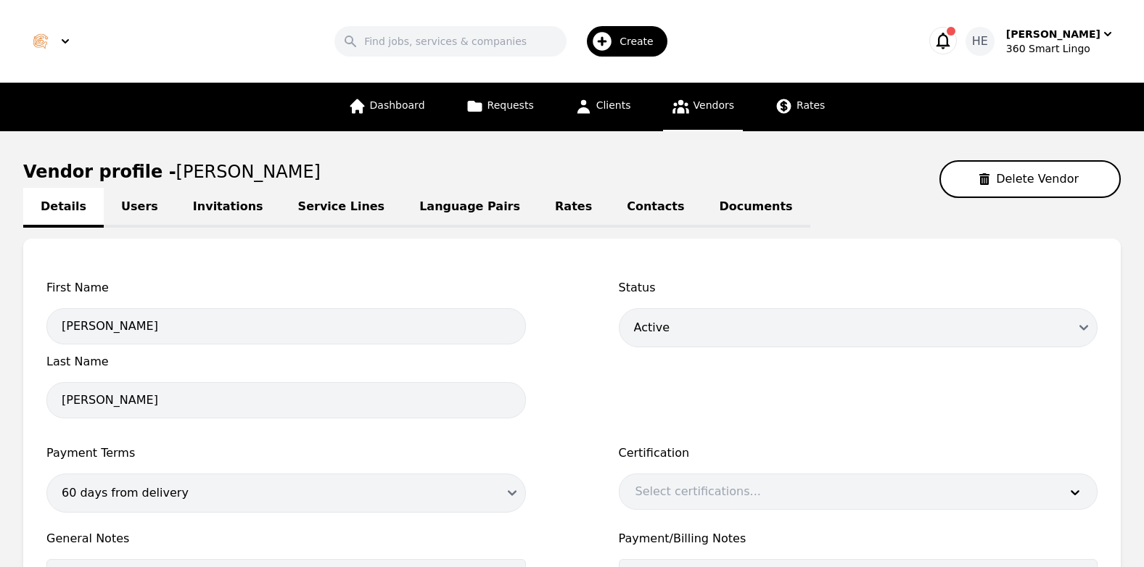
click at [125, 206] on link "Users" at bounding box center [140, 208] width 72 height 40
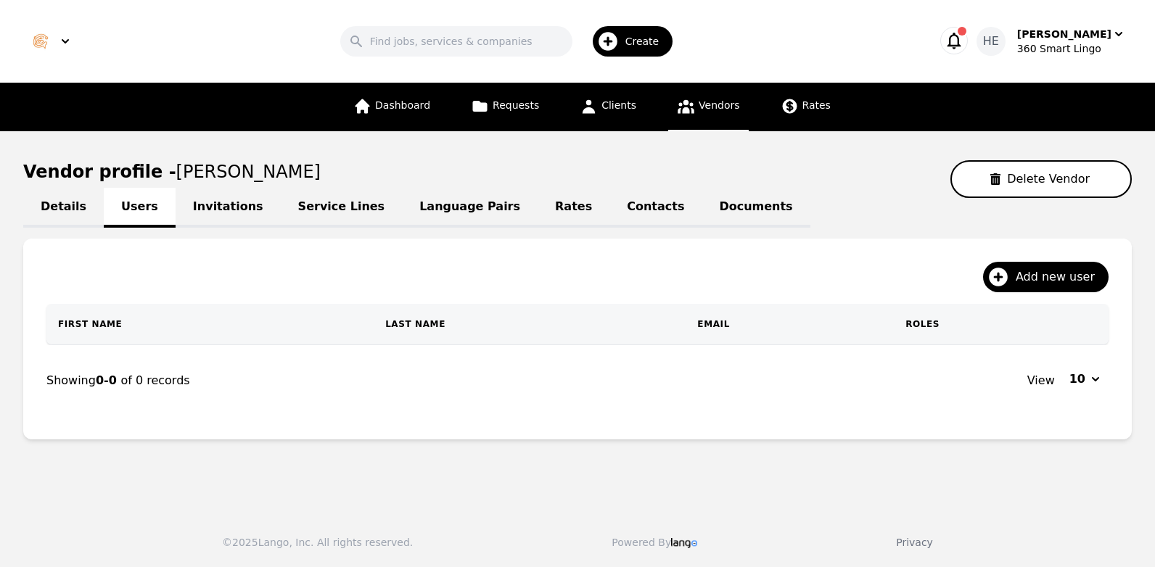
click at [205, 210] on link "Invitations" at bounding box center [228, 208] width 105 height 40
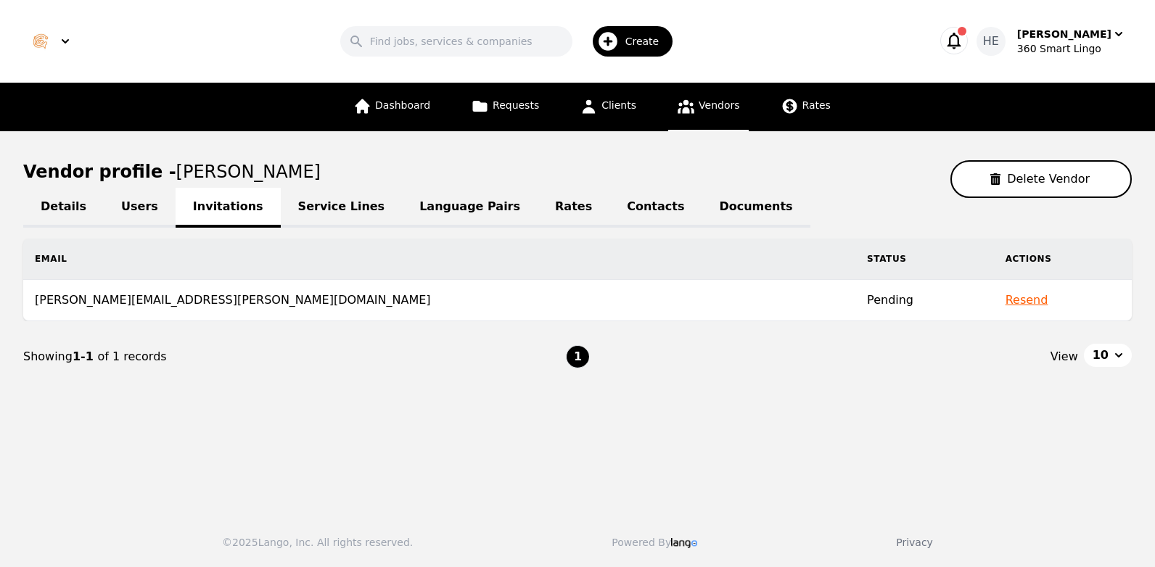
click at [1005, 301] on button "Resend" at bounding box center [1026, 300] width 43 height 17
click at [659, 40] on span "Create" at bounding box center [647, 41] width 44 height 15
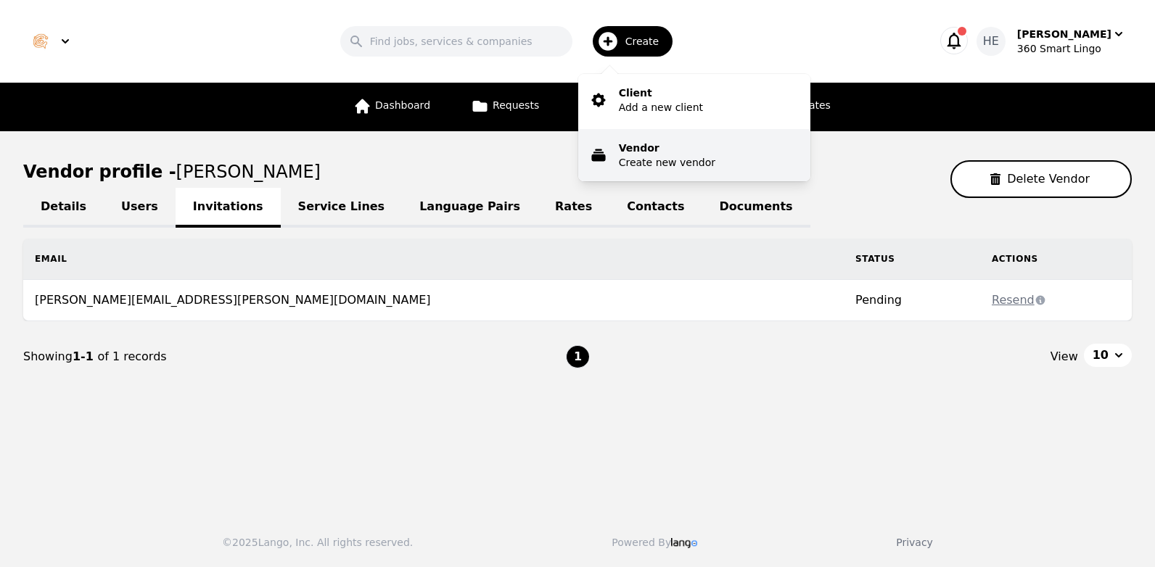
click at [667, 161] on p "Create new vendor" at bounding box center [667, 162] width 96 height 15
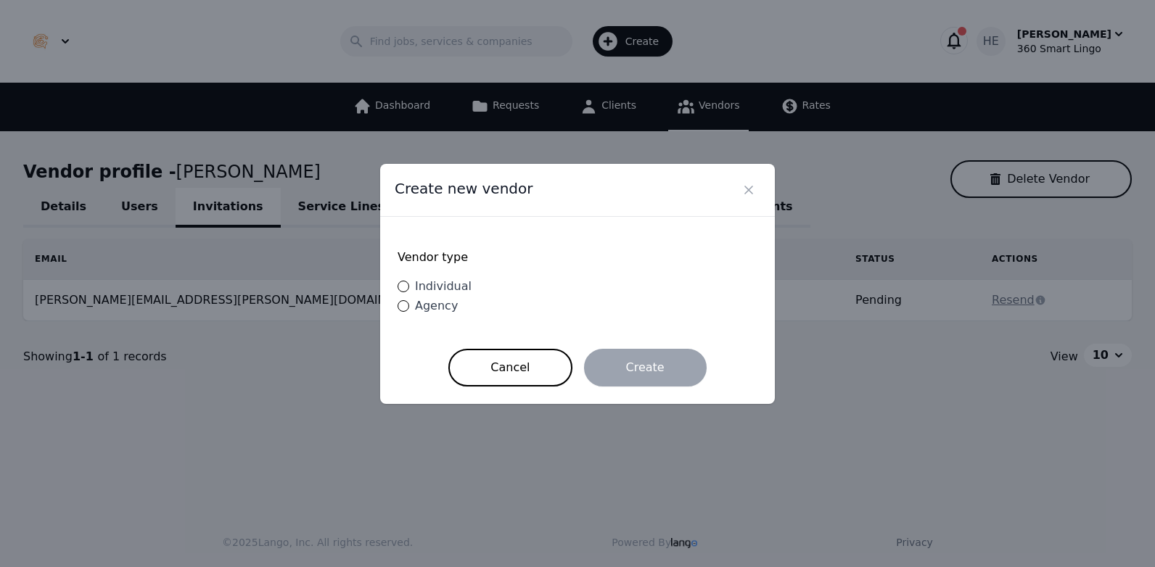
click at [439, 296] on div "Vendor type Individual Agency" at bounding box center [578, 282] width 360 height 97
click at [435, 295] on div "Individual" at bounding box center [440, 286] width 62 height 17
click at [409, 292] on input "Individual" at bounding box center [404, 287] width 12 height 12
radio input "true"
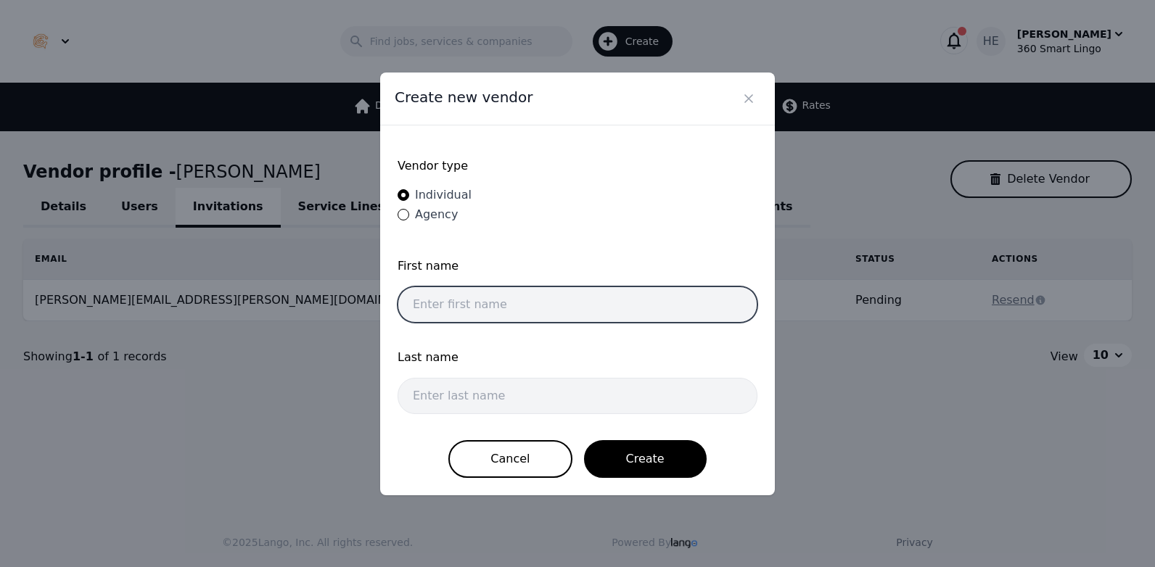
click at [454, 297] on input "text" at bounding box center [578, 305] width 360 height 36
paste input "MATEO MAJUL"
drag, startPoint x: 499, startPoint y: 301, endPoint x: 457, endPoint y: 305, distance: 42.2
click at [457, 305] on input "MATEO MAJUL" at bounding box center [578, 305] width 360 height 36
type input "MATEO"
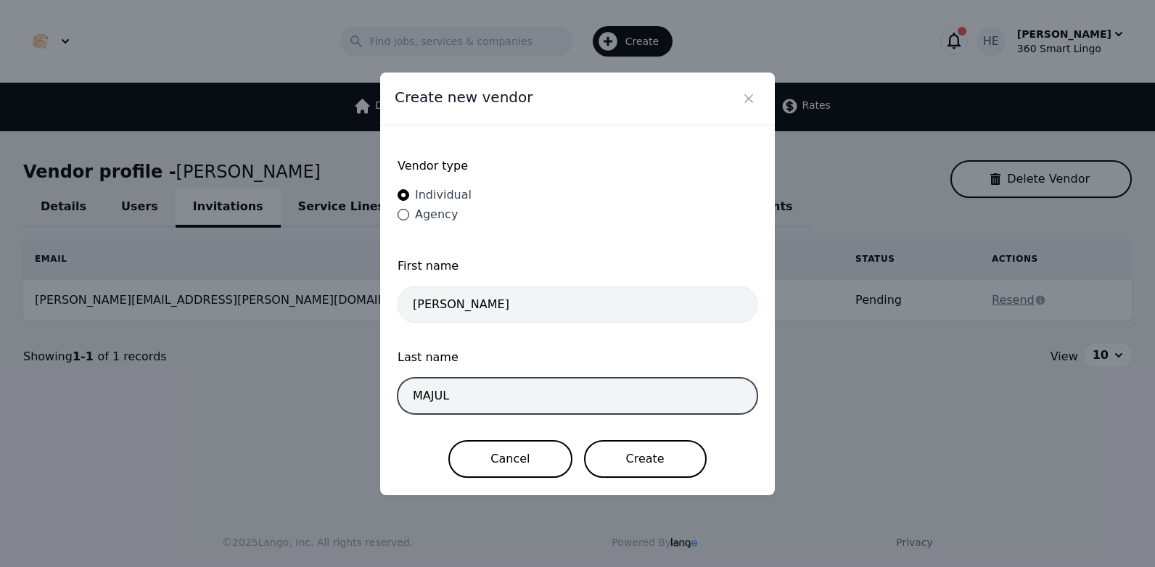
type input "MAJUL"
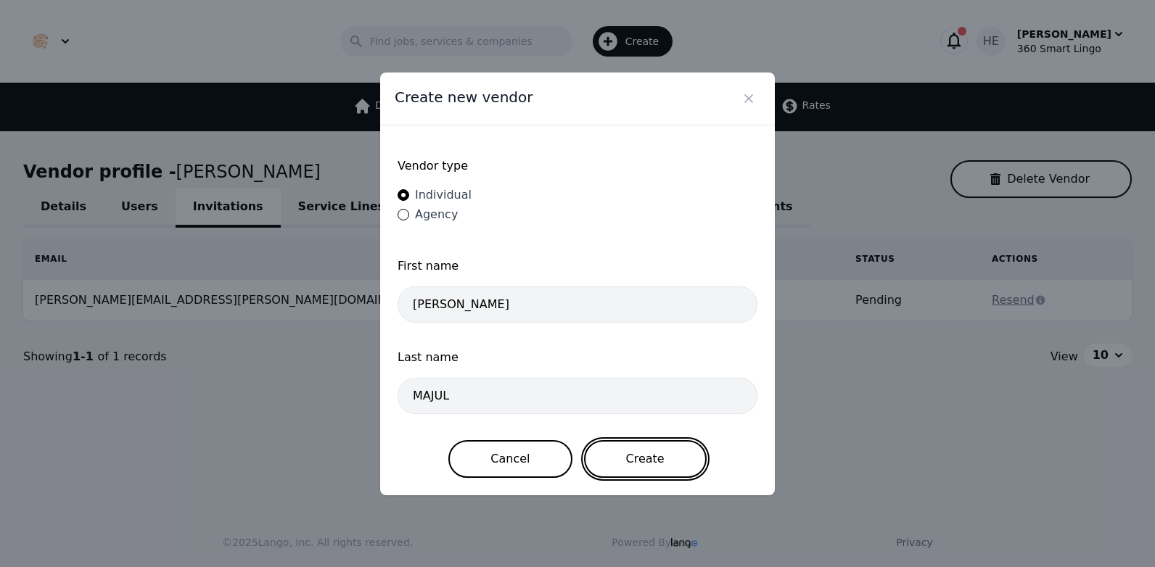
click at [635, 458] on button "Create" at bounding box center [645, 459] width 123 height 38
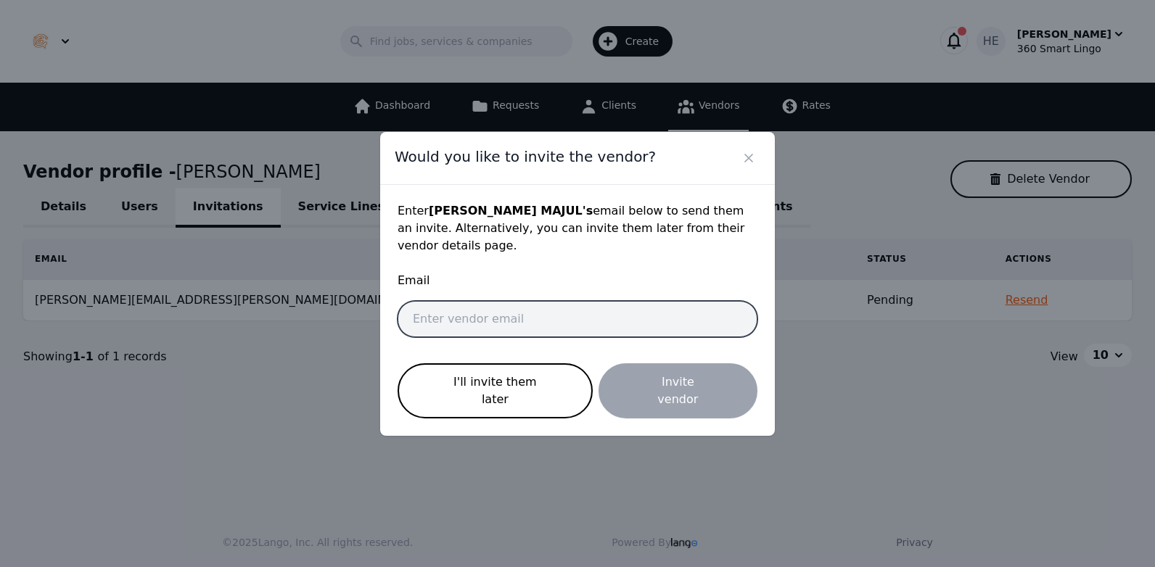
click at [481, 318] on input "email" at bounding box center [578, 319] width 360 height 36
paste input "majultraducc@gmail.com"
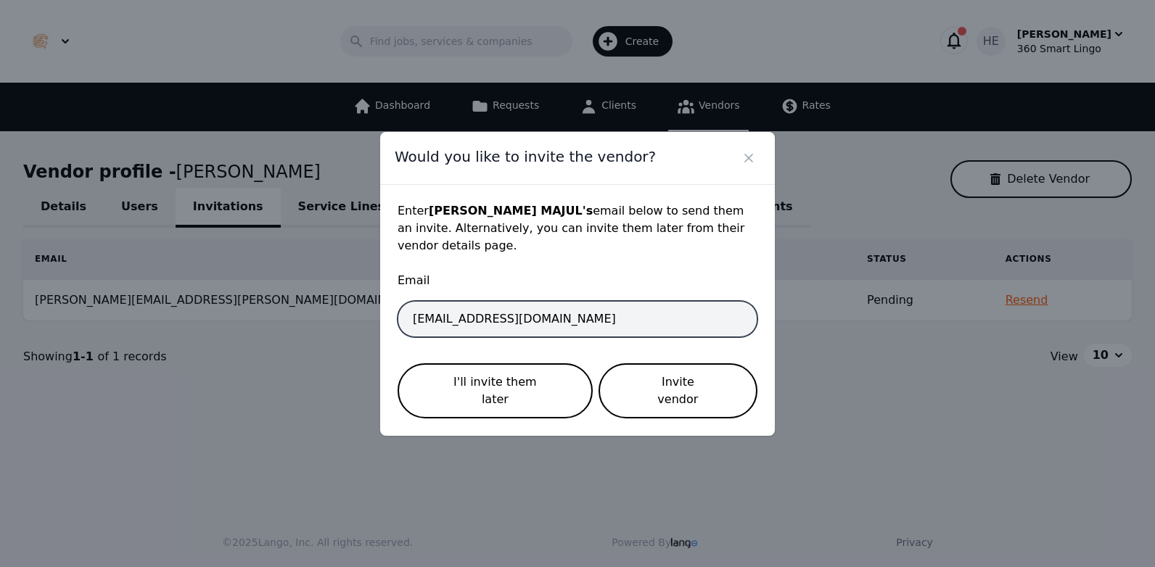
type input "majultraducc@gmail.com"
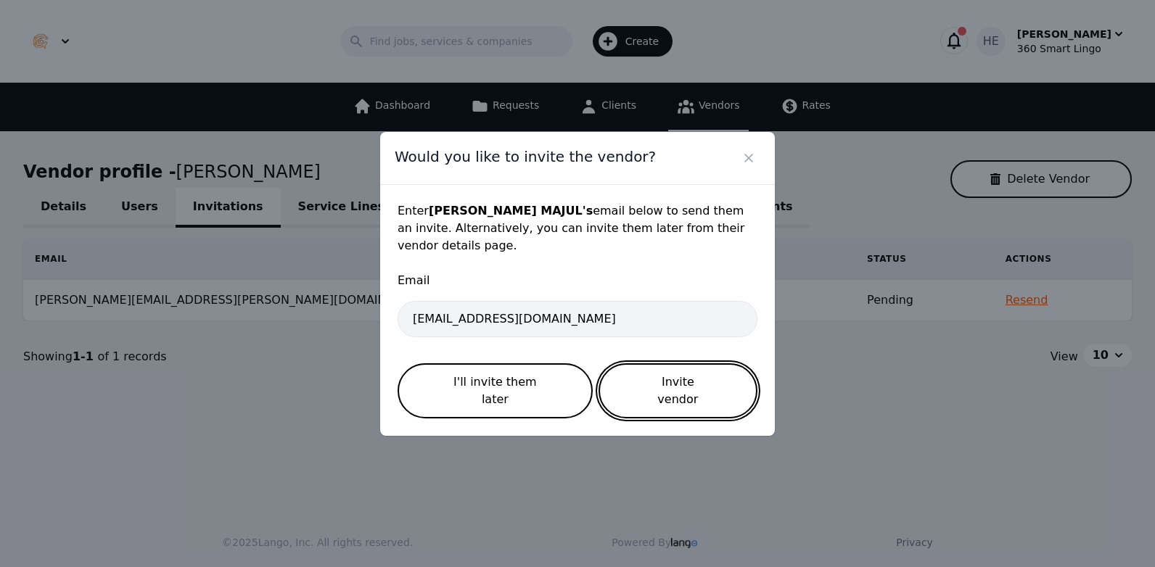
click at [662, 380] on button "Invite vendor" at bounding box center [677, 390] width 159 height 55
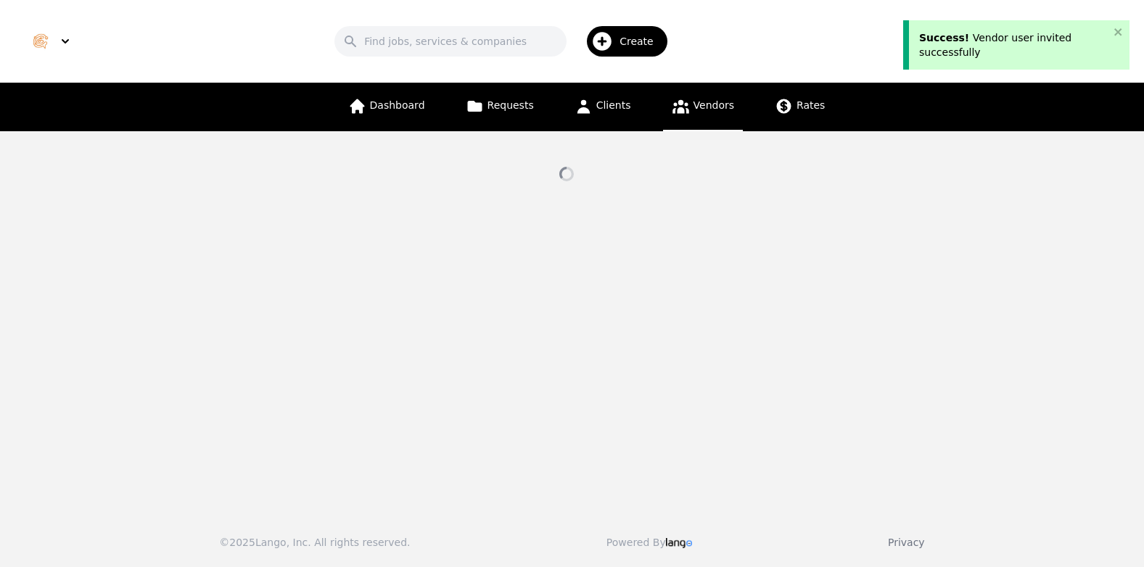
select select "active"
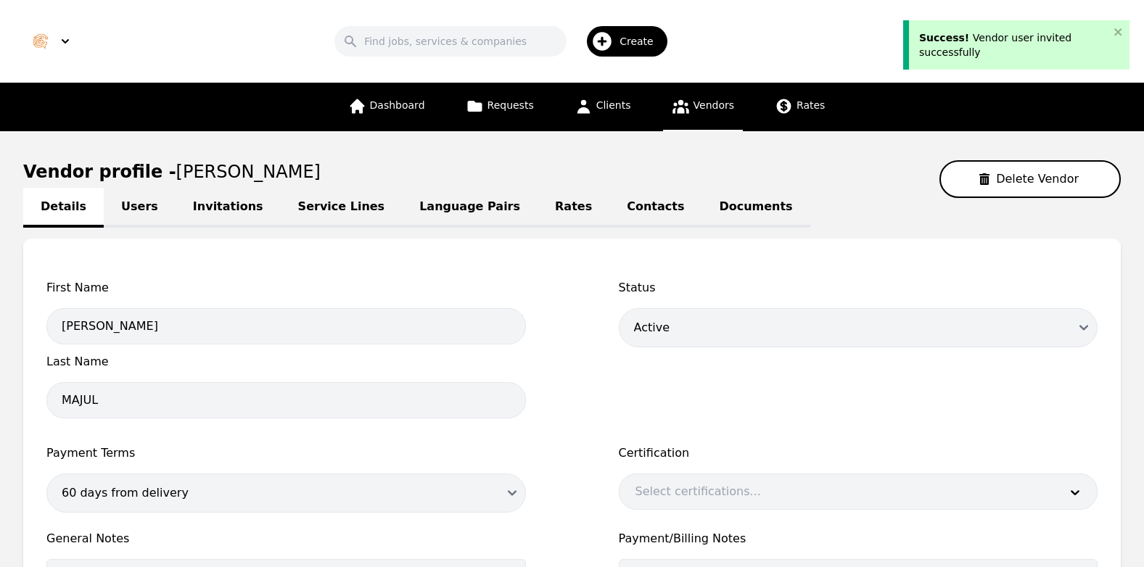
click at [215, 210] on link "Invitations" at bounding box center [228, 208] width 105 height 40
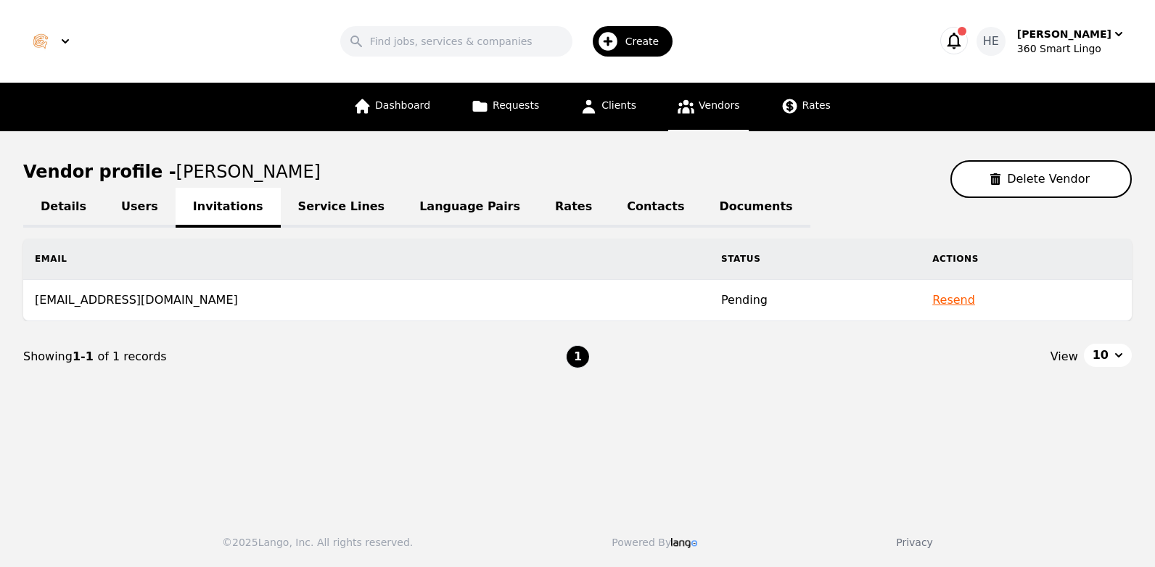
click at [301, 209] on link "Service Lines" at bounding box center [342, 208] width 122 height 40
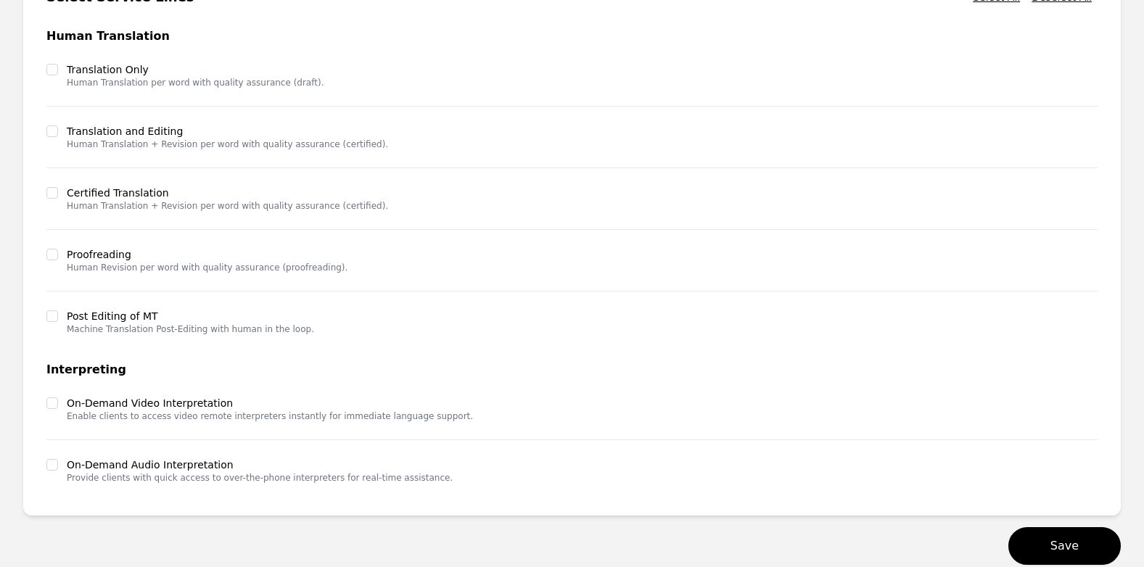
scroll to position [371, 0]
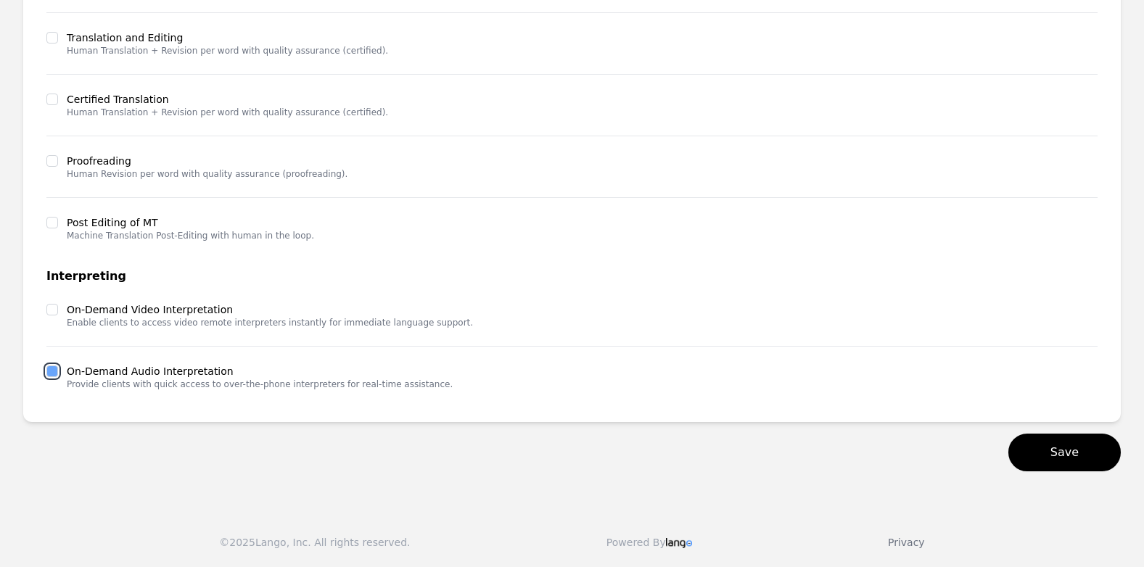
click at [52, 373] on input "checkbox" at bounding box center [52, 372] width 12 height 12
checkbox input "true"
click at [57, 312] on input "checkbox" at bounding box center [52, 310] width 12 height 12
checkbox input "true"
click at [1091, 455] on button "Save" at bounding box center [1064, 453] width 112 height 38
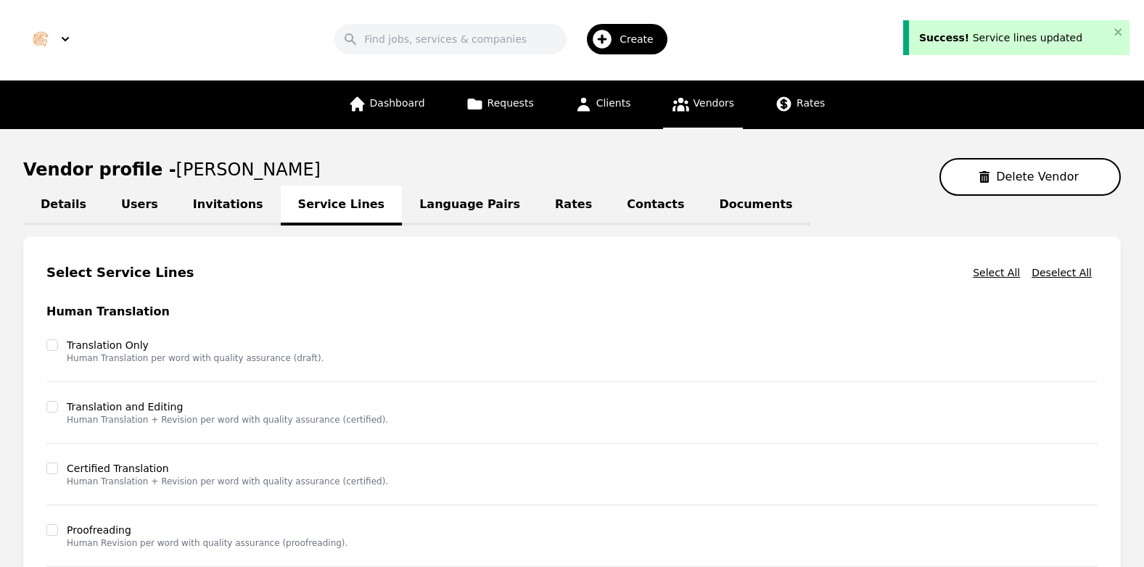
scroll to position [0, 0]
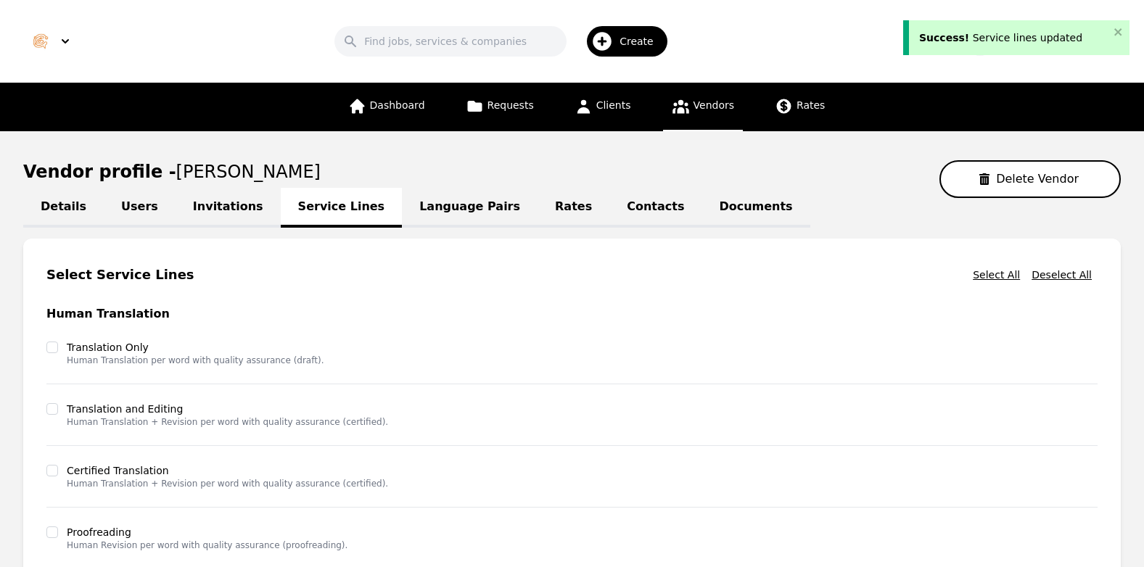
click at [609, 205] on link "Contacts" at bounding box center [655, 208] width 92 height 40
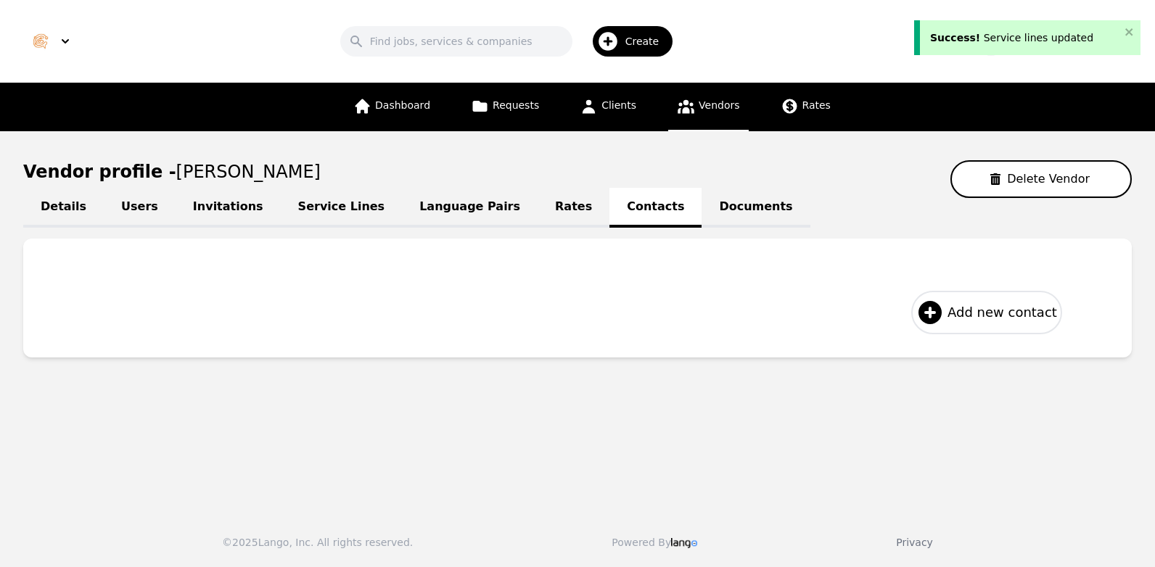
click at [974, 317] on span "Add new contact" at bounding box center [1002, 312] width 110 height 20
select select "US"
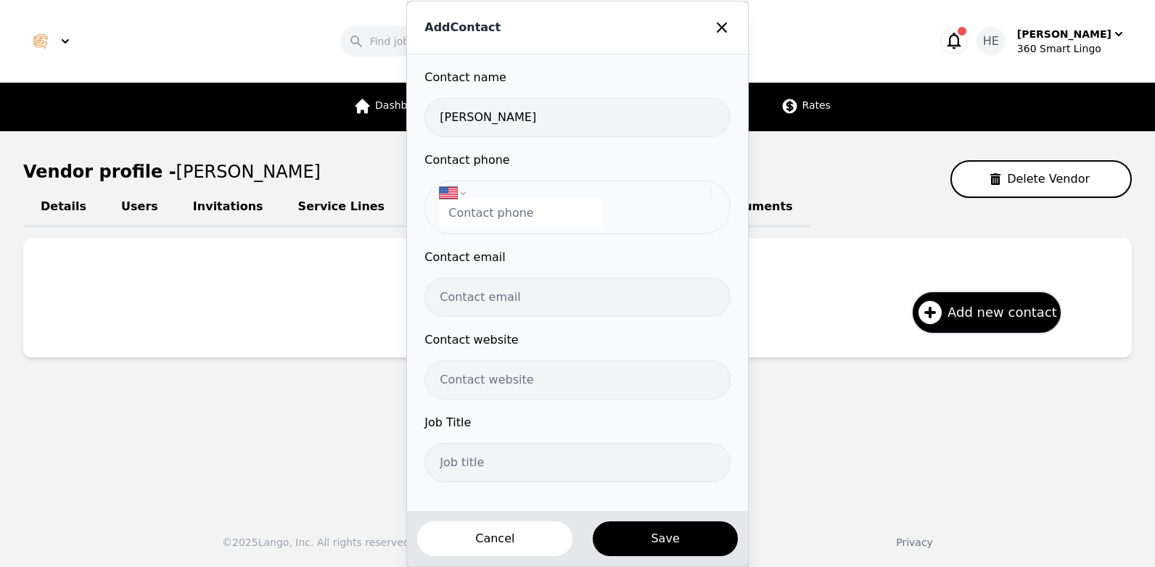
type input "MATEO MAJUL"
click at [513, 217] on input "tel" at bounding box center [521, 213] width 162 height 29
paste input "+54 351 685 7453"
type input "+54 351 685 7453"
select select "AR"
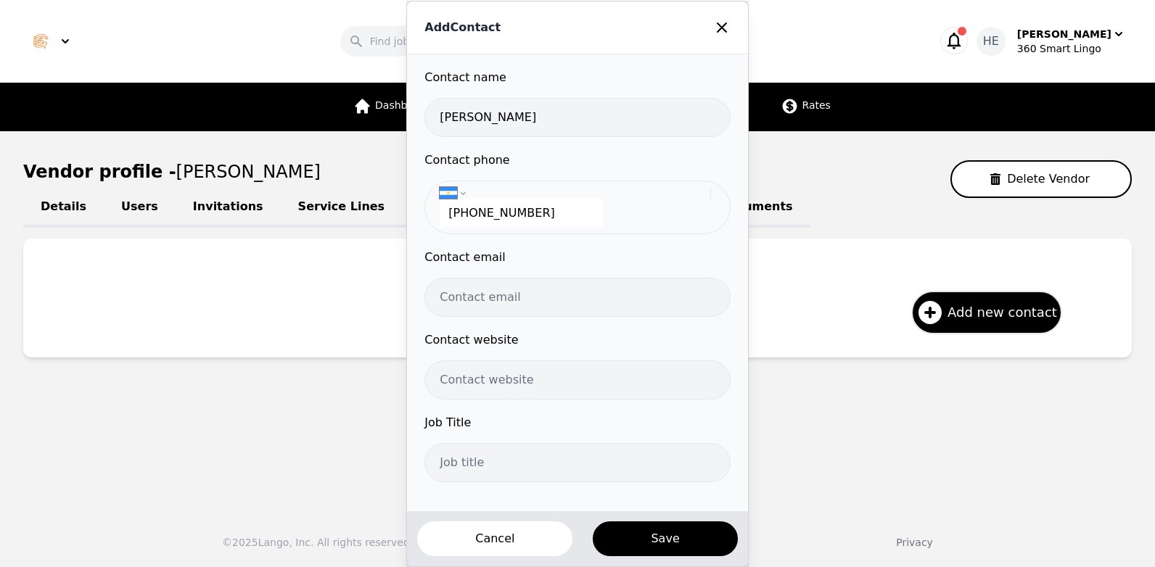
type input "+54 351 685 7453"
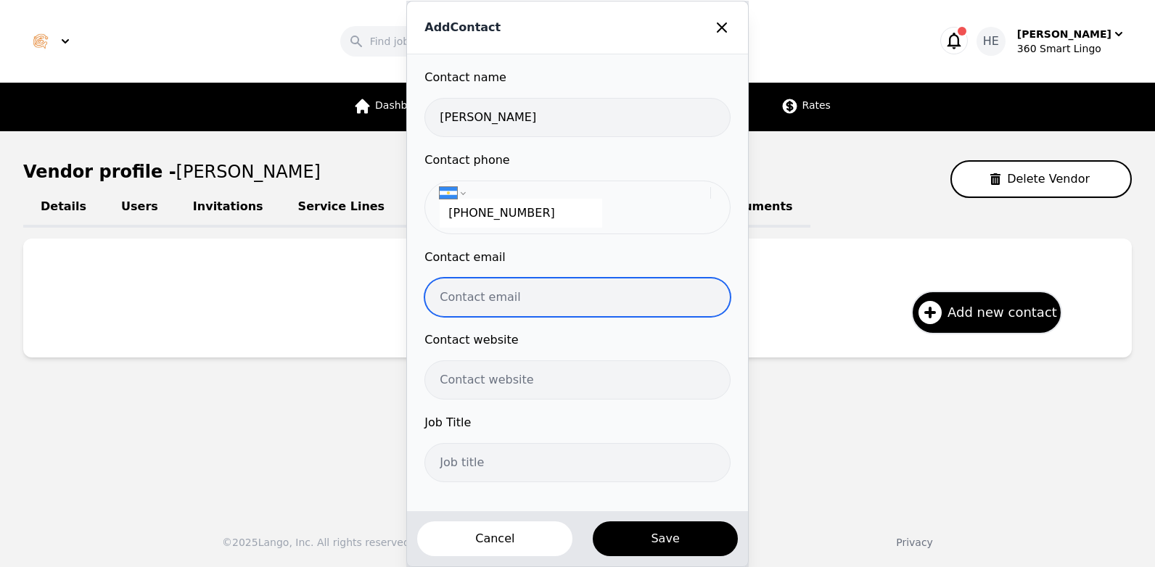
click at [479, 290] on input "email" at bounding box center [576, 297] width 305 height 39
click at [577, 293] on input "email" at bounding box center [576, 297] width 305 height 39
paste input "majultraducc@gmail.com"
type input "majultraducc@gmail.com"
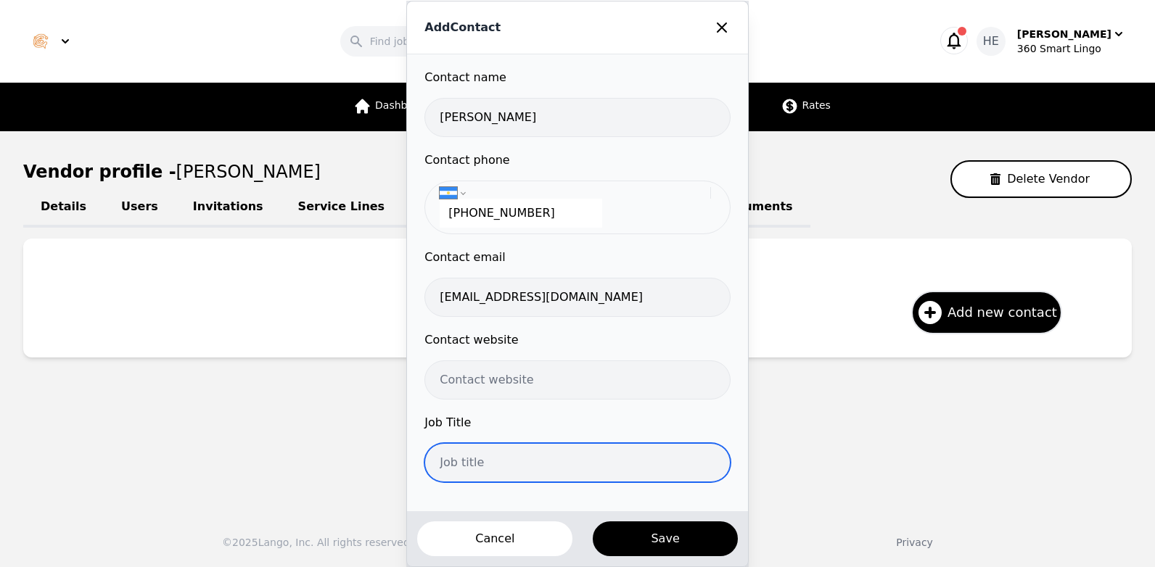
click at [489, 455] on input "text" at bounding box center [576, 462] width 305 height 39
type input "i"
type input "Interpreter"
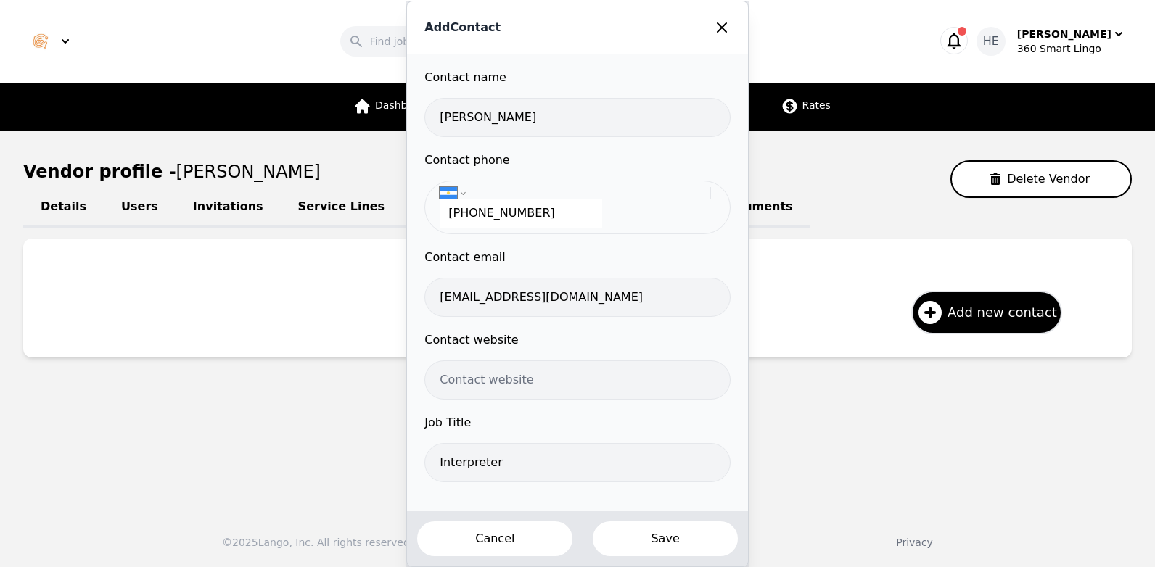
click at [665, 543] on button "Save" at bounding box center [664, 539] width 147 height 38
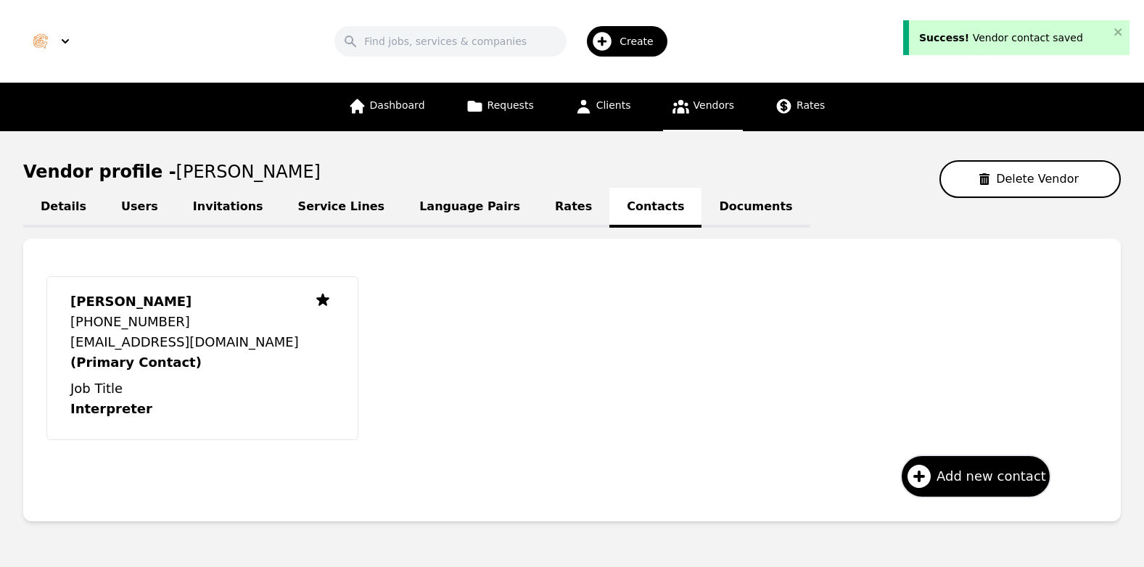
click at [411, 207] on link "Language Pairs" at bounding box center [470, 208] width 136 height 40
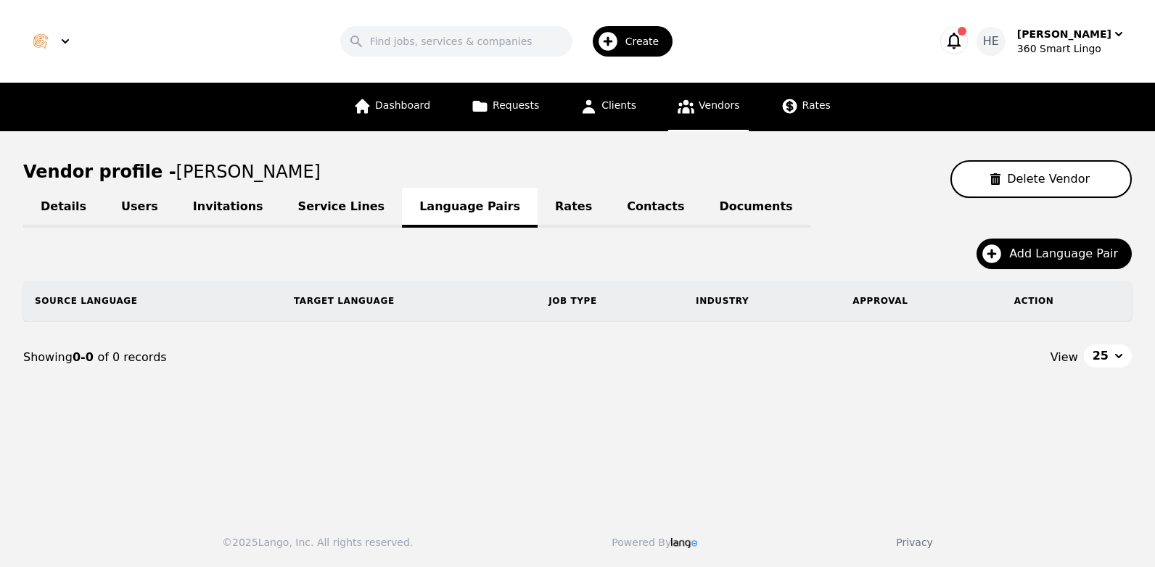
click at [329, 204] on link "Service Lines" at bounding box center [342, 208] width 122 height 40
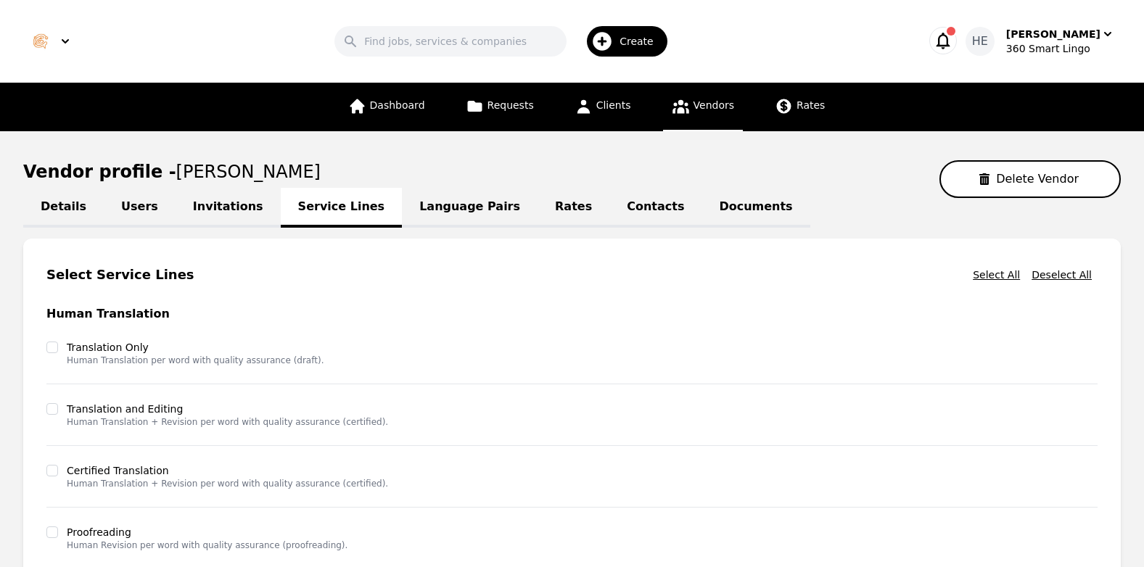
click at [416, 209] on link "Language Pairs" at bounding box center [470, 208] width 136 height 40
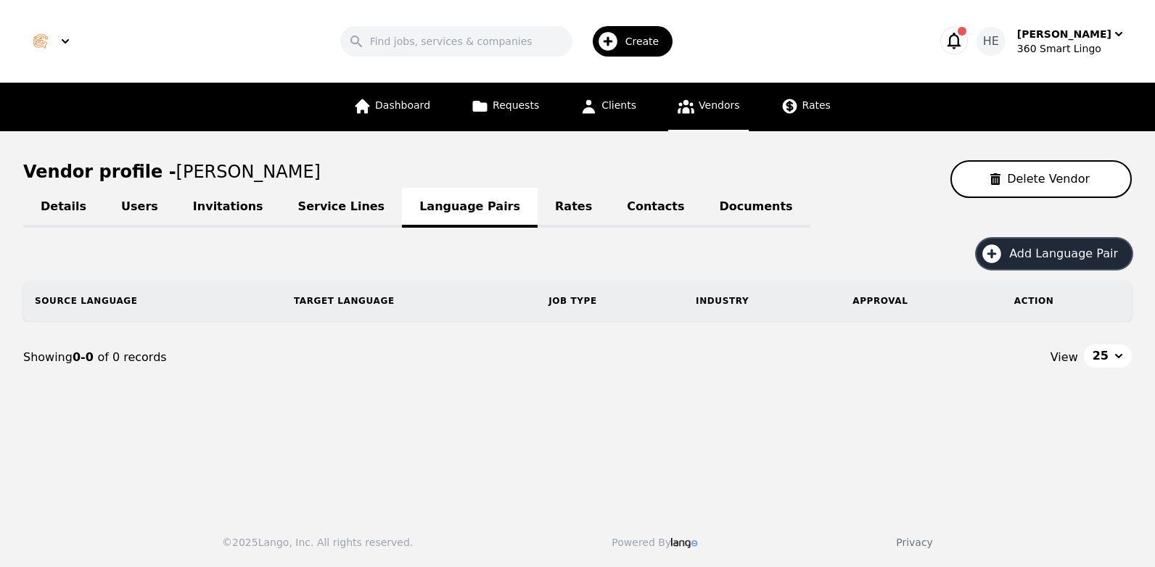
click at [1086, 252] on span "Add Language Pair" at bounding box center [1068, 253] width 119 height 17
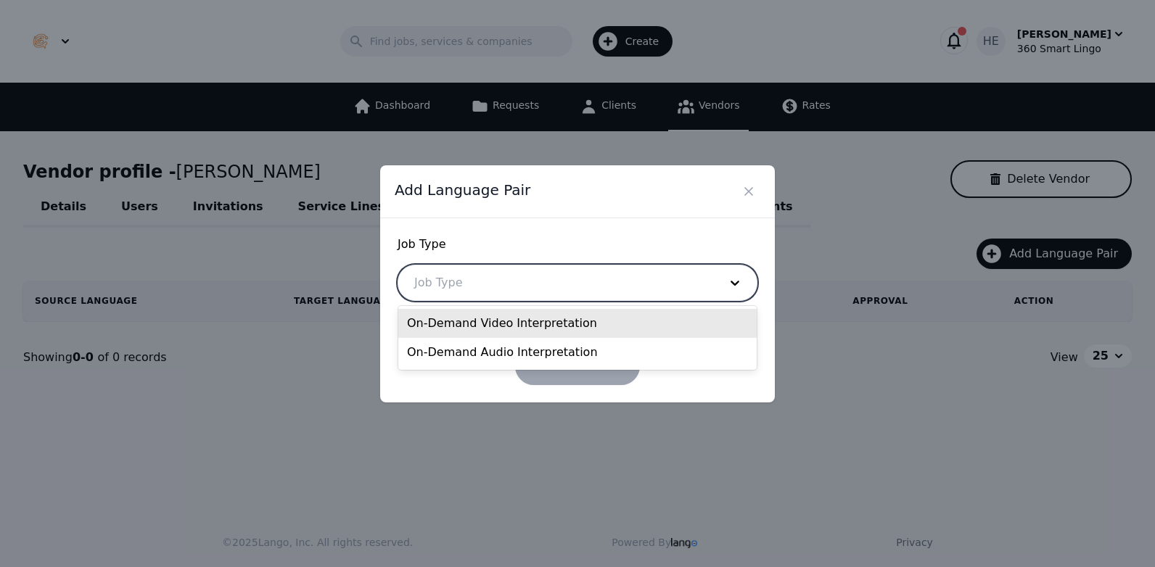
click at [602, 292] on div at bounding box center [555, 282] width 315 height 35
click at [565, 326] on div "On-Demand Video Interpretation" at bounding box center [577, 323] width 358 height 29
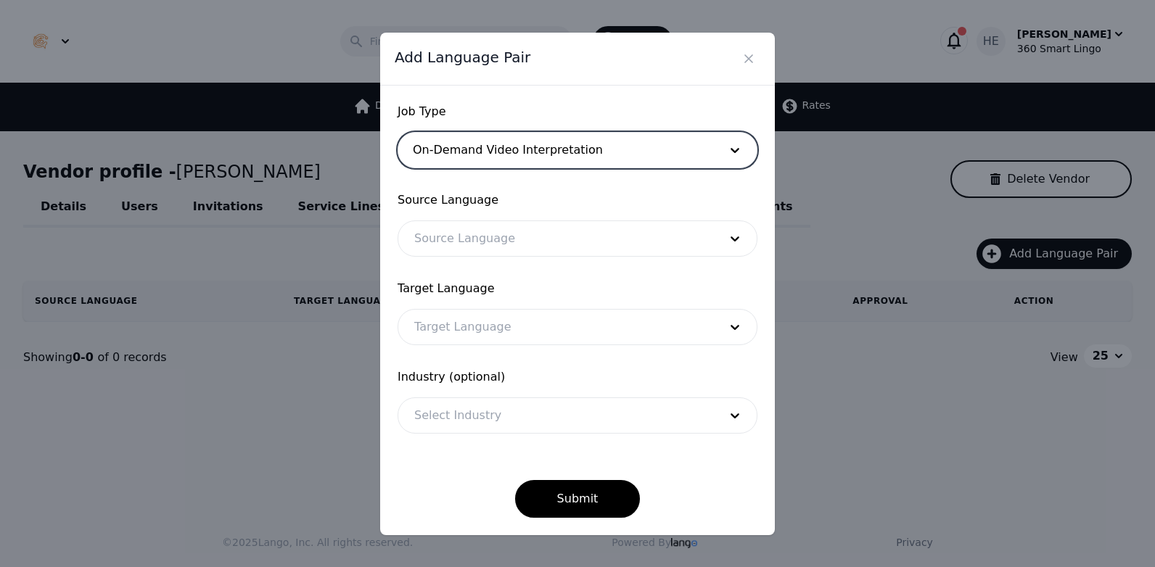
click at [492, 234] on div at bounding box center [555, 238] width 315 height 35
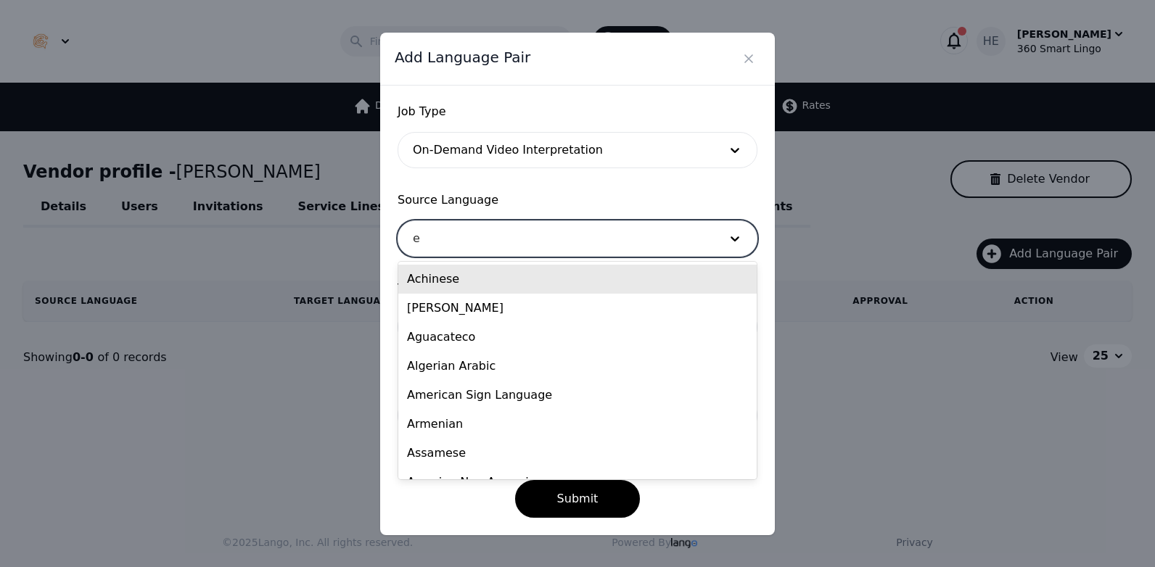
type input "en"
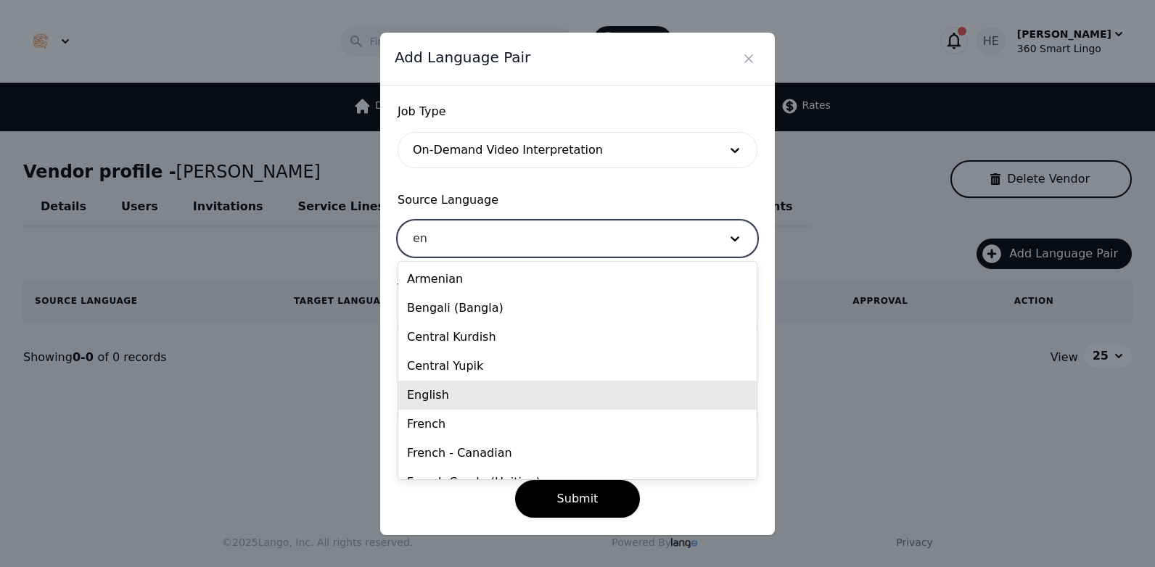
click at [486, 395] on div "English" at bounding box center [577, 395] width 358 height 29
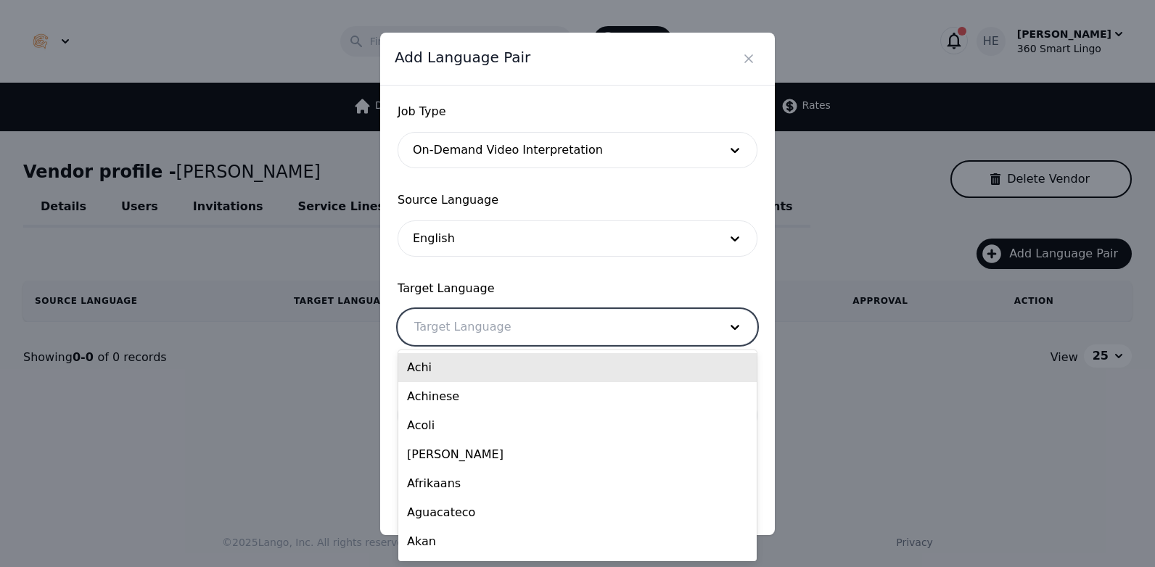
click at [480, 329] on div at bounding box center [555, 327] width 315 height 35
type input "sp"
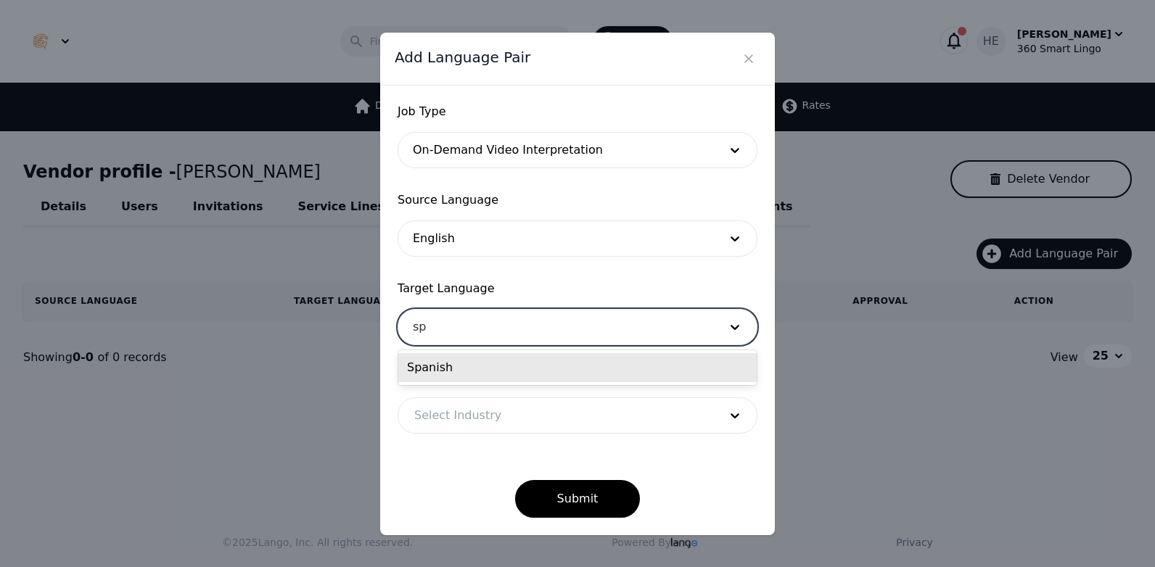
click at [490, 366] on div "Spanish" at bounding box center [577, 367] width 358 height 29
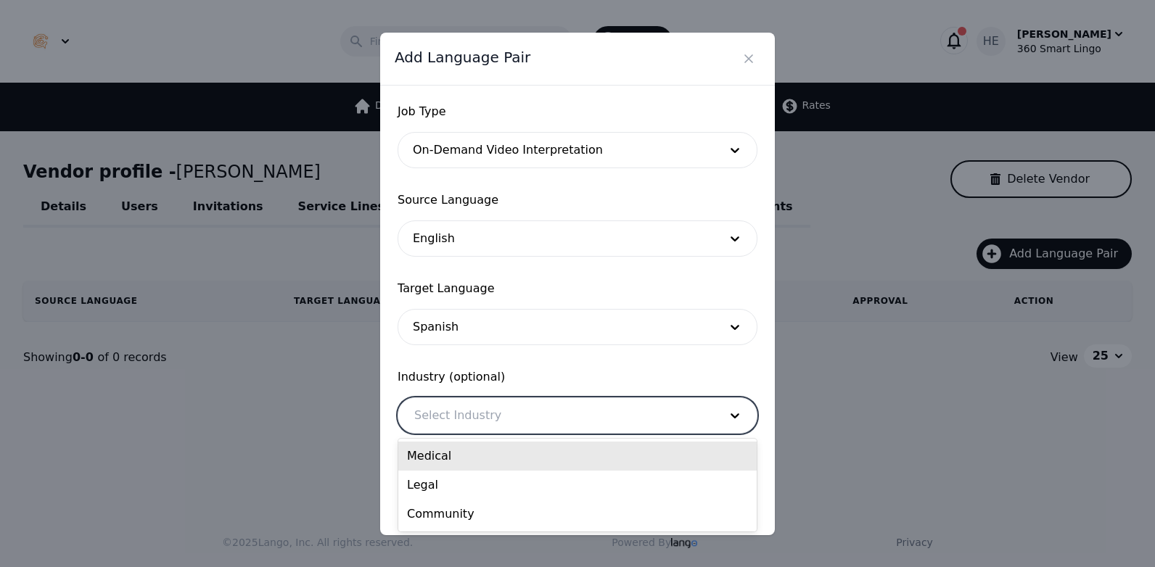
click at [503, 419] on div at bounding box center [555, 415] width 315 height 35
click at [495, 456] on div "Medical" at bounding box center [577, 456] width 358 height 29
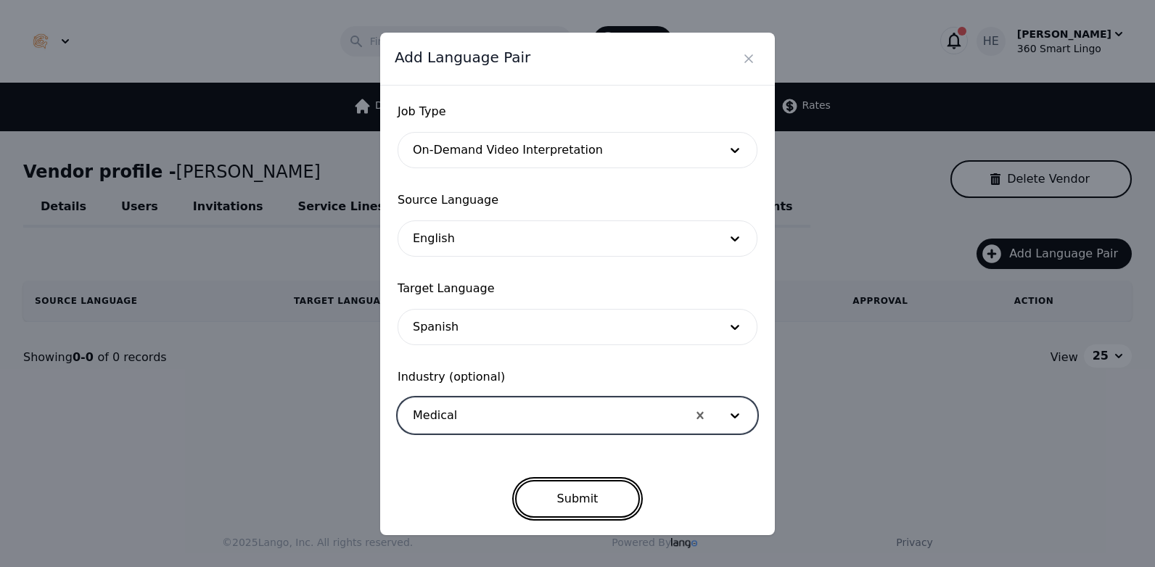
click at [582, 507] on button "Submit" at bounding box center [577, 499] width 125 height 38
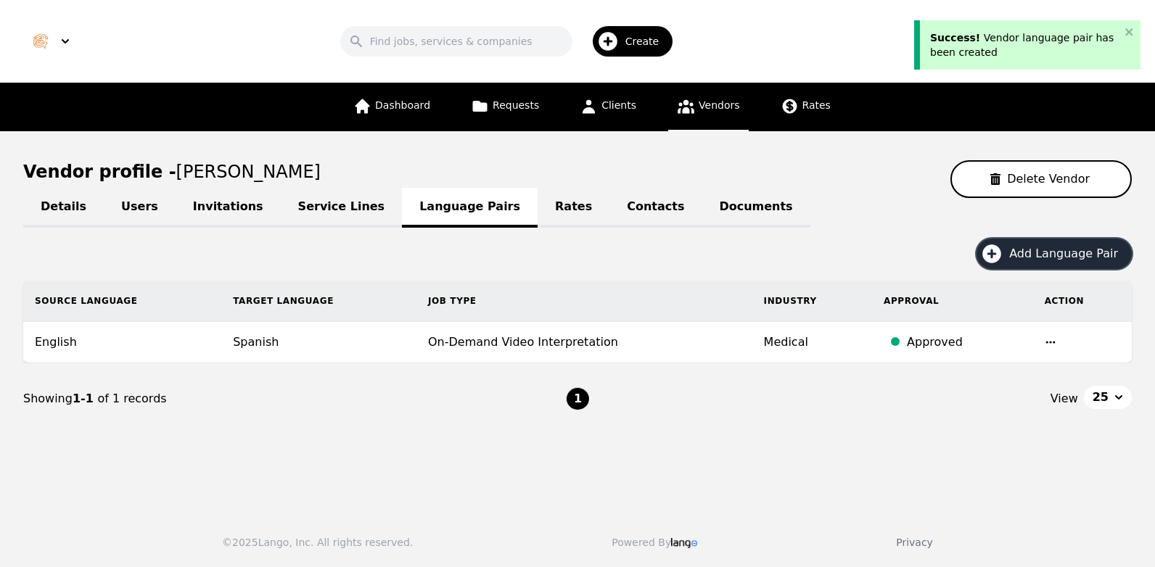
click at [1039, 241] on button "Add Language Pair" at bounding box center [1053, 254] width 155 height 30
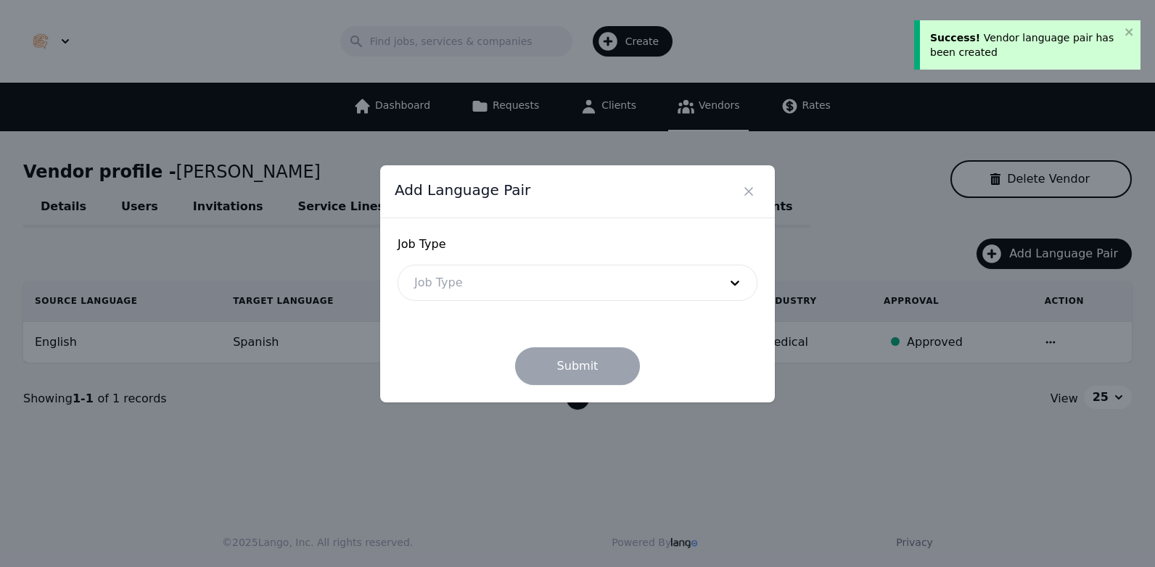
click at [530, 282] on div at bounding box center [555, 282] width 315 height 35
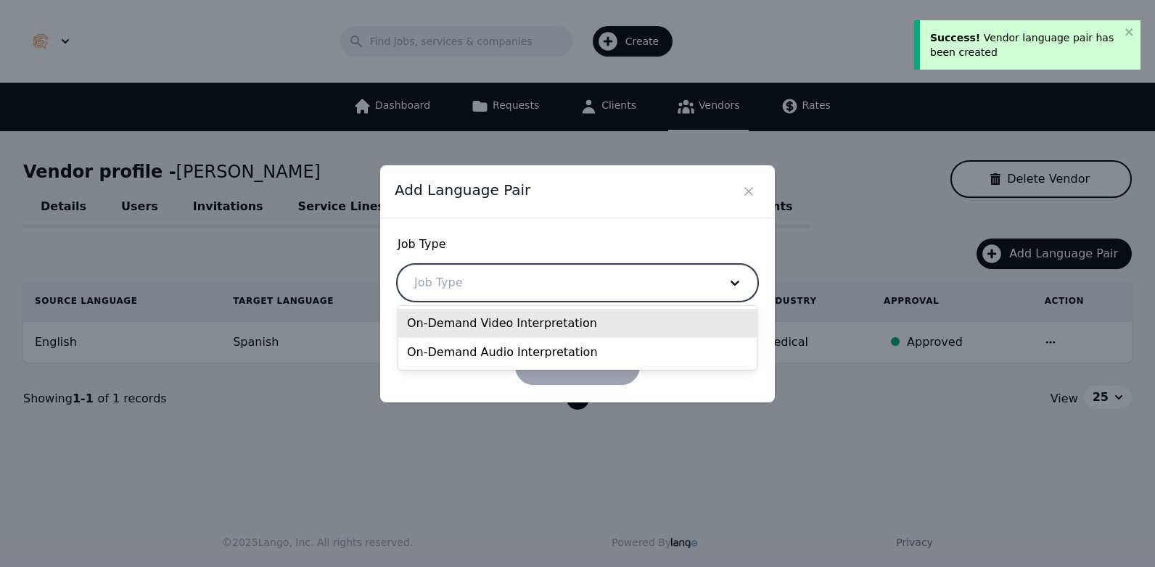
click at [513, 326] on div "On-Demand Video Interpretation" at bounding box center [577, 323] width 358 height 29
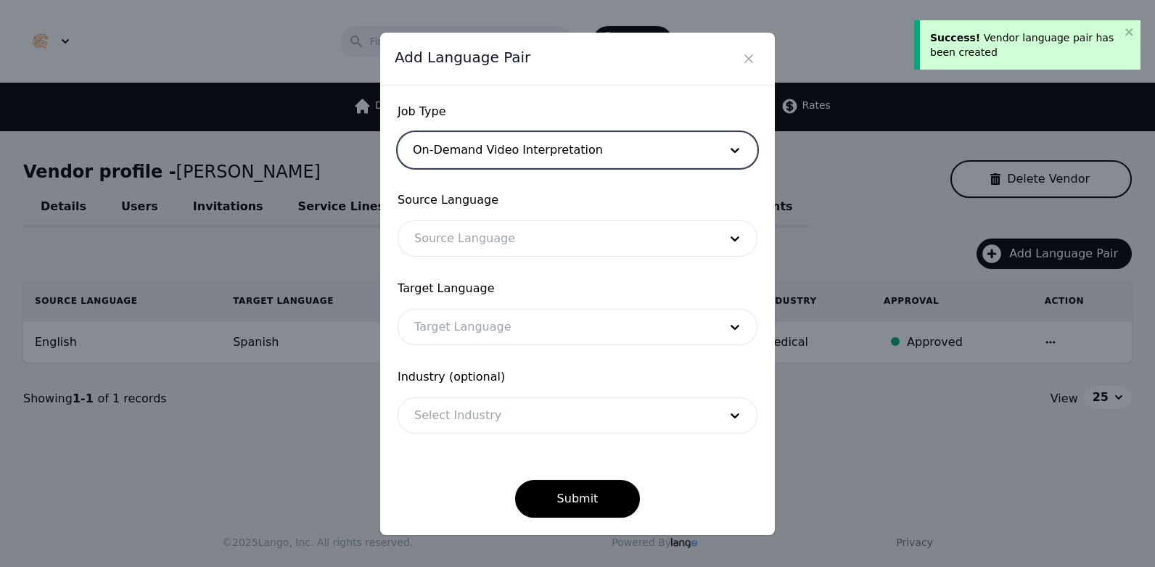
click at [483, 234] on div at bounding box center [555, 238] width 315 height 35
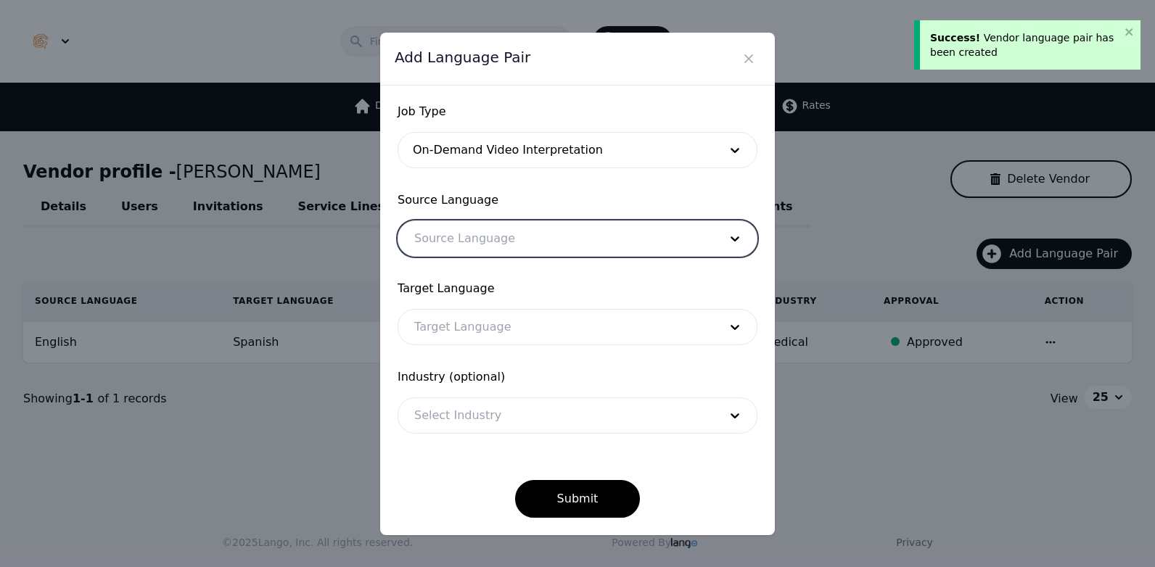
click at [498, 229] on div at bounding box center [555, 238] width 315 height 35
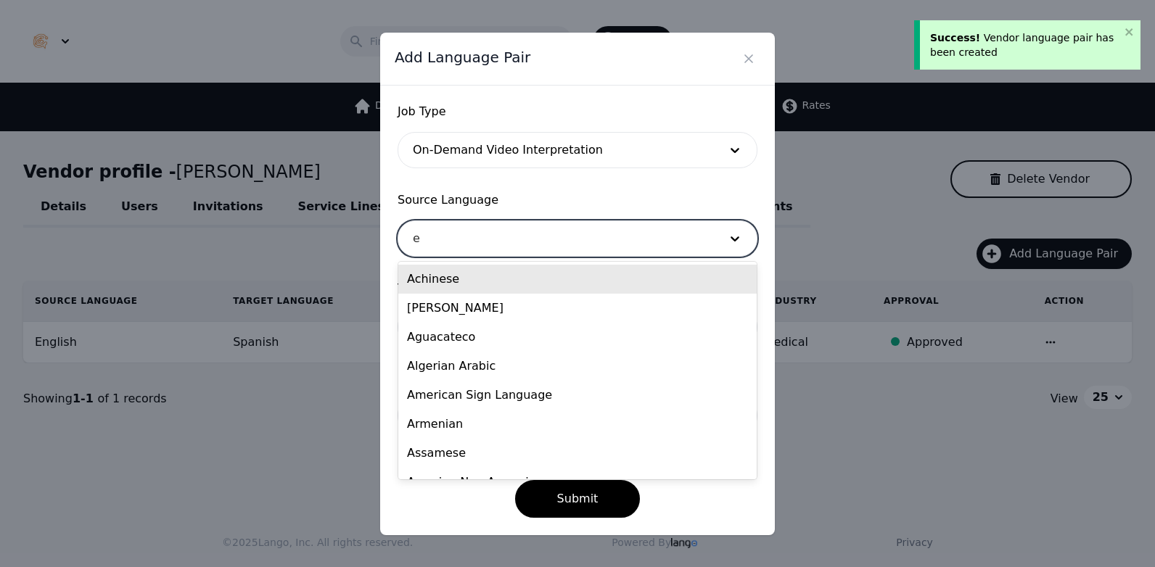
type input "en"
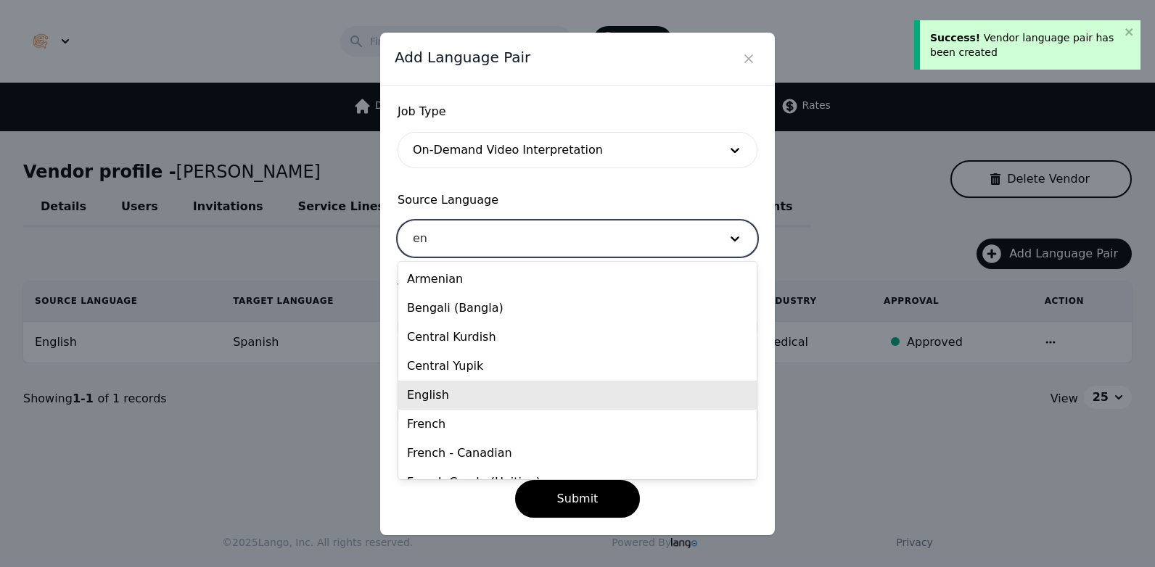
click at [485, 390] on div "English" at bounding box center [577, 395] width 358 height 29
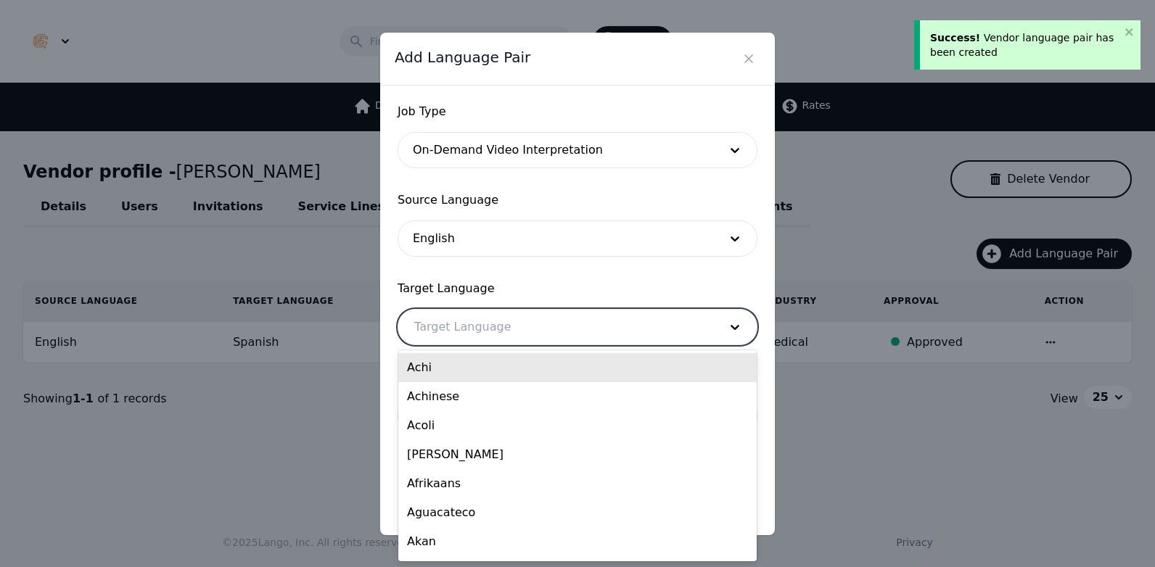
click at [479, 340] on div at bounding box center [555, 327] width 315 height 35
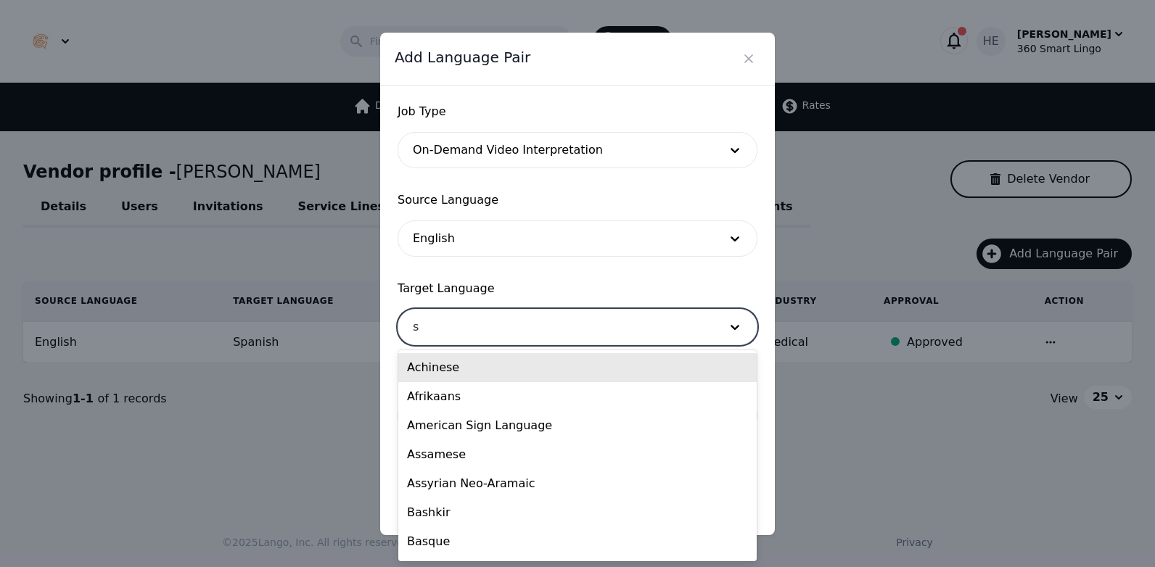
type input "sp"
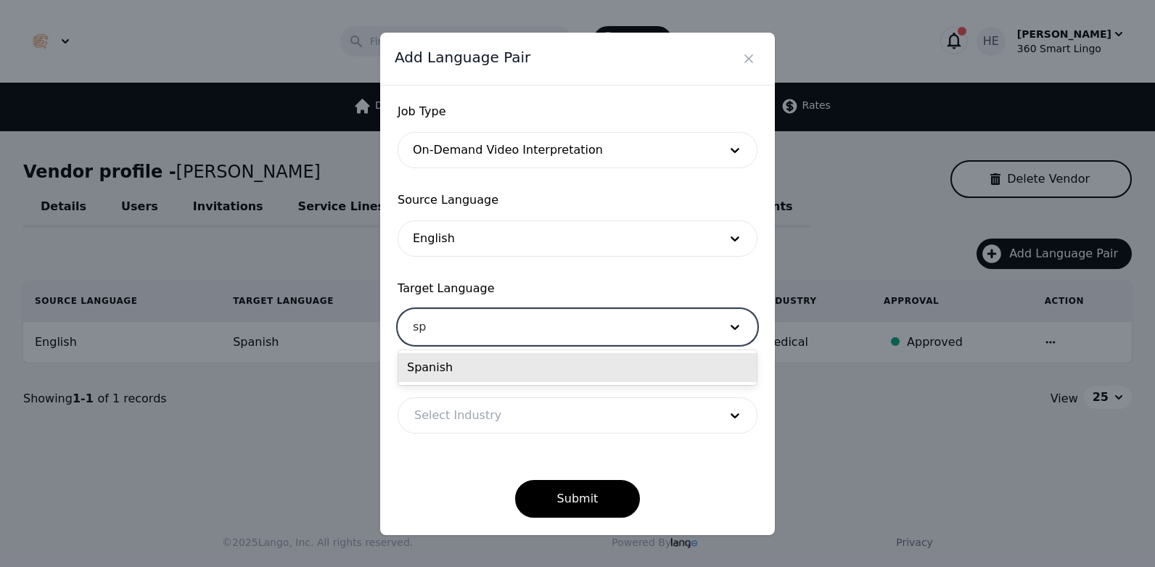
click at [490, 367] on div "Spanish" at bounding box center [577, 367] width 358 height 29
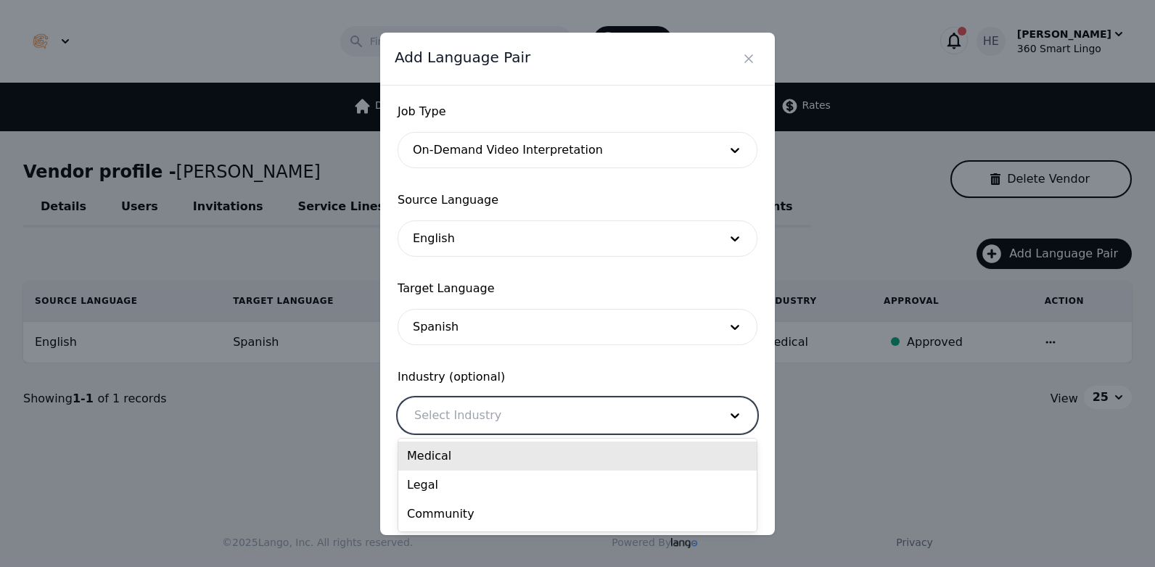
click at [498, 415] on div at bounding box center [555, 415] width 315 height 35
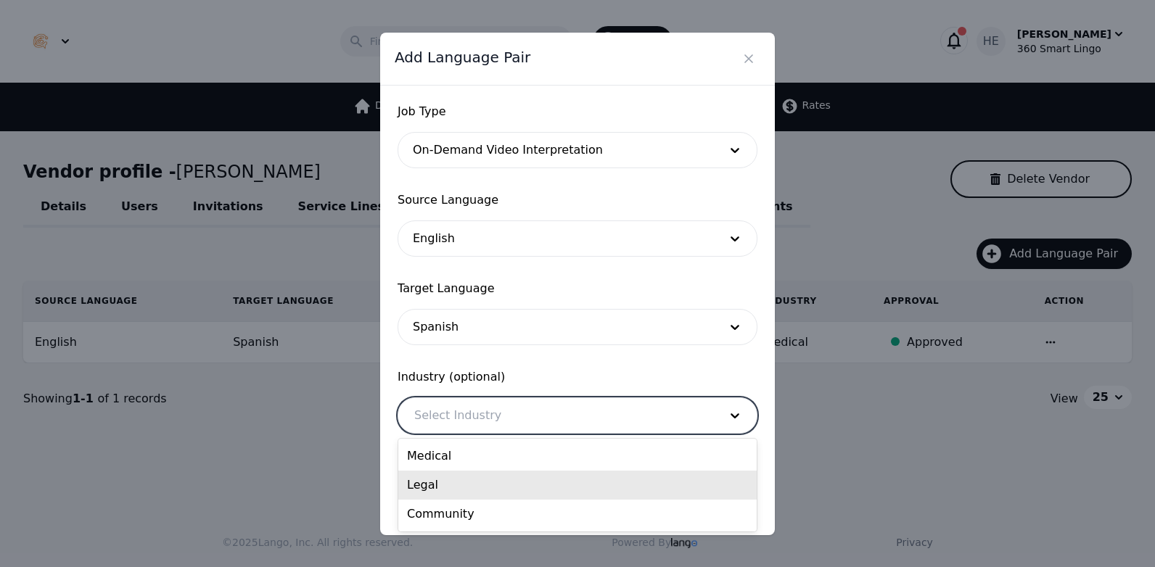
click at [500, 484] on div "Legal" at bounding box center [577, 485] width 358 height 29
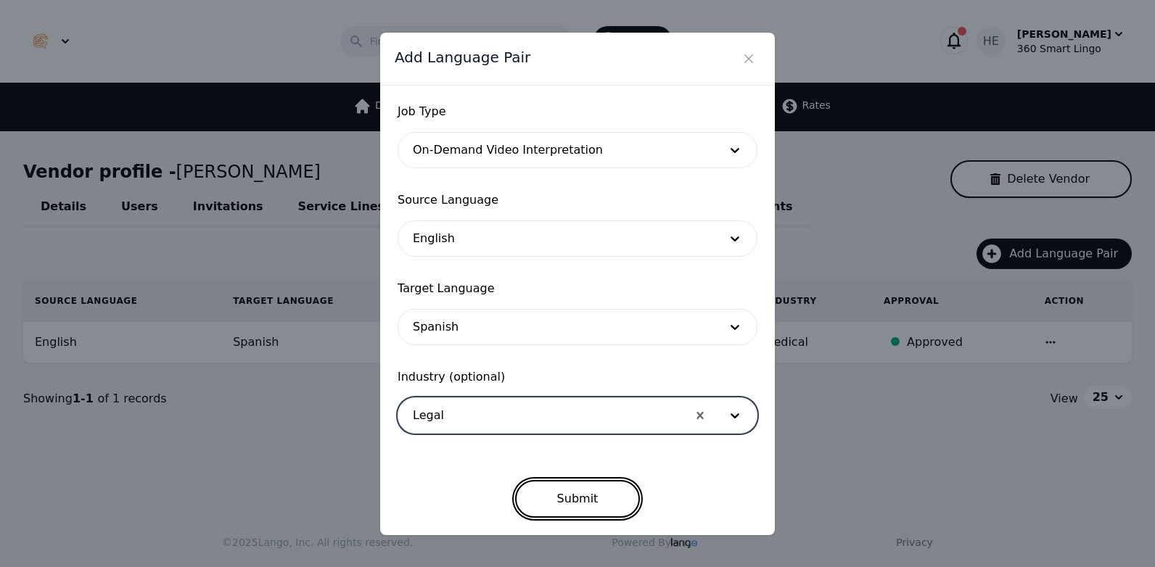
click at [580, 490] on button "Submit" at bounding box center [577, 499] width 125 height 38
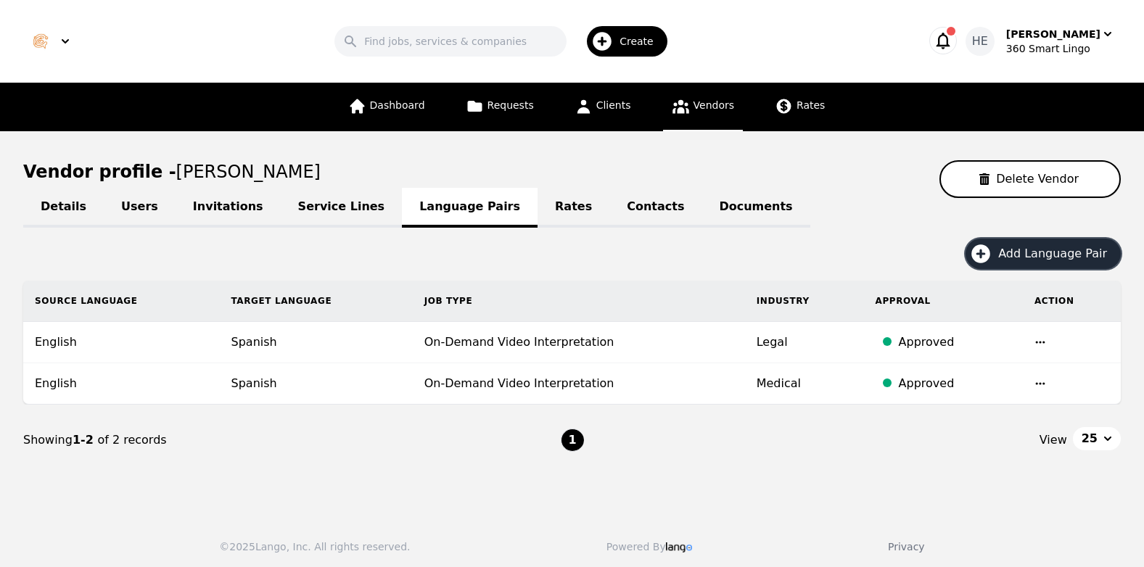
click at [1078, 253] on span "Add Language Pair" at bounding box center [1057, 253] width 119 height 17
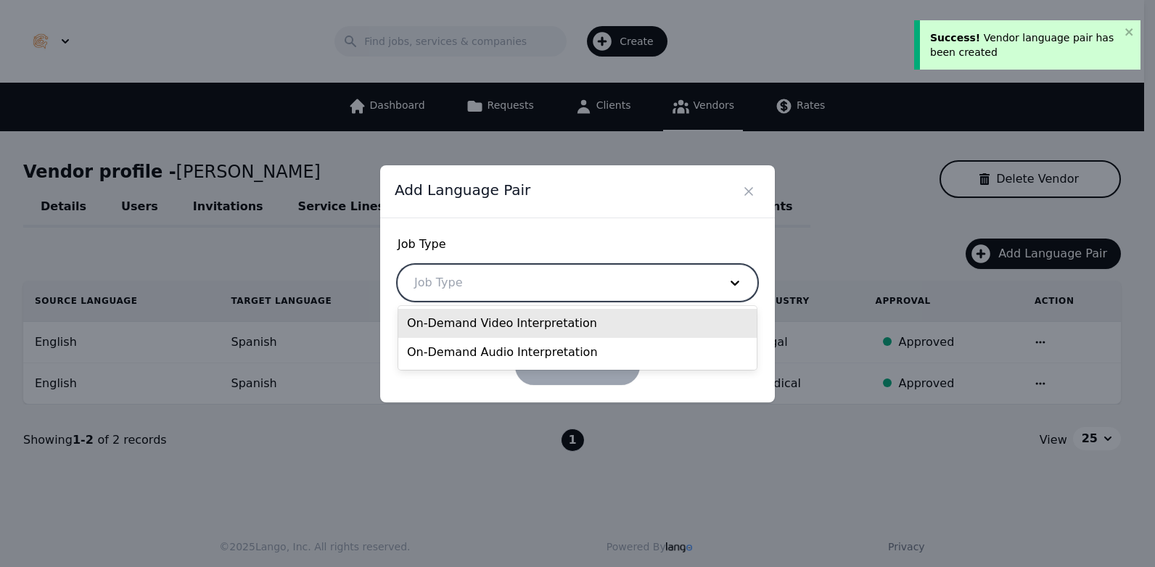
click at [638, 269] on div at bounding box center [555, 282] width 315 height 35
click at [542, 318] on div "On-Demand Video Interpretation" at bounding box center [577, 323] width 358 height 29
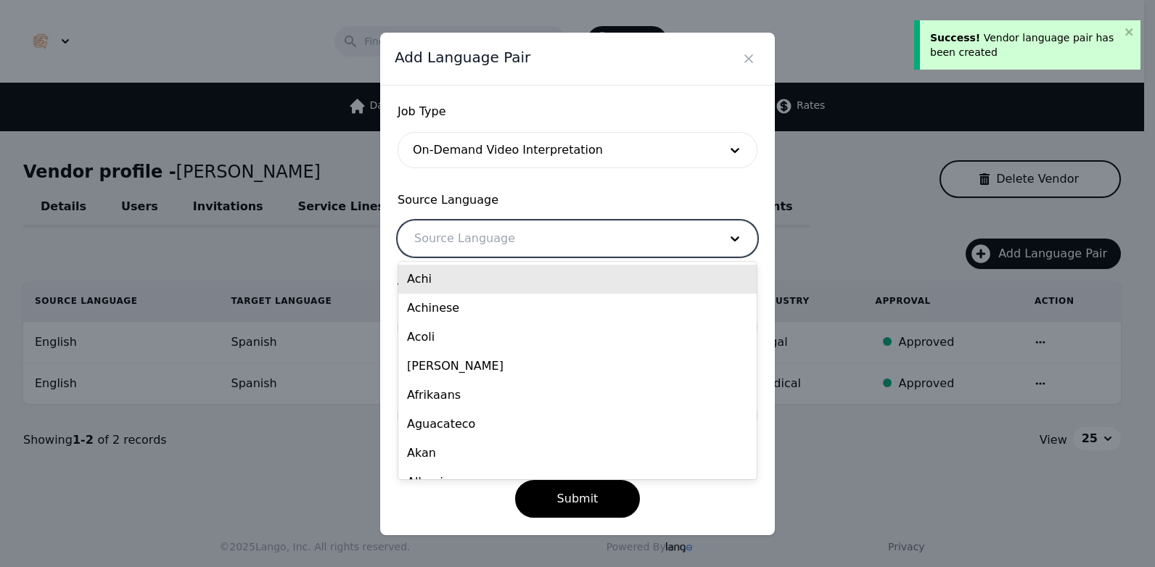
click at [502, 231] on div at bounding box center [555, 238] width 315 height 35
type input "en"
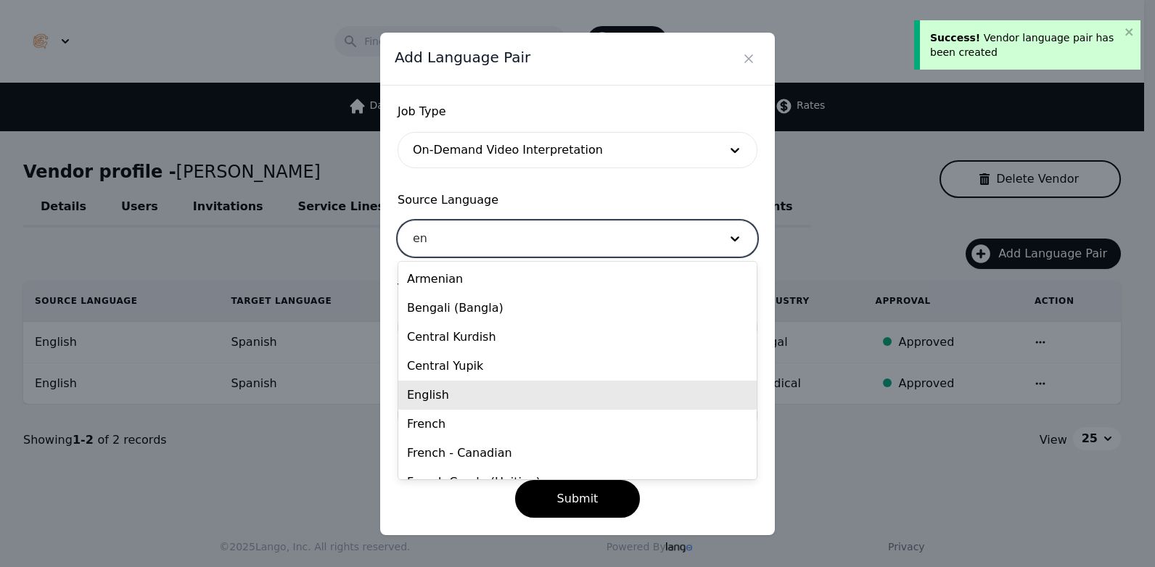
click at [445, 400] on div "English" at bounding box center [577, 395] width 358 height 29
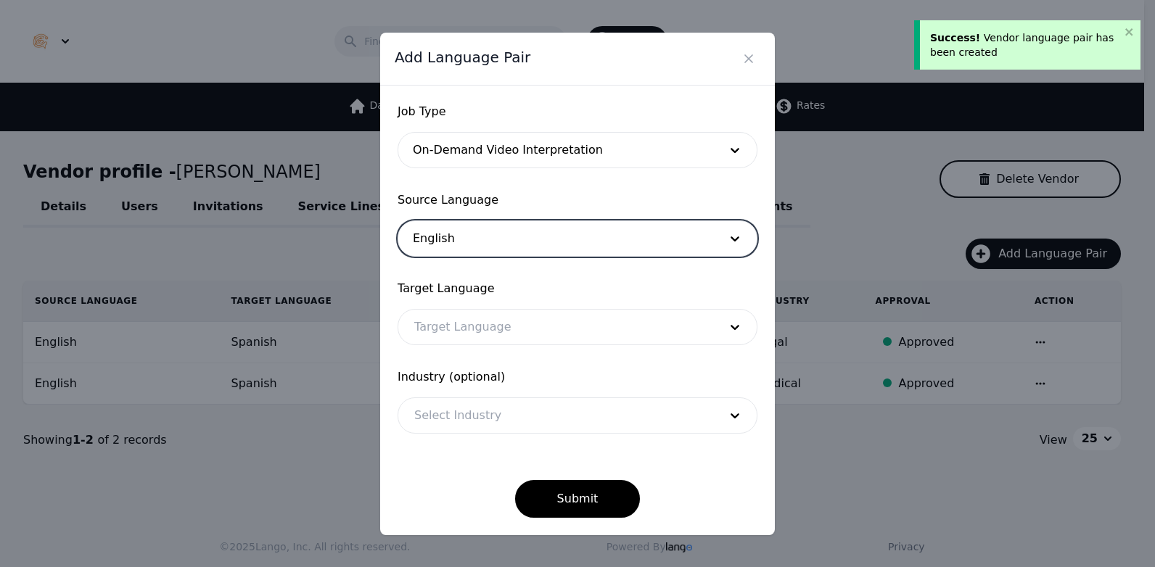
click at [469, 330] on div at bounding box center [555, 327] width 315 height 35
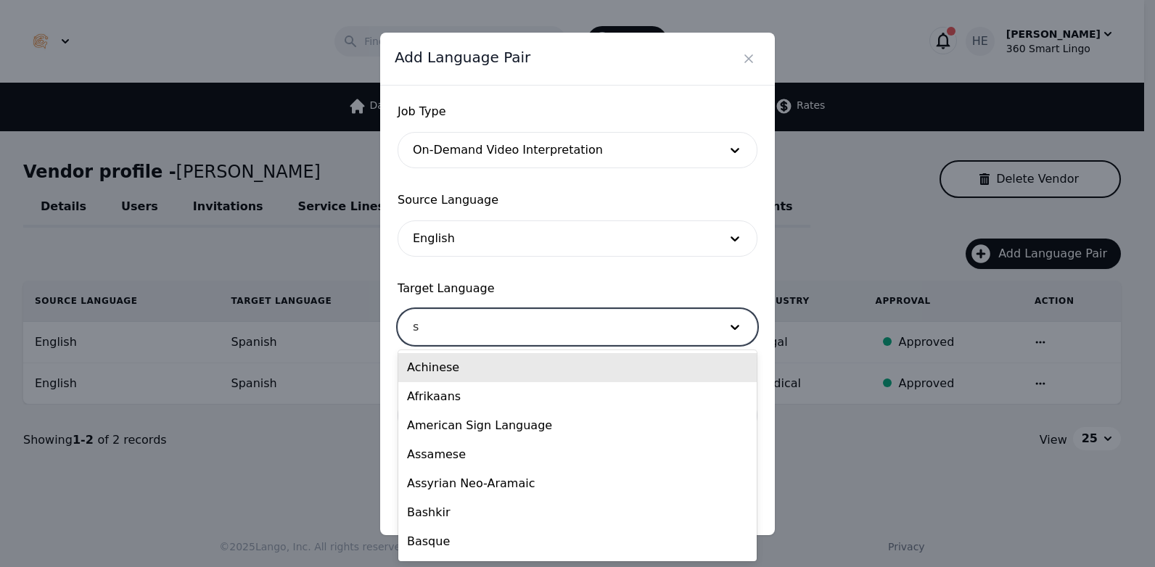
type input "sp"
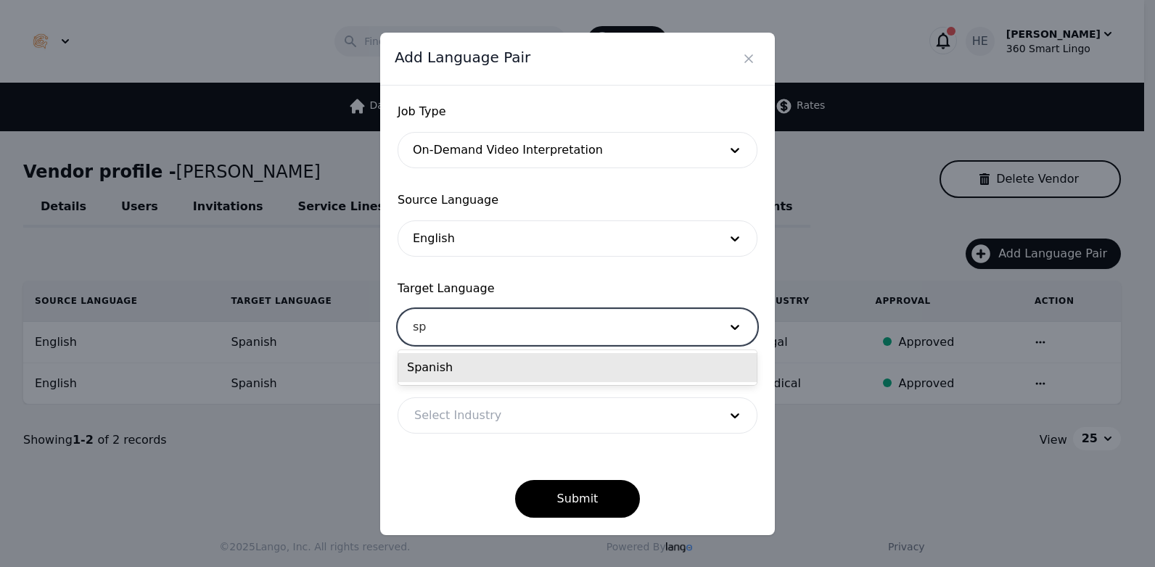
click at [477, 363] on div "Spanish" at bounding box center [577, 367] width 358 height 29
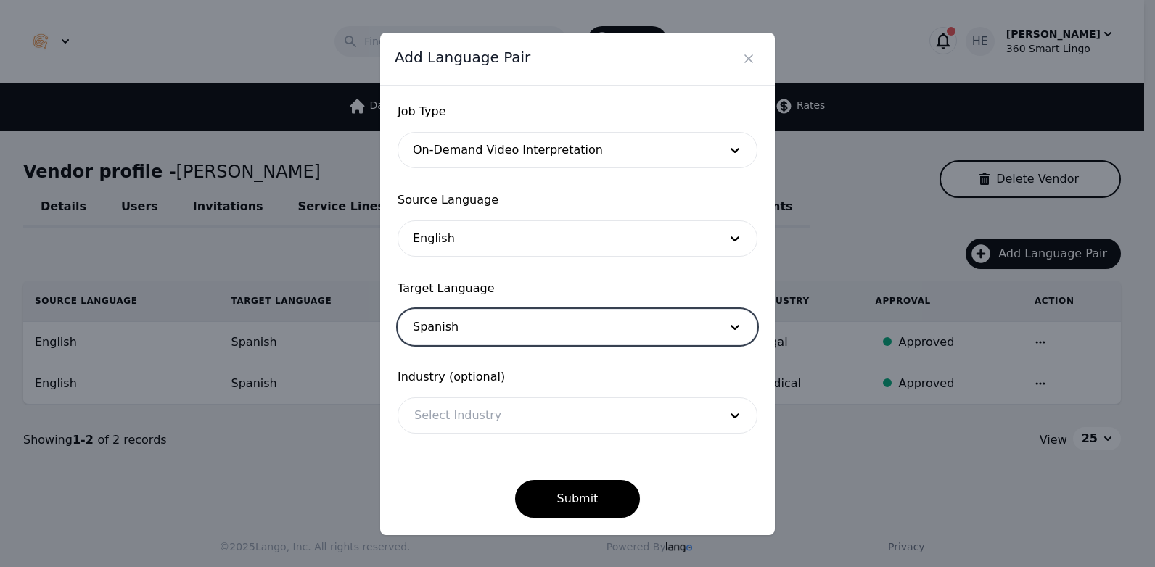
click at [507, 403] on div at bounding box center [555, 415] width 315 height 35
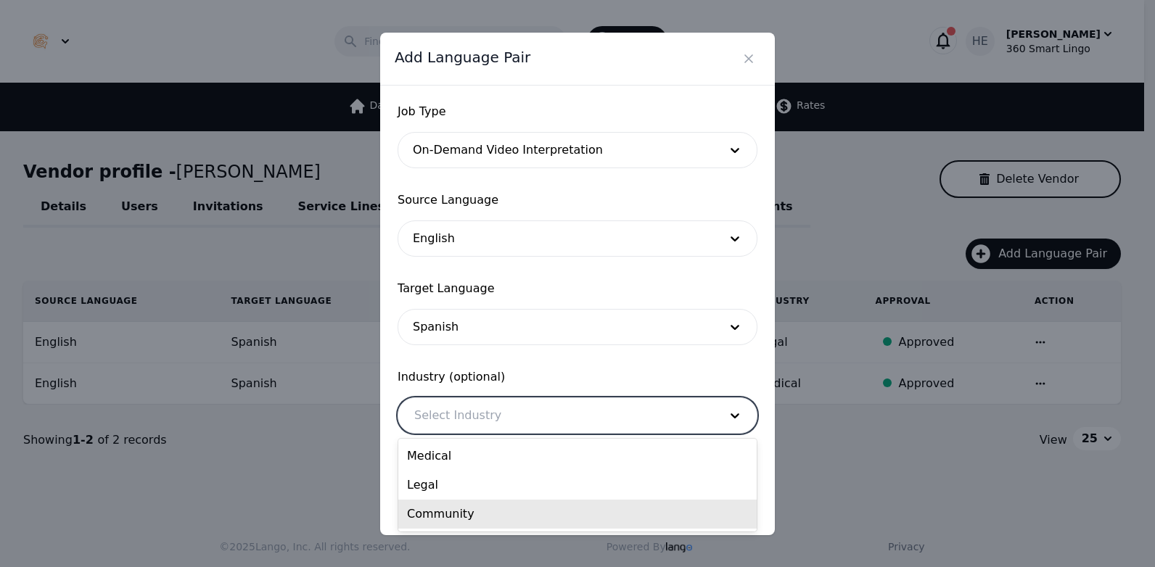
click at [482, 508] on div "Community" at bounding box center [577, 514] width 358 height 29
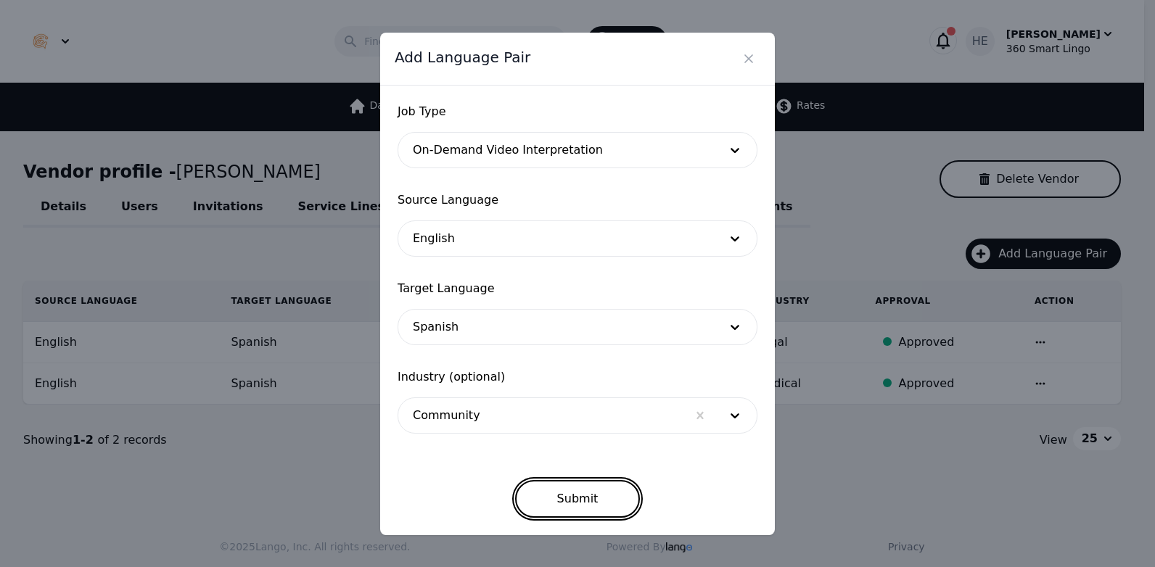
click at [582, 498] on button "Submit" at bounding box center [577, 499] width 125 height 38
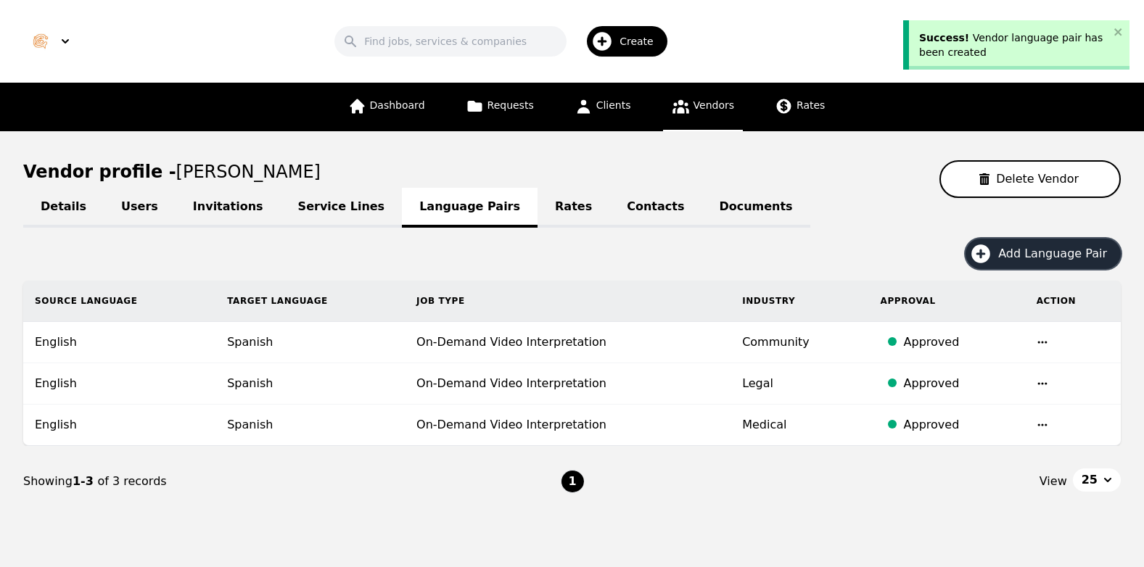
click at [1035, 254] on span "Add Language Pair" at bounding box center [1057, 253] width 119 height 17
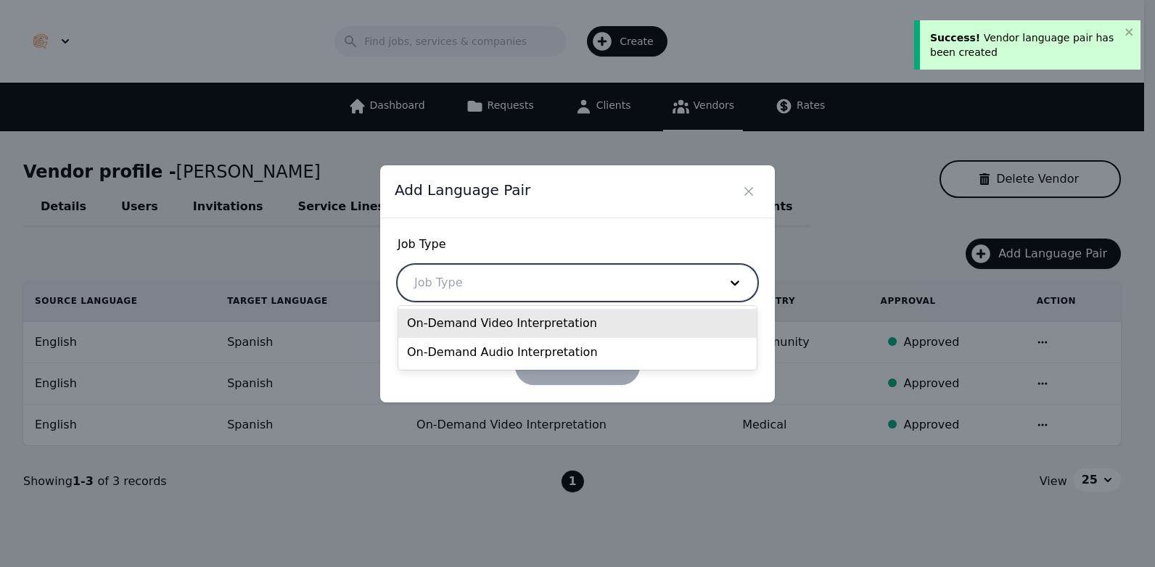
click at [566, 273] on div at bounding box center [555, 282] width 315 height 35
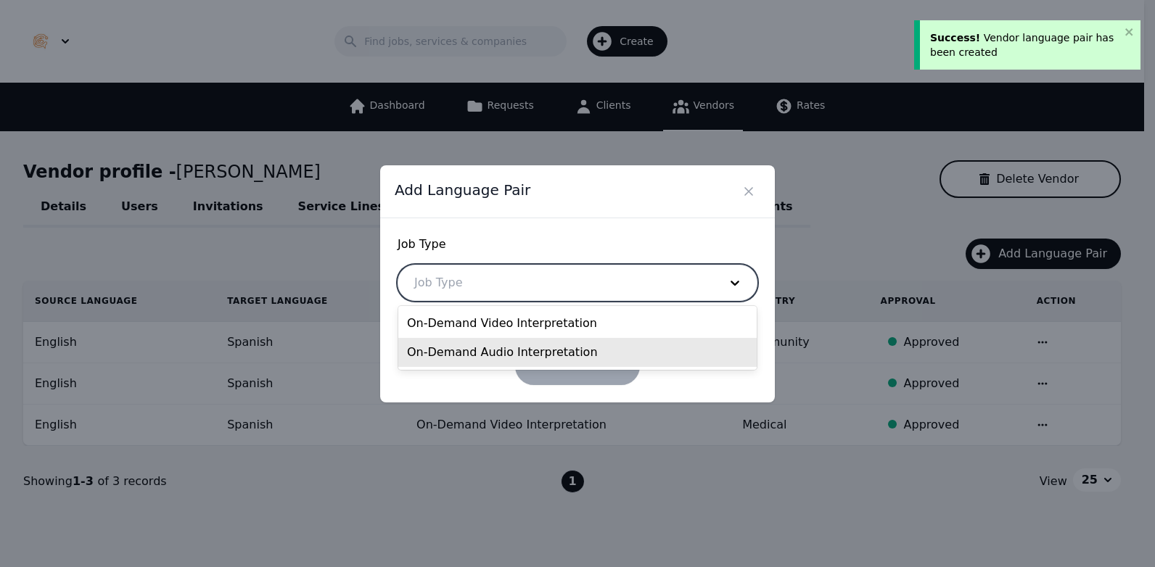
click at [514, 358] on div "On-Demand Audio Interpretation" at bounding box center [577, 352] width 358 height 29
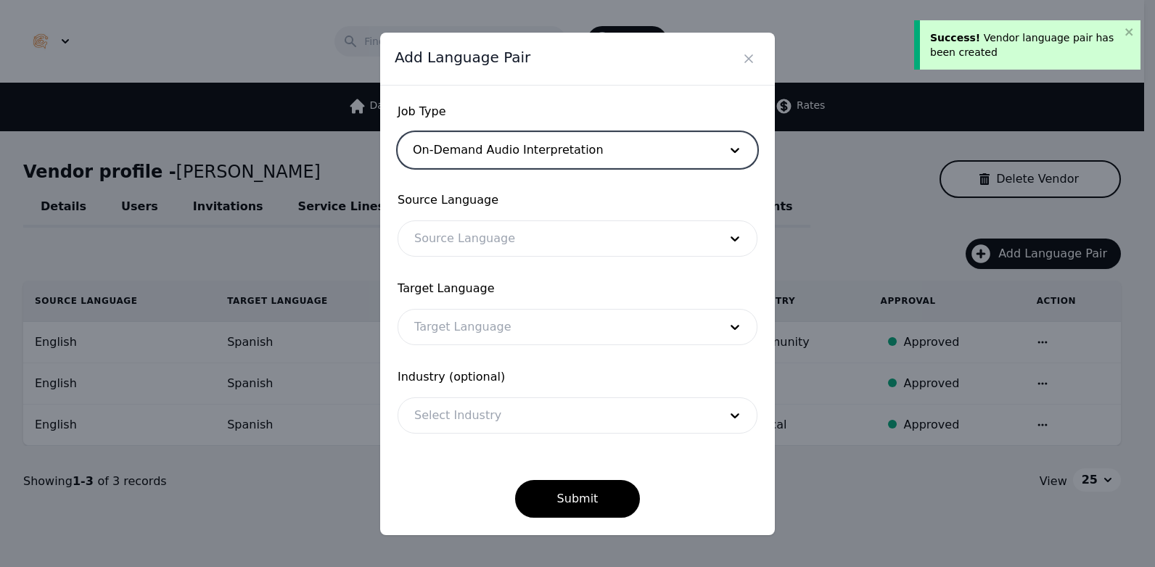
click at [494, 236] on div at bounding box center [555, 238] width 315 height 35
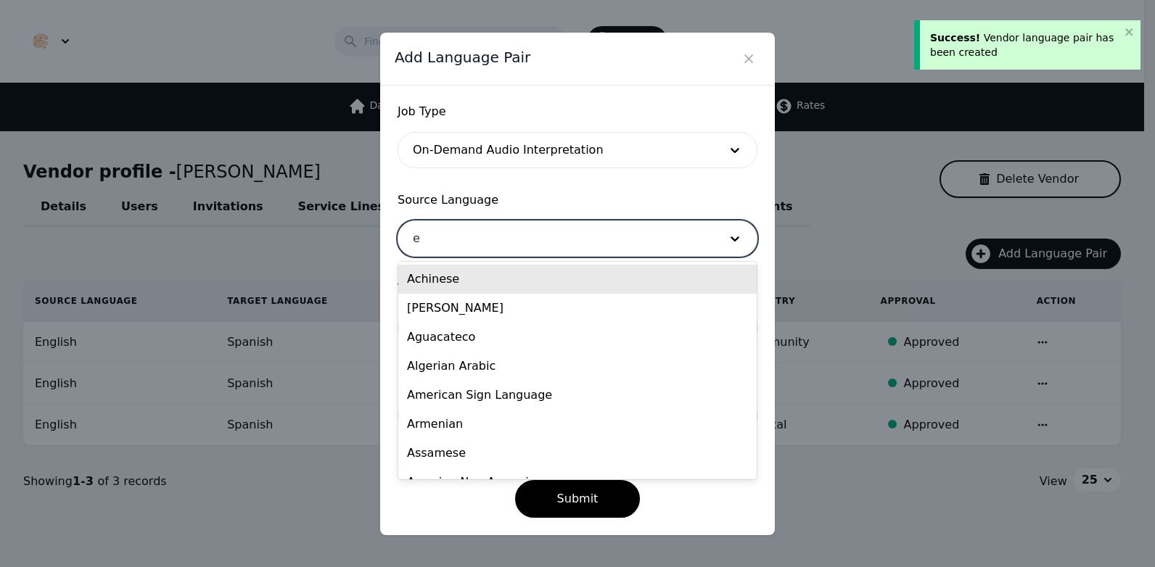
type input "en"
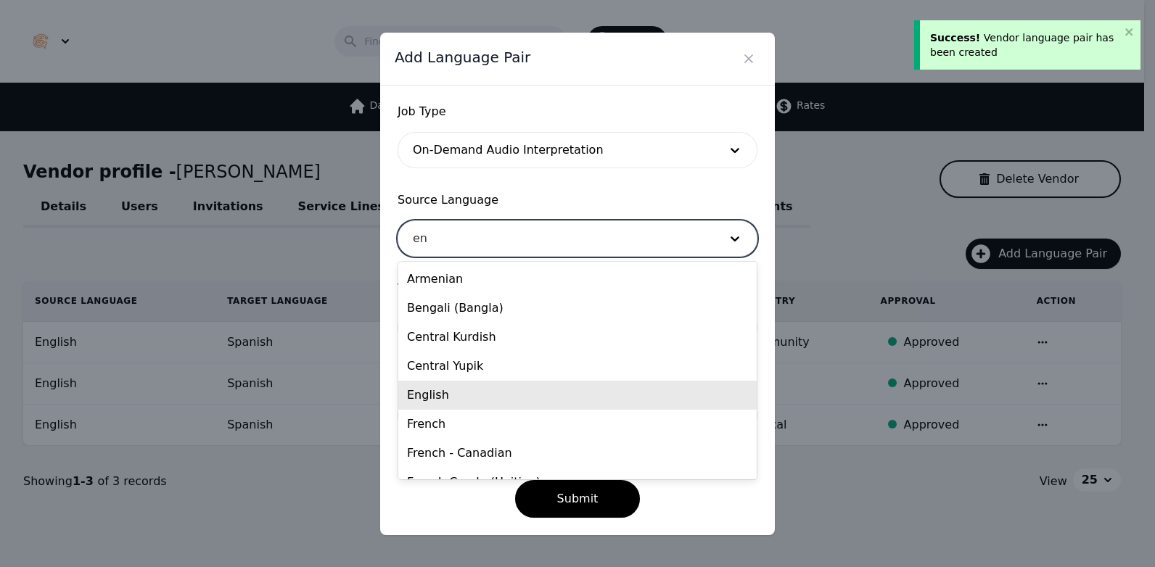
click at [479, 405] on div "English" at bounding box center [577, 395] width 358 height 29
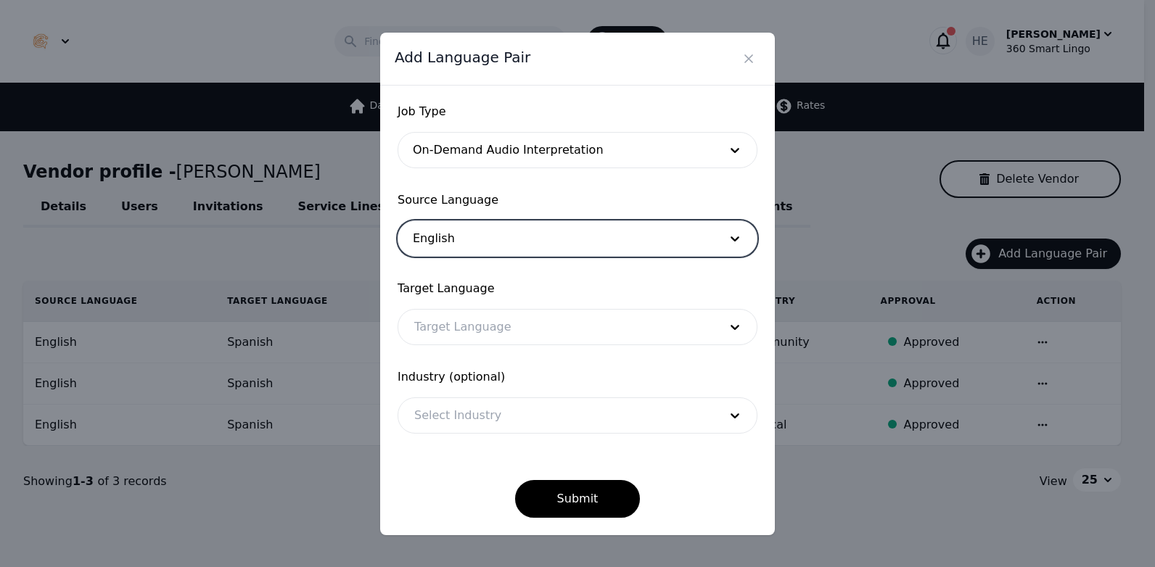
click at [481, 324] on div at bounding box center [555, 327] width 315 height 35
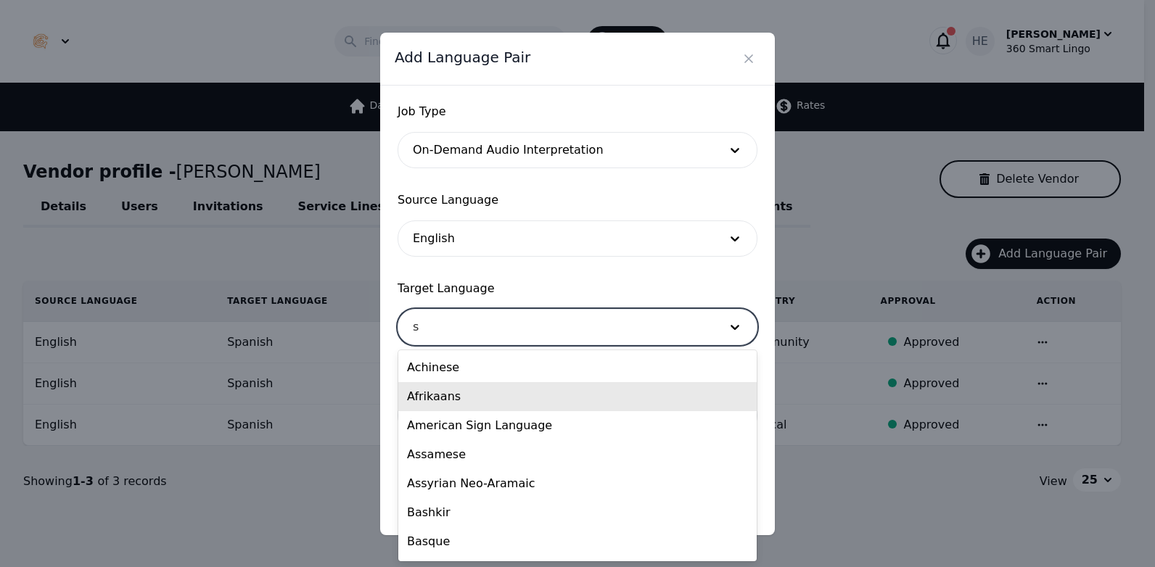
type input "sp"
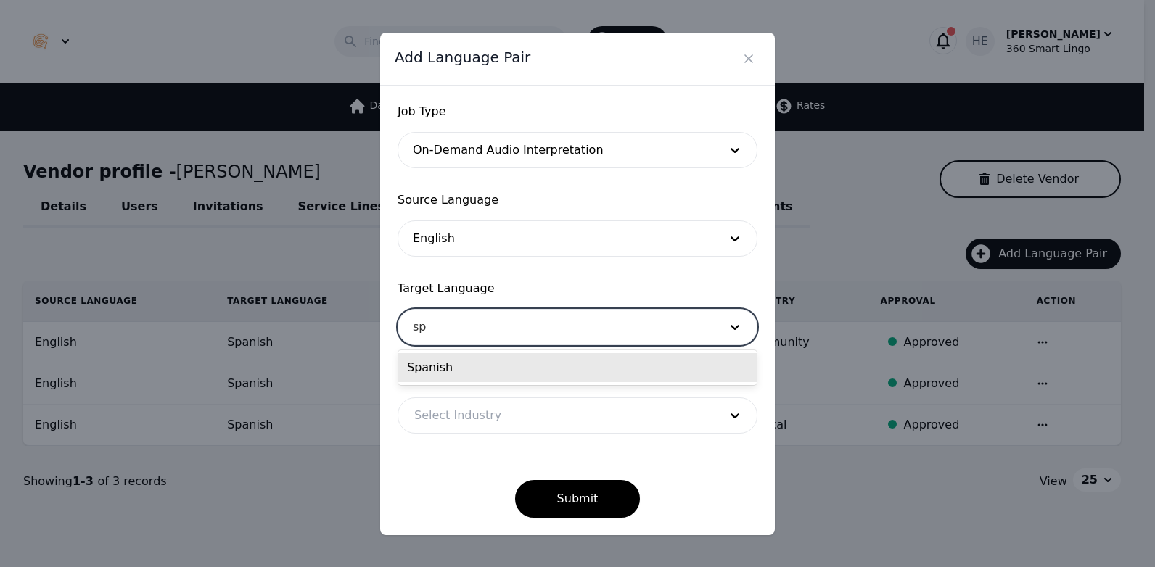
click at [462, 374] on div "Spanish" at bounding box center [577, 367] width 358 height 29
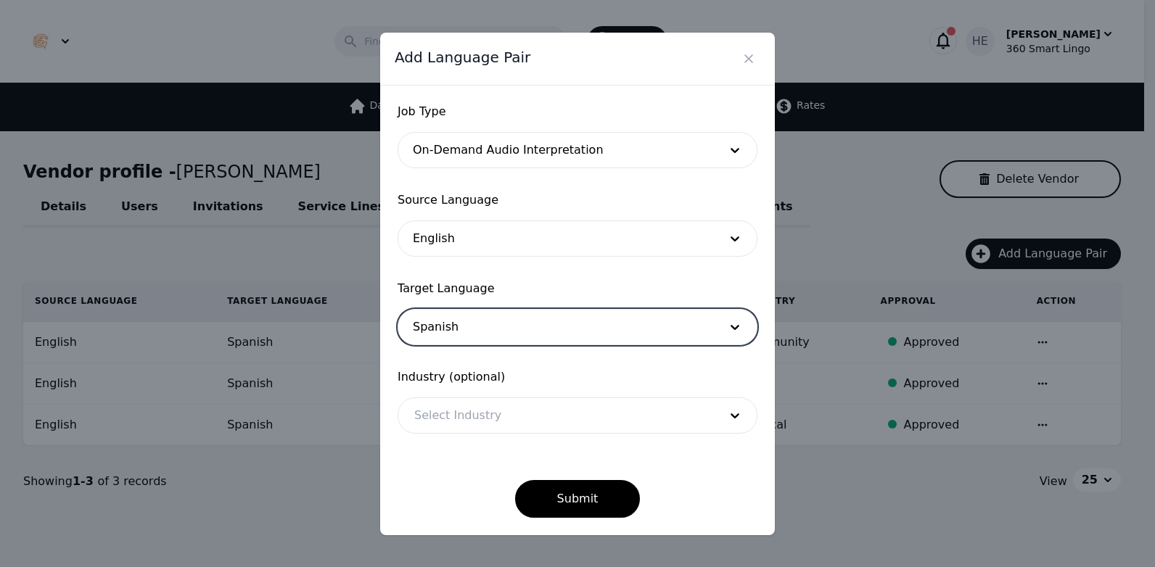
click at [479, 411] on div at bounding box center [555, 415] width 315 height 35
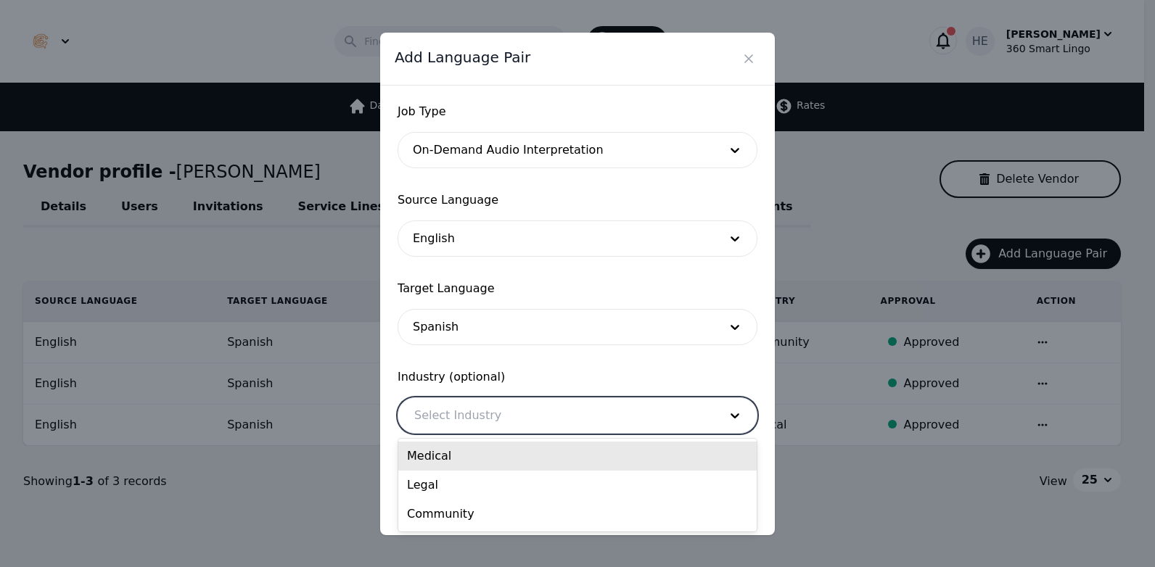
click at [469, 456] on div "Medical" at bounding box center [577, 456] width 358 height 29
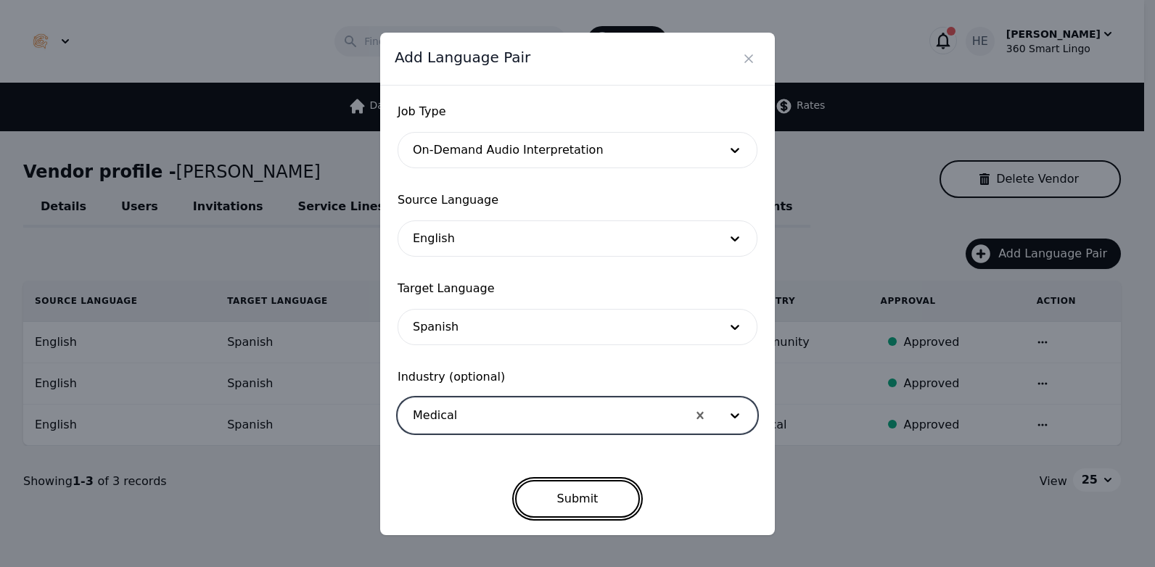
click at [553, 493] on button "Submit" at bounding box center [577, 499] width 125 height 38
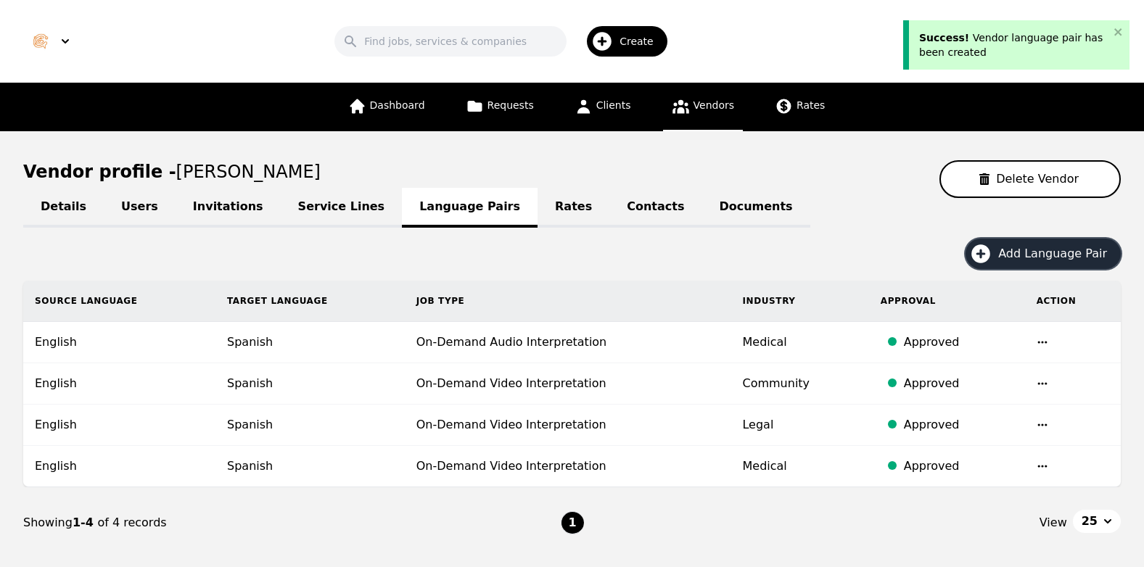
click at [1042, 240] on button "Add Language Pair" at bounding box center [1042, 254] width 155 height 30
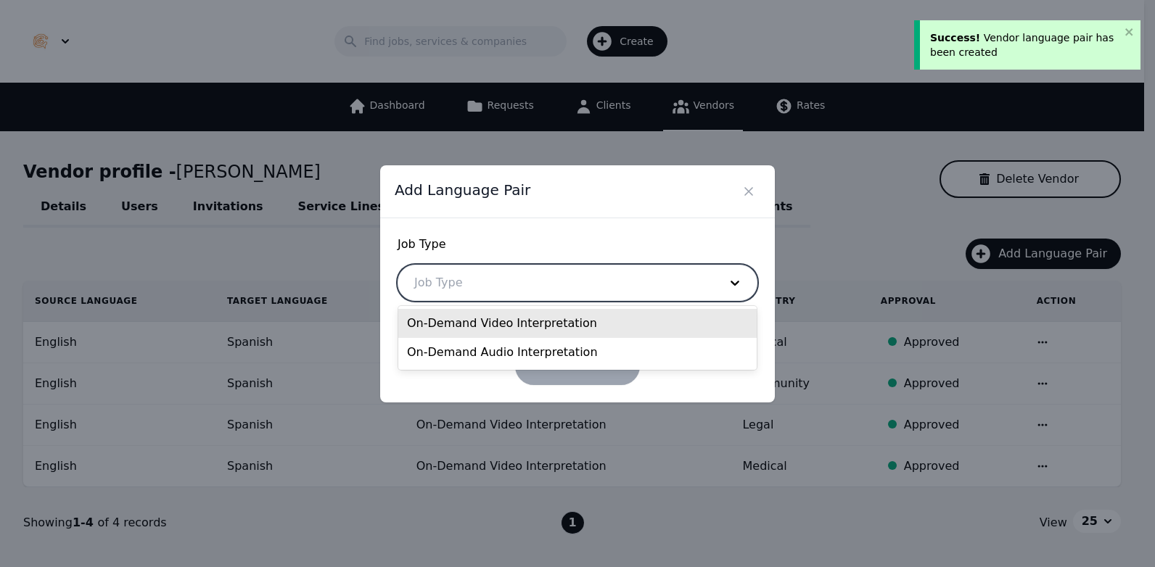
click at [529, 295] on div at bounding box center [555, 282] width 315 height 35
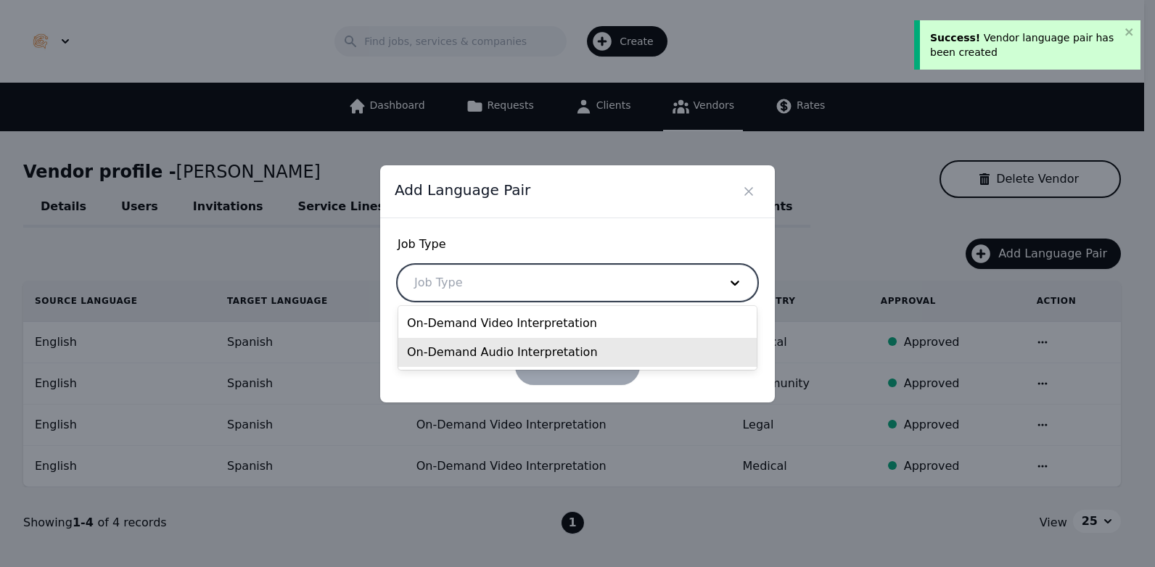
click at [503, 347] on div "On-Demand Audio Interpretation" at bounding box center [577, 352] width 358 height 29
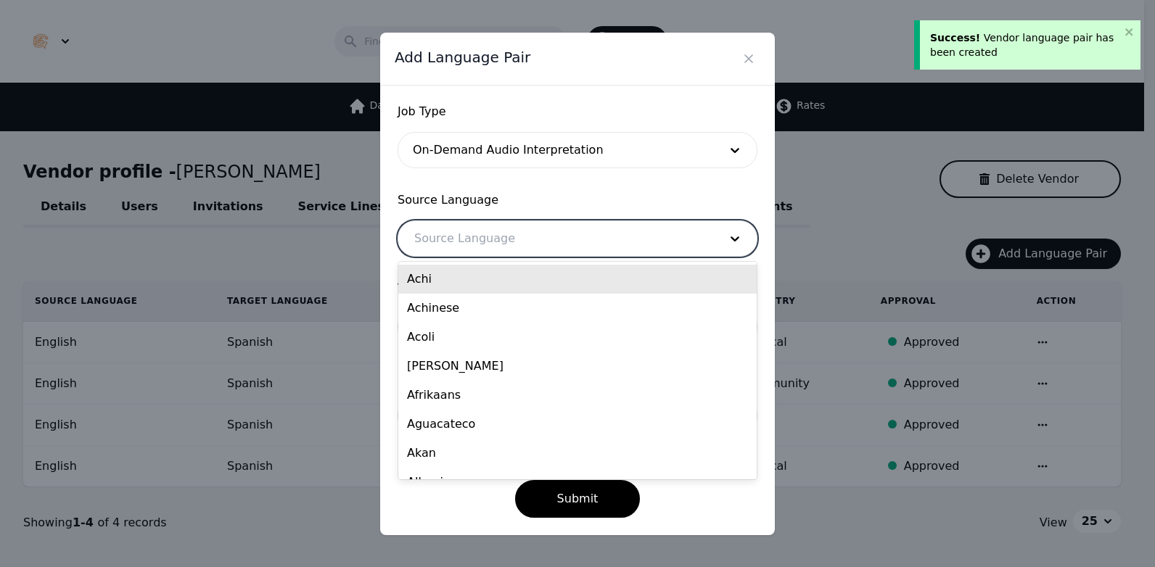
click at [495, 242] on div at bounding box center [555, 238] width 315 height 35
type input "en"
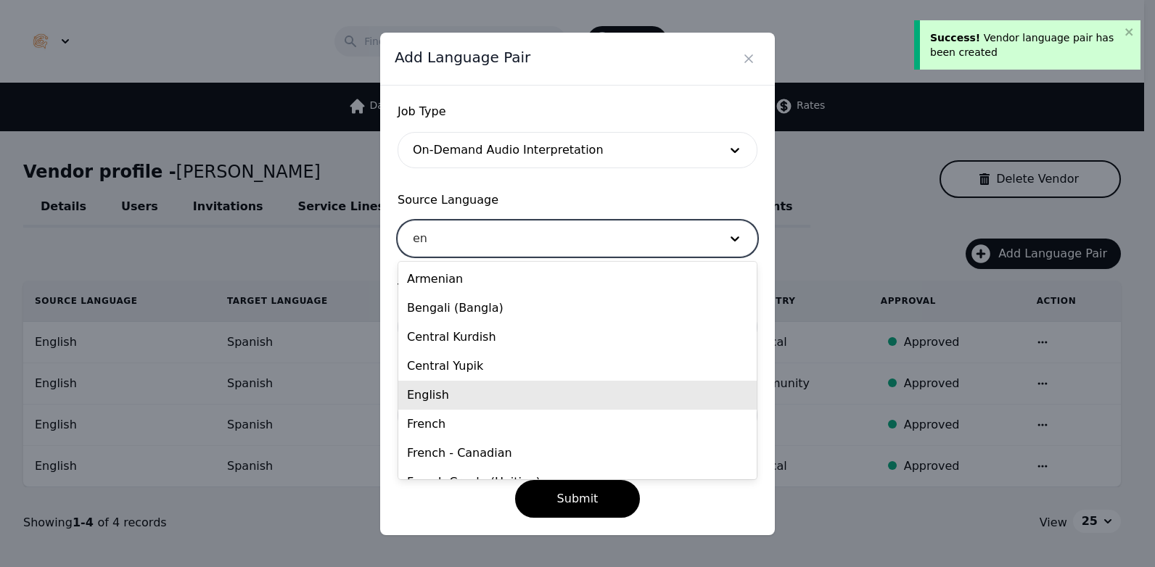
click at [466, 397] on div "English" at bounding box center [577, 395] width 358 height 29
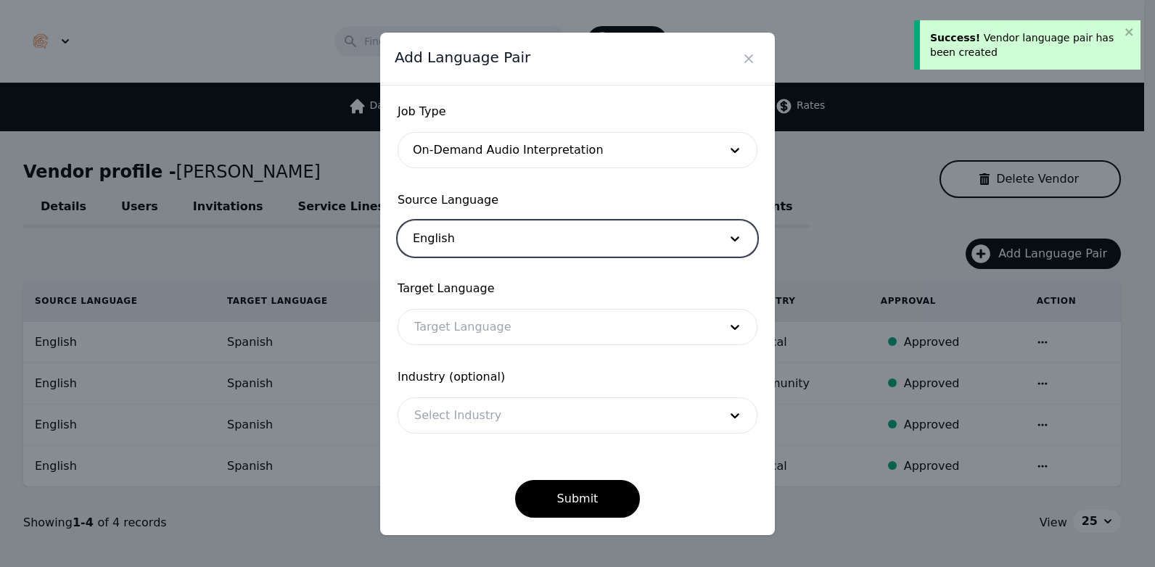
click at [519, 310] on div at bounding box center [555, 327] width 315 height 35
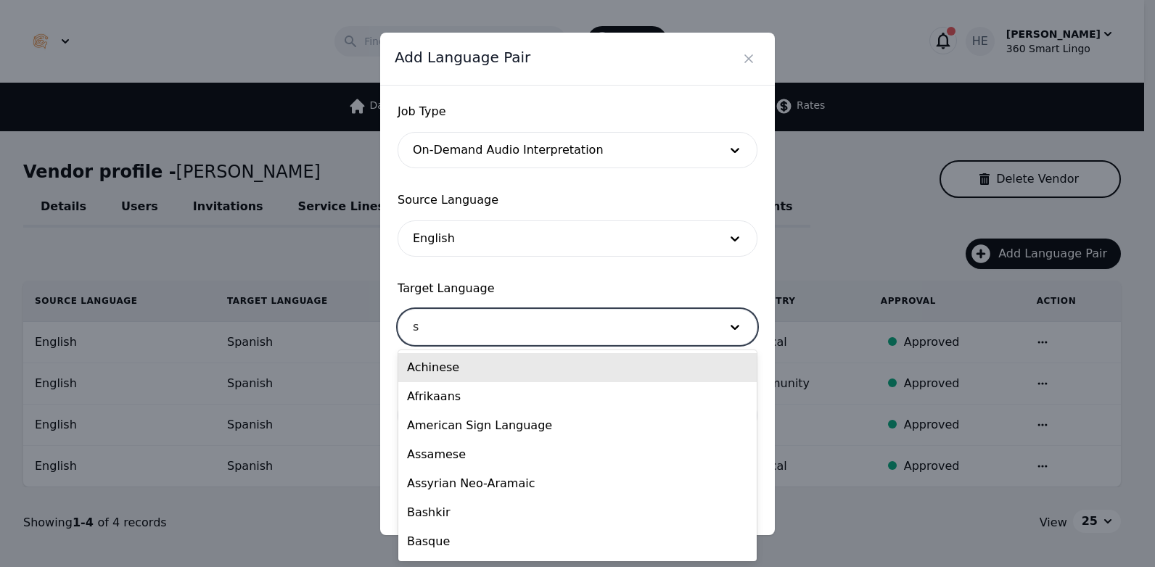
type input "sp"
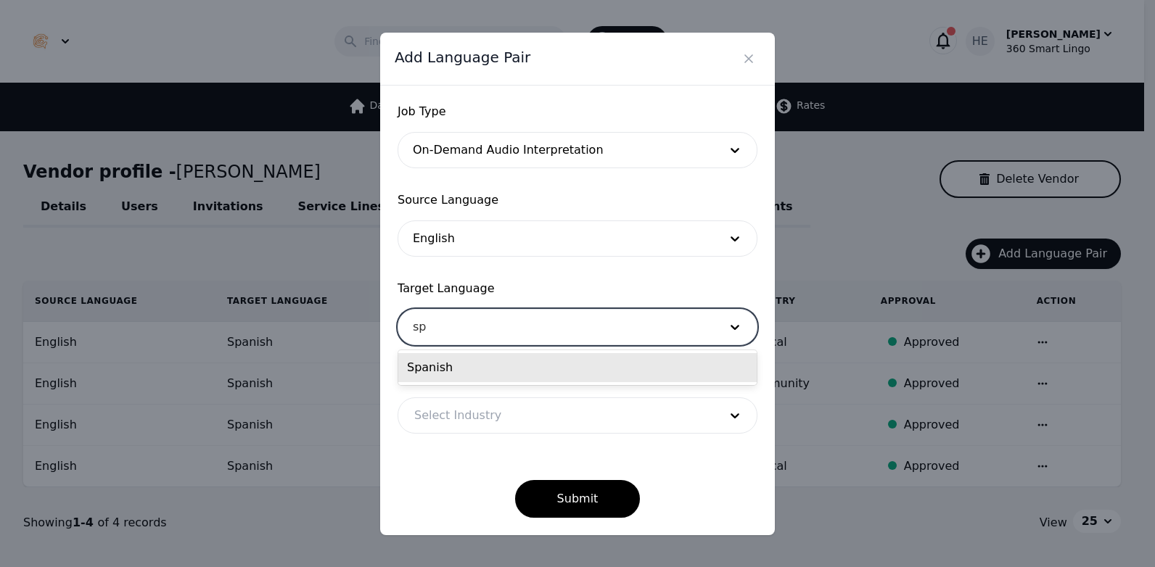
click at [505, 373] on div "Spanish" at bounding box center [577, 367] width 358 height 29
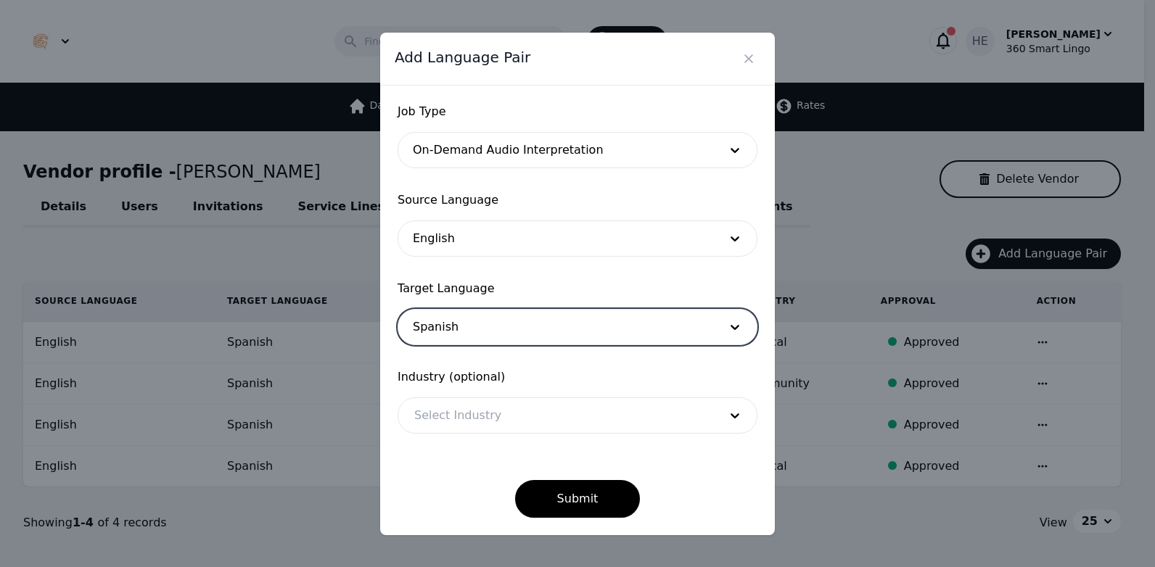
click at [498, 417] on div at bounding box center [555, 415] width 315 height 35
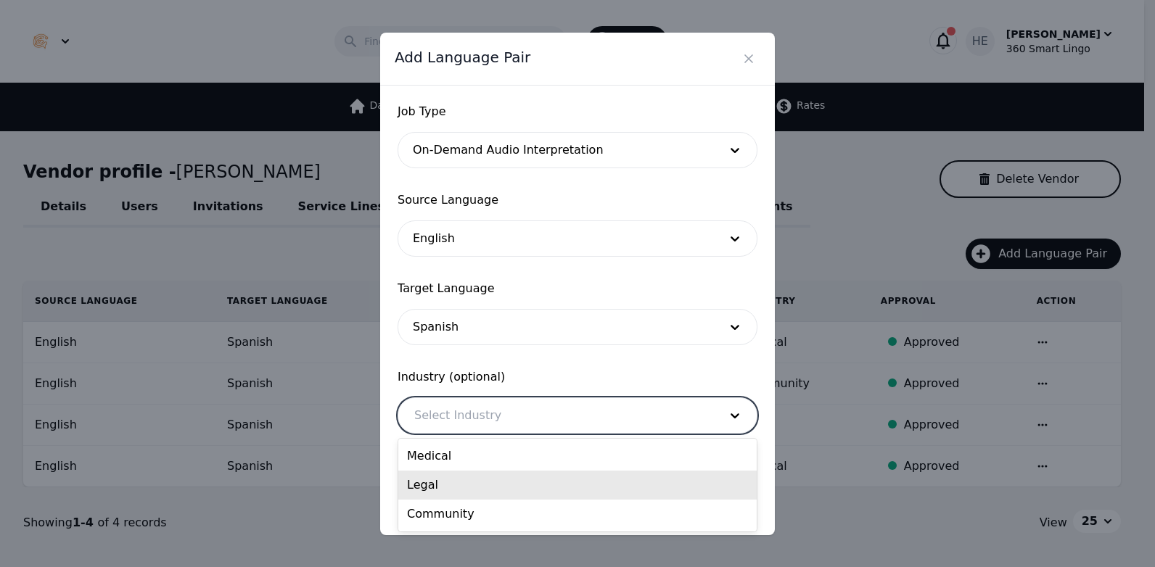
click at [494, 481] on div "Legal" at bounding box center [577, 485] width 358 height 29
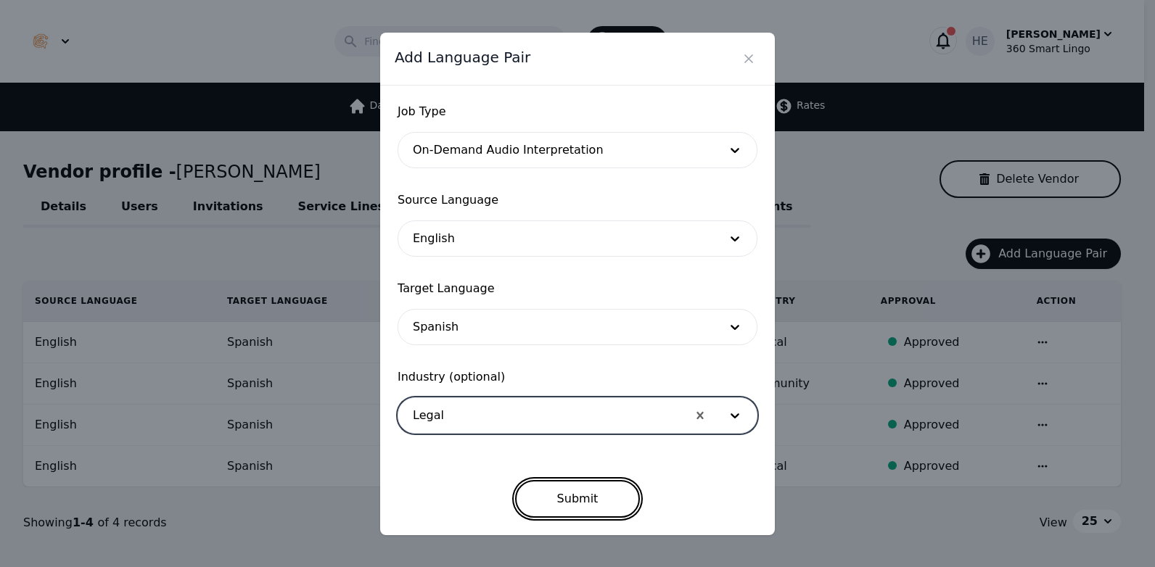
click at [587, 494] on button "Submit" at bounding box center [577, 499] width 125 height 38
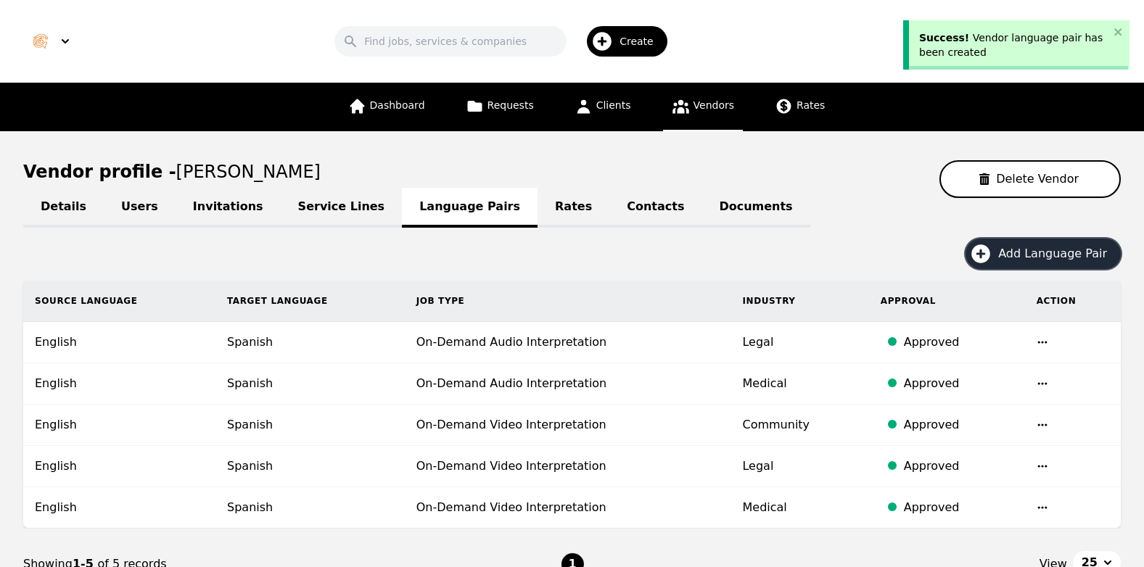
click at [1032, 260] on span "Add Language Pair" at bounding box center [1057, 253] width 119 height 17
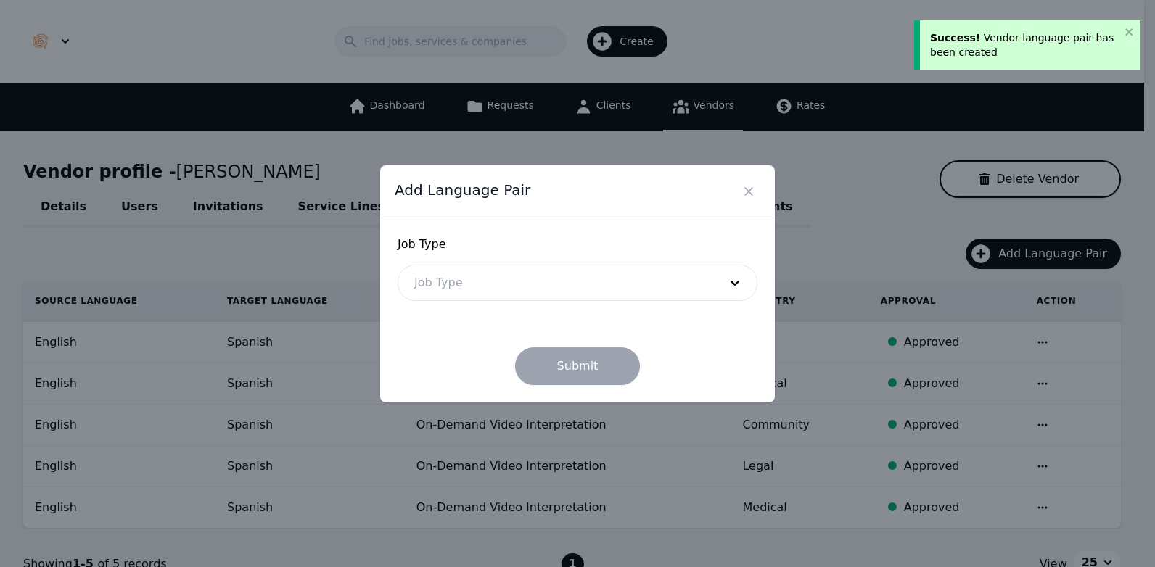
click at [556, 286] on div at bounding box center [555, 282] width 315 height 35
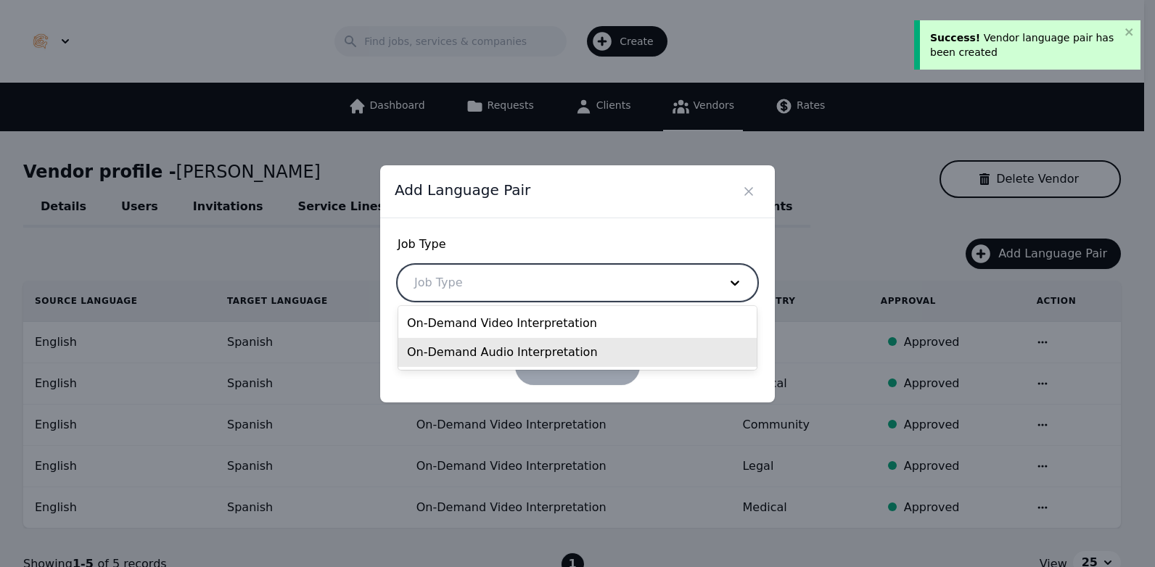
click at [466, 361] on div "On-Demand Audio Interpretation" at bounding box center [577, 352] width 358 height 29
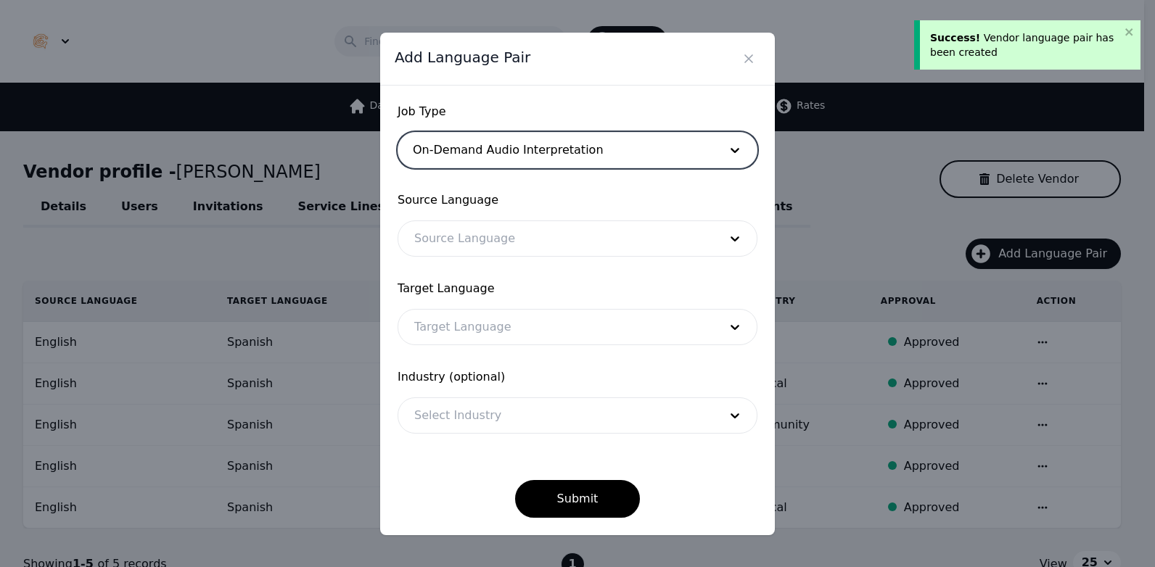
click at [477, 222] on div at bounding box center [555, 238] width 315 height 35
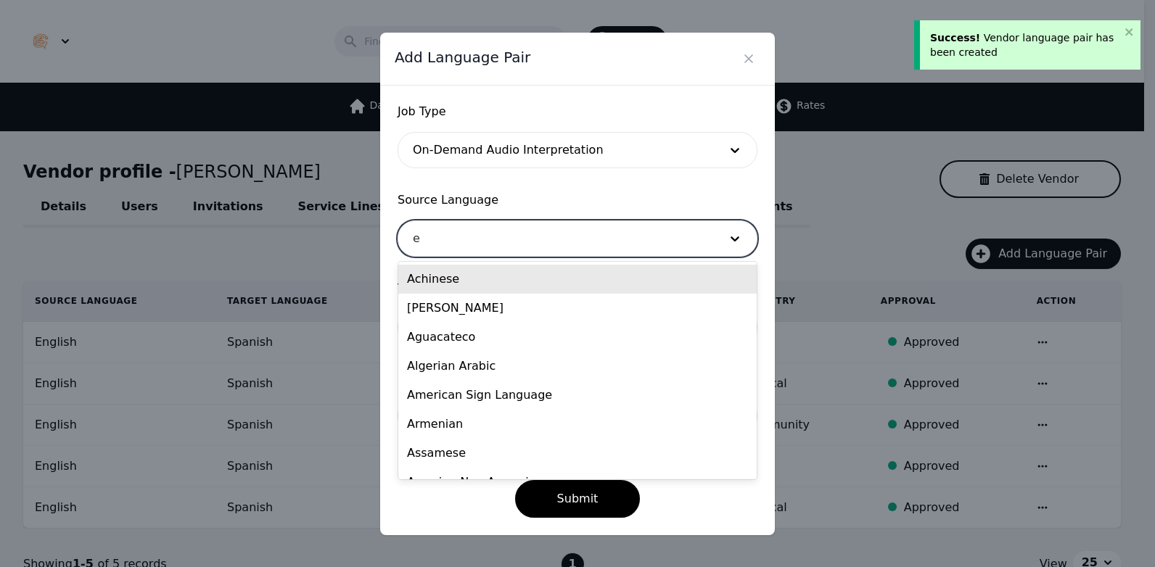
type input "en"
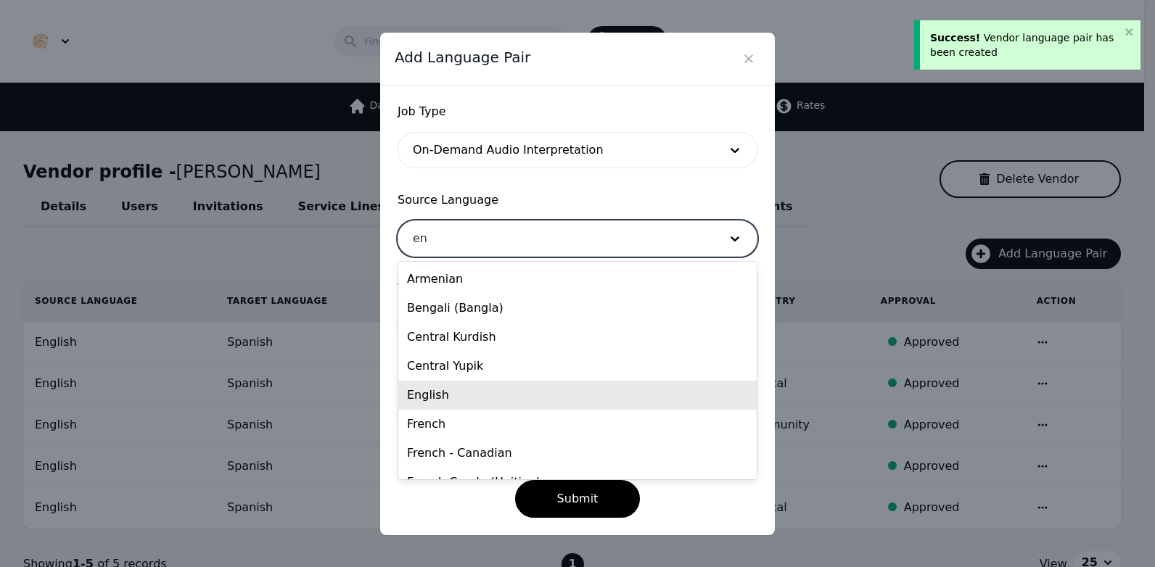
click at [462, 395] on div "English" at bounding box center [577, 395] width 358 height 29
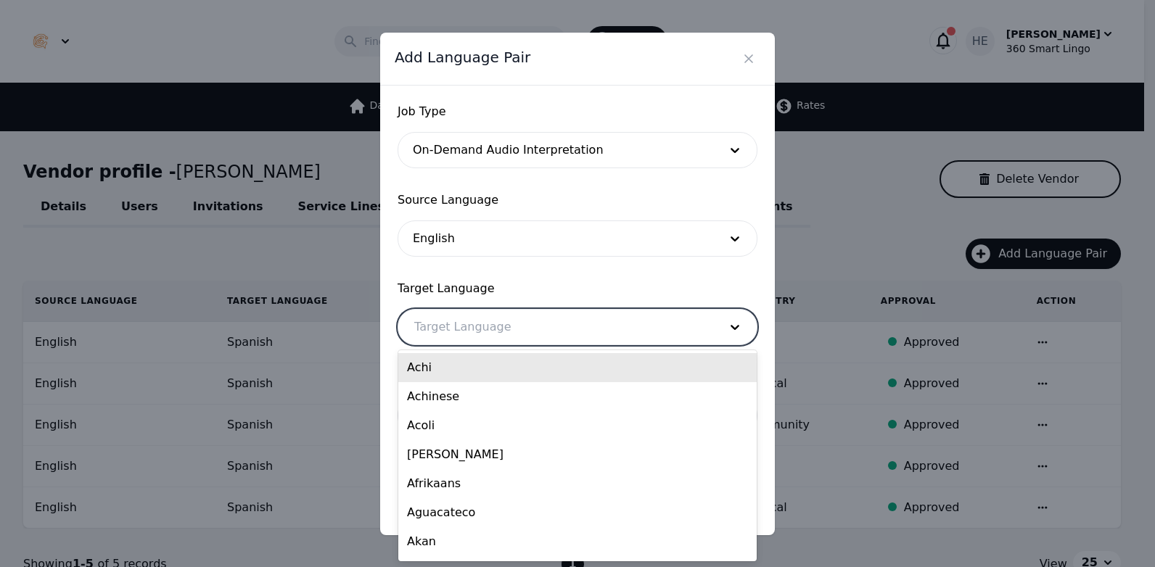
click at [461, 324] on div at bounding box center [555, 327] width 315 height 35
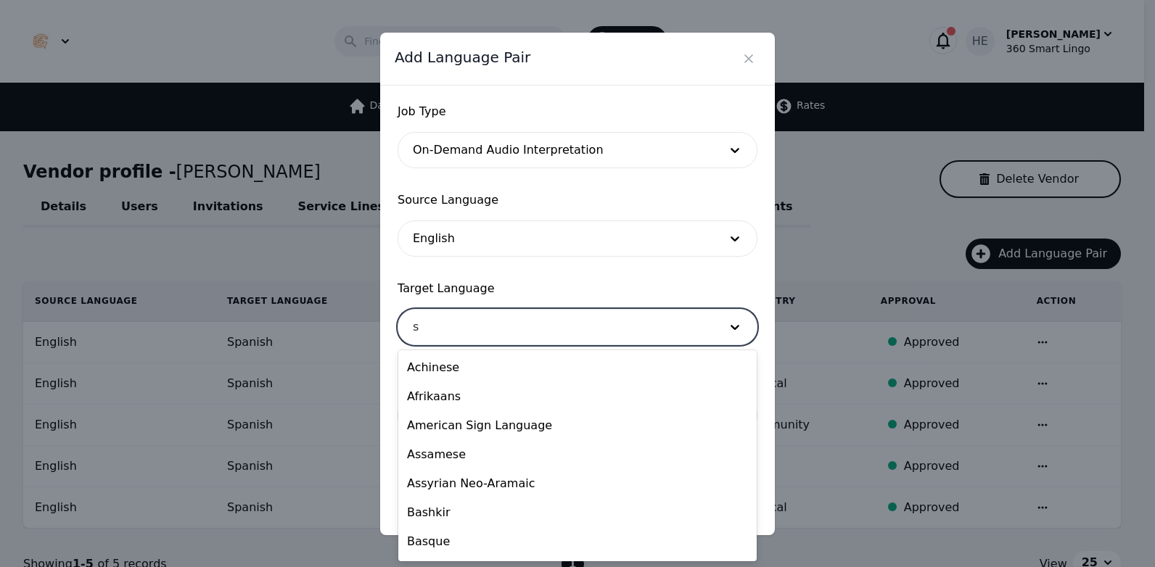
type input "sp"
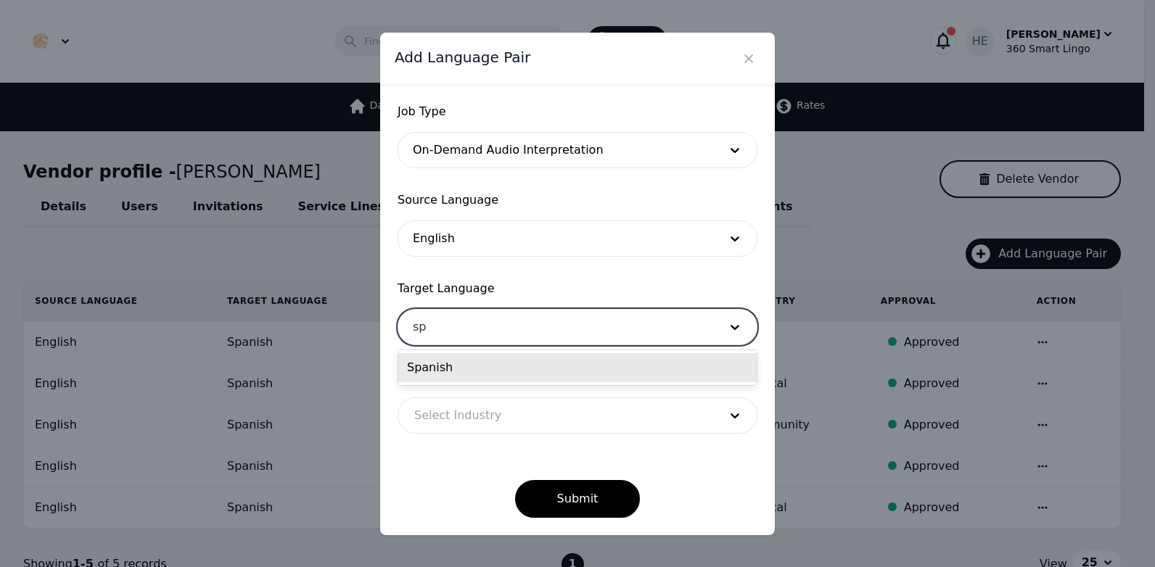
drag, startPoint x: 464, startPoint y: 368, endPoint x: 487, endPoint y: 426, distance: 62.2
click at [466, 373] on div "Spanish" at bounding box center [577, 367] width 358 height 29
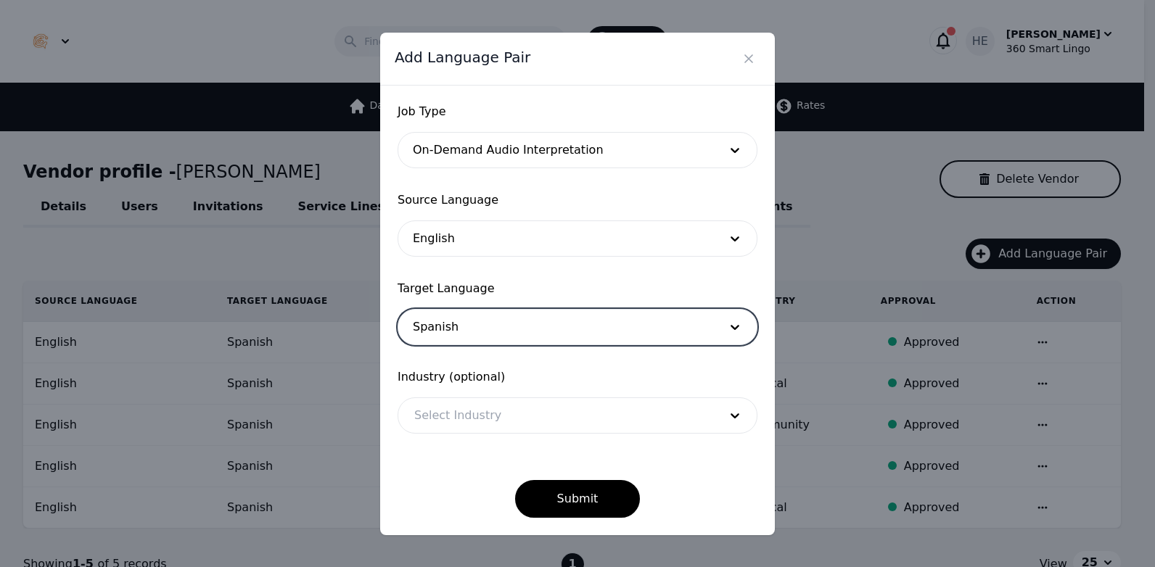
click at [494, 424] on div at bounding box center [555, 415] width 315 height 35
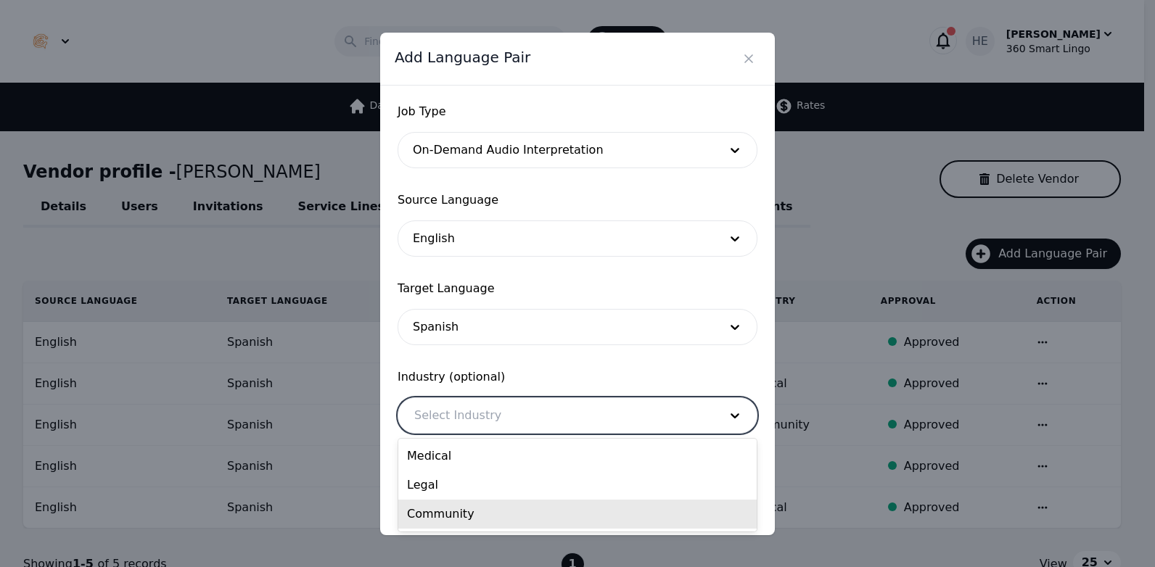
click at [500, 519] on div "Community" at bounding box center [577, 514] width 358 height 29
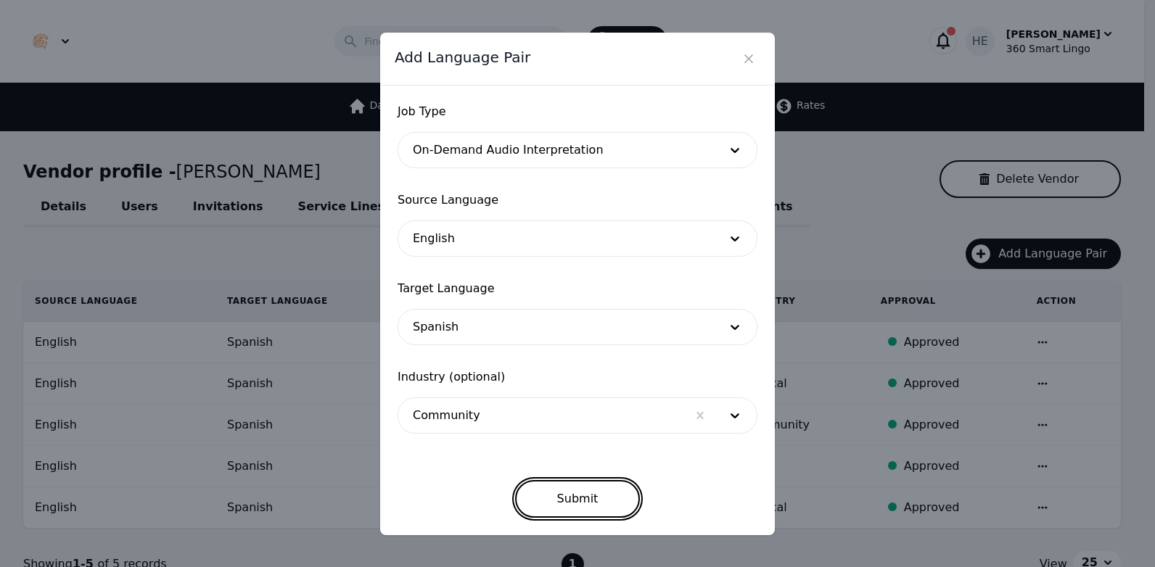
click at [564, 502] on button "Submit" at bounding box center [577, 499] width 125 height 38
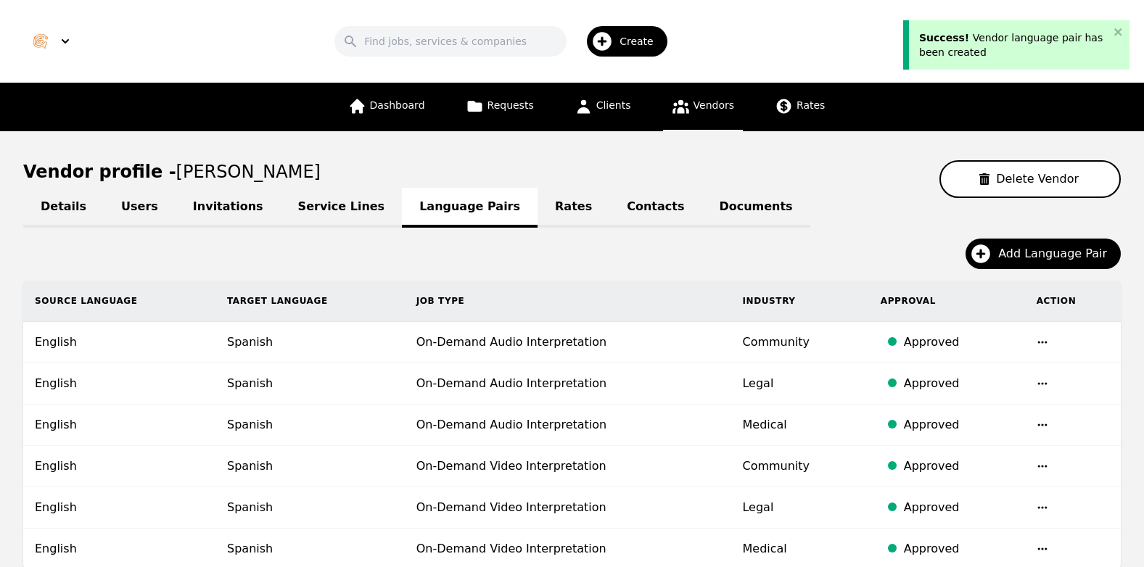
click at [609, 207] on link "Contacts" at bounding box center [655, 208] width 92 height 40
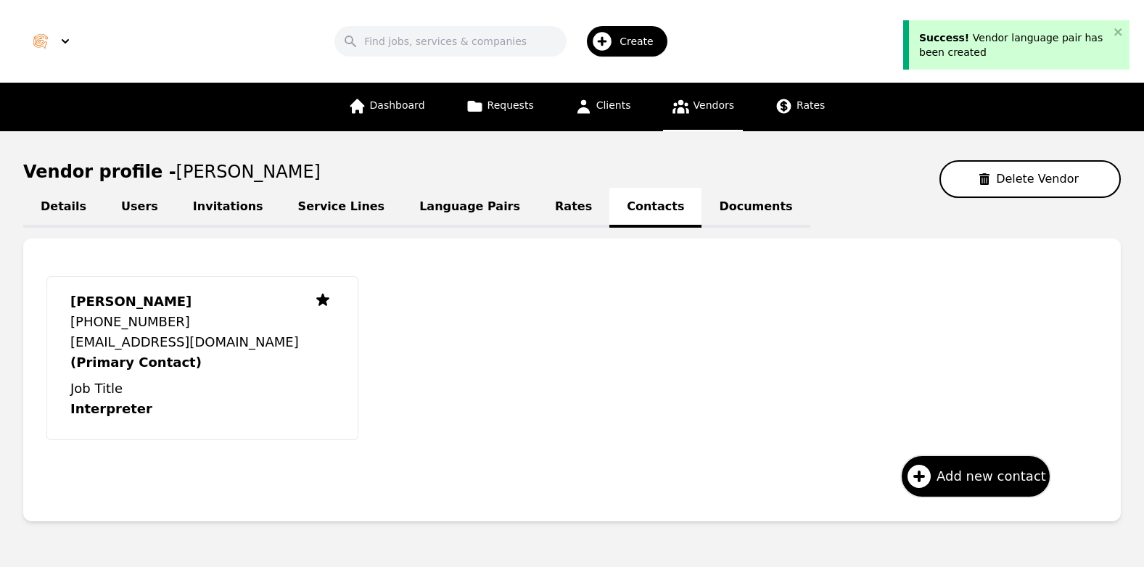
click at [58, 212] on link "Details" at bounding box center [63, 208] width 81 height 40
select select "active"
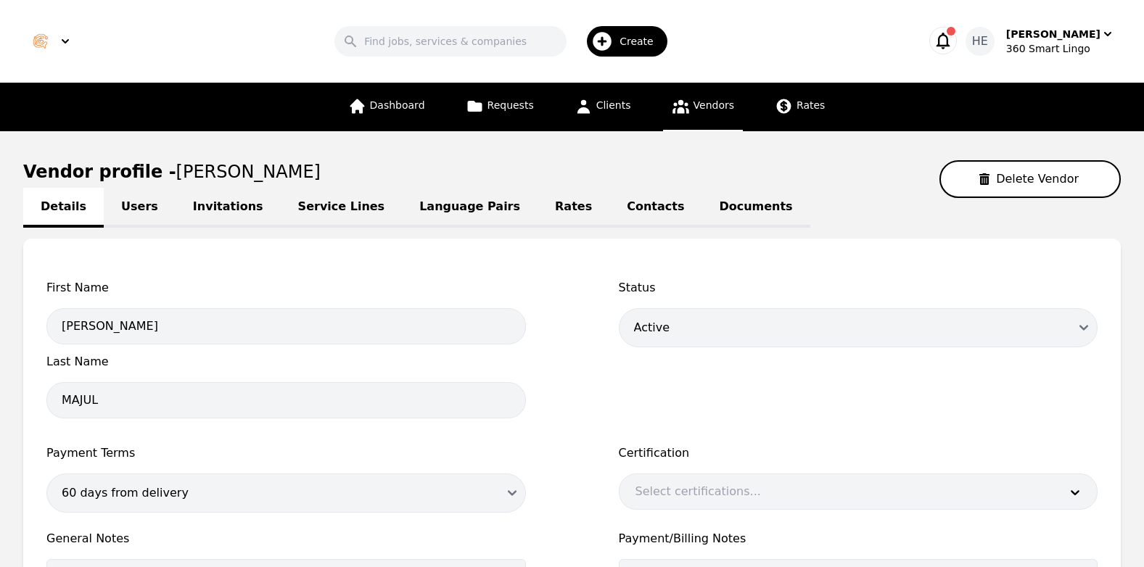
click at [121, 208] on link "Users" at bounding box center [140, 208] width 72 height 40
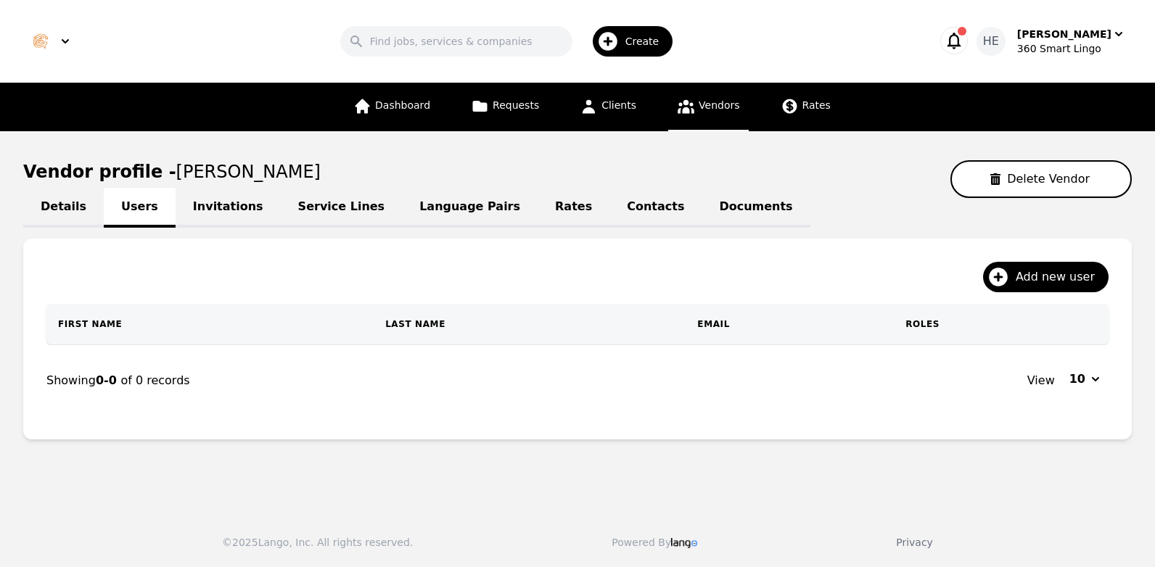
click at [203, 205] on link "Invitations" at bounding box center [228, 208] width 105 height 40
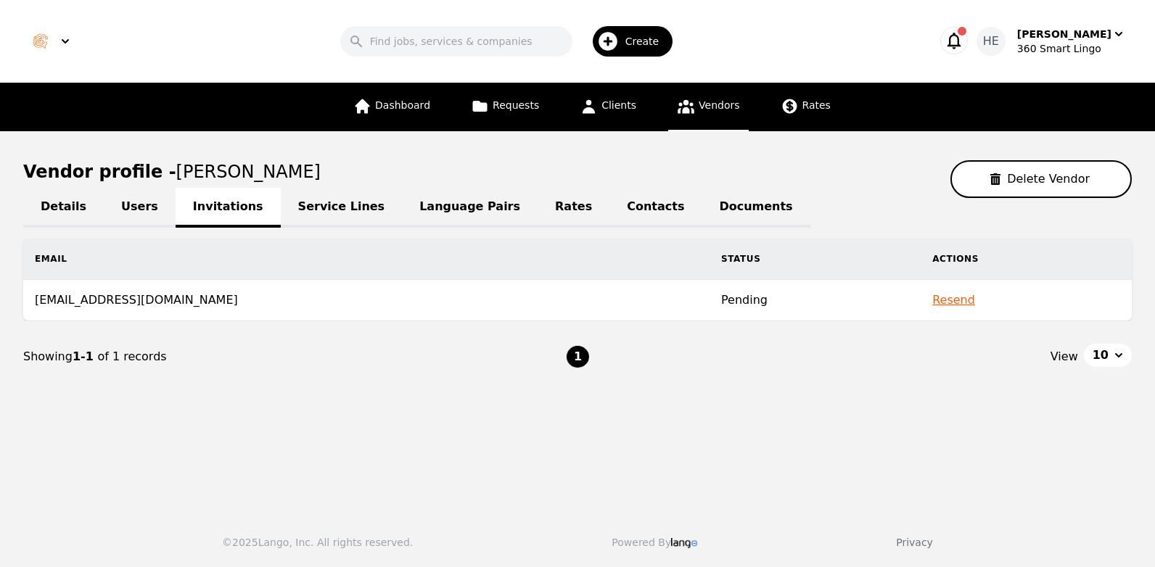
click at [307, 210] on link "Service Lines" at bounding box center [342, 208] width 122 height 40
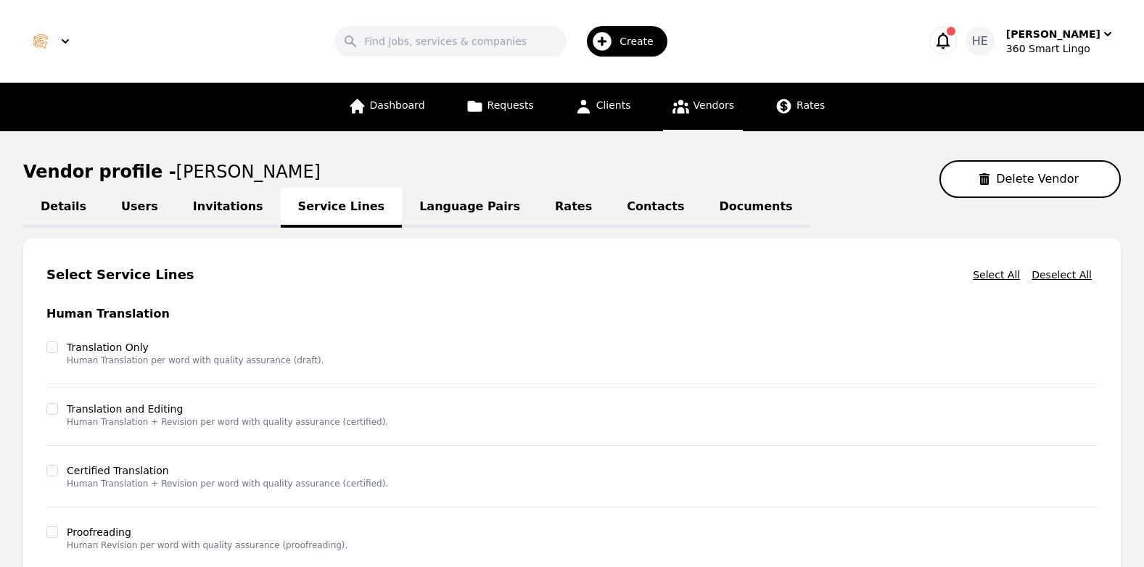
click at [444, 204] on link "Language Pairs" at bounding box center [470, 208] width 136 height 40
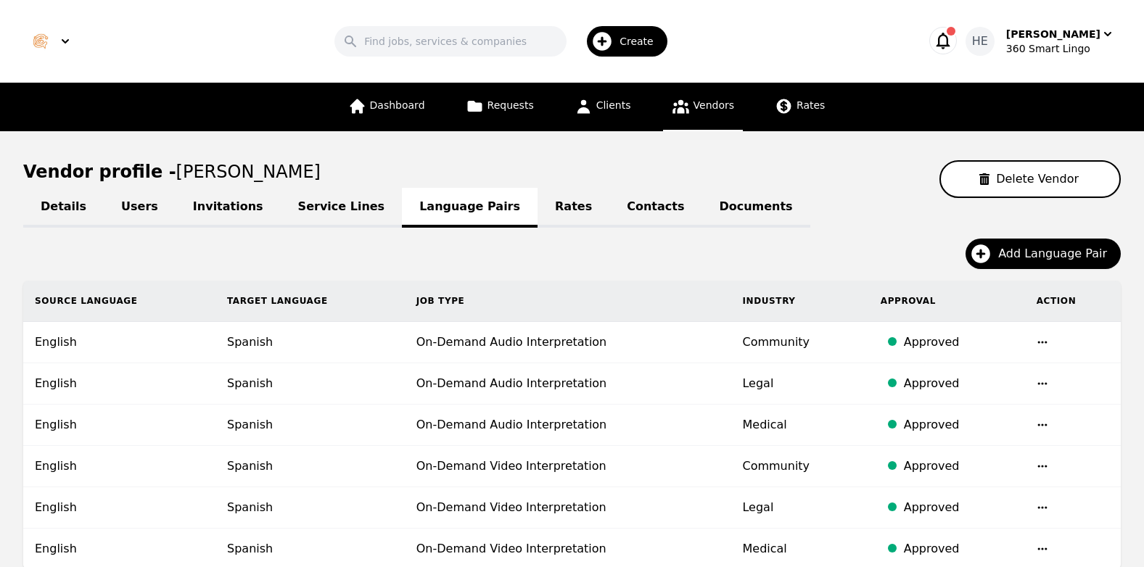
click at [701, 207] on link "Documents" at bounding box center [755, 208] width 108 height 40
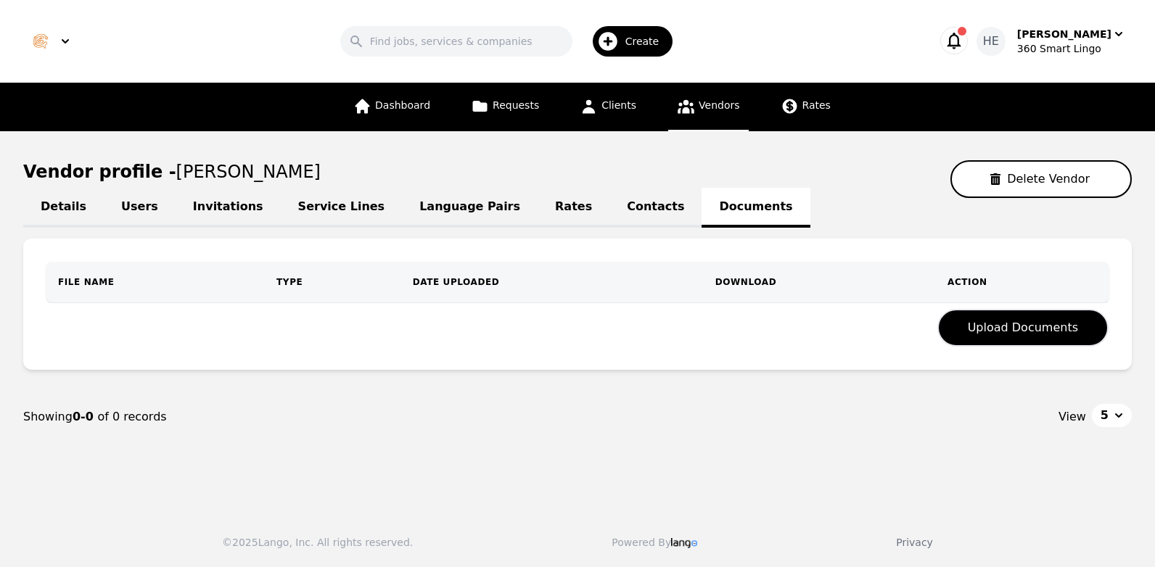
click at [609, 209] on link "Contacts" at bounding box center [655, 208] width 92 height 40
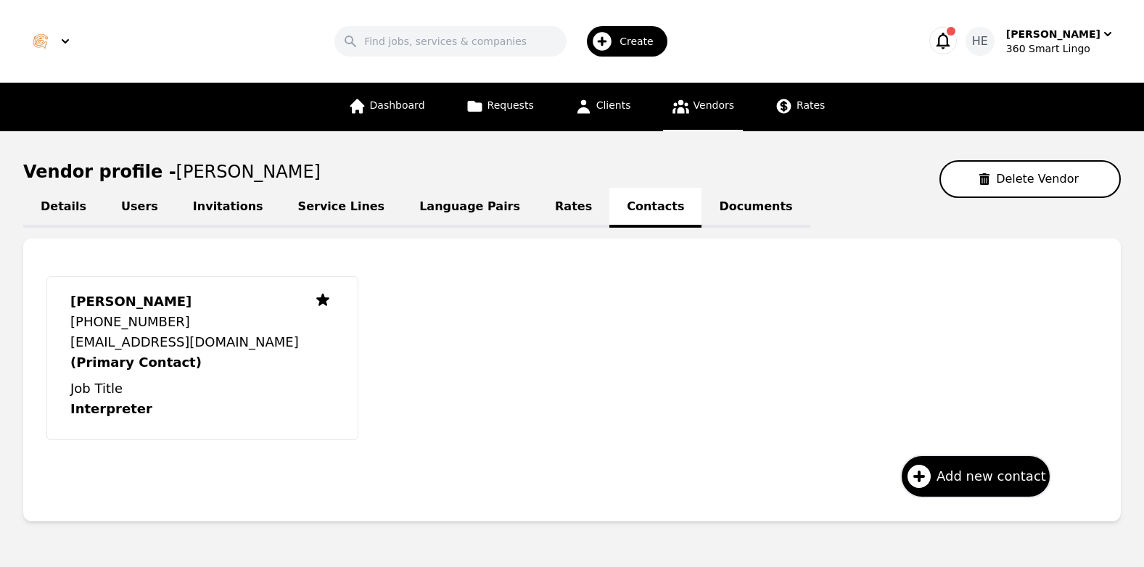
click at [641, 44] on span "Create" at bounding box center [641, 41] width 44 height 15
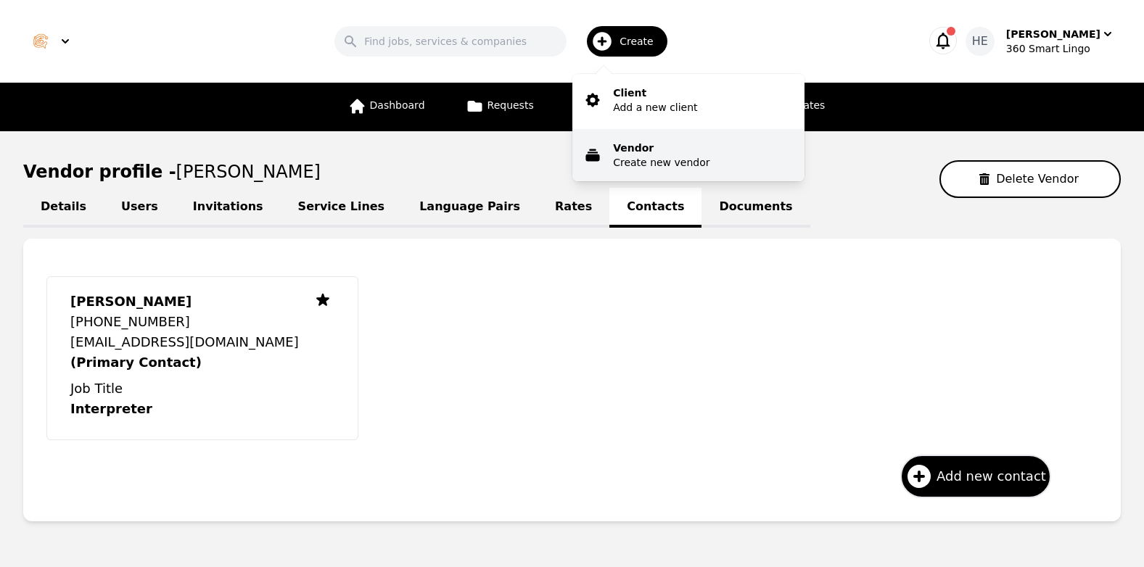
click at [643, 157] on p "Create new vendor" at bounding box center [661, 162] width 96 height 15
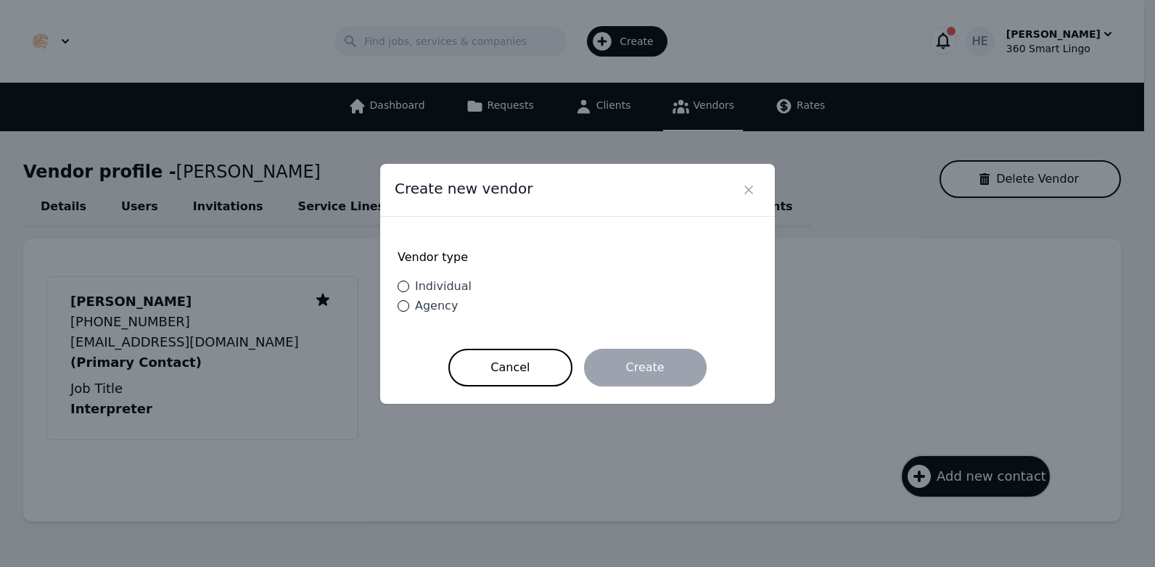
click at [425, 285] on span "Individual" at bounding box center [443, 286] width 57 height 14
click at [409, 285] on input "Individual" at bounding box center [404, 287] width 12 height 12
radio input "true"
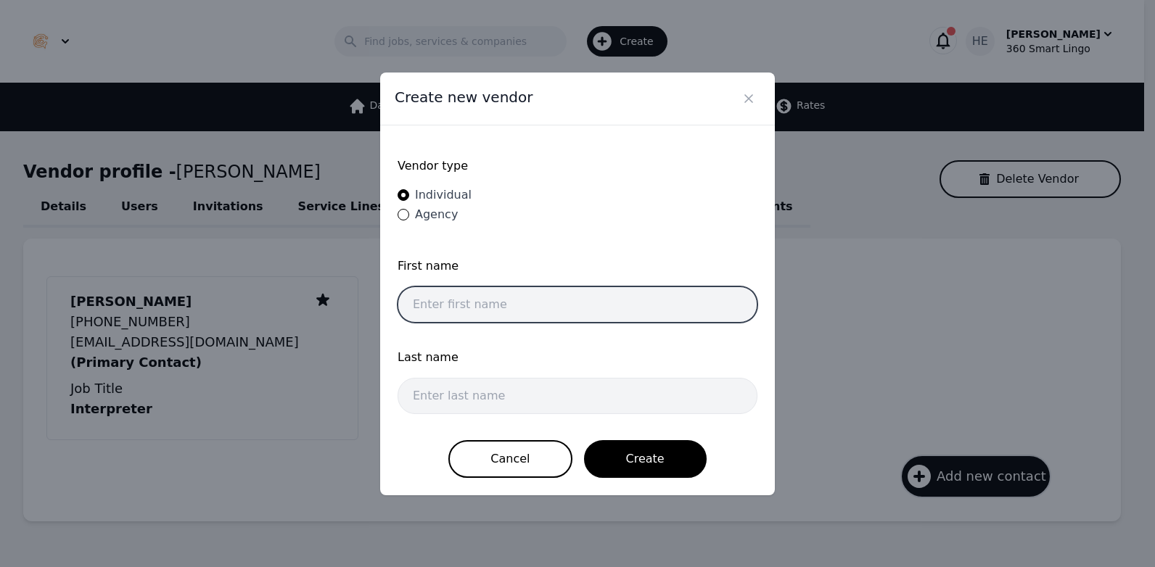
click at [449, 307] on input "text" at bounding box center [578, 305] width 360 height 36
paste input "Daniel Escobar Sánchez"
drag, startPoint x: 539, startPoint y: 307, endPoint x: 450, endPoint y: 303, distance: 88.6
click at [450, 303] on input "Daniel Escobar Sánchez" at bounding box center [578, 305] width 360 height 36
type input "Daniel"
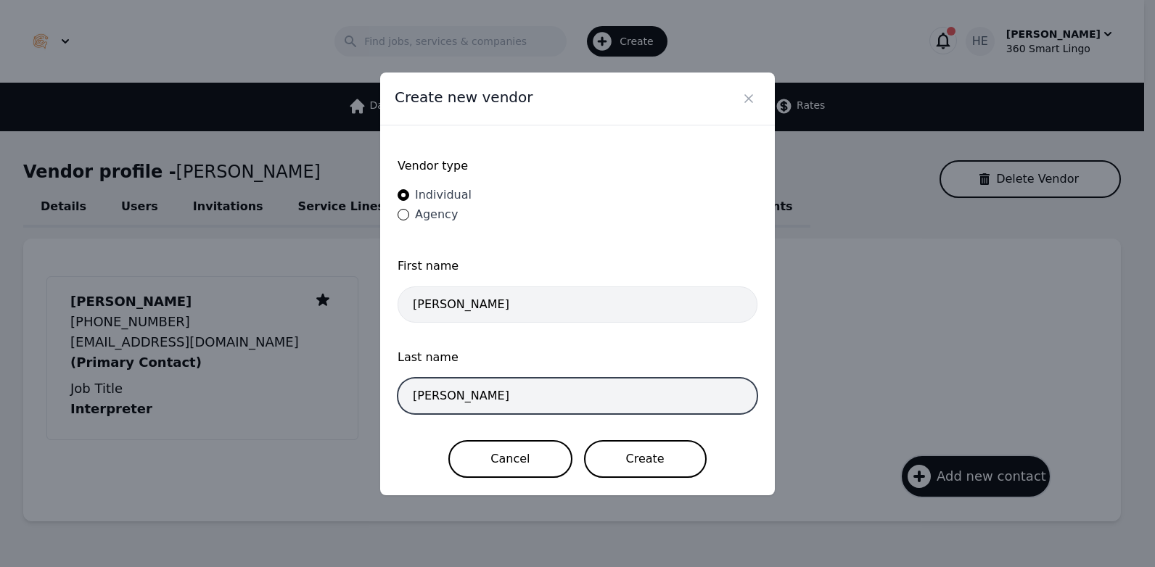
type input "Escobar Sánchez"
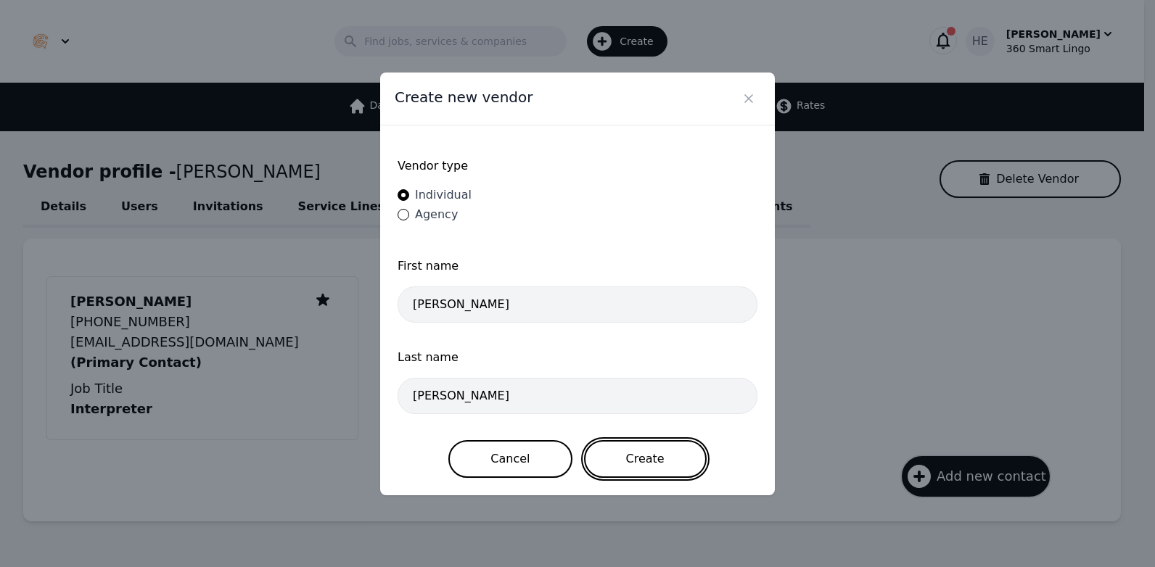
click at [626, 460] on button "Create" at bounding box center [645, 459] width 123 height 38
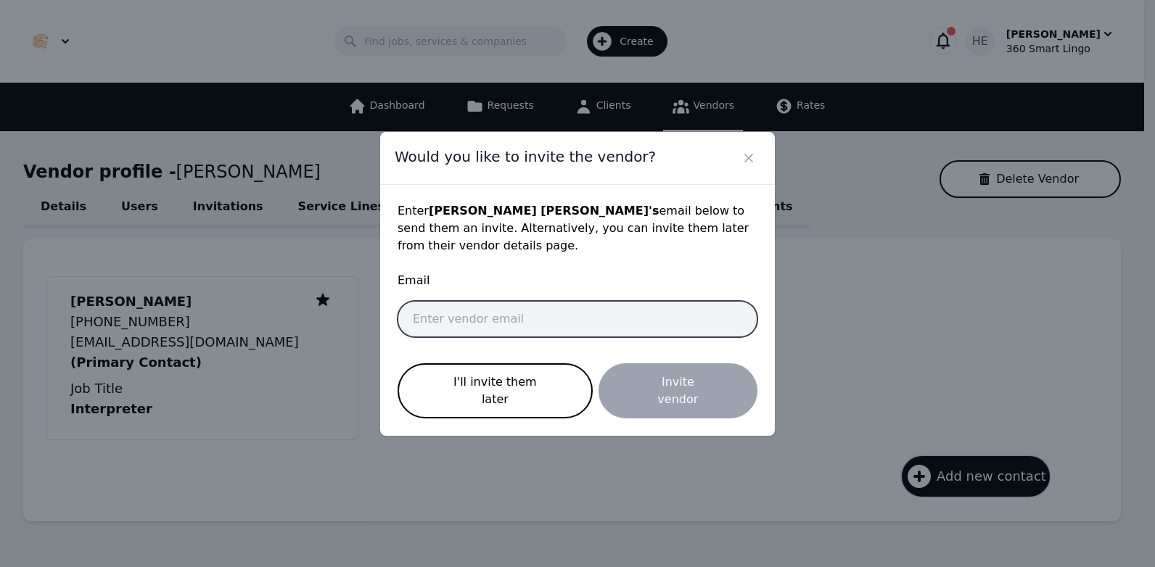
click at [492, 321] on input "email" at bounding box center [578, 319] width 360 height 36
paste input "daniel.escobar.sanchez2002@gmail.com"
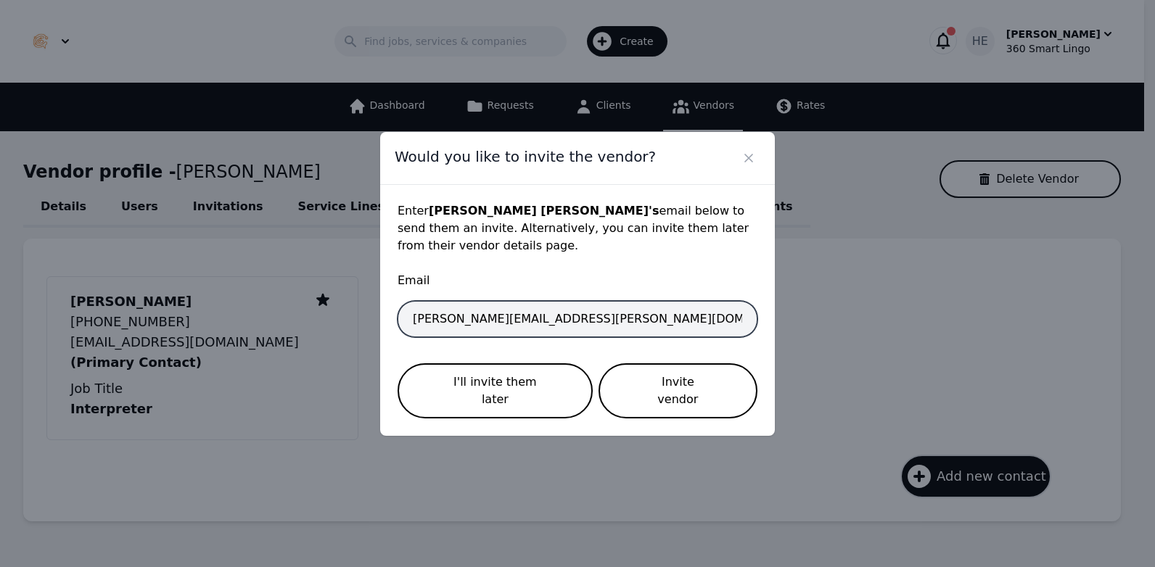
type input "daniel.escobar.sanchez2002@gmail.com"
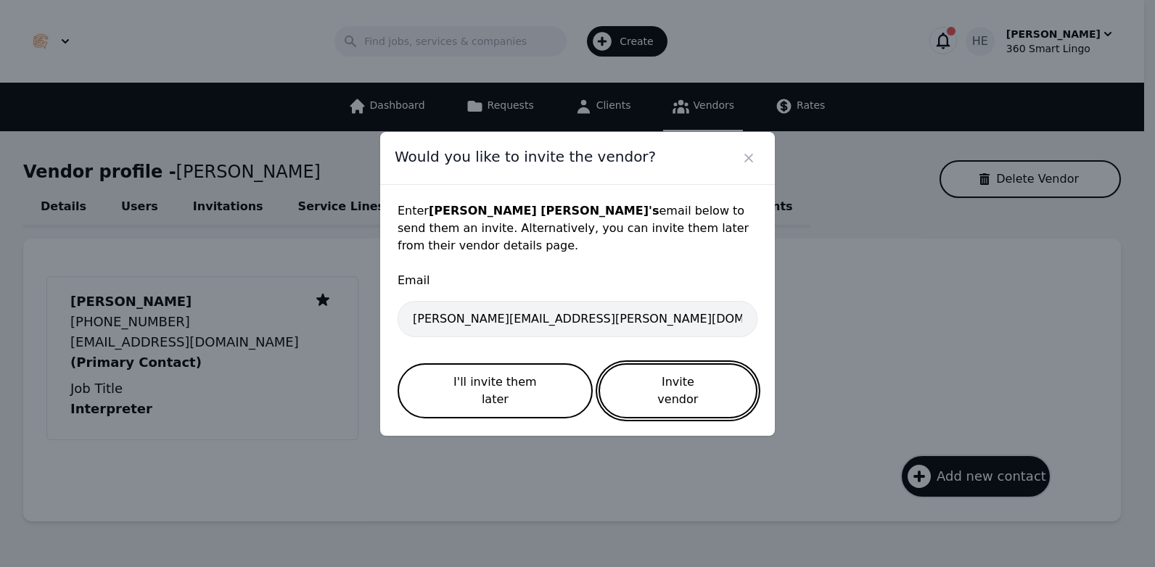
click at [671, 384] on button "Invite vendor" at bounding box center [677, 390] width 159 height 55
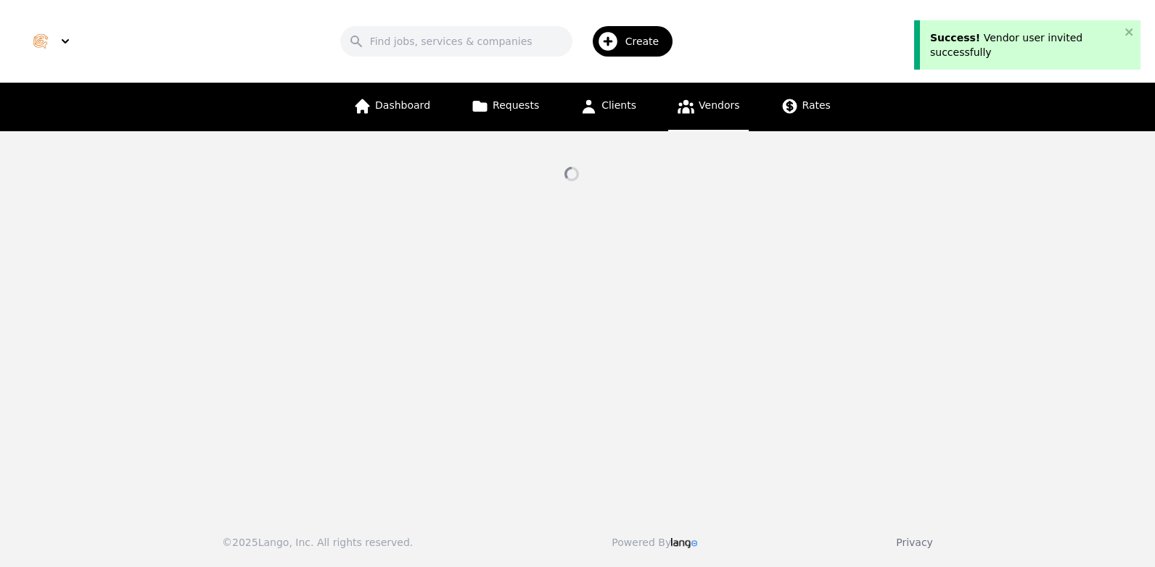
select select "active"
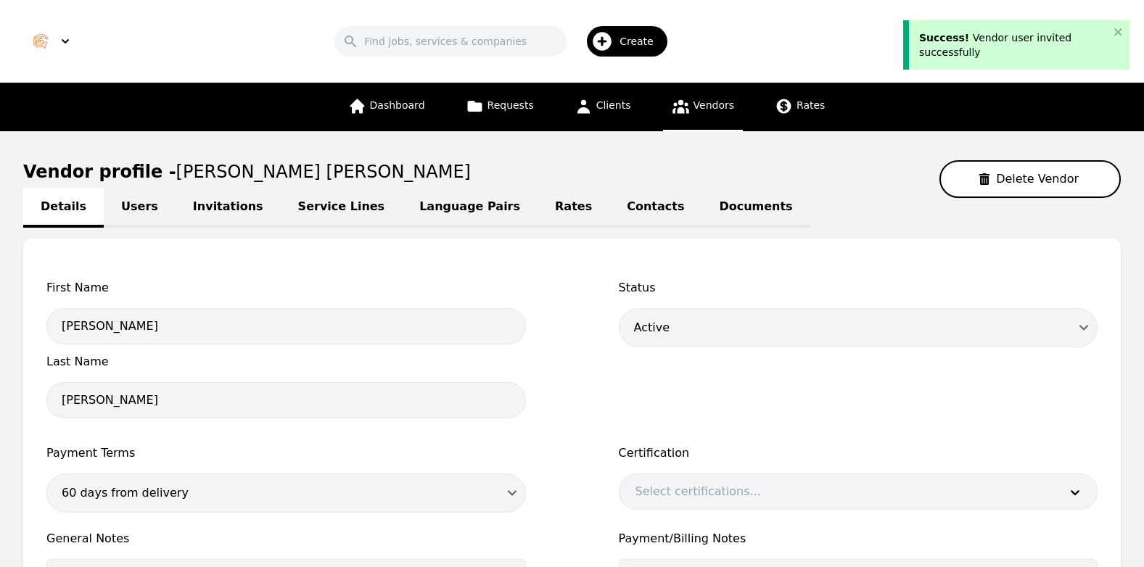
click at [609, 207] on link "Contacts" at bounding box center [655, 208] width 92 height 40
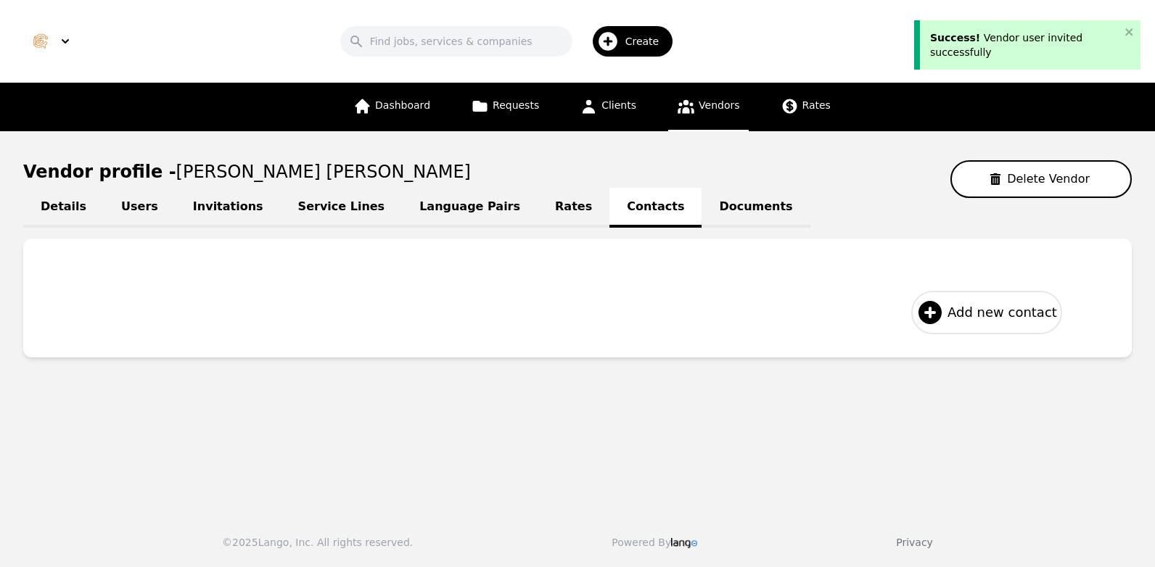
click at [971, 318] on span "Add new contact" at bounding box center [1002, 312] width 110 height 20
select select "US"
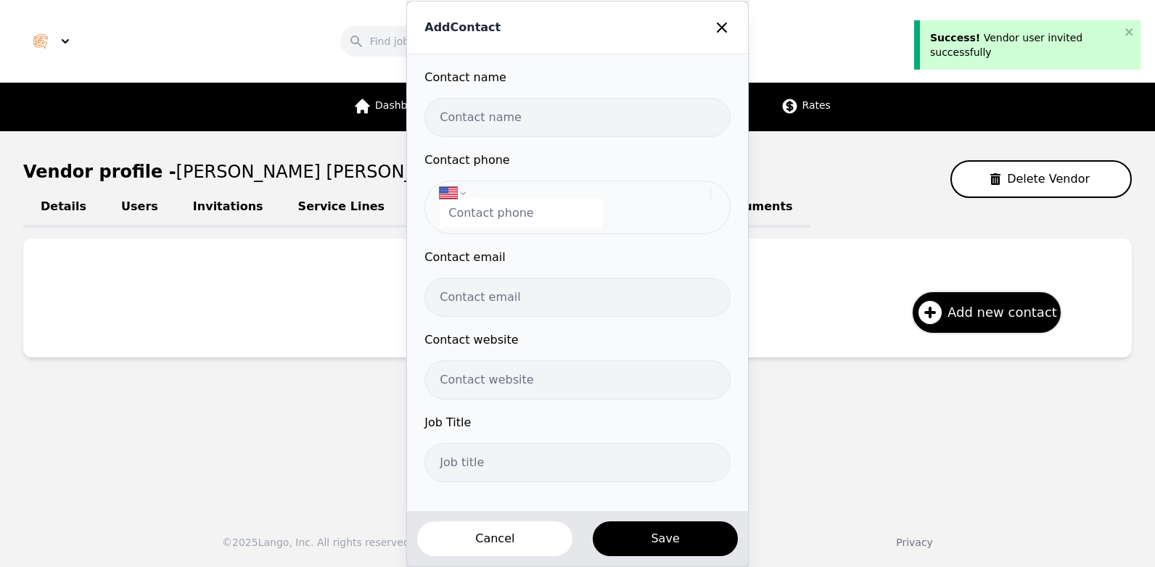
click at [495, 117] on input "text" at bounding box center [576, 117] width 305 height 39
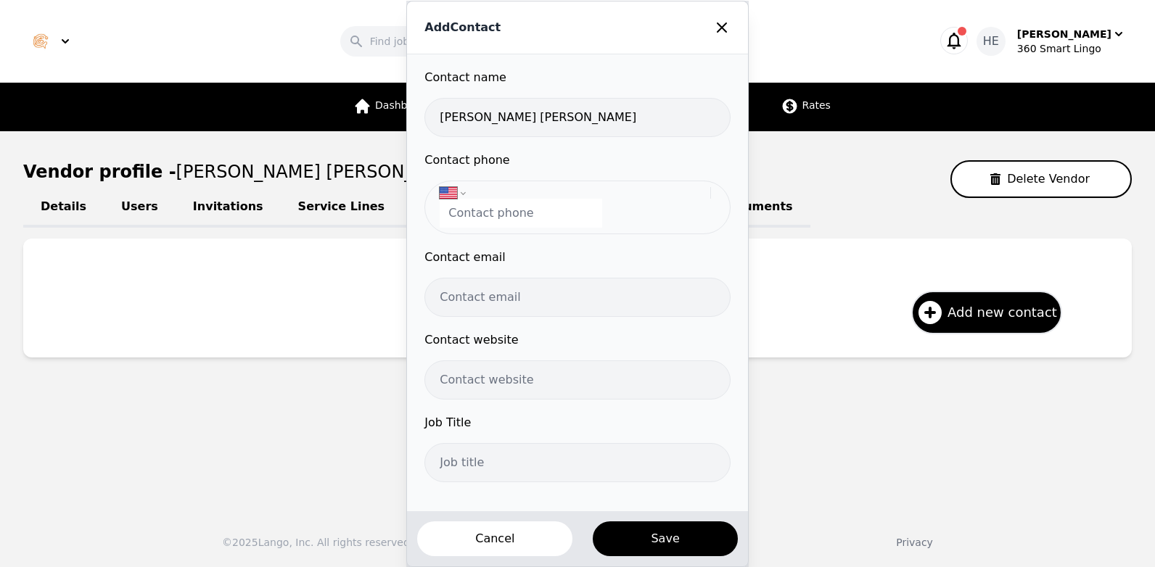
type input "Daniel Escobar Sánchez"
click at [508, 205] on input "tel" at bounding box center [521, 213] width 162 height 29
paste input "+34 672 42 88 00"
type input "+34 672 42 88 00"
select select "ES"
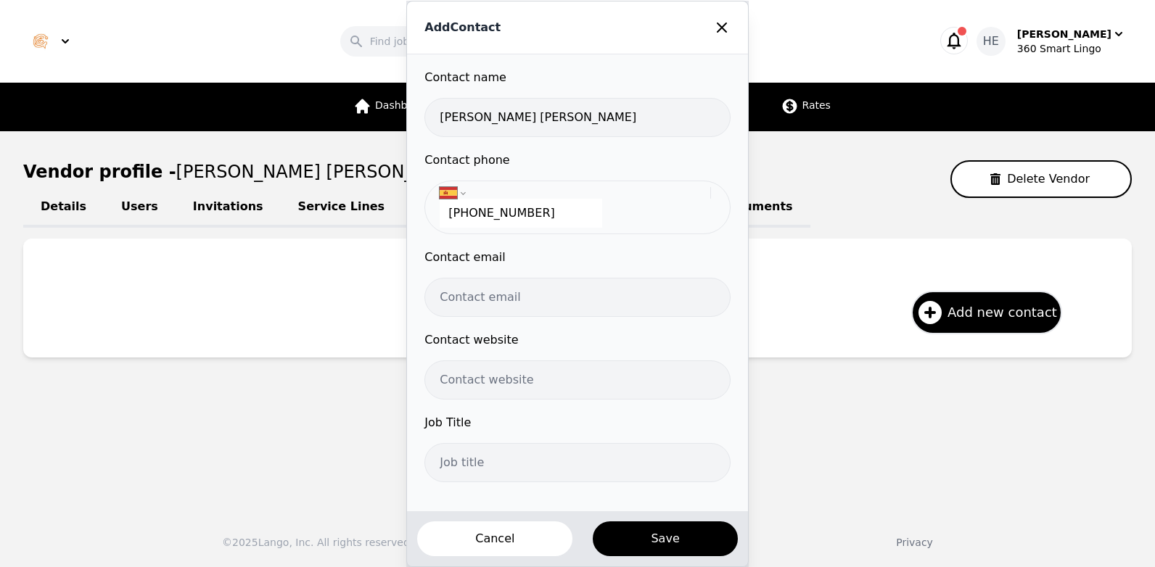
type input "+34 672 42 88 00"
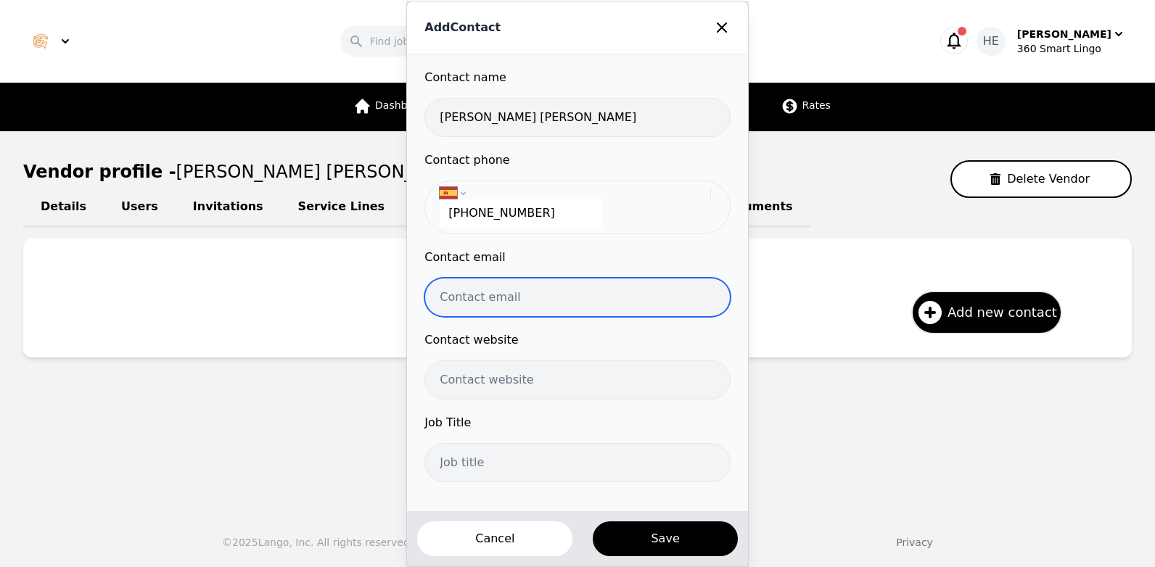
click at [497, 302] on input "email" at bounding box center [576, 297] width 305 height 39
paste input "daniel.escobar.sanchez2002@gmail.com"
type input "daniel.escobar.sanchez2002@gmail.com"
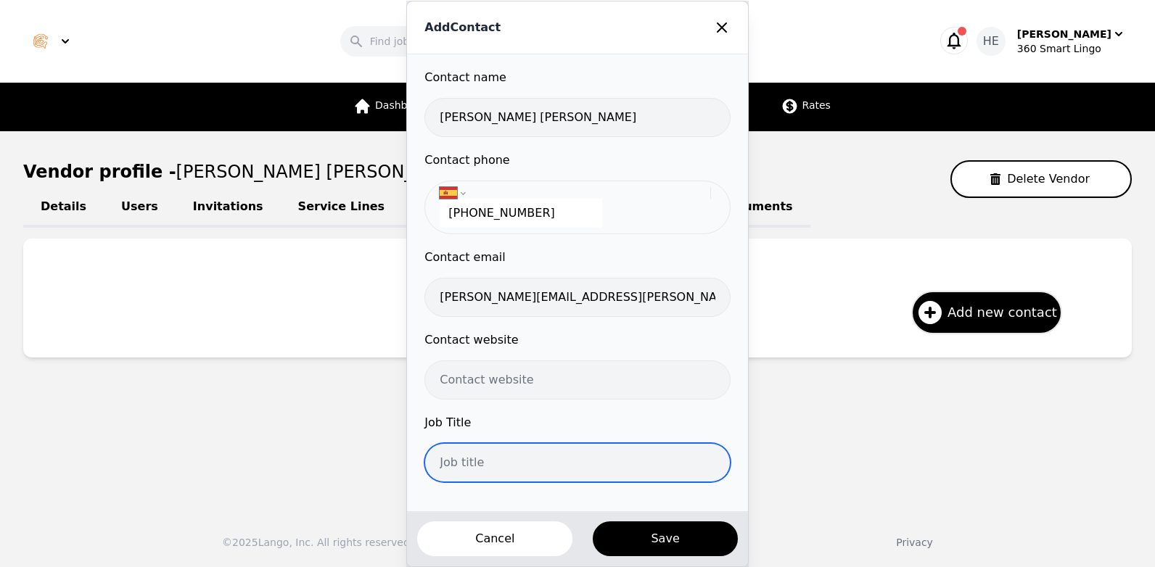
click at [503, 461] on input "text" at bounding box center [576, 462] width 305 height 39
type input "Interpreter"
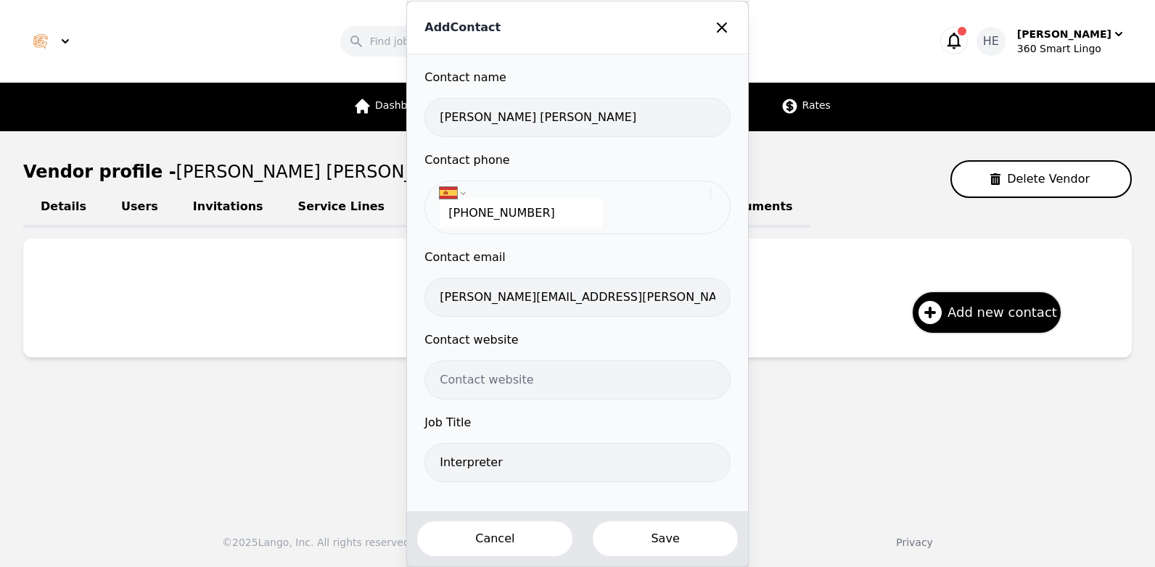
click at [676, 544] on button "Save" at bounding box center [664, 539] width 147 height 38
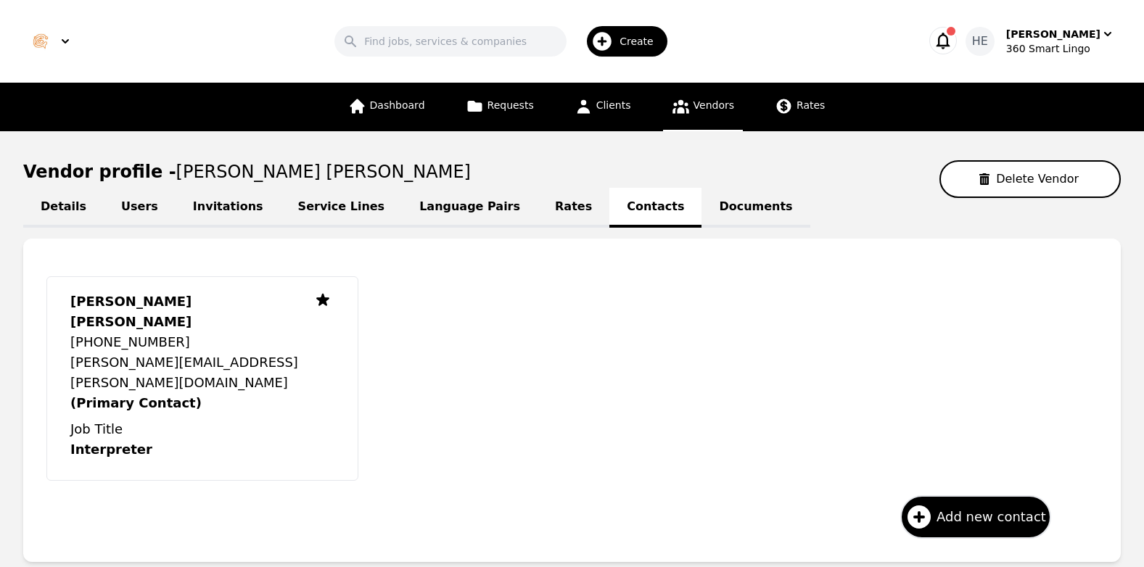
click at [406, 207] on link "Language Pairs" at bounding box center [470, 208] width 136 height 40
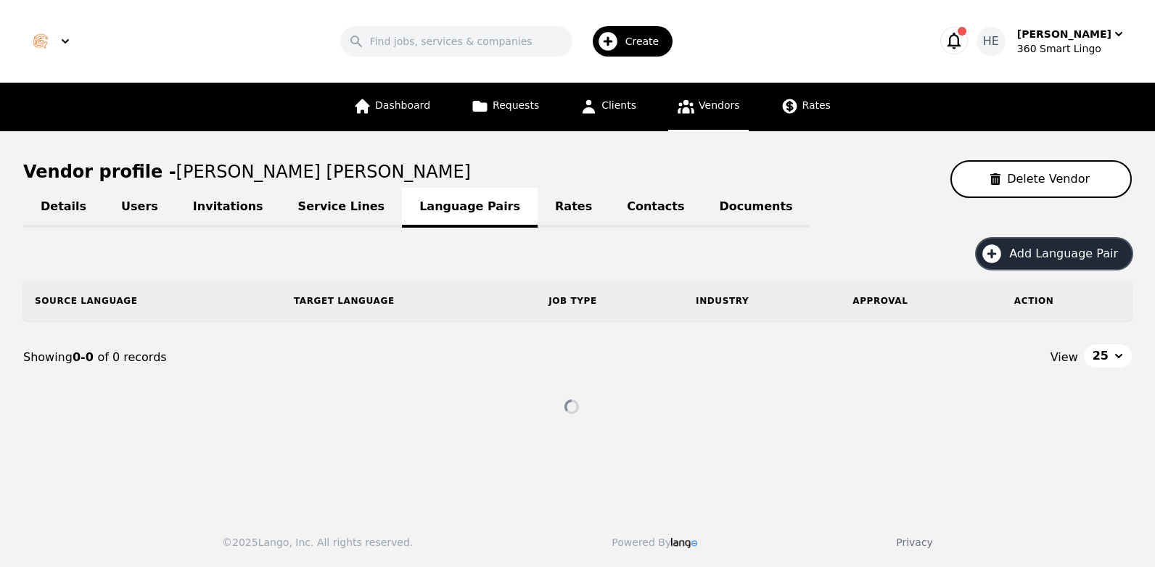
click at [1049, 247] on span "Add Language Pair" at bounding box center [1068, 253] width 119 height 17
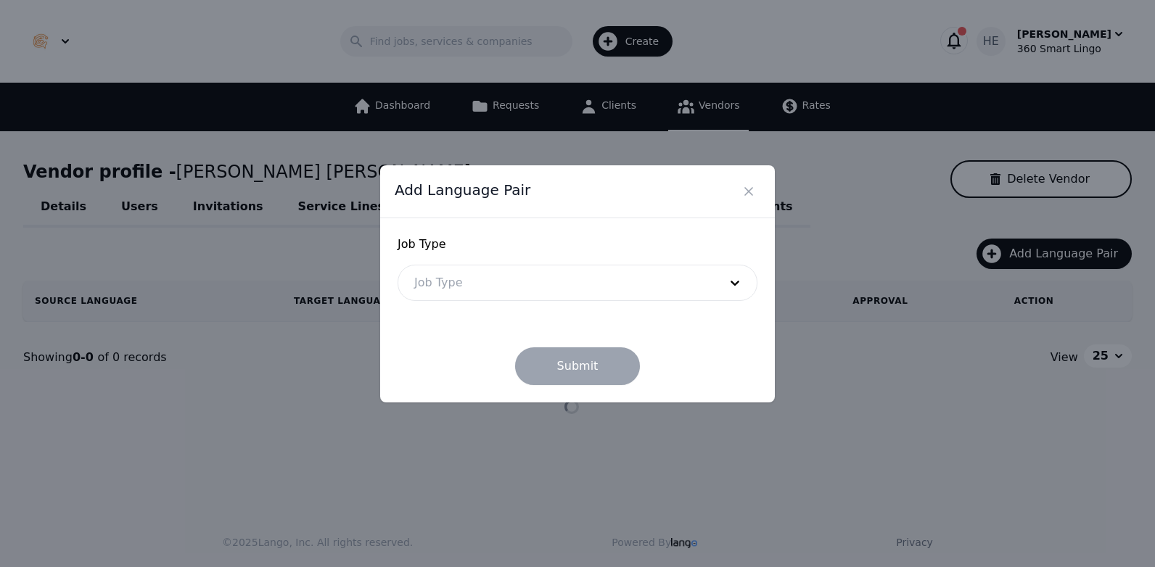
click at [459, 294] on div at bounding box center [555, 282] width 315 height 35
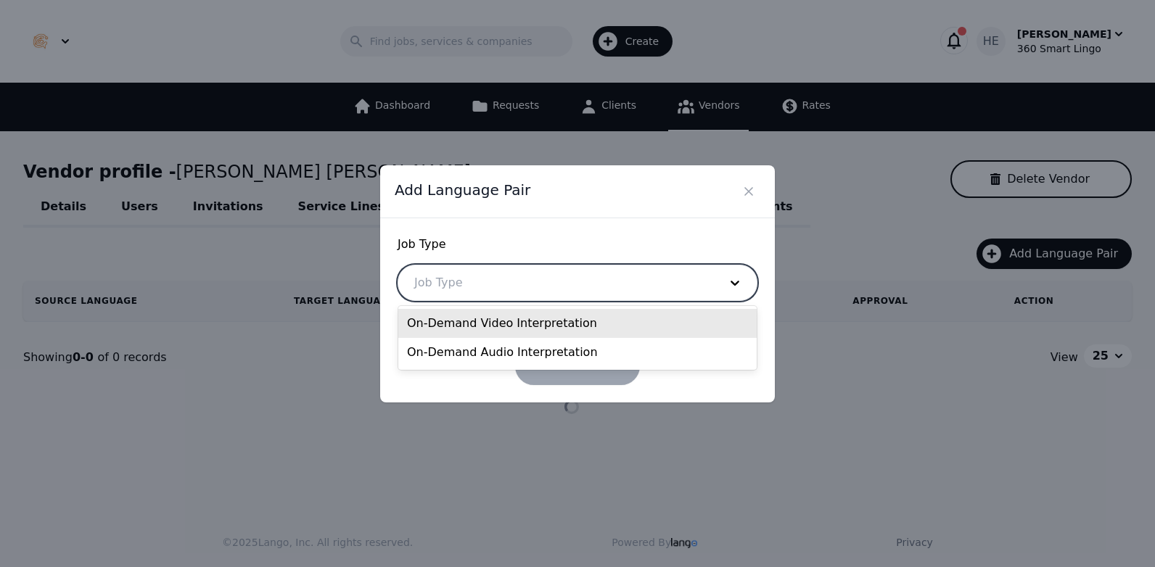
click at [471, 324] on div "On-Demand Video Interpretation" at bounding box center [577, 323] width 358 height 29
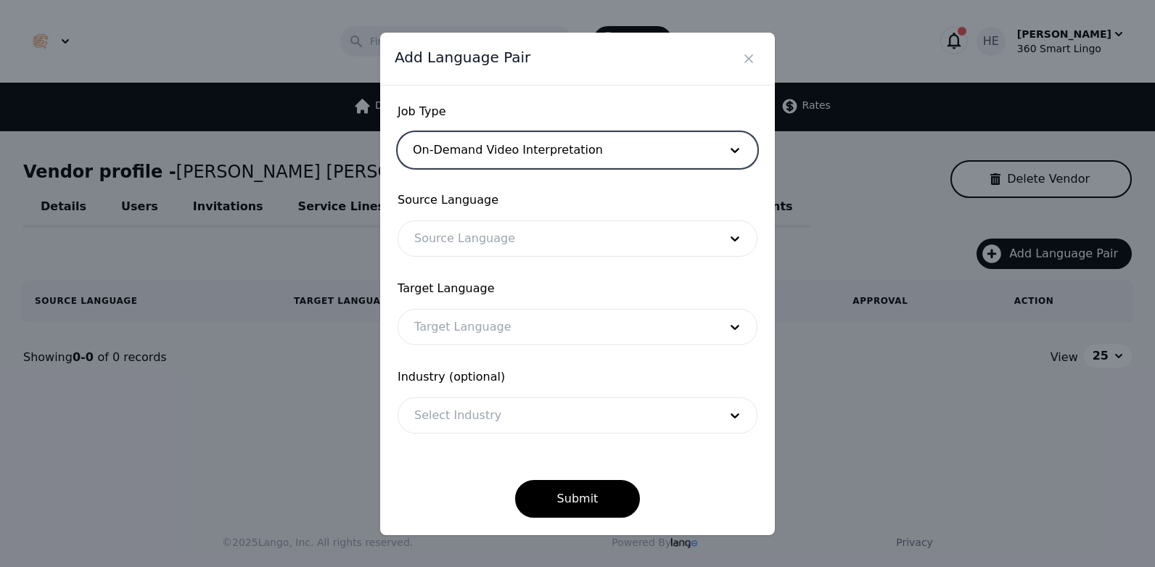
click at [461, 234] on div at bounding box center [555, 238] width 315 height 35
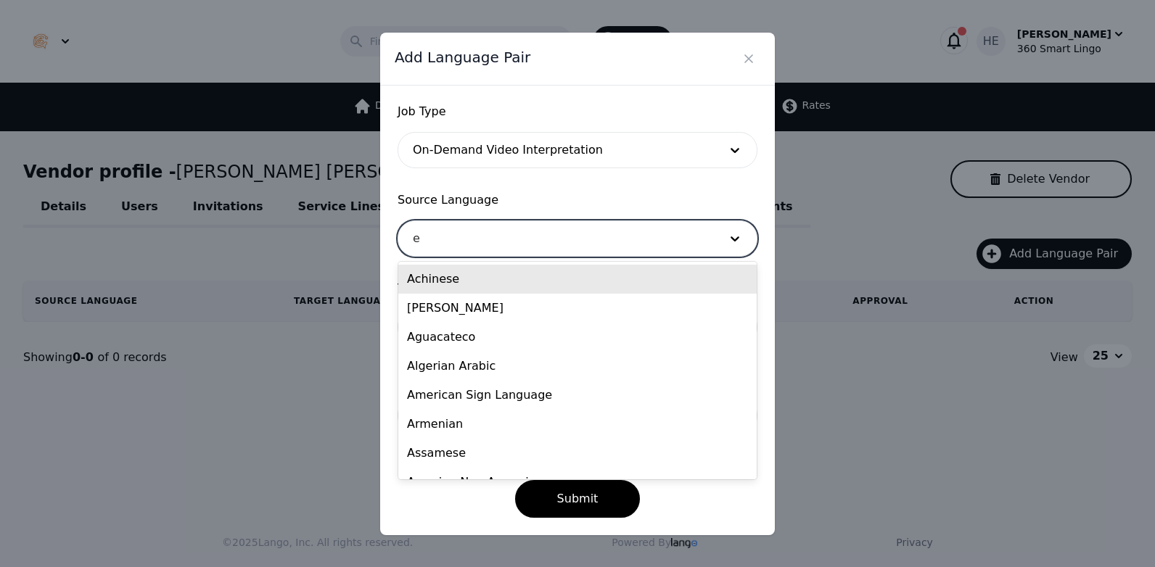
type input "en"
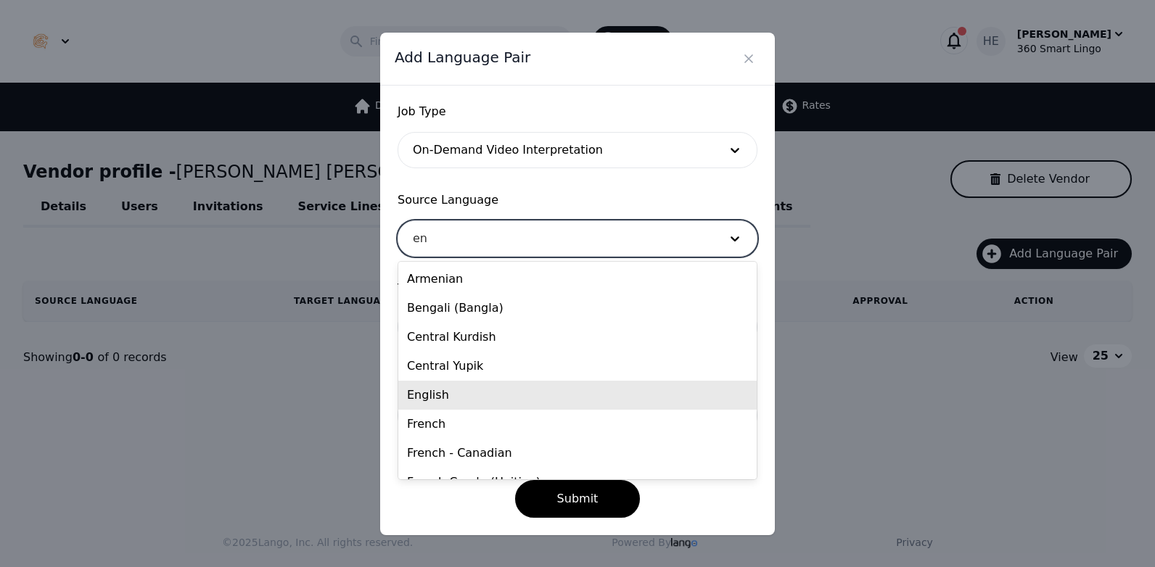
click at [461, 405] on div "English" at bounding box center [577, 395] width 358 height 29
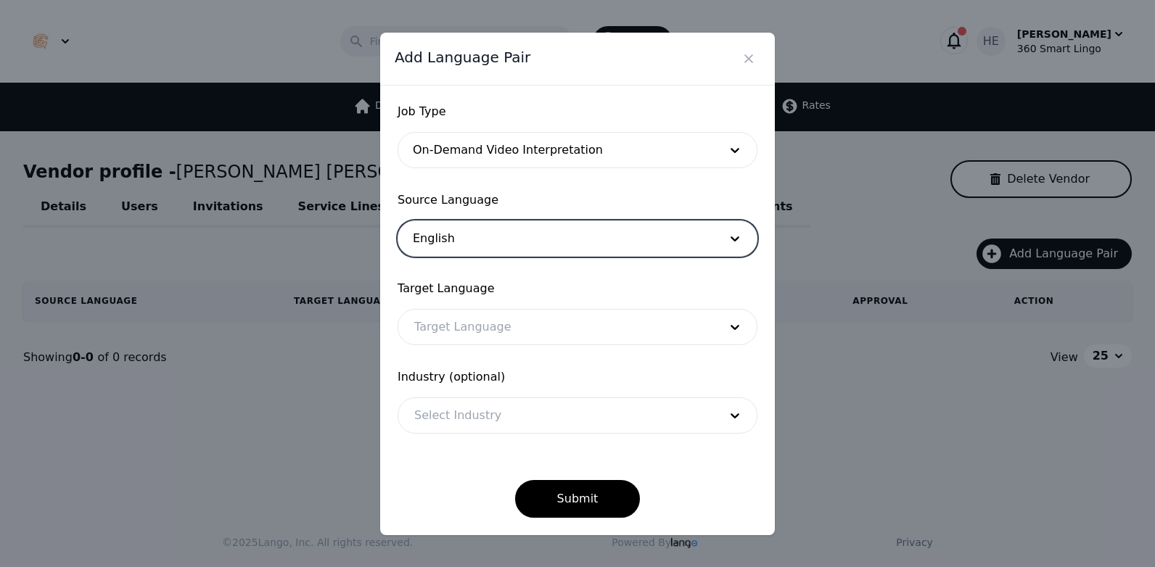
click at [479, 320] on div at bounding box center [555, 327] width 315 height 35
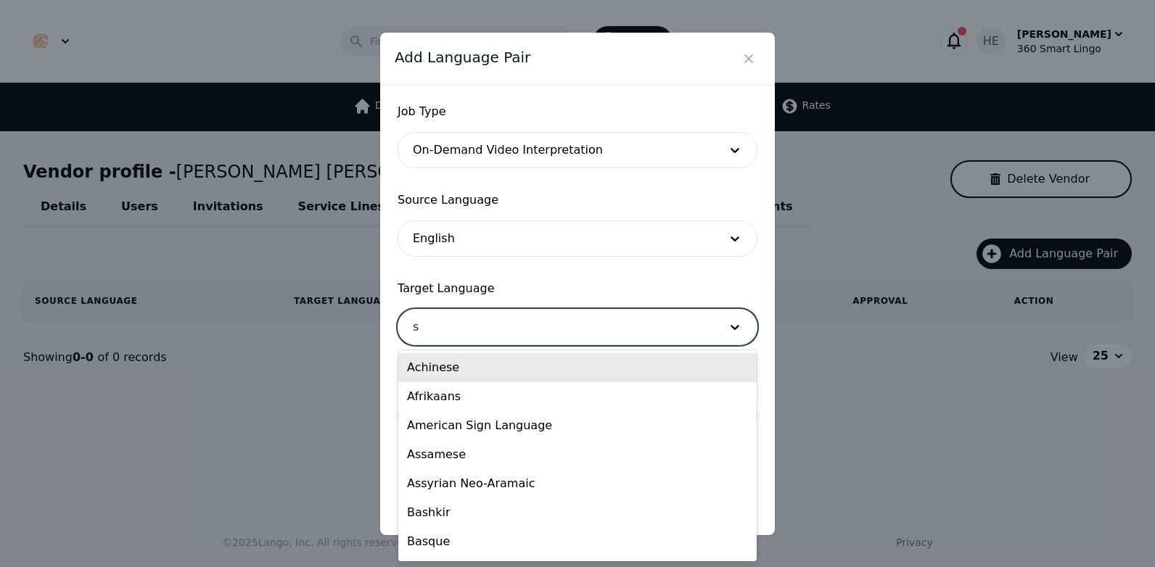
type input "sp"
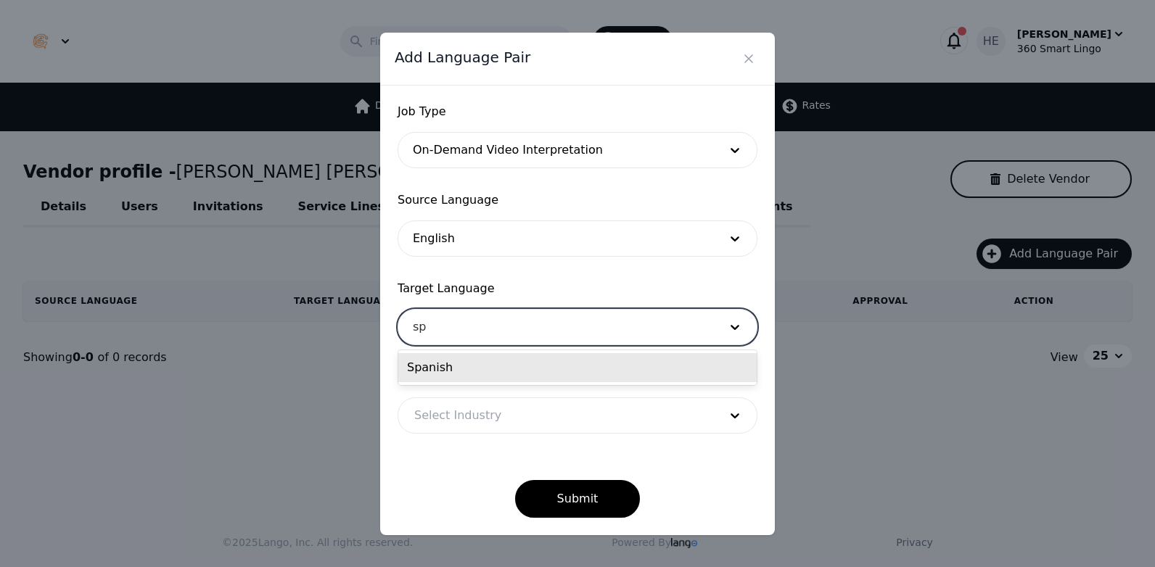
click at [459, 371] on div "Spanish" at bounding box center [577, 367] width 358 height 29
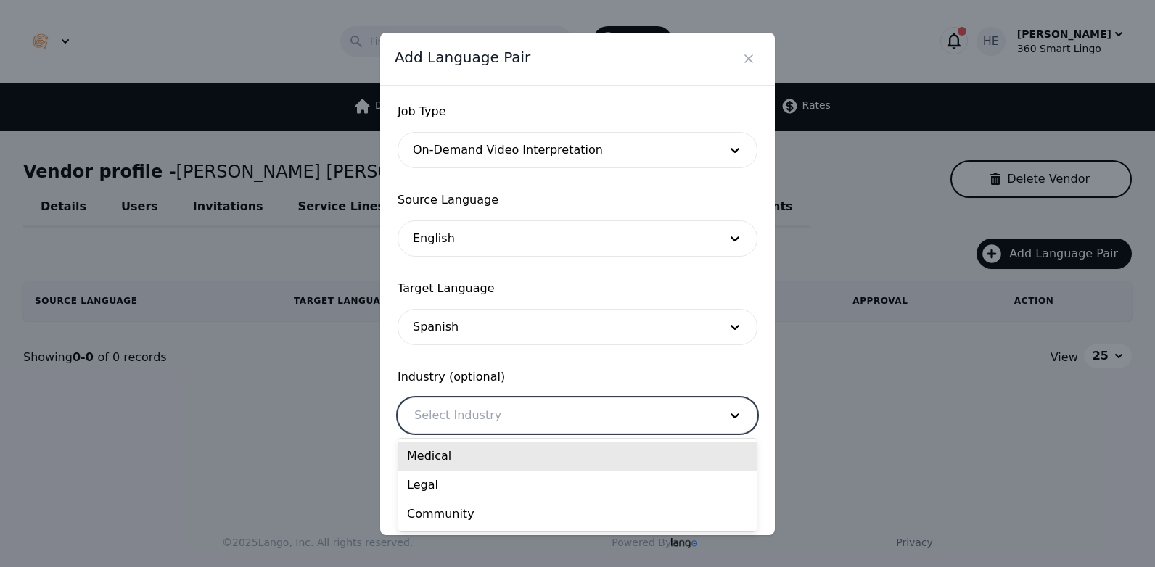
click at [485, 421] on div at bounding box center [555, 415] width 315 height 35
click at [481, 453] on div "Medical" at bounding box center [577, 456] width 358 height 29
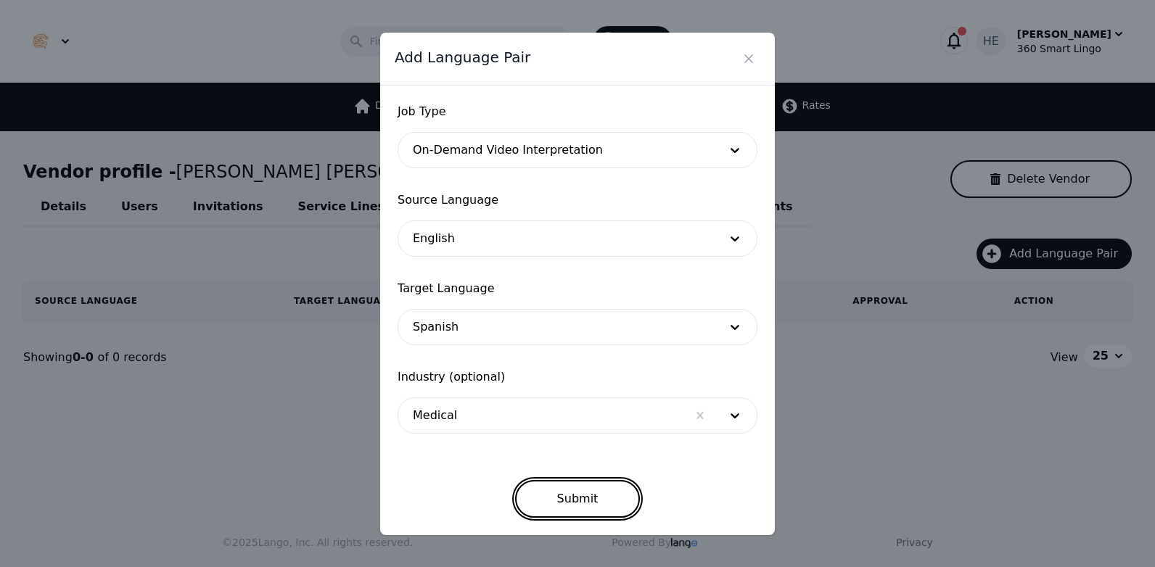
click at [579, 488] on button "Submit" at bounding box center [577, 499] width 125 height 38
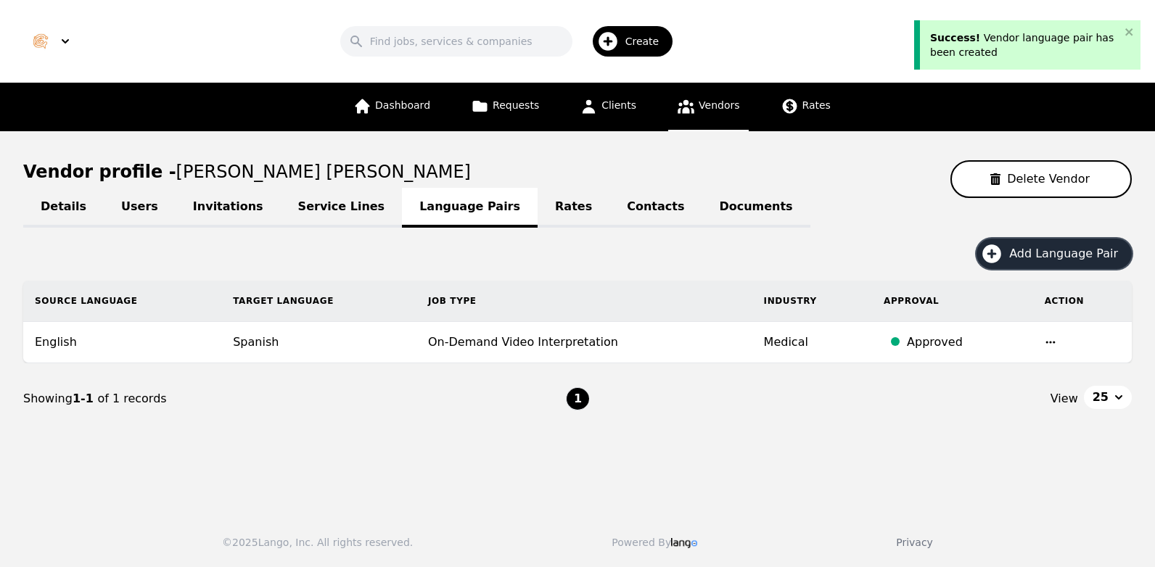
click at [1045, 251] on span "Add Language Pair" at bounding box center [1068, 253] width 119 height 17
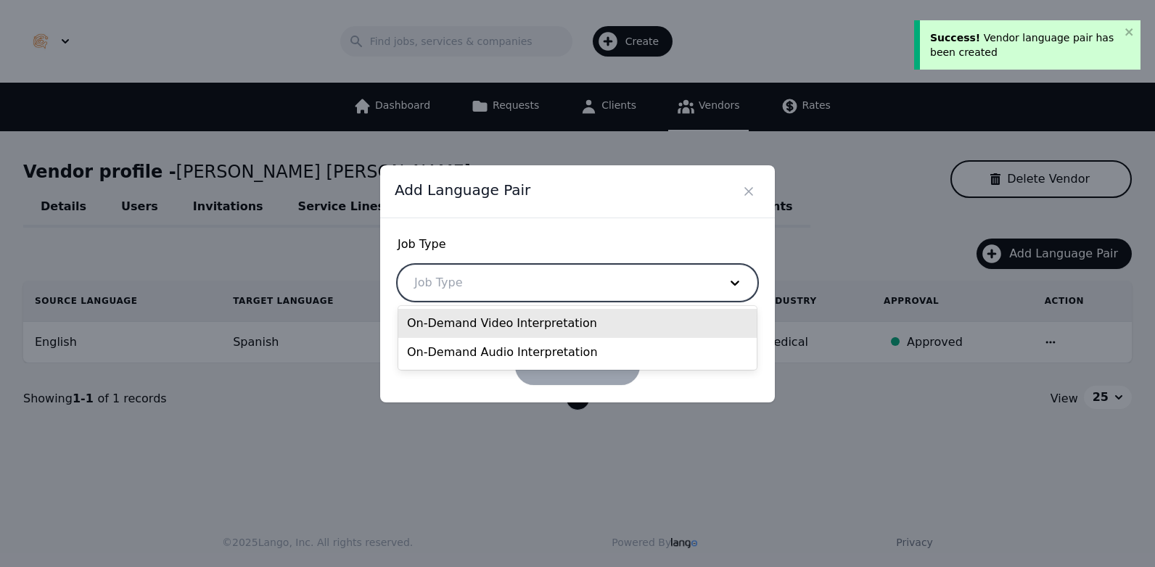
click at [539, 268] on div at bounding box center [555, 282] width 315 height 35
click at [474, 339] on div "On-Demand Audio Interpretation" at bounding box center [577, 352] width 358 height 29
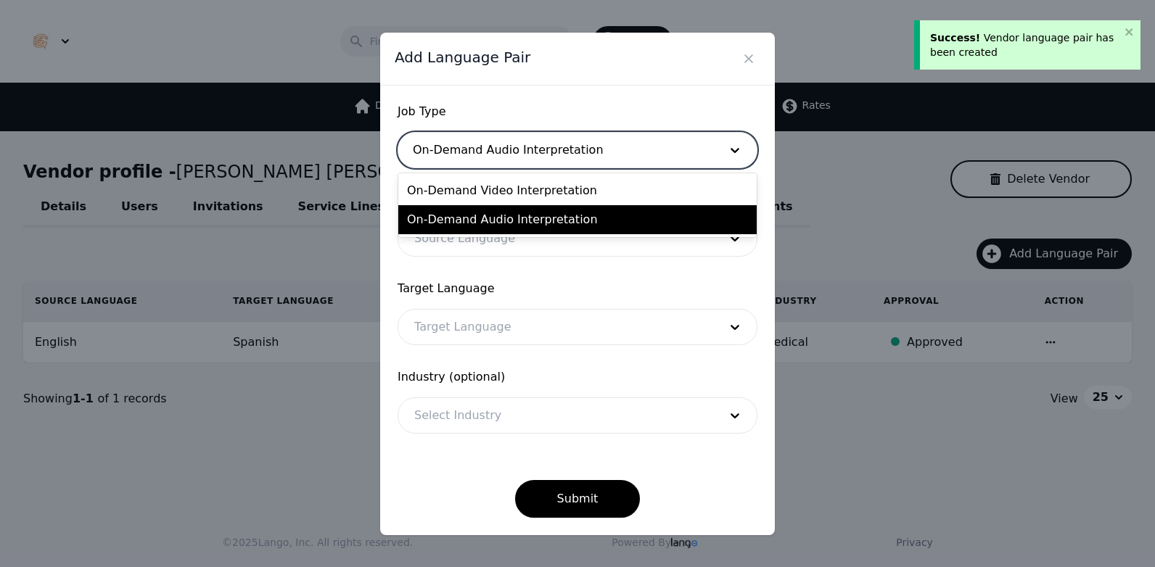
click at [493, 155] on div at bounding box center [555, 150] width 315 height 35
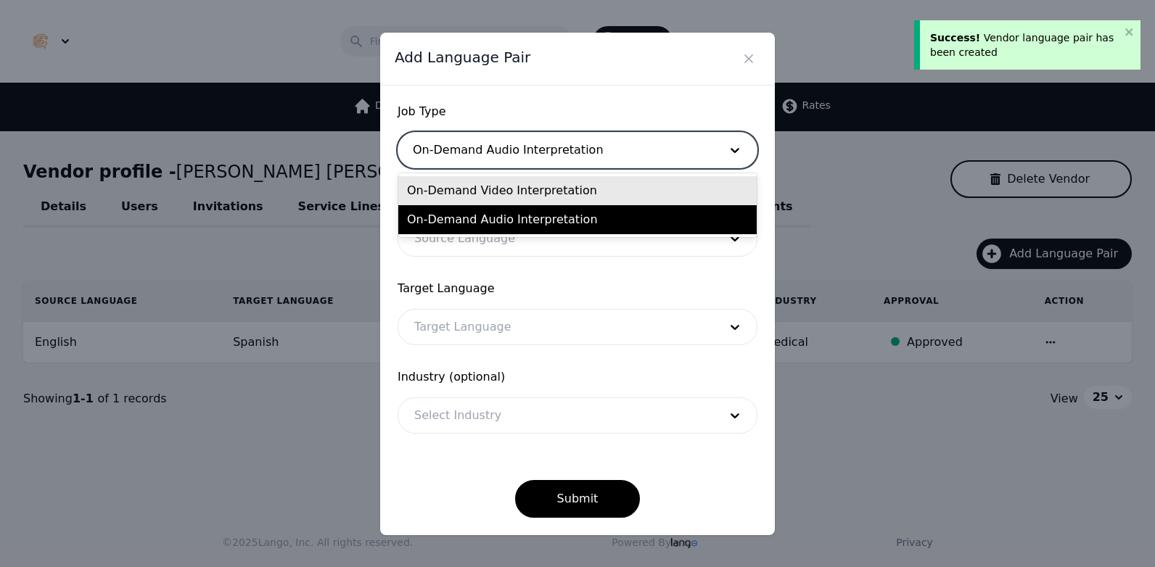
click at [517, 199] on div "On-Demand Video Interpretation" at bounding box center [577, 190] width 358 height 29
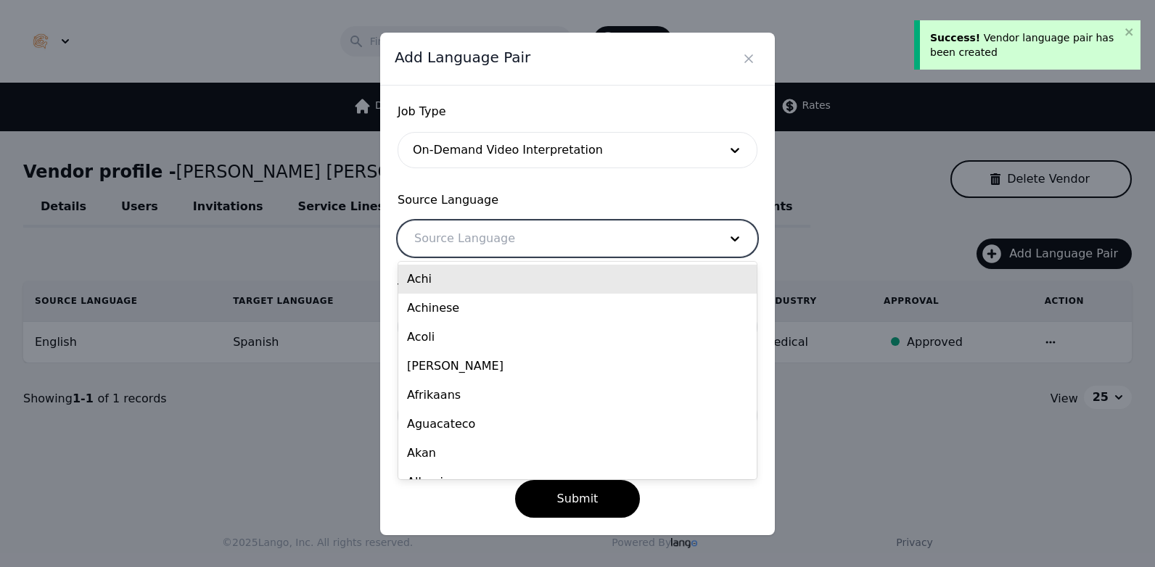
click at [493, 241] on div at bounding box center [555, 238] width 315 height 35
type input "en"
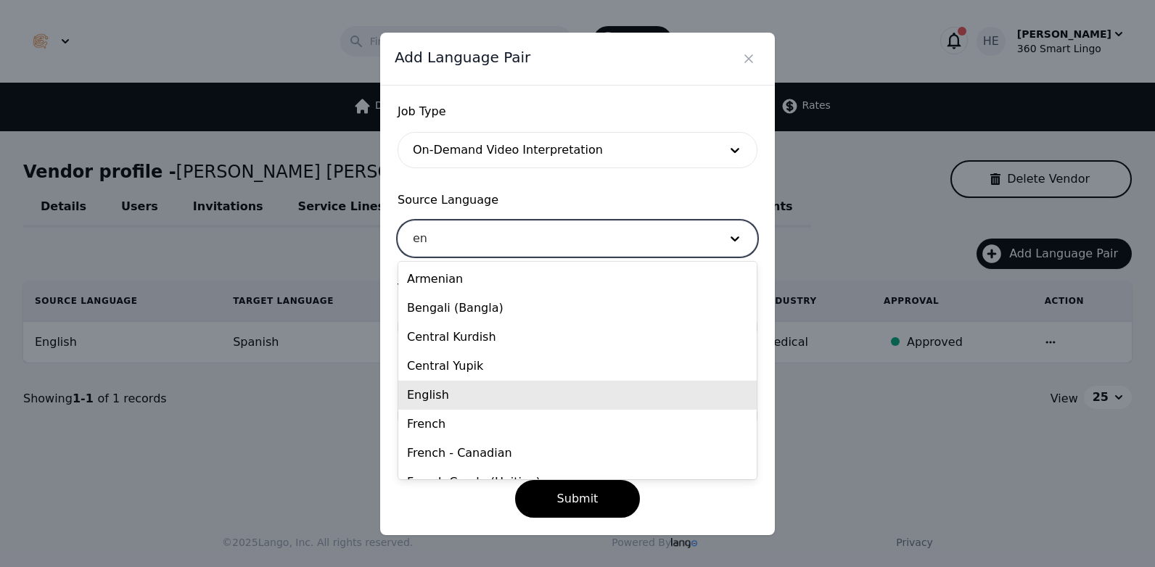
click at [443, 397] on div "English" at bounding box center [577, 395] width 358 height 29
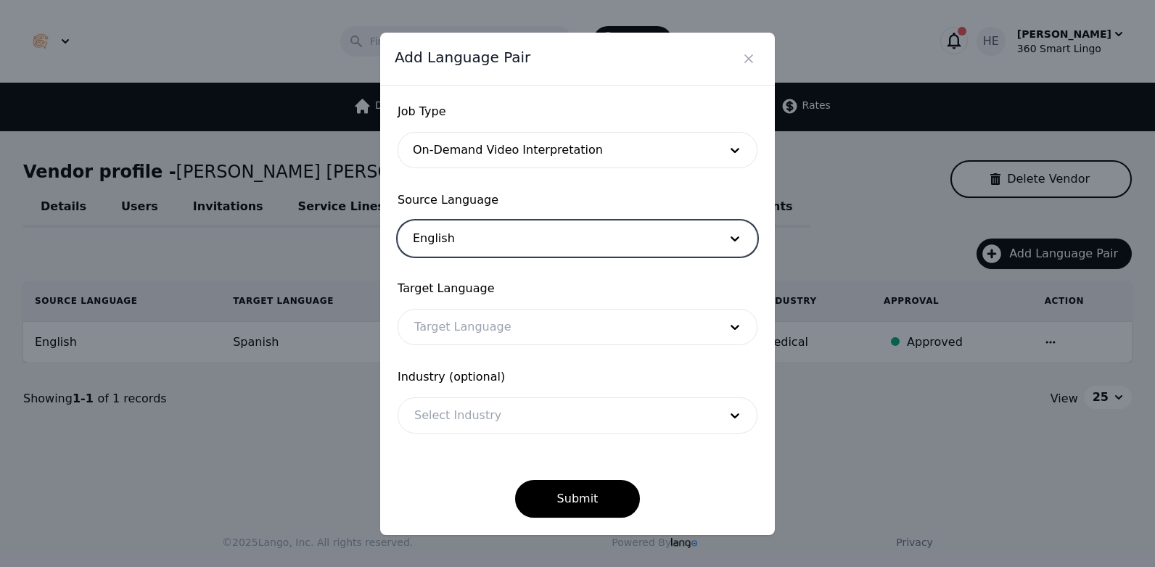
click at [466, 322] on div at bounding box center [555, 327] width 315 height 35
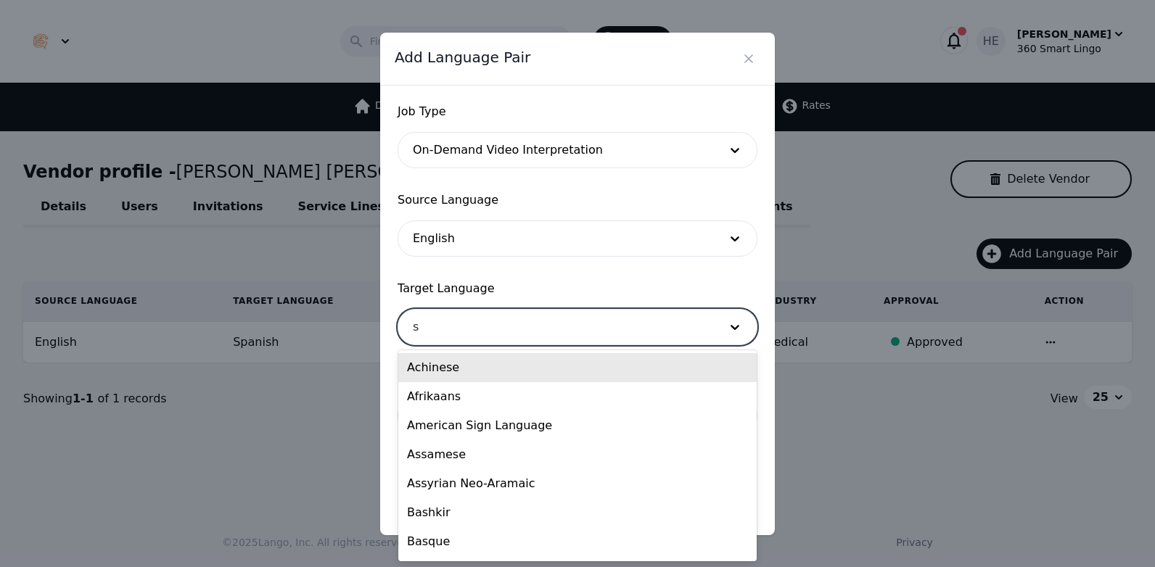
type input "sp"
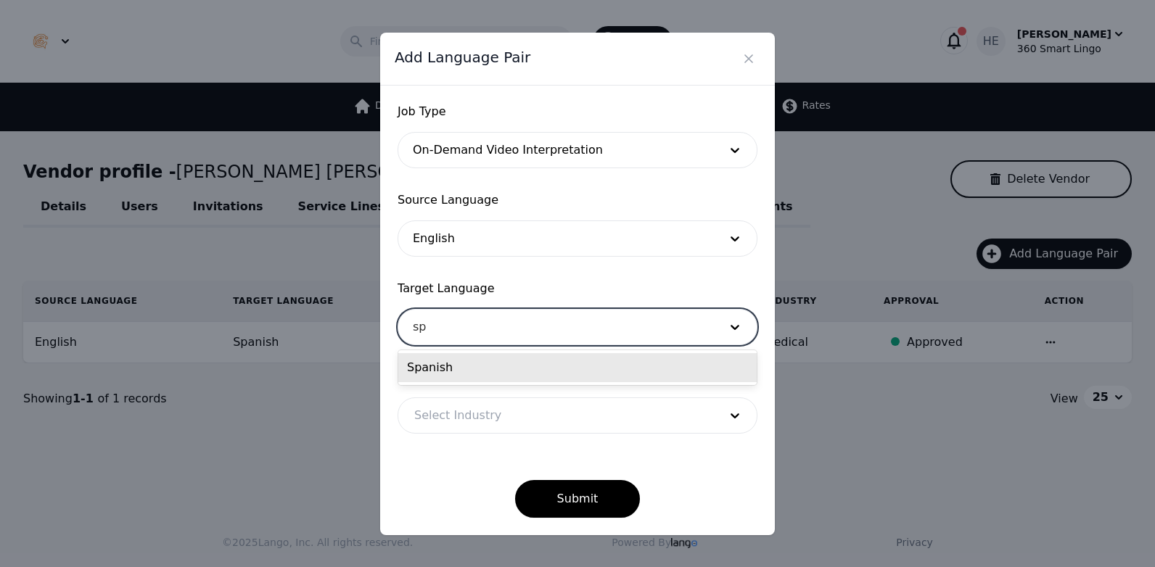
click at [564, 371] on div "Spanish" at bounding box center [577, 367] width 358 height 29
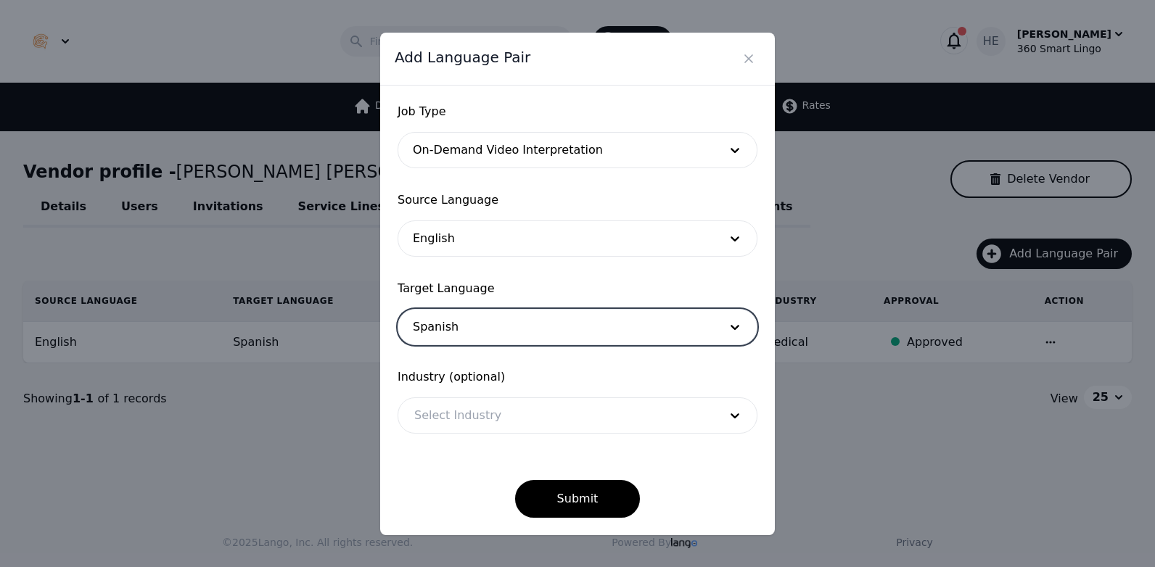
click at [452, 408] on div at bounding box center [555, 415] width 315 height 35
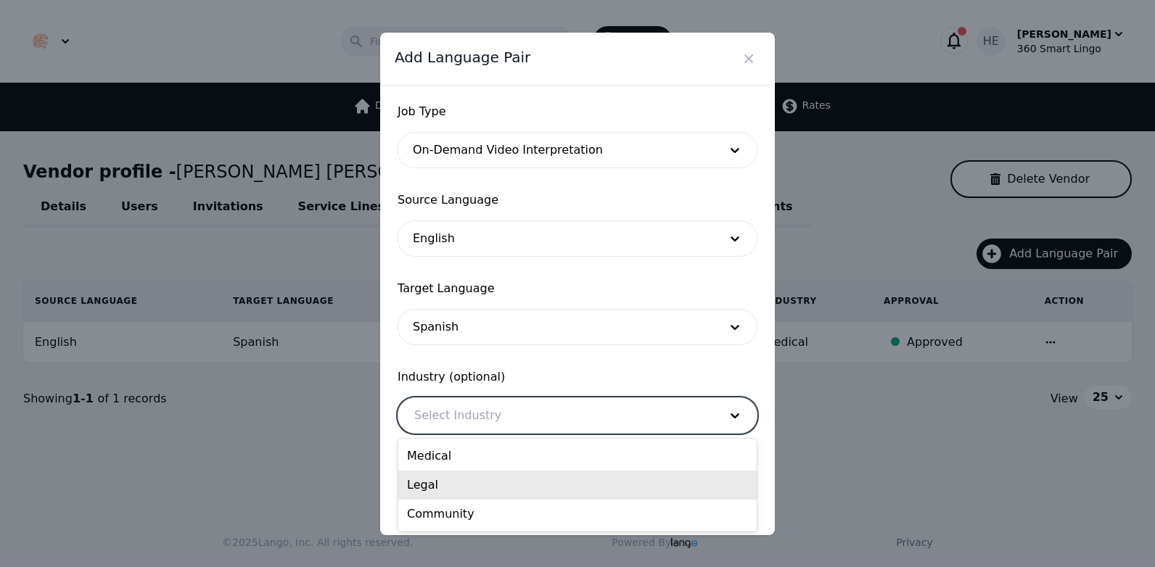
click at [479, 477] on div "Legal" at bounding box center [577, 485] width 358 height 29
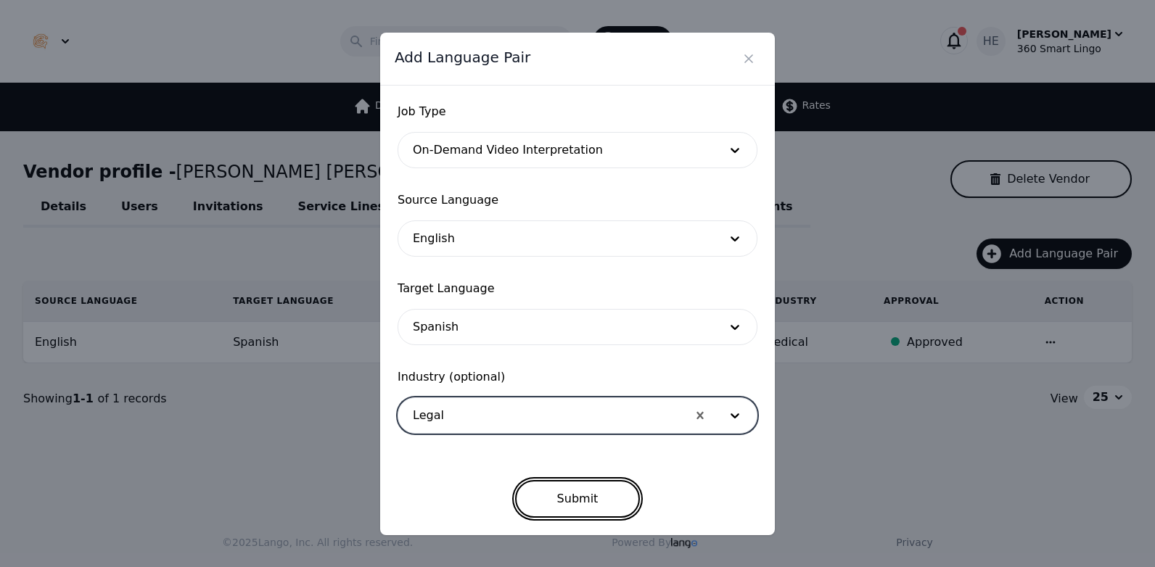
click at [596, 497] on button "Submit" at bounding box center [577, 499] width 125 height 38
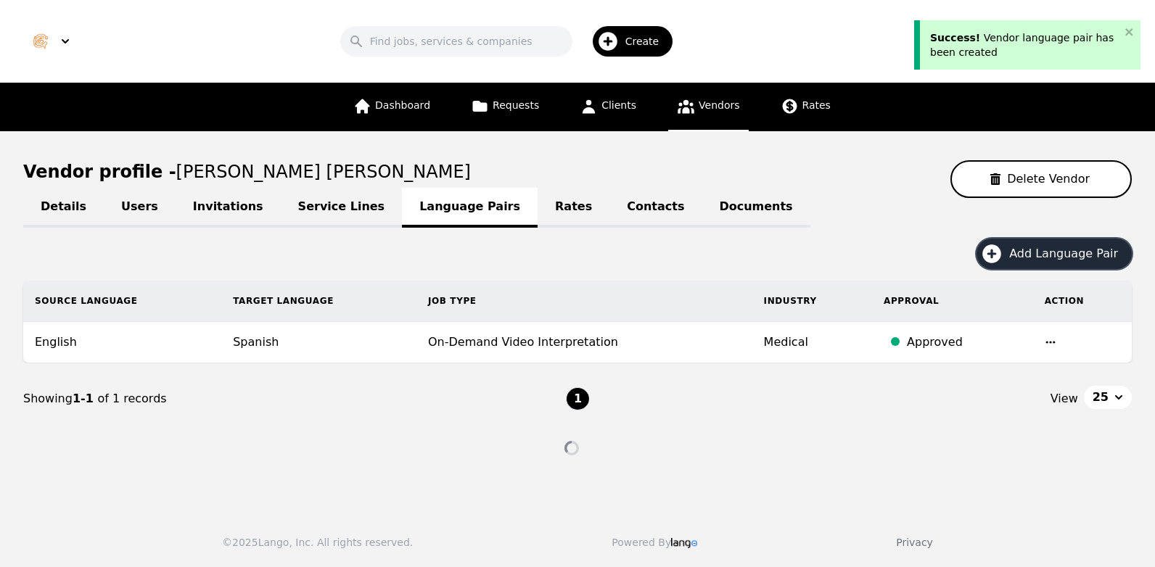
click at [1059, 250] on span "Add Language Pair" at bounding box center [1068, 253] width 119 height 17
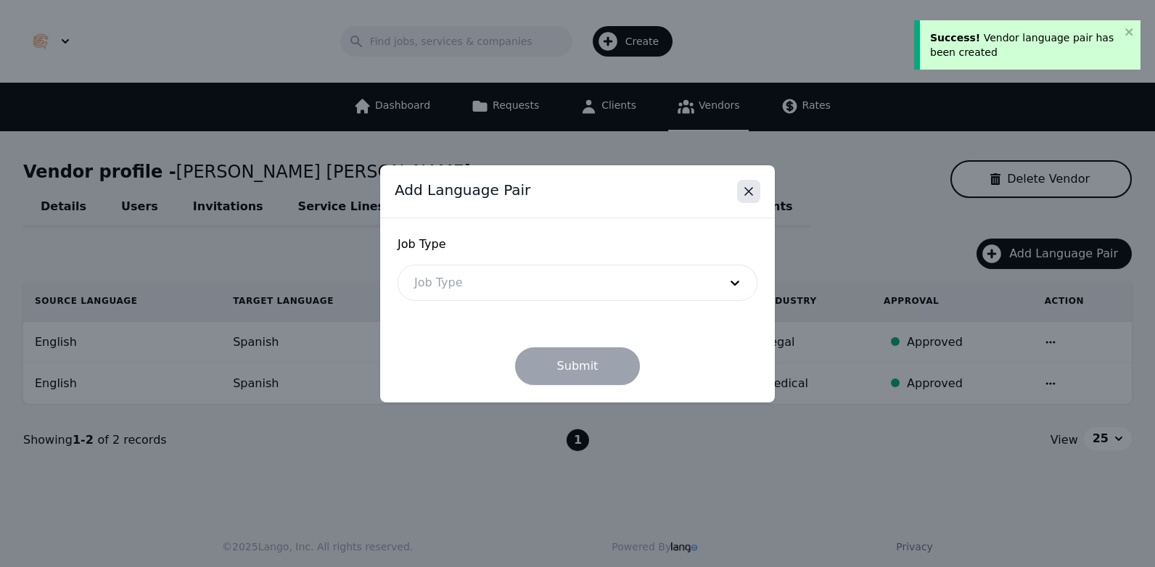
click at [745, 198] on icon "Close" at bounding box center [748, 191] width 15 height 15
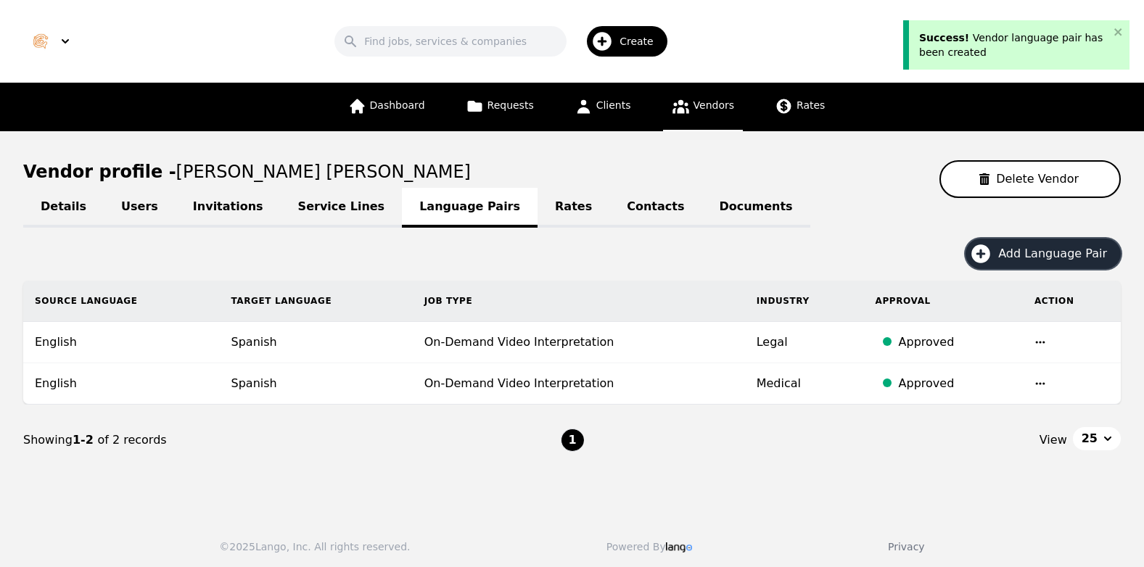
click at [1025, 250] on span "Add Language Pair" at bounding box center [1057, 253] width 119 height 17
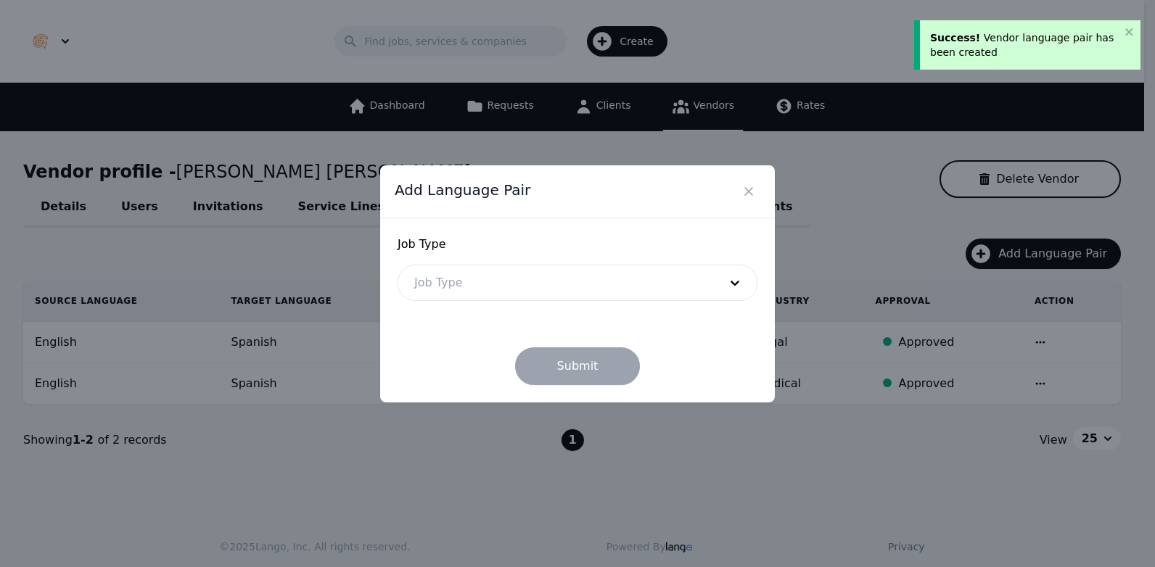
click at [525, 285] on div at bounding box center [555, 282] width 315 height 35
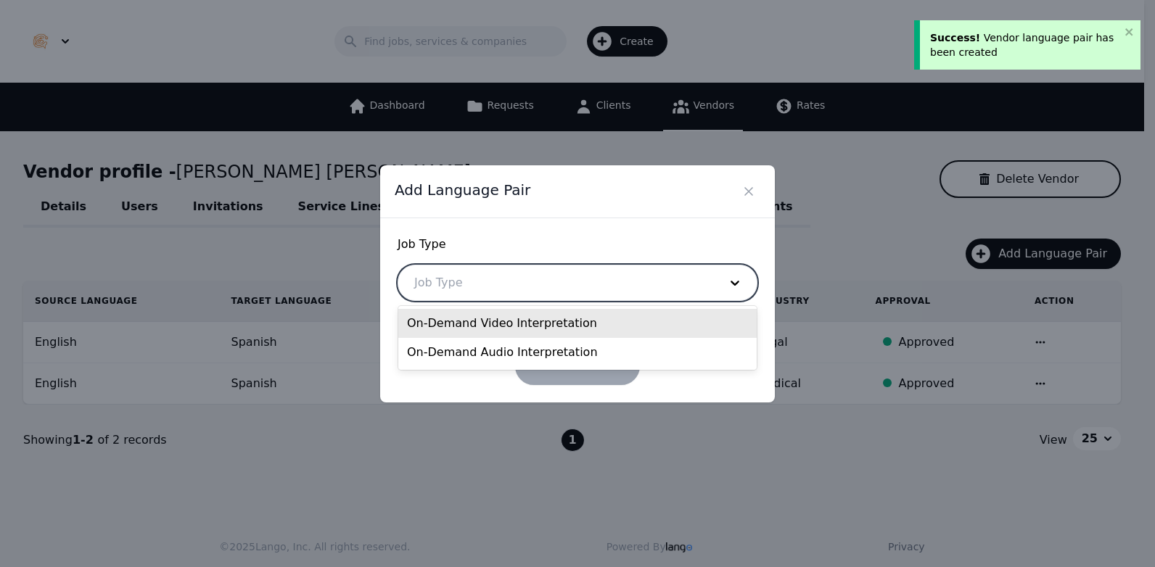
click at [508, 321] on div "On-Demand Video Interpretation" at bounding box center [577, 323] width 358 height 29
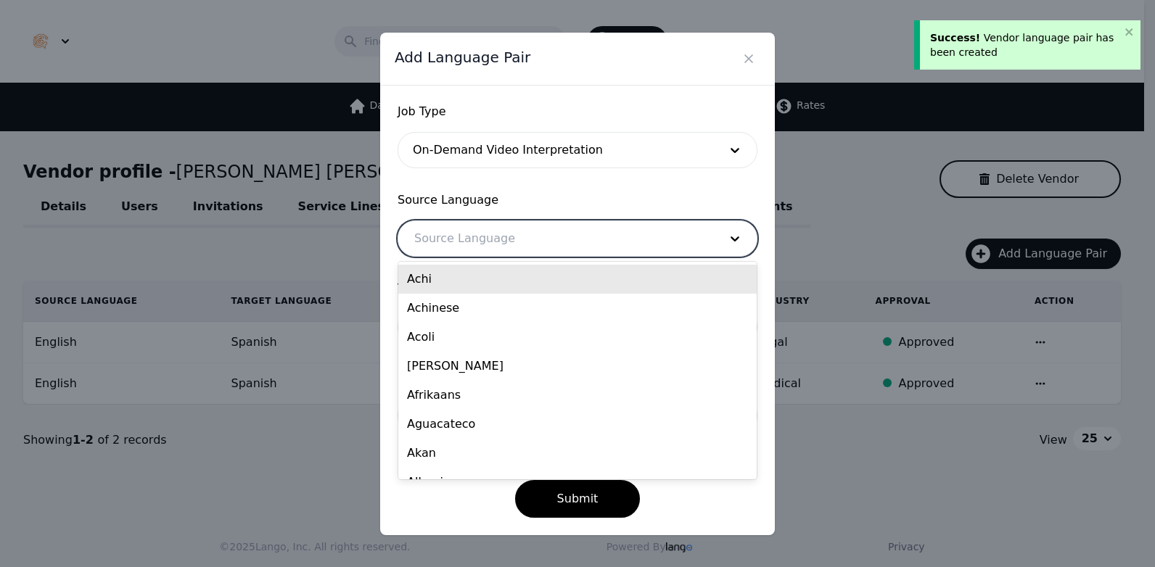
click at [475, 223] on div at bounding box center [555, 238] width 315 height 35
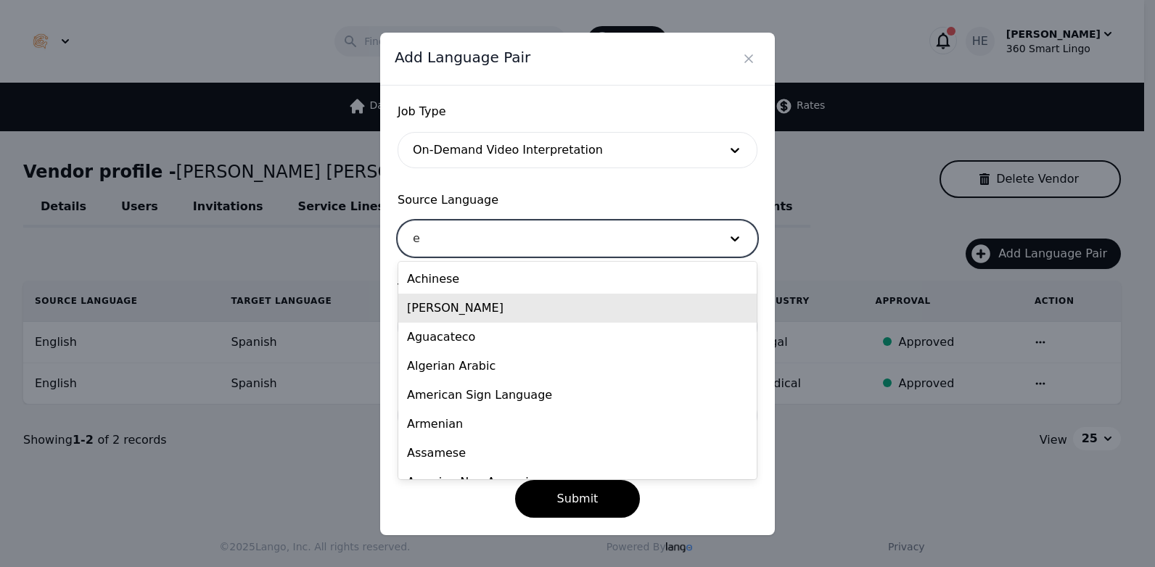
type input "en"
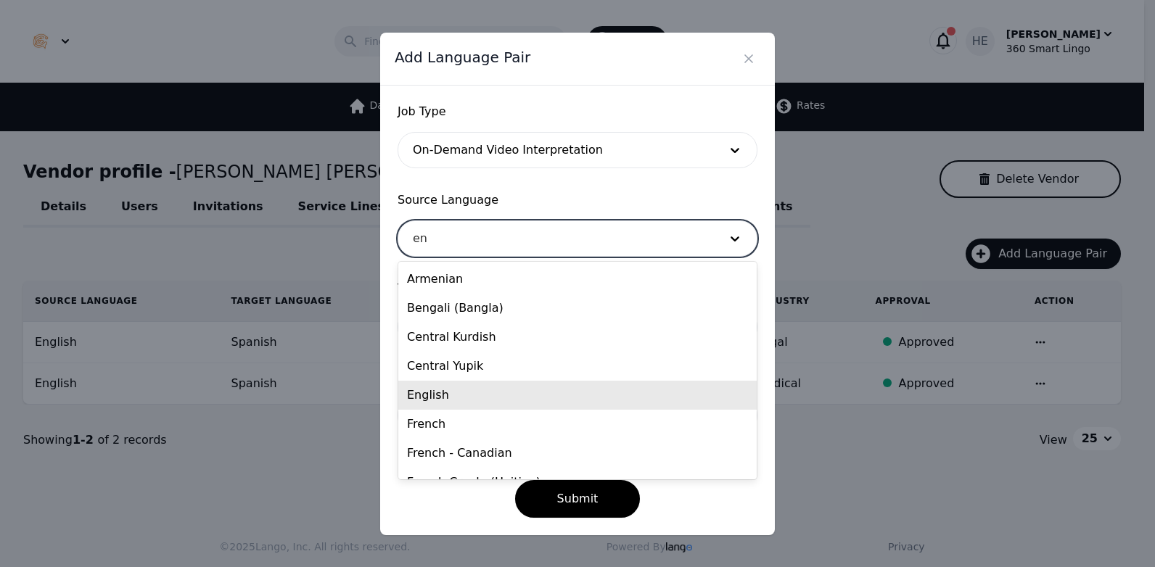
click at [466, 391] on div "English" at bounding box center [577, 395] width 358 height 29
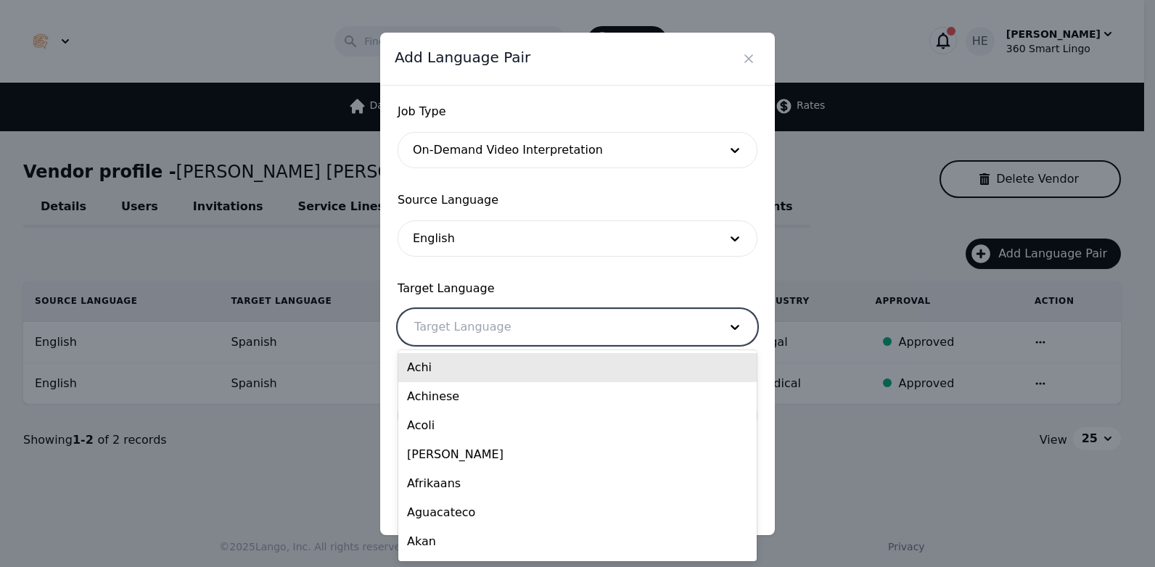
click at [472, 326] on div at bounding box center [555, 327] width 315 height 35
type input "ap"
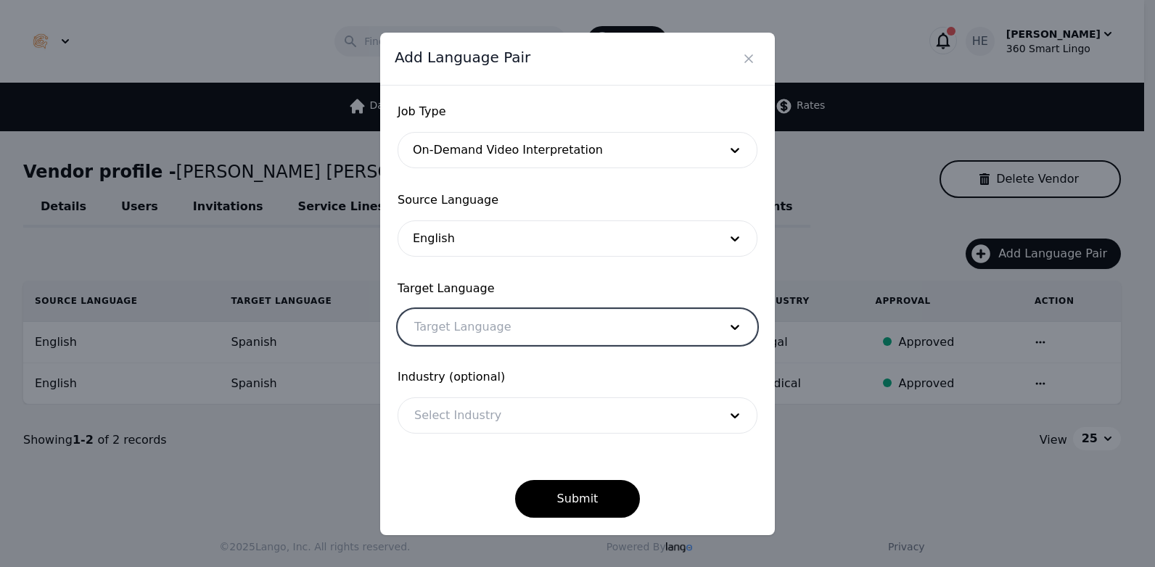
click at [472, 336] on div at bounding box center [555, 327] width 315 height 35
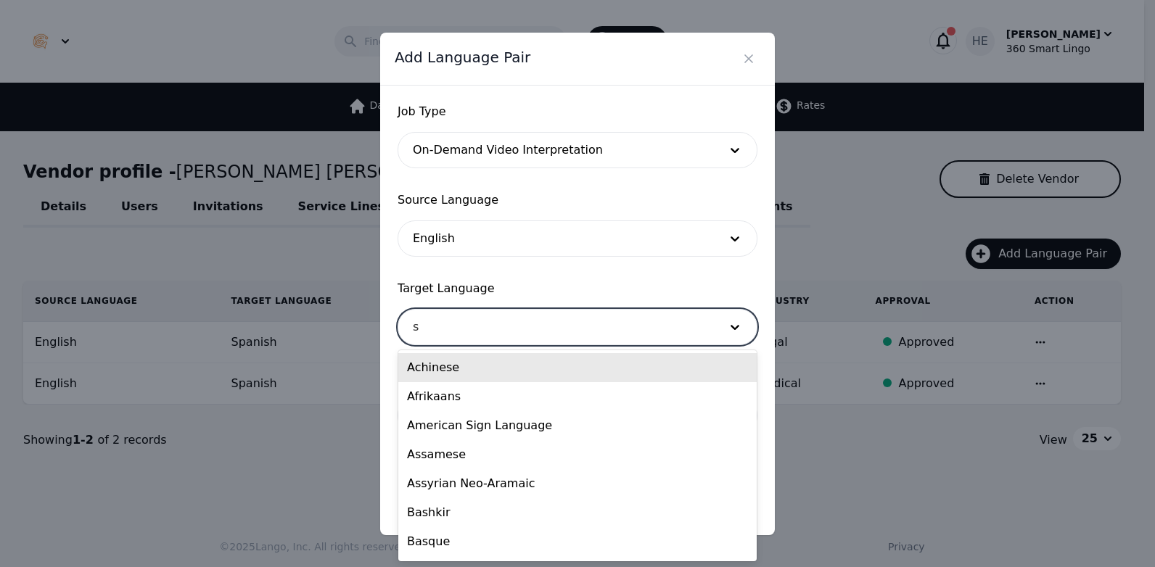
type input "sp"
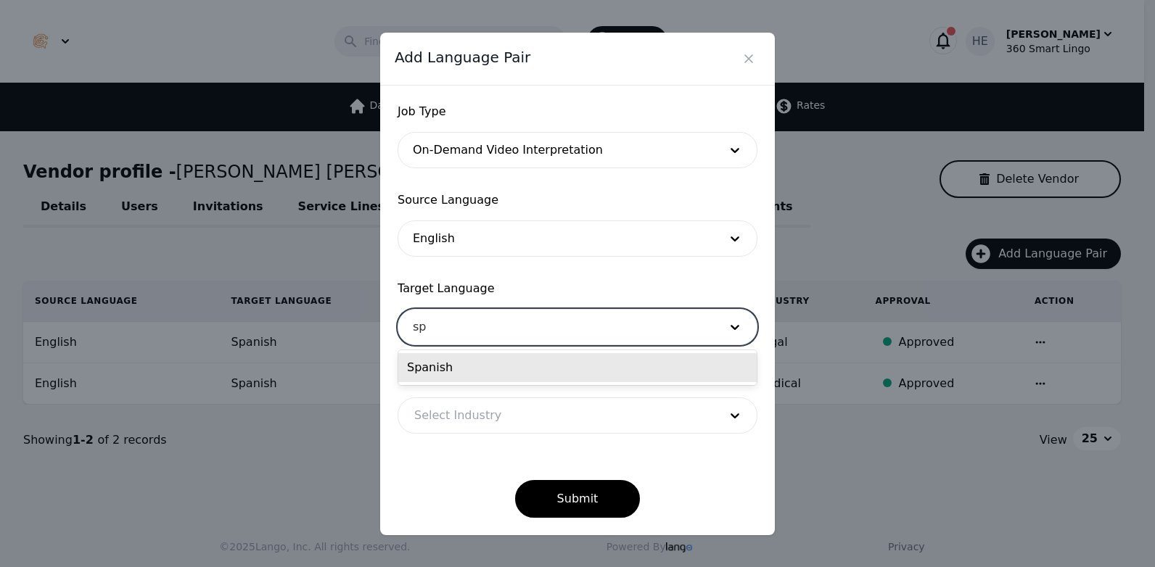
click at [466, 368] on div "Spanish" at bounding box center [577, 367] width 358 height 29
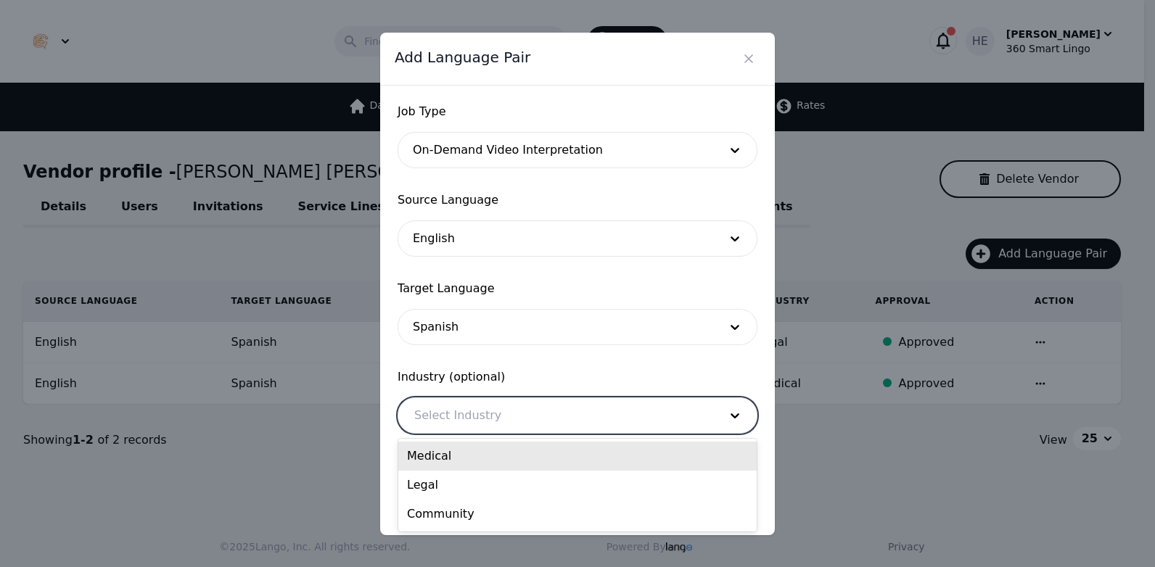
click at [482, 413] on div at bounding box center [555, 415] width 315 height 35
click at [465, 408] on div at bounding box center [555, 415] width 315 height 35
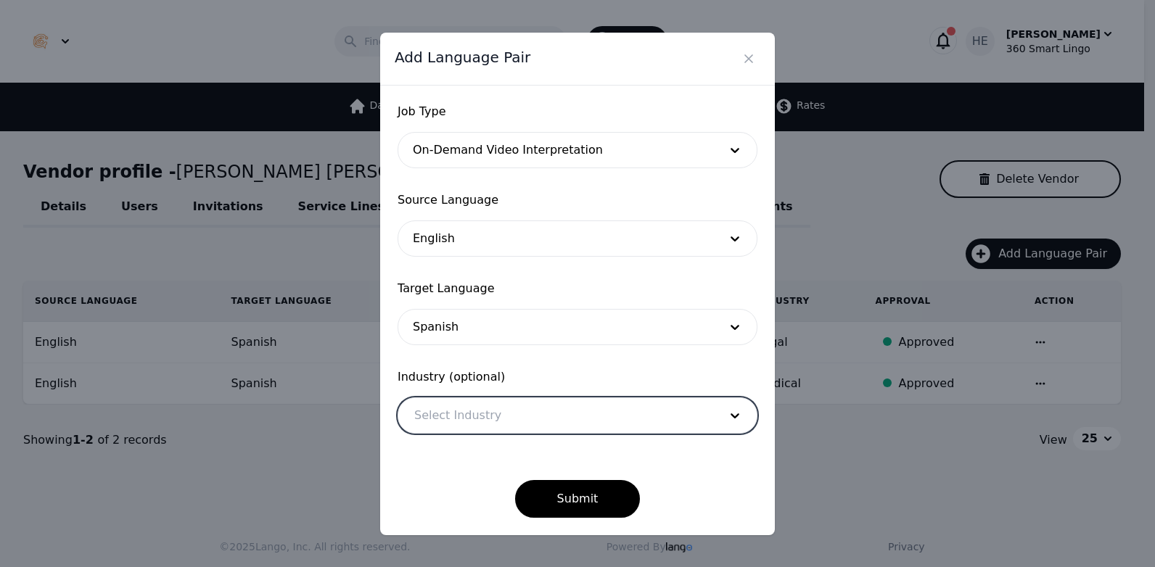
click at [472, 413] on div at bounding box center [555, 415] width 315 height 35
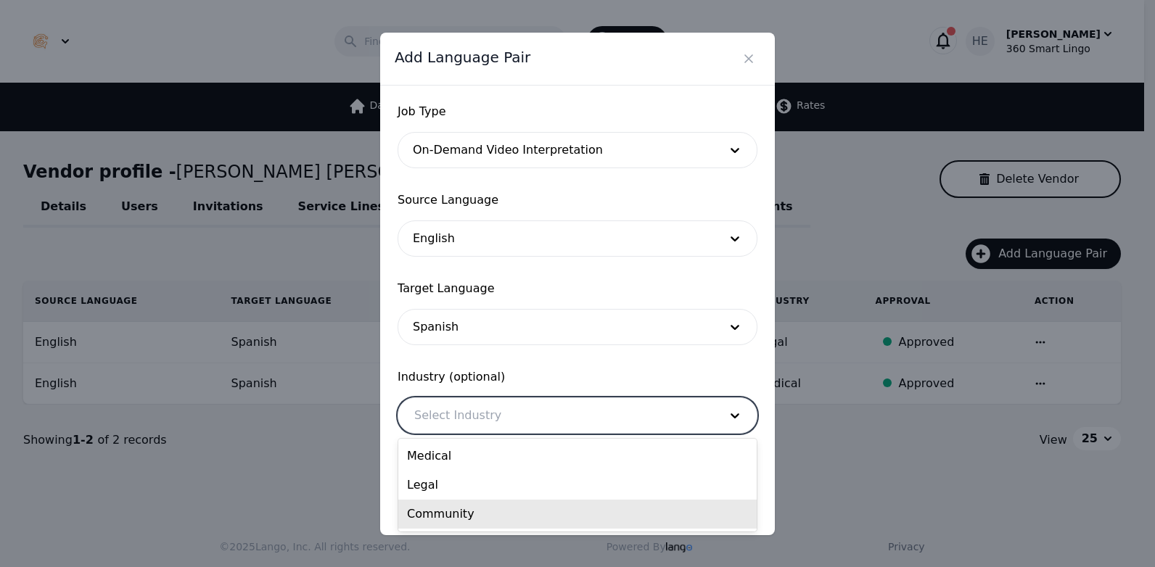
click at [478, 515] on div "Community" at bounding box center [577, 514] width 358 height 29
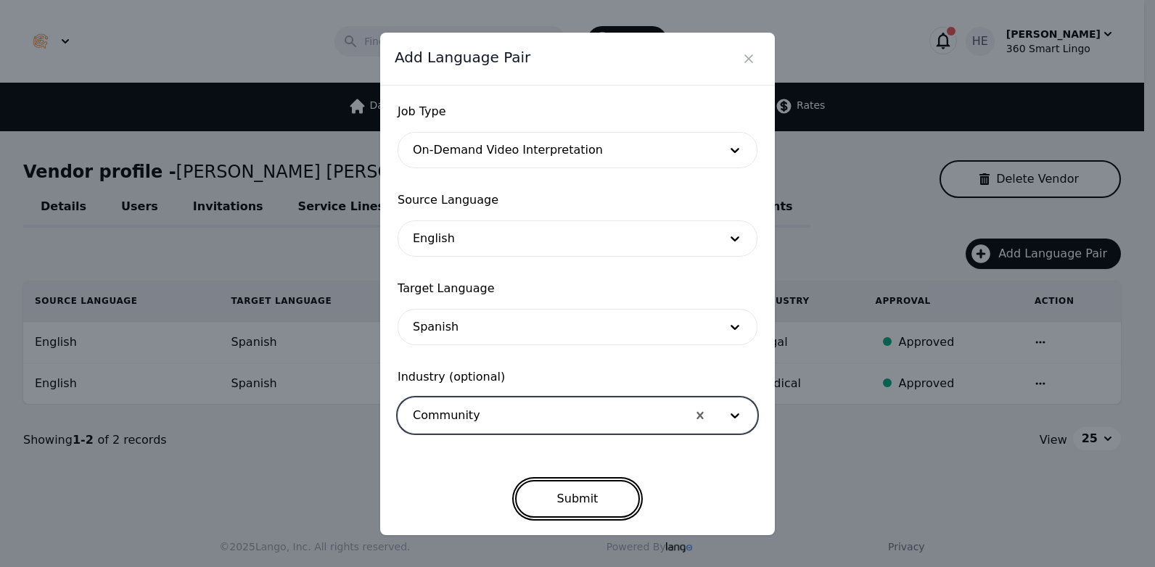
click at [614, 508] on button "Submit" at bounding box center [577, 499] width 125 height 38
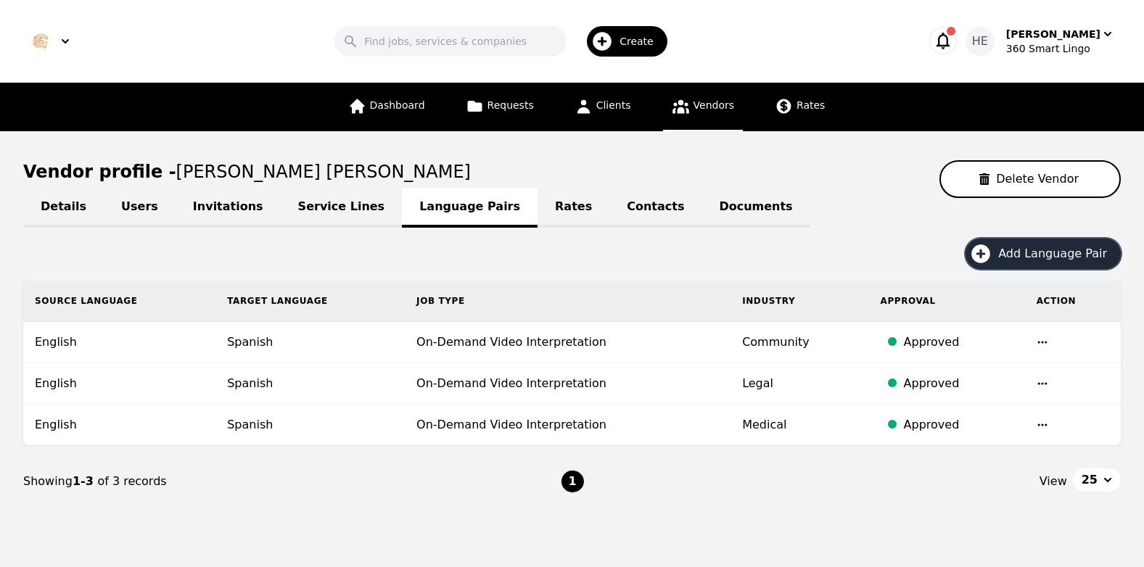
click at [1061, 255] on span "Add Language Pair" at bounding box center [1057, 253] width 119 height 17
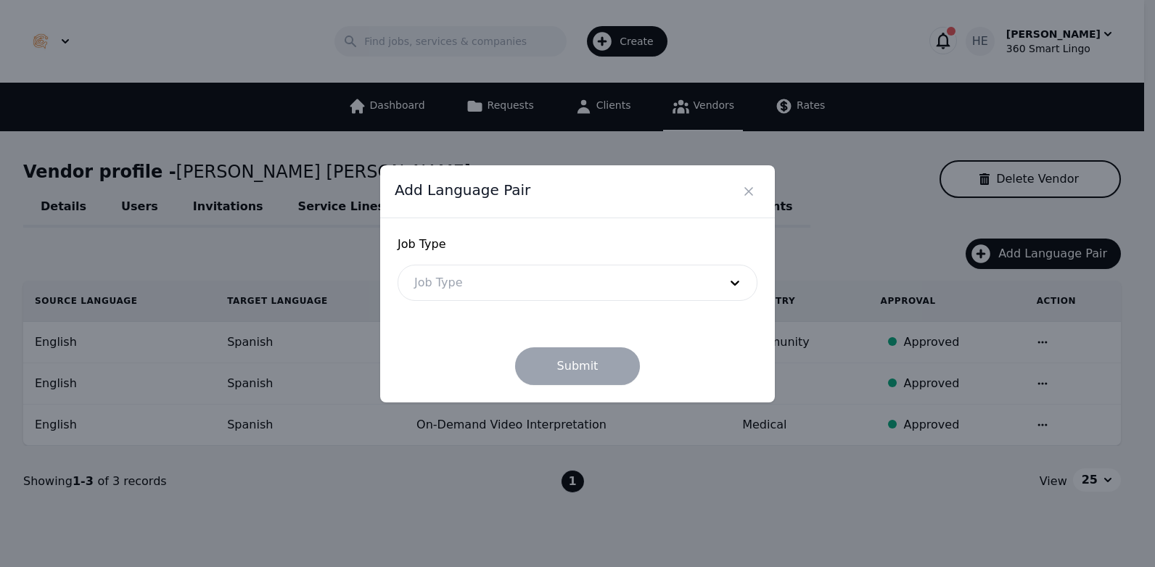
click at [568, 275] on div at bounding box center [555, 282] width 315 height 35
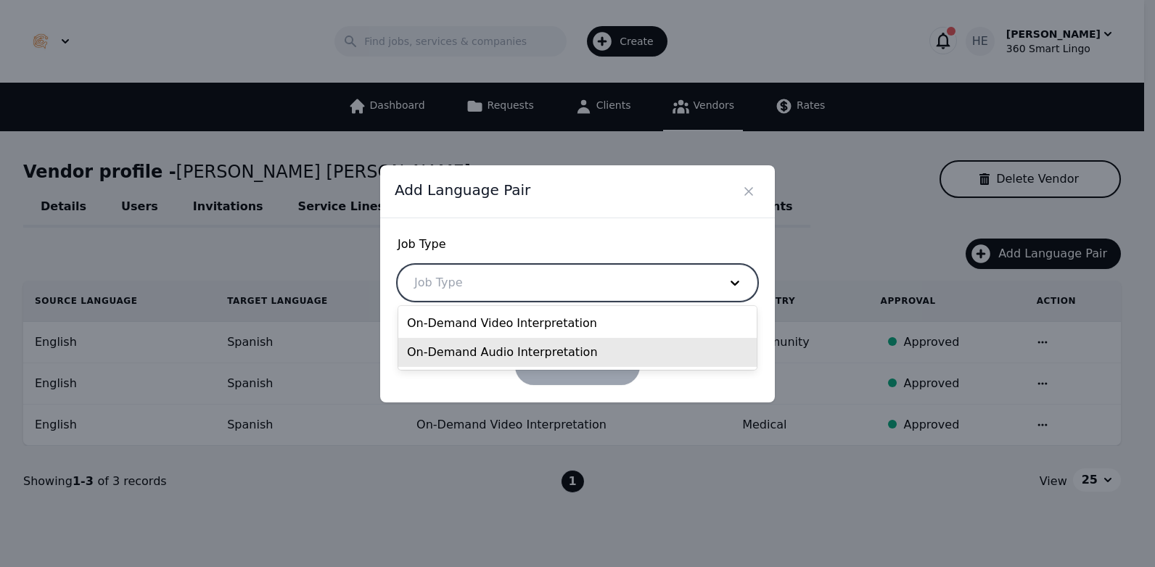
click at [543, 362] on div "On-Demand Audio Interpretation" at bounding box center [577, 352] width 358 height 29
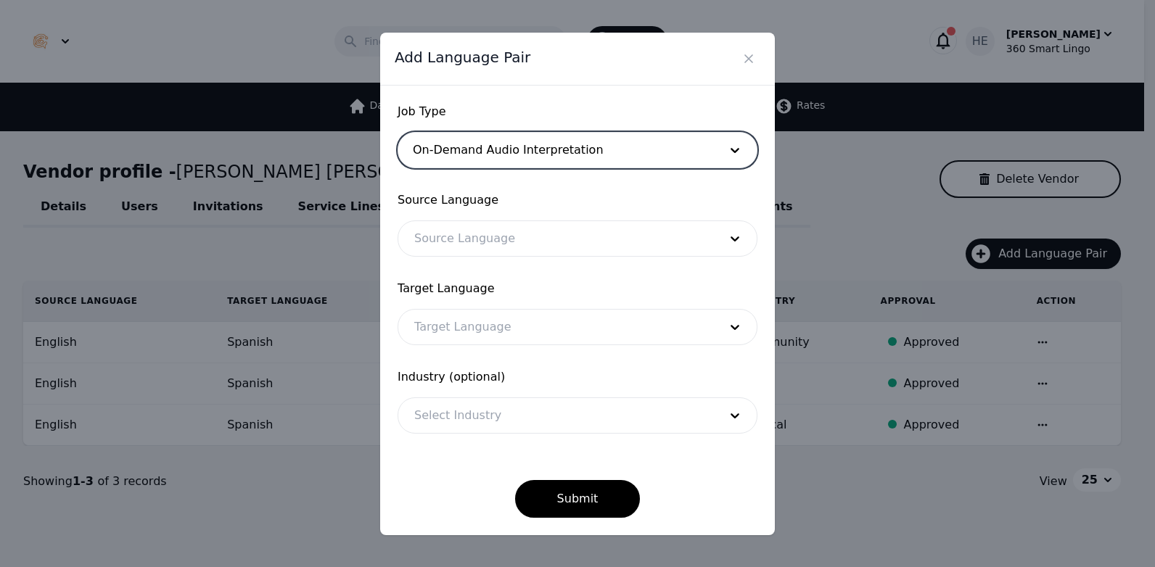
click at [467, 228] on div at bounding box center [555, 238] width 315 height 35
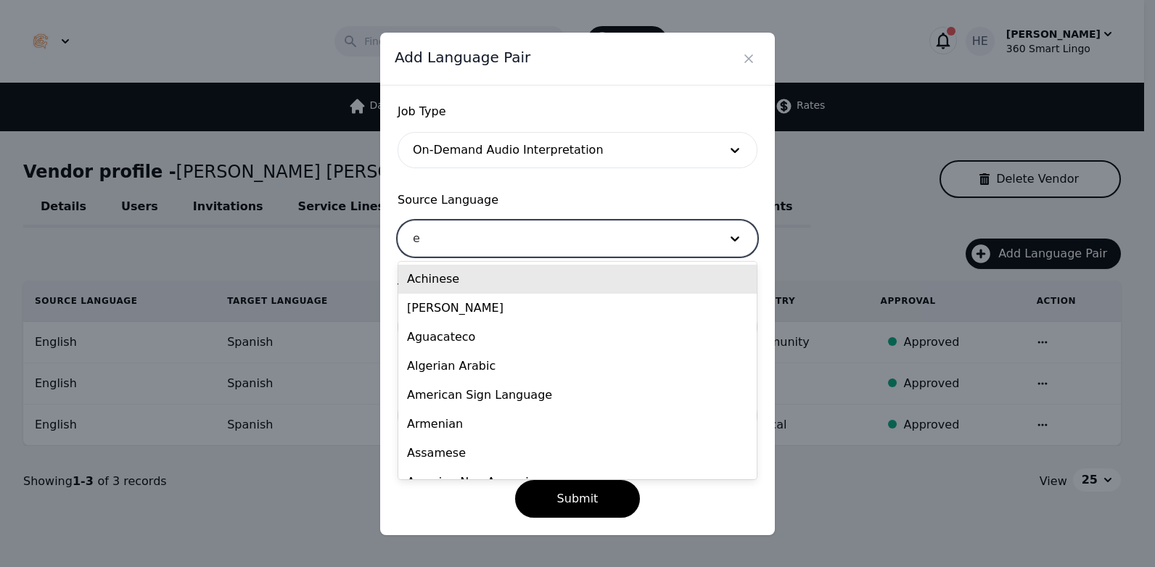
type input "en"
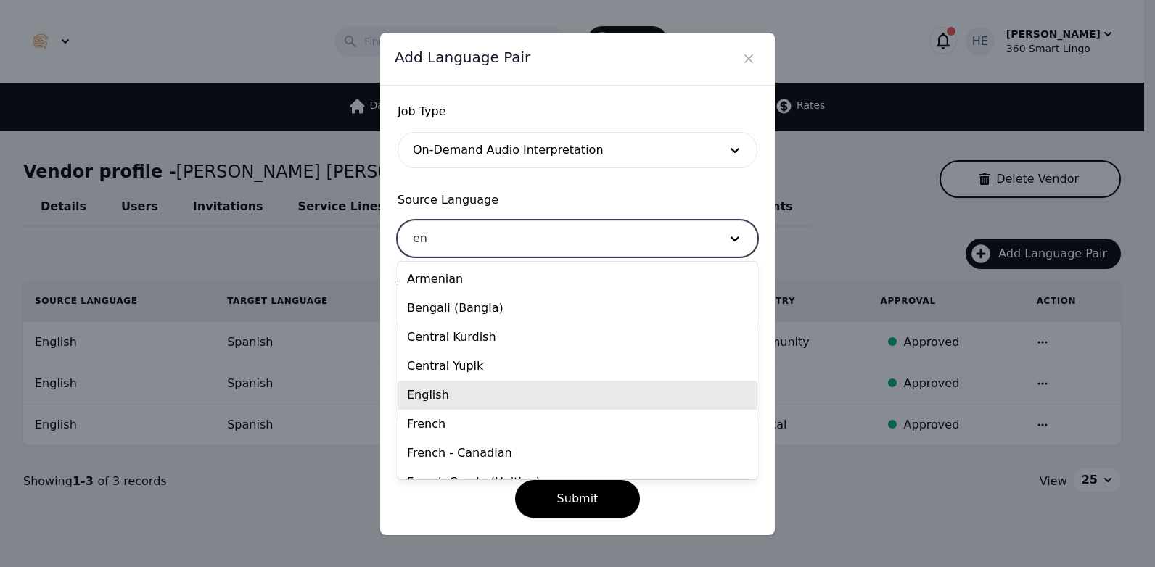
click at [427, 398] on div "English" at bounding box center [577, 395] width 358 height 29
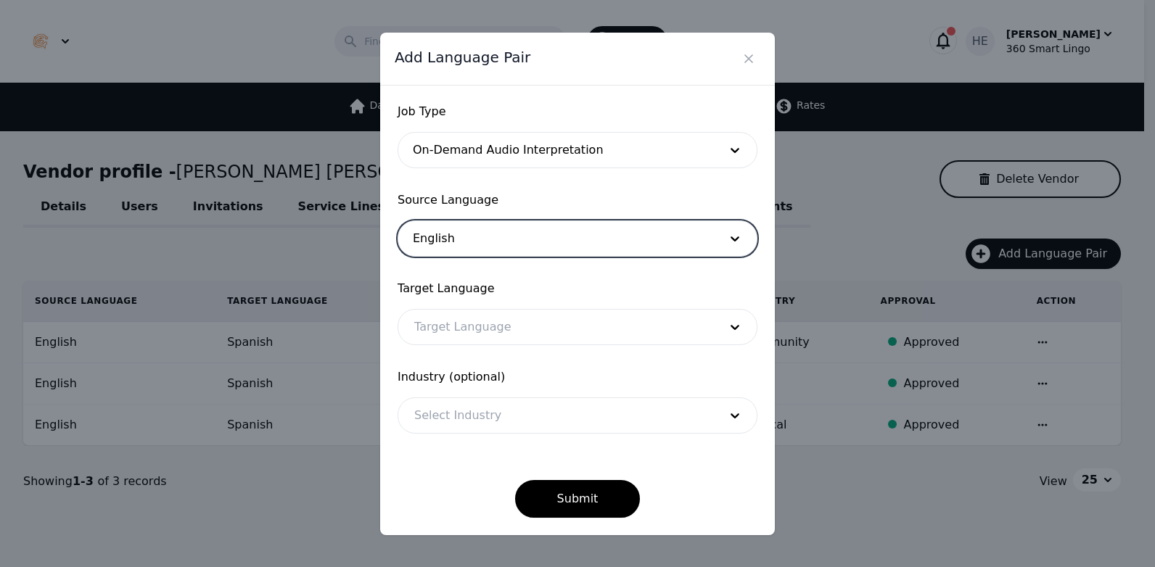
click at [485, 328] on div at bounding box center [555, 327] width 315 height 35
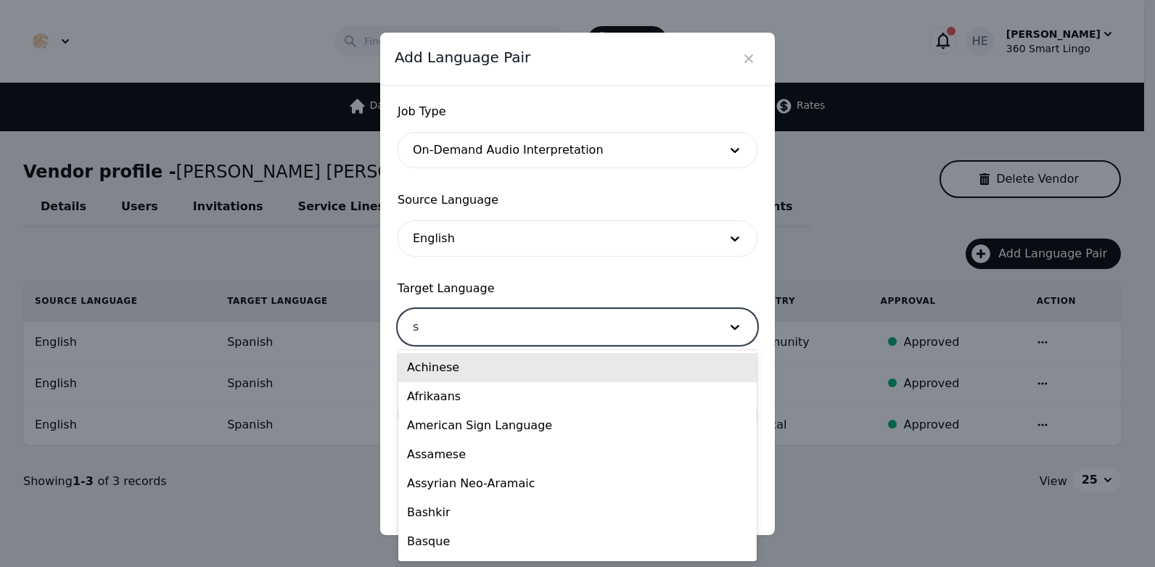
type input "sp"
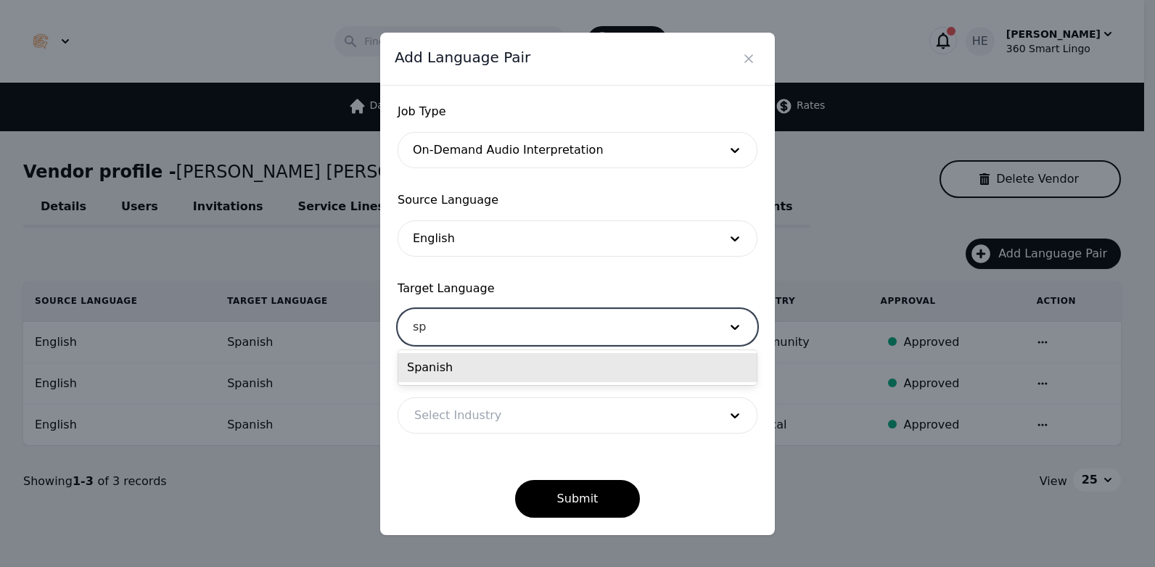
click at [483, 368] on div "Spanish" at bounding box center [577, 367] width 358 height 29
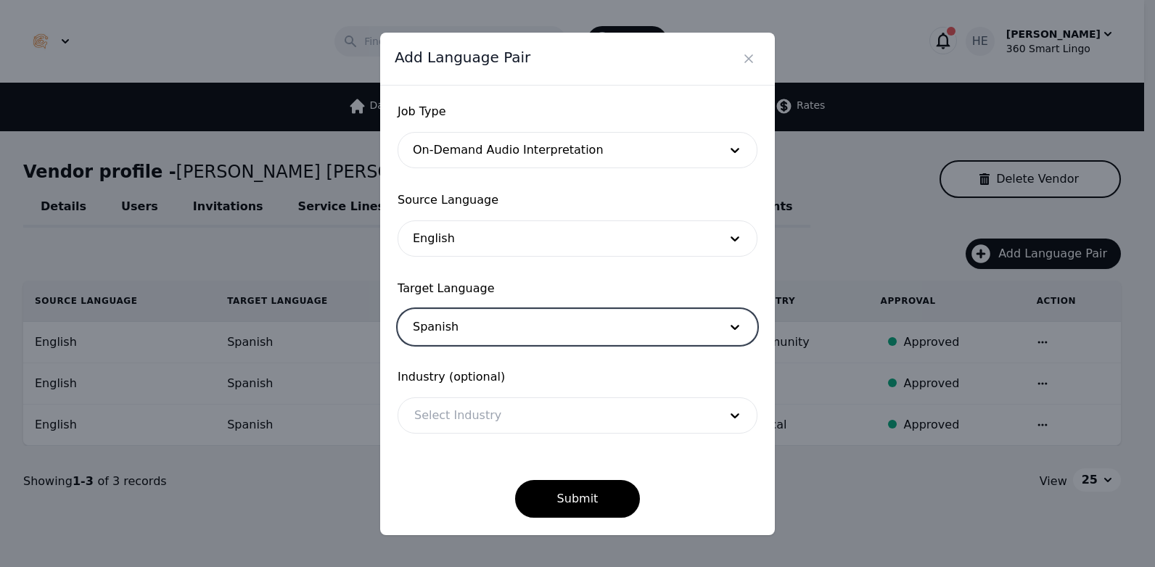
click at [500, 413] on div at bounding box center [555, 415] width 315 height 35
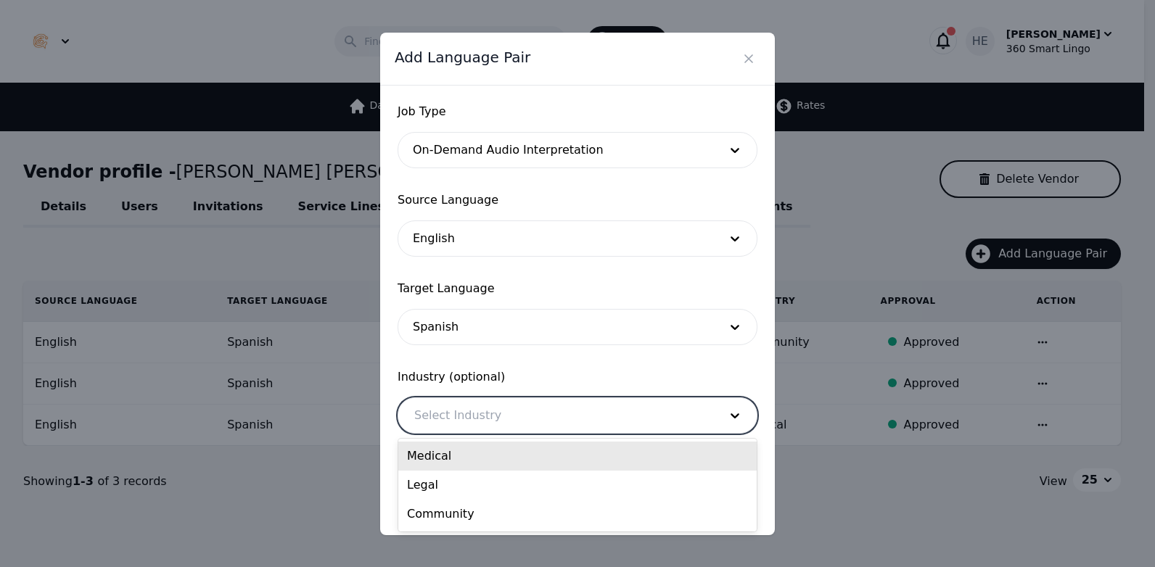
click at [554, 455] on div "Medical" at bounding box center [577, 456] width 358 height 29
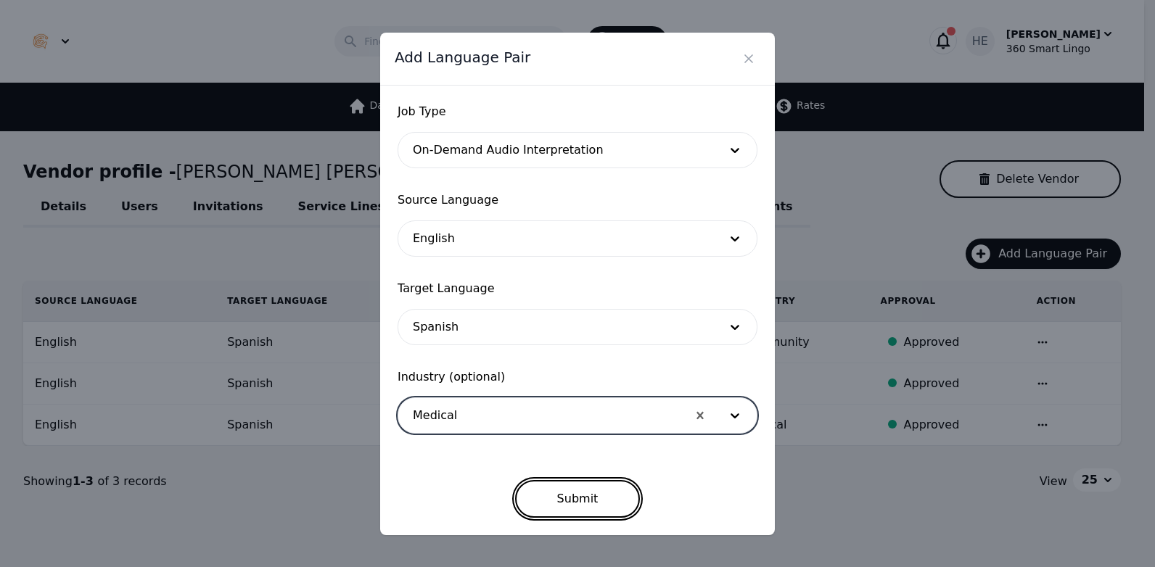
click at [598, 506] on button "Submit" at bounding box center [577, 499] width 125 height 38
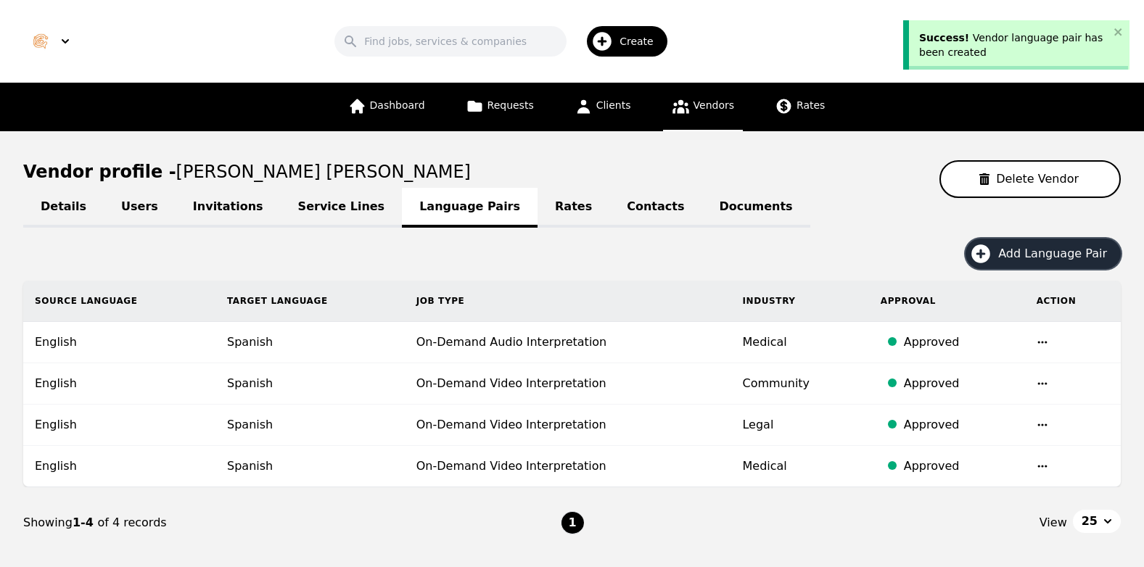
click at [1069, 244] on button "Add Language Pair" at bounding box center [1042, 254] width 155 height 30
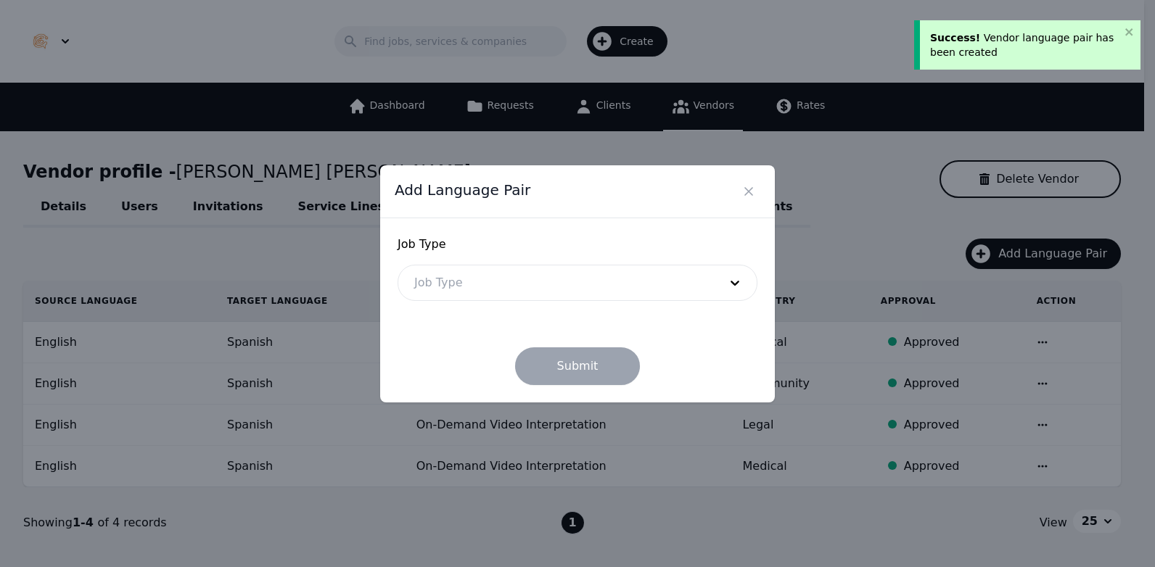
click at [512, 285] on div at bounding box center [555, 282] width 315 height 35
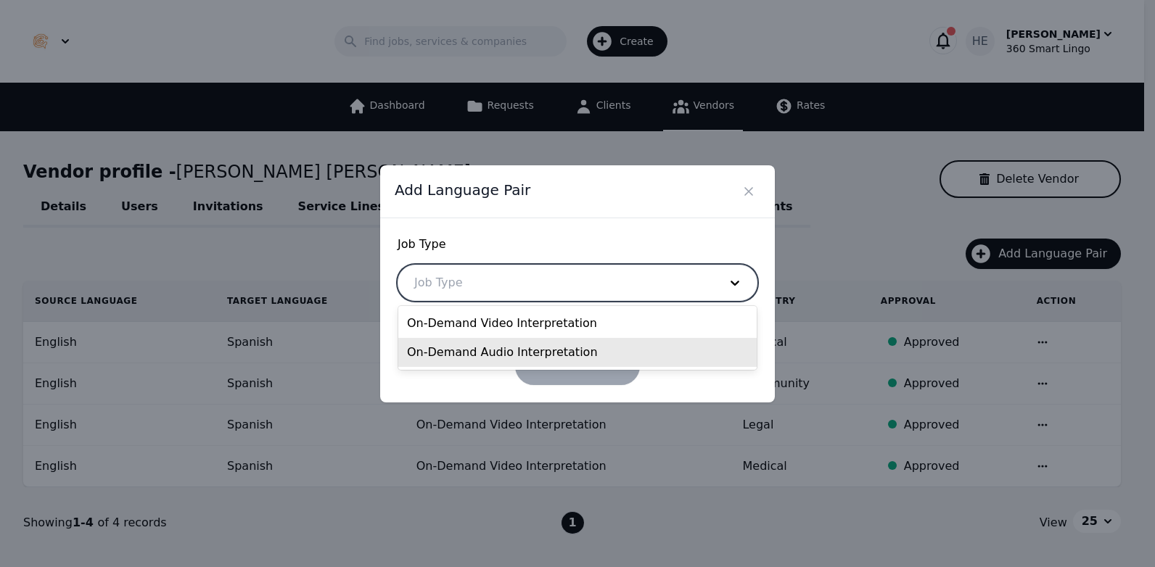
click at [532, 350] on div "On-Demand Audio Interpretation" at bounding box center [577, 352] width 358 height 29
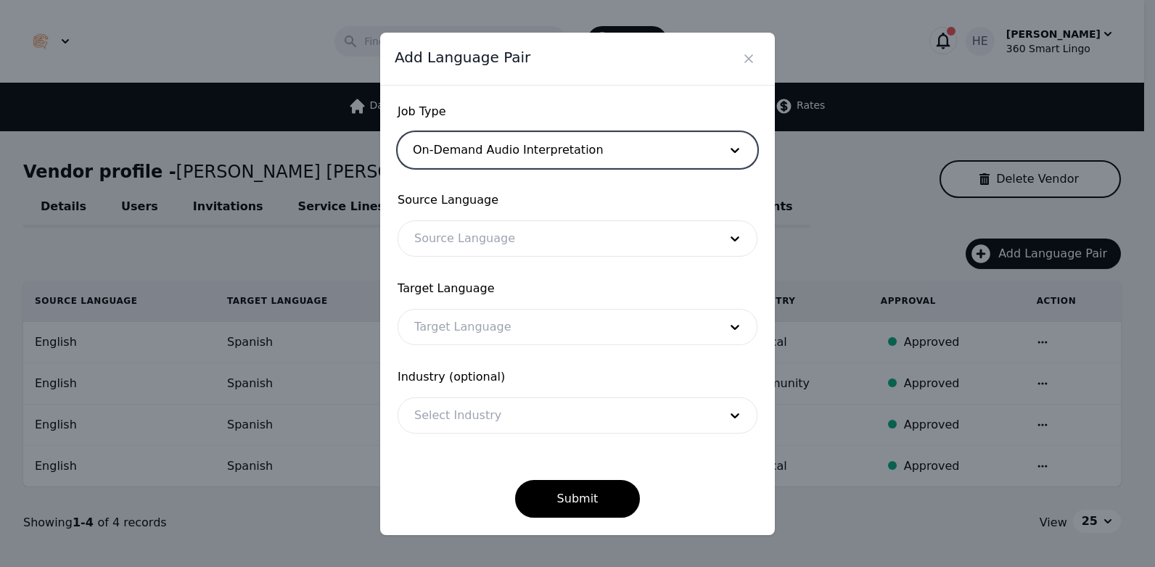
click at [493, 238] on div at bounding box center [555, 238] width 315 height 35
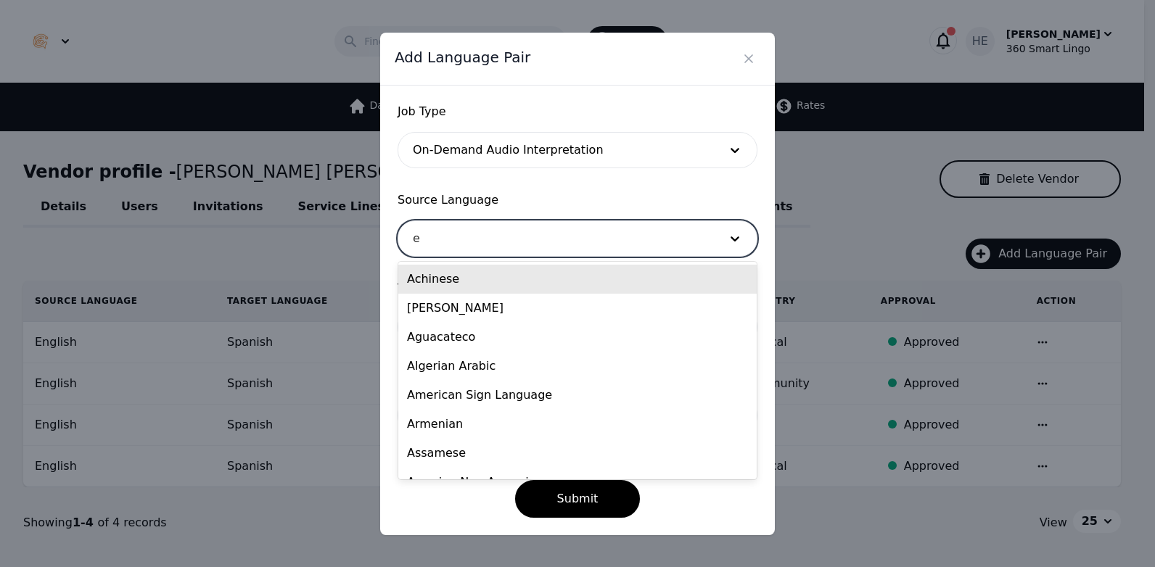
type input "en"
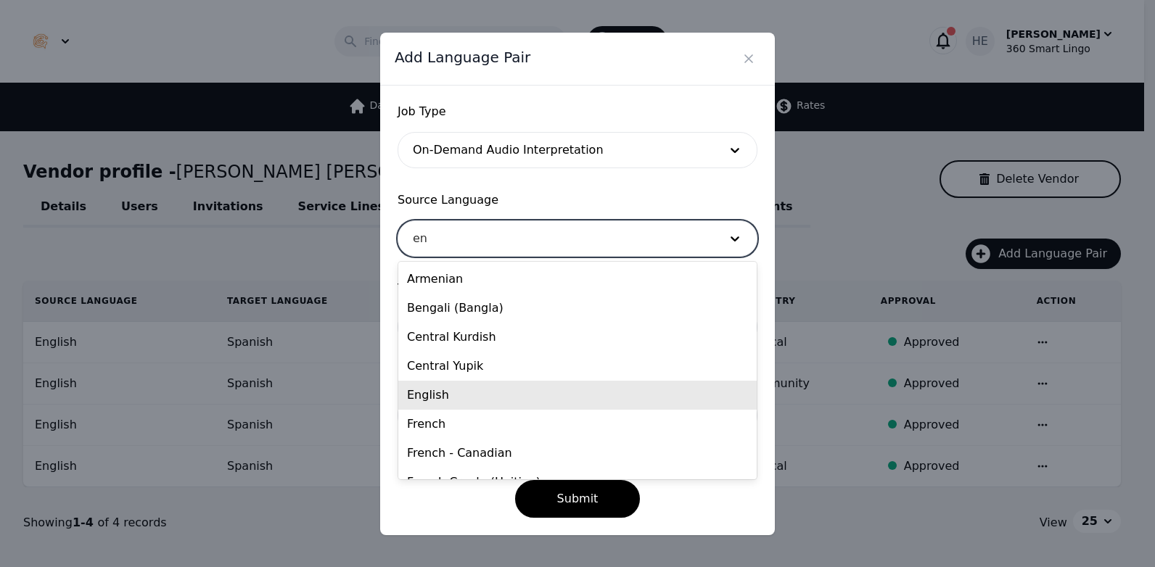
click at [472, 403] on div "English" at bounding box center [577, 395] width 358 height 29
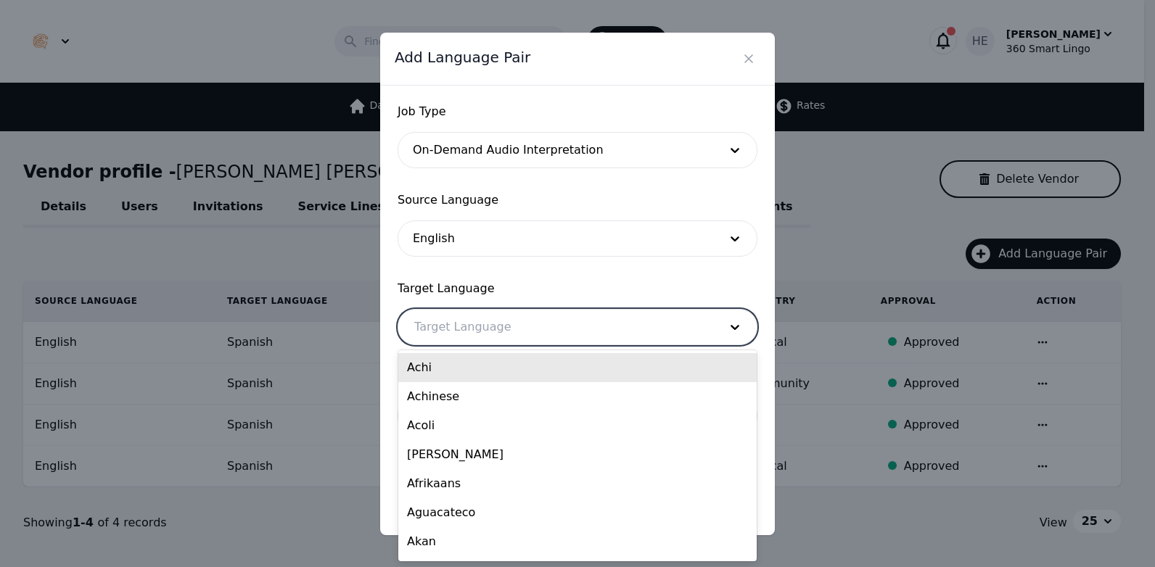
drag, startPoint x: 474, startPoint y: 311, endPoint x: 478, endPoint y: 325, distance: 14.5
click at [475, 311] on div at bounding box center [555, 327] width 315 height 35
type input "sp"
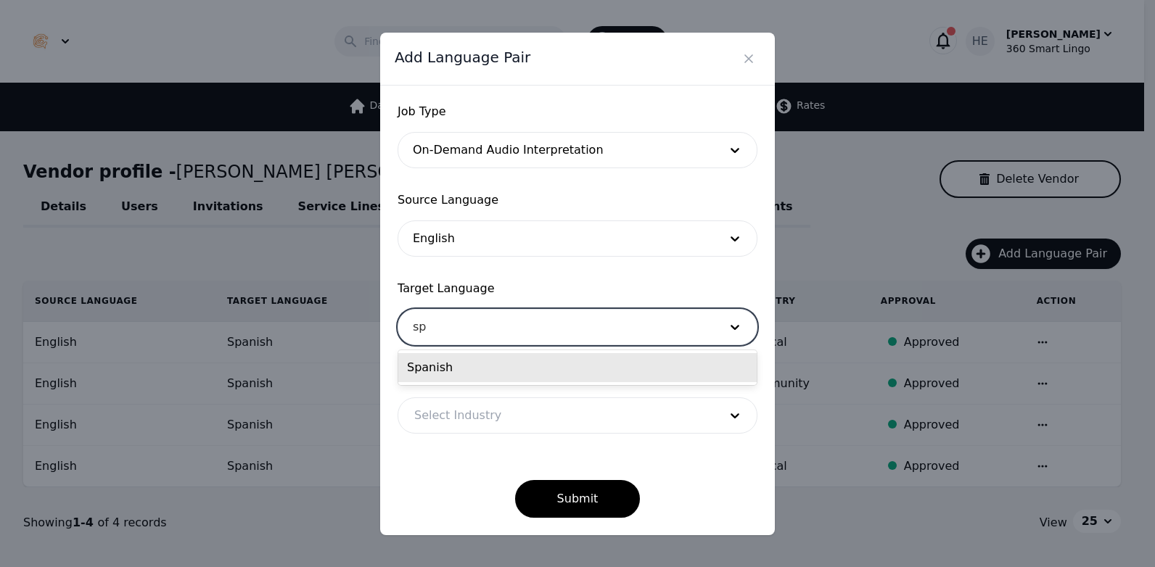
click at [469, 361] on div "Spanish" at bounding box center [577, 367] width 358 height 29
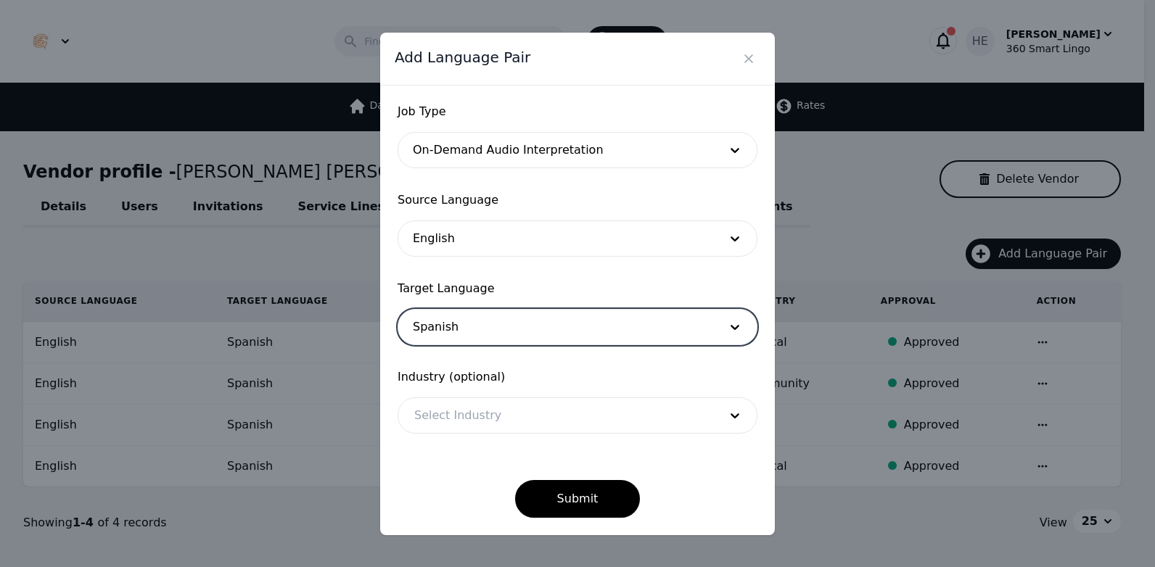
click at [491, 414] on div at bounding box center [555, 415] width 315 height 35
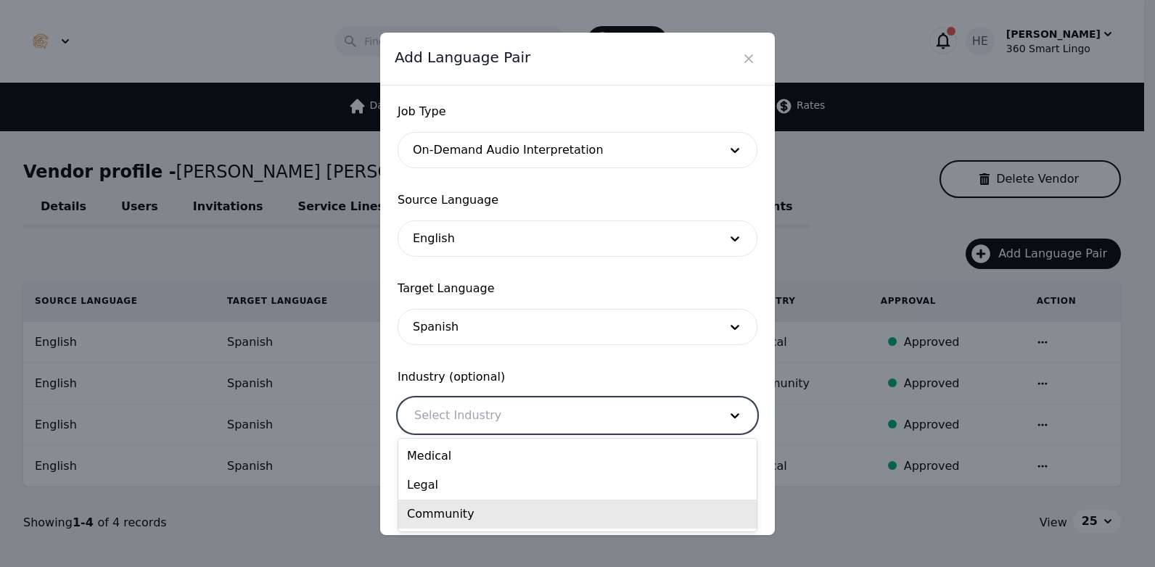
click at [472, 514] on div "Community" at bounding box center [577, 514] width 358 height 29
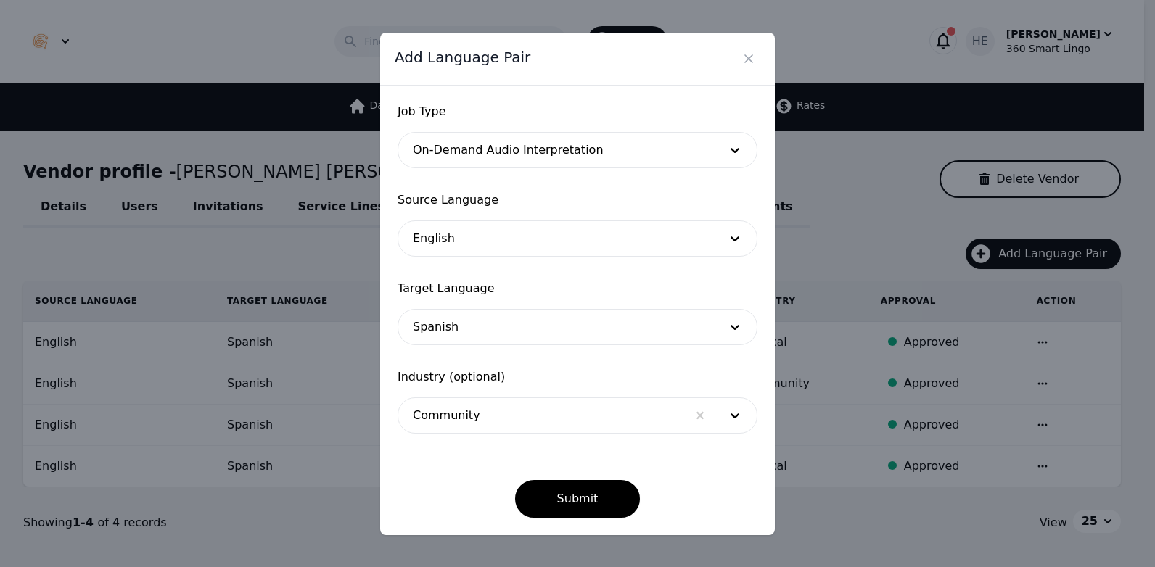
click at [559, 527] on div "Job Type On-Demand Audio Interpretation Source Language English Target Language…" at bounding box center [577, 311] width 395 height 450
click at [565, 513] on button "Submit" at bounding box center [577, 499] width 125 height 38
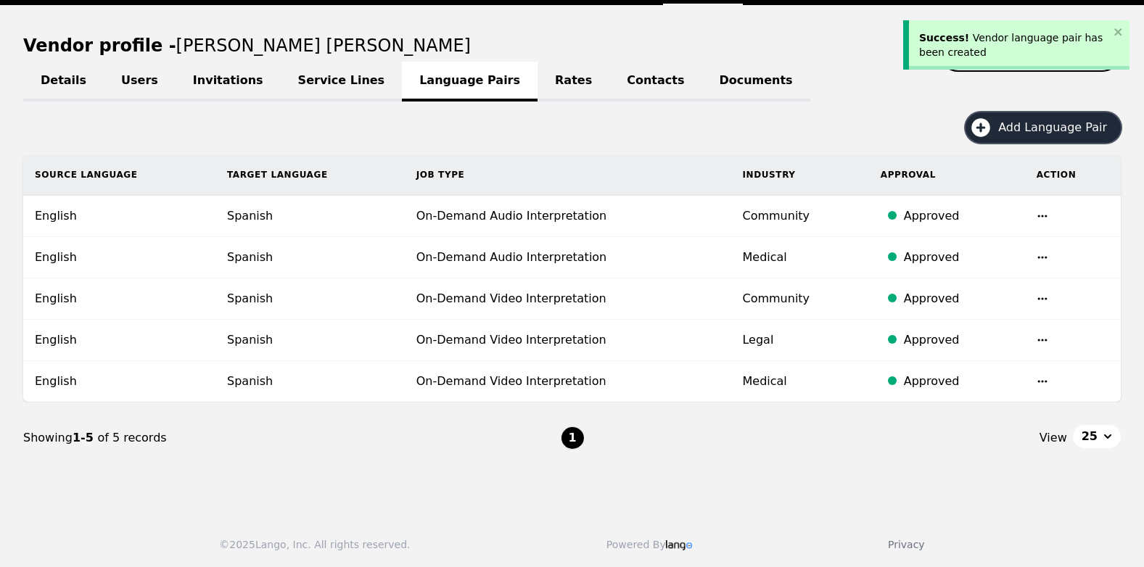
scroll to position [128, 0]
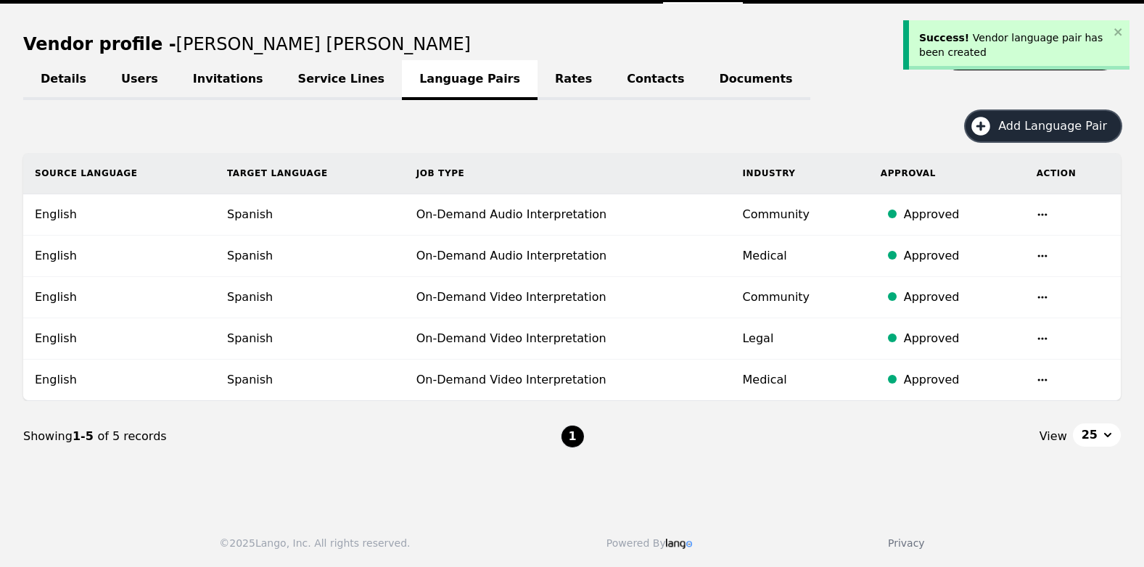
click at [1035, 125] on span "Add Language Pair" at bounding box center [1057, 126] width 119 height 17
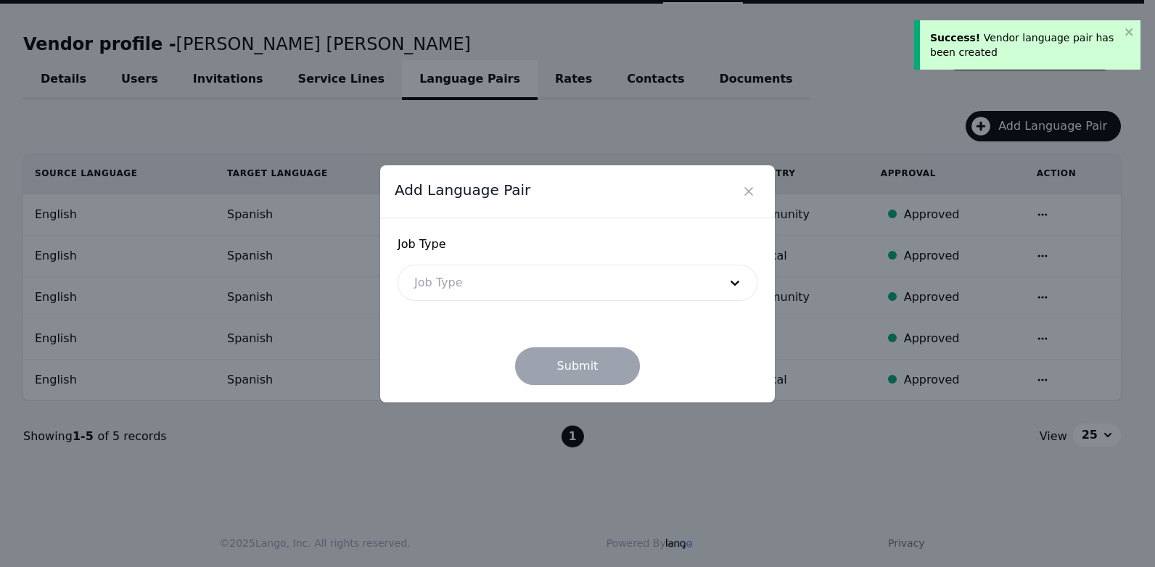
drag, startPoint x: 535, startPoint y: 283, endPoint x: 508, endPoint y: 304, distance: 33.5
click at [535, 284] on div at bounding box center [555, 282] width 315 height 35
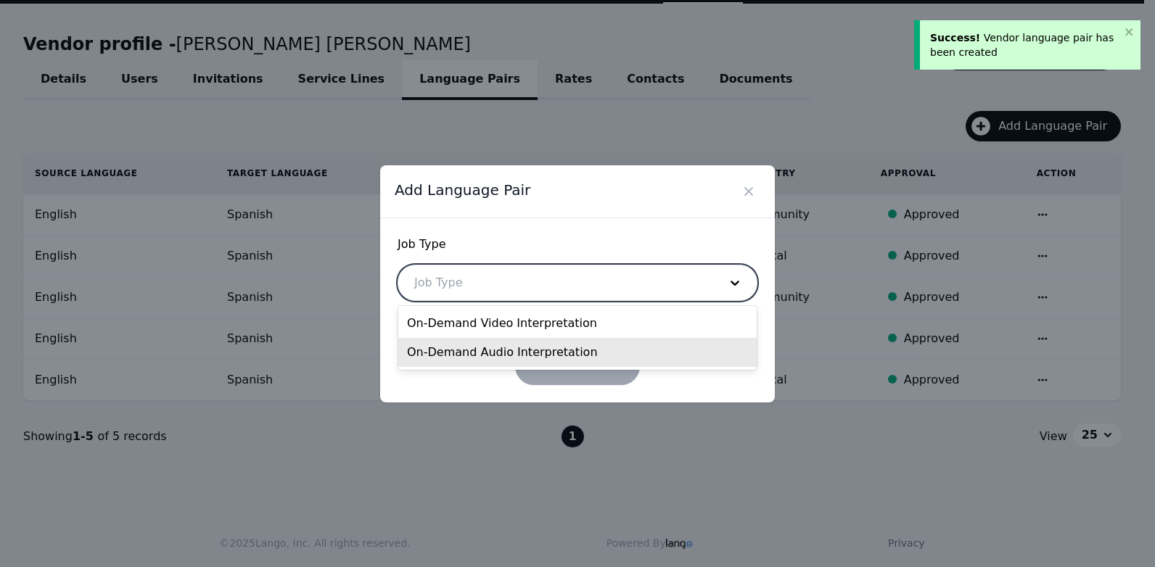
click at [467, 357] on div "On-Demand Audio Interpretation" at bounding box center [577, 352] width 358 height 29
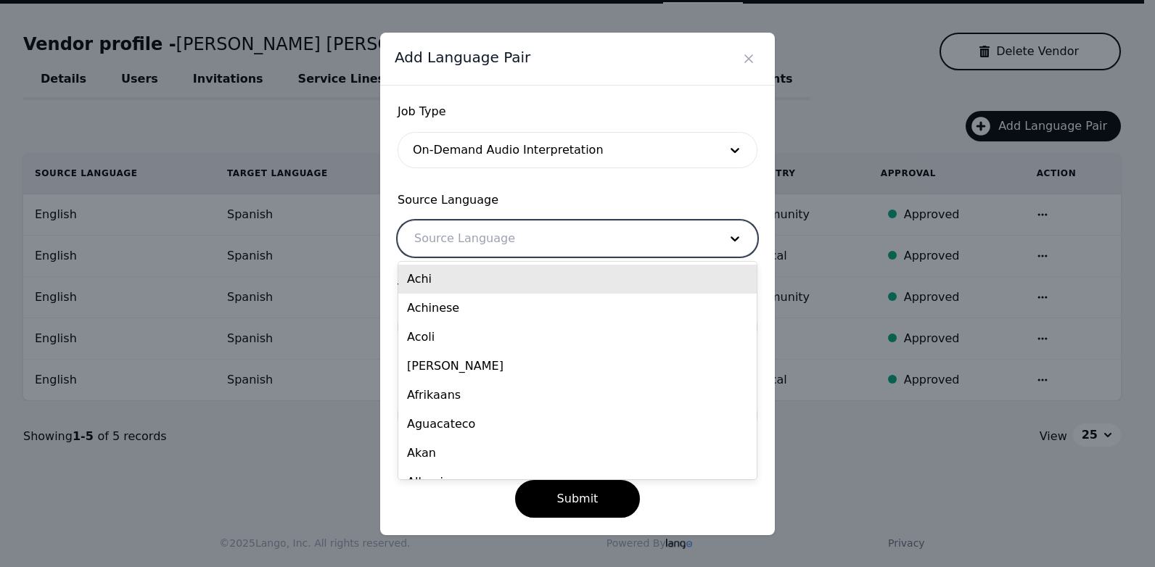
click at [466, 237] on div at bounding box center [555, 238] width 315 height 35
type input "en"
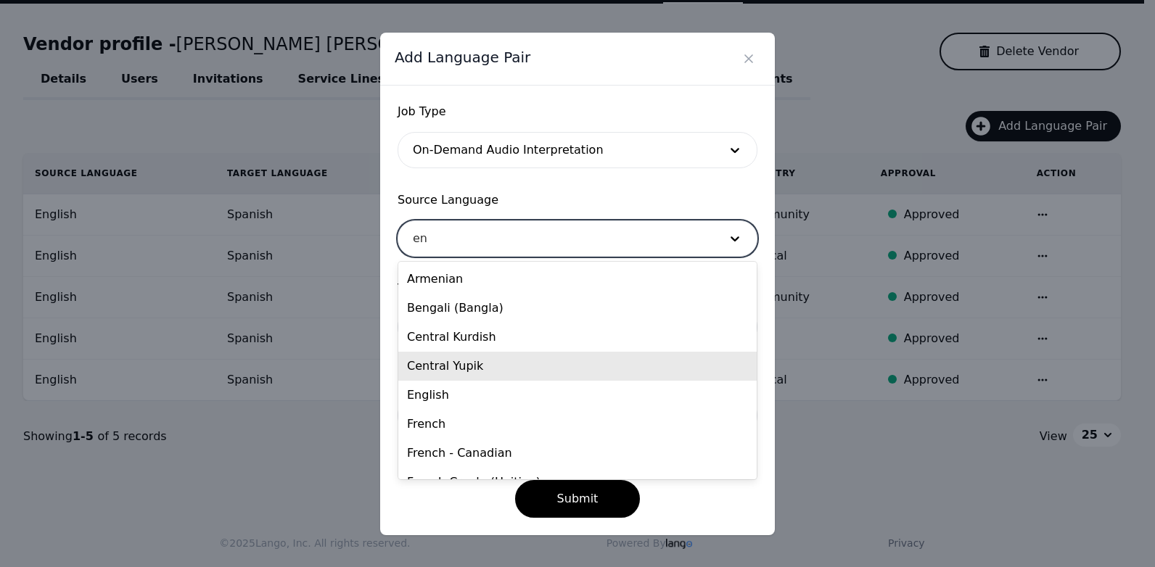
click at [466, 377] on div "Central Yupik" at bounding box center [577, 366] width 358 height 29
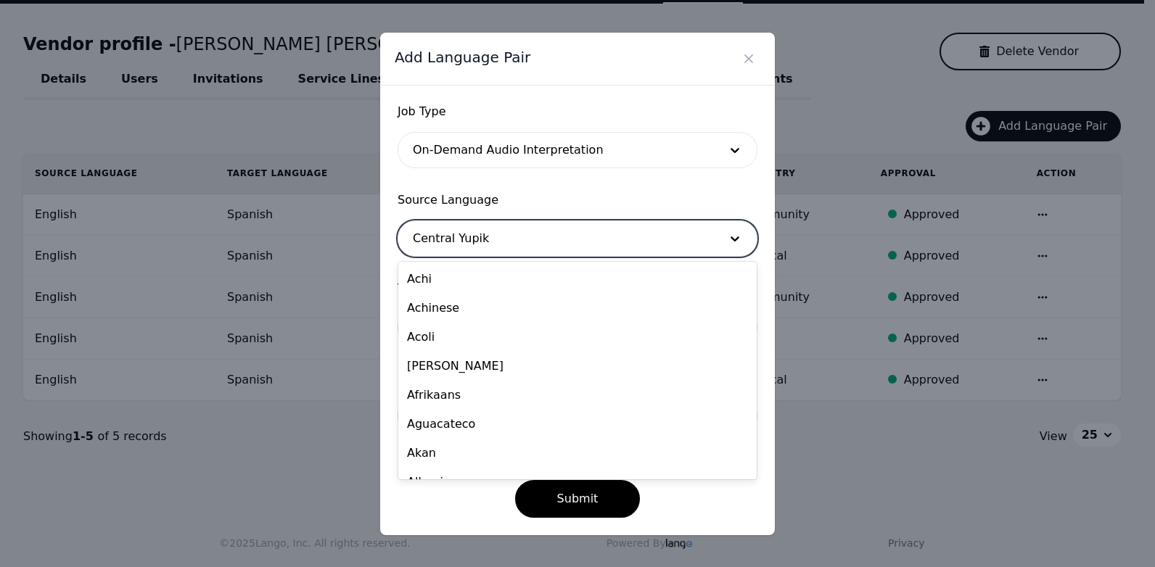
click at [481, 239] on div at bounding box center [555, 238] width 315 height 35
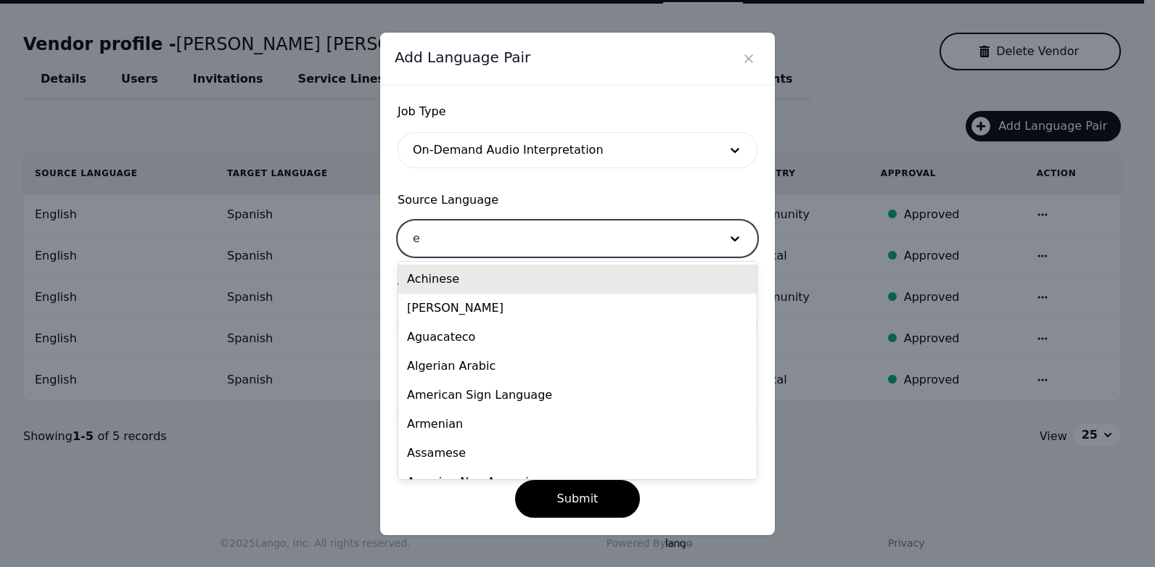
type input "en"
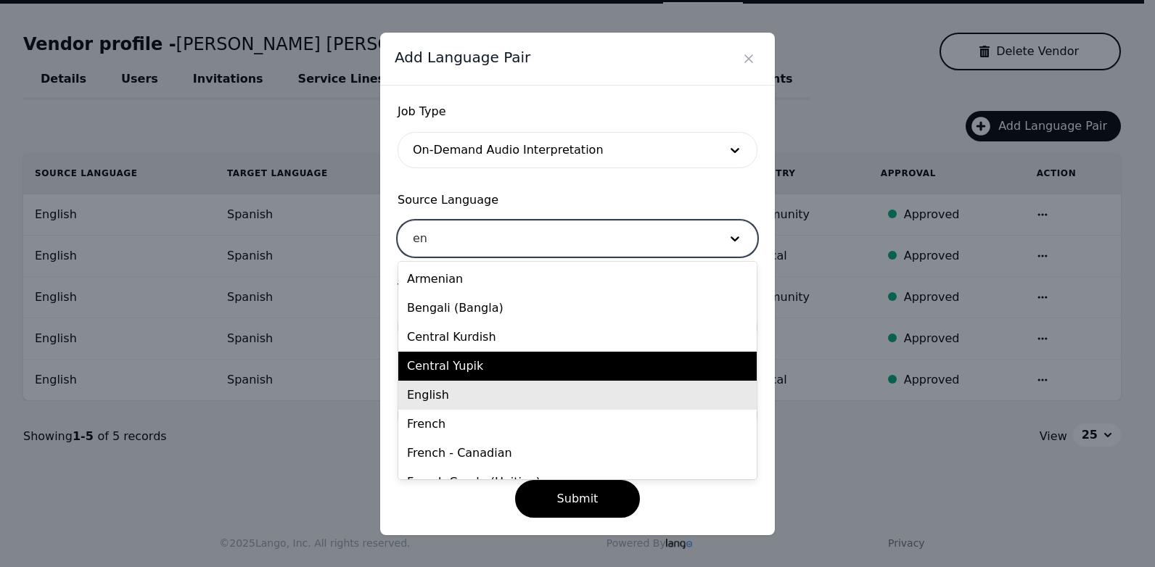
click at [478, 390] on div "English" at bounding box center [577, 395] width 358 height 29
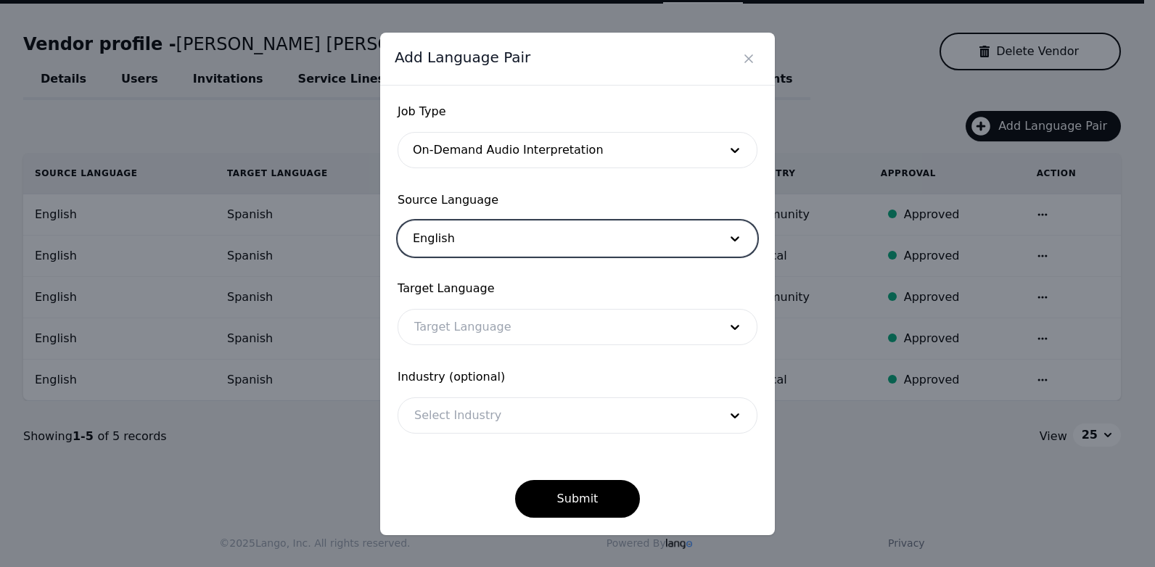
click at [564, 335] on div at bounding box center [555, 327] width 315 height 35
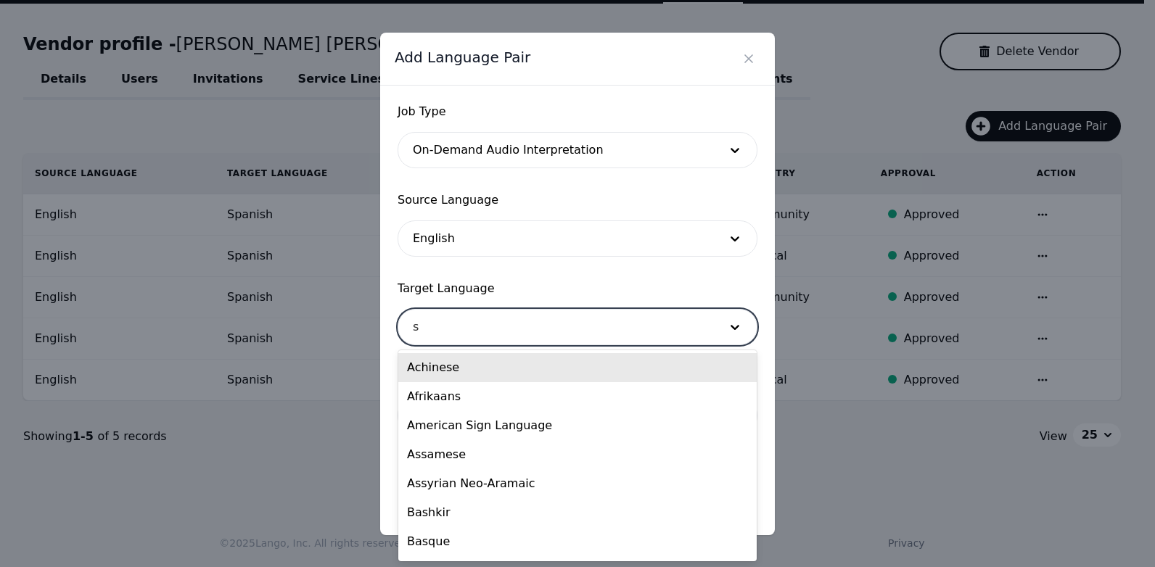
type input "sp"
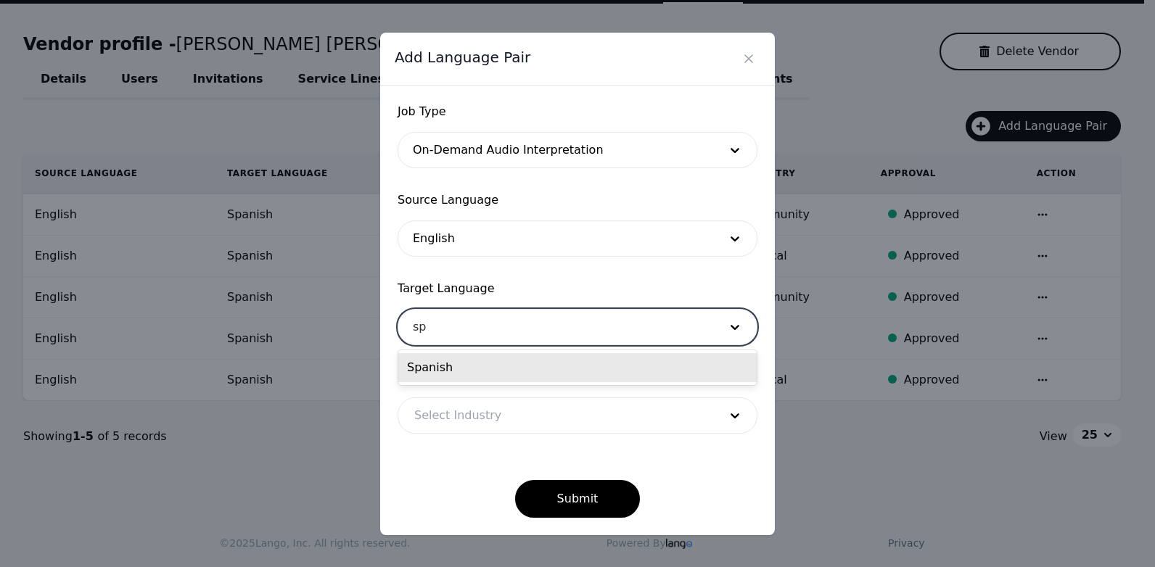
click at [538, 367] on div "Spanish" at bounding box center [577, 367] width 358 height 29
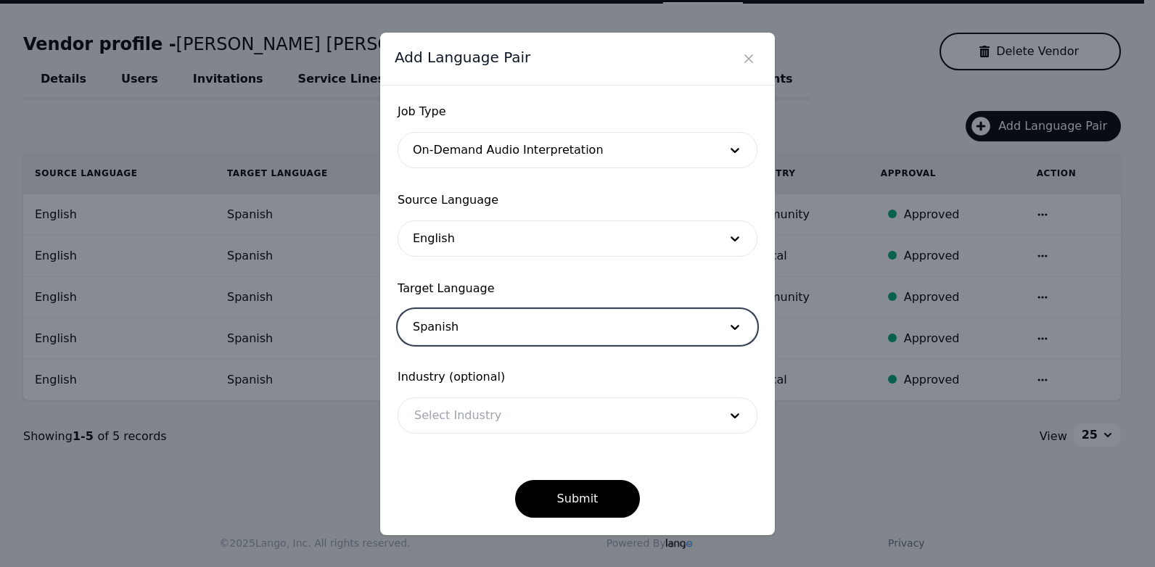
click at [525, 418] on div at bounding box center [555, 415] width 315 height 35
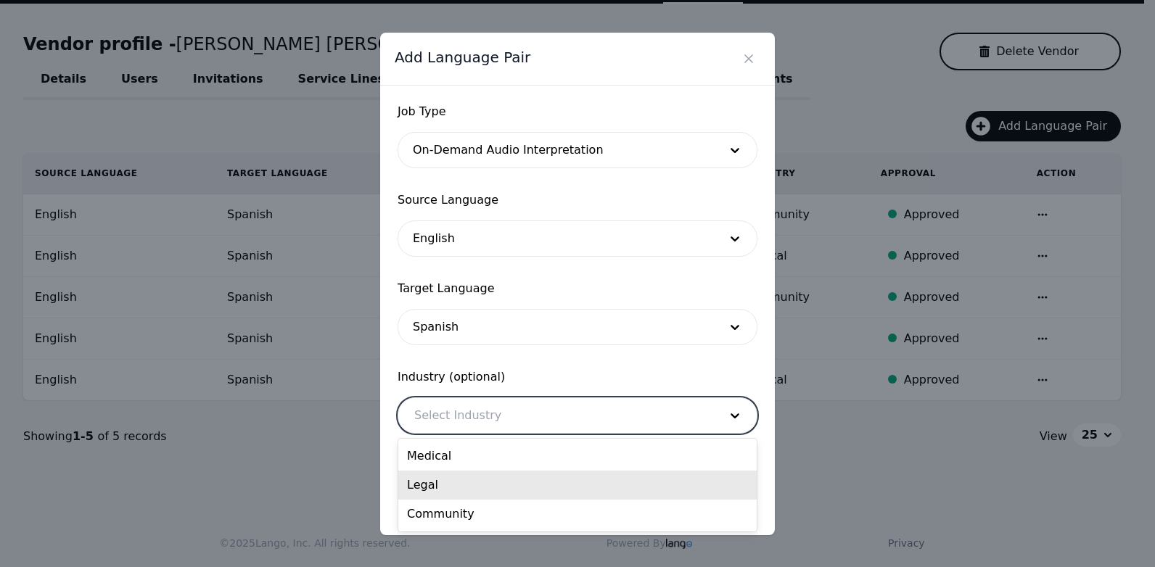
click at [502, 485] on div "Legal" at bounding box center [577, 485] width 358 height 29
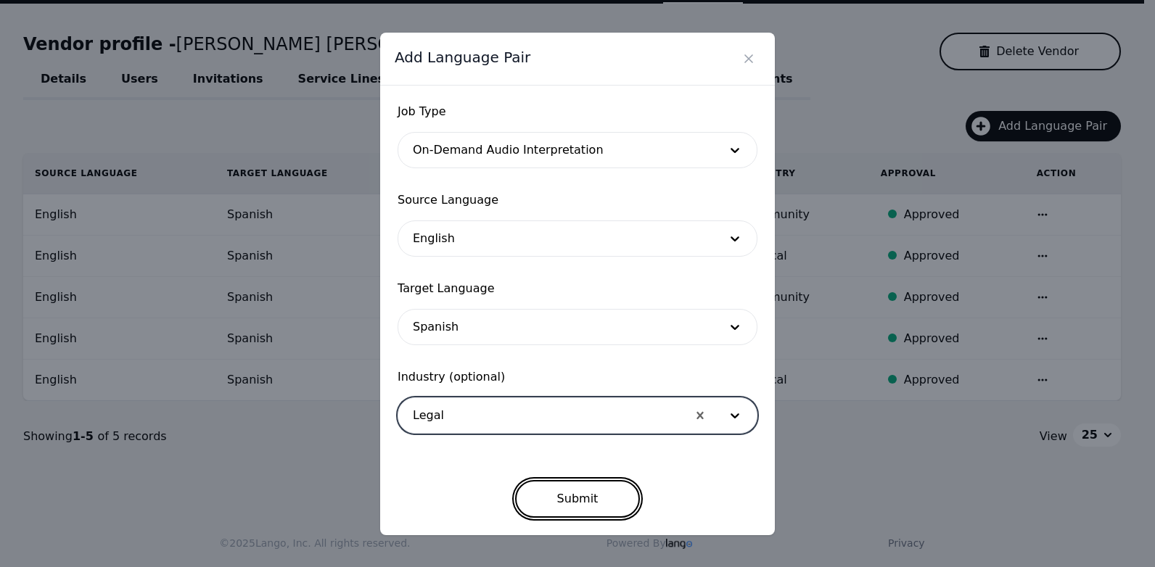
click at [586, 501] on button "Submit" at bounding box center [577, 499] width 125 height 38
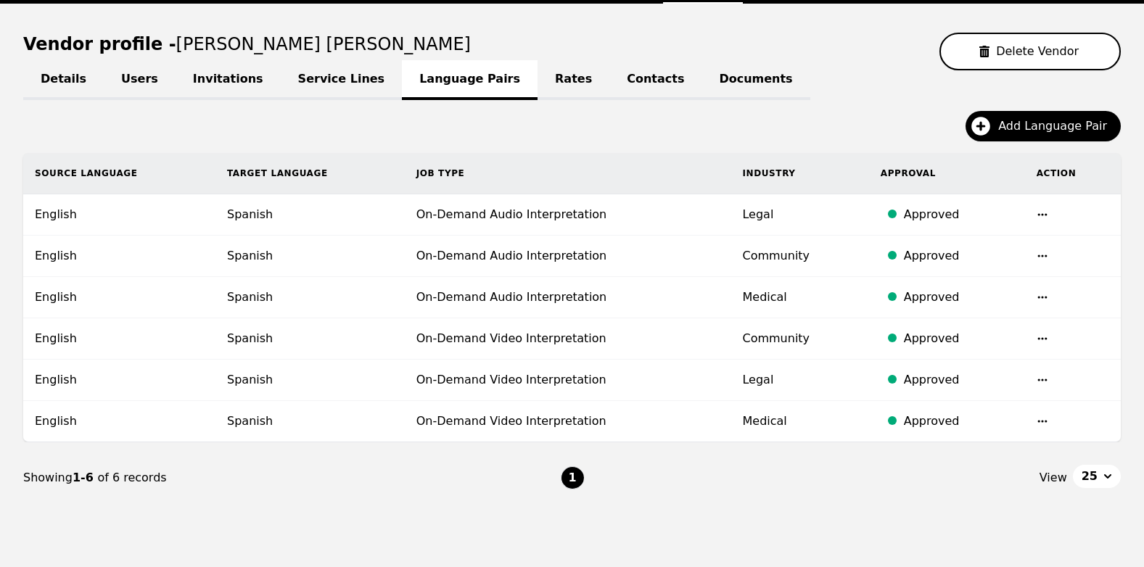
click at [609, 83] on link "Contacts" at bounding box center [655, 80] width 92 height 40
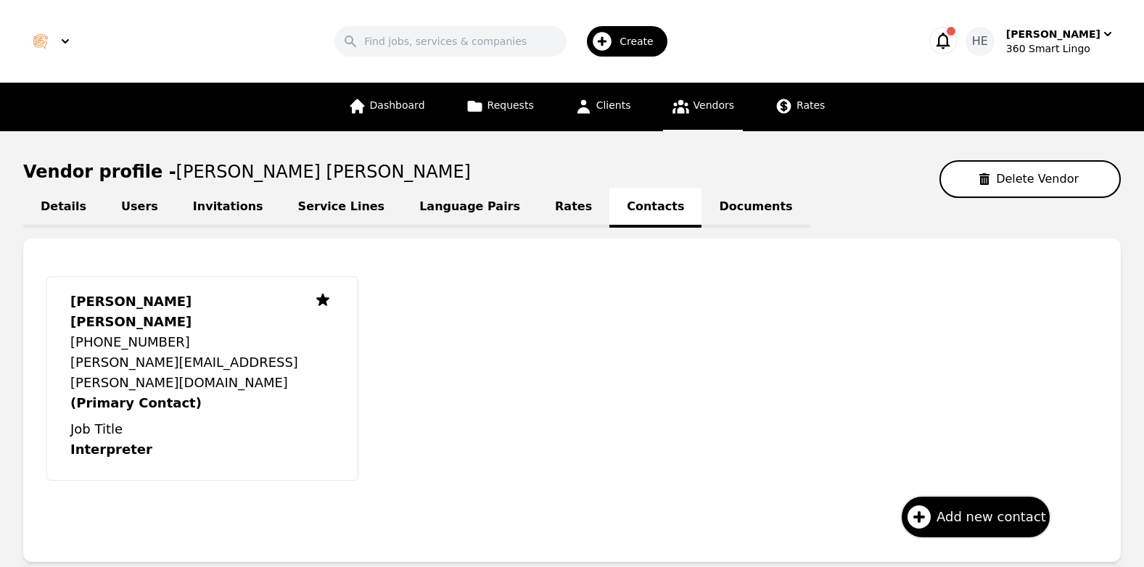
click at [129, 205] on link "Users" at bounding box center [140, 208] width 72 height 40
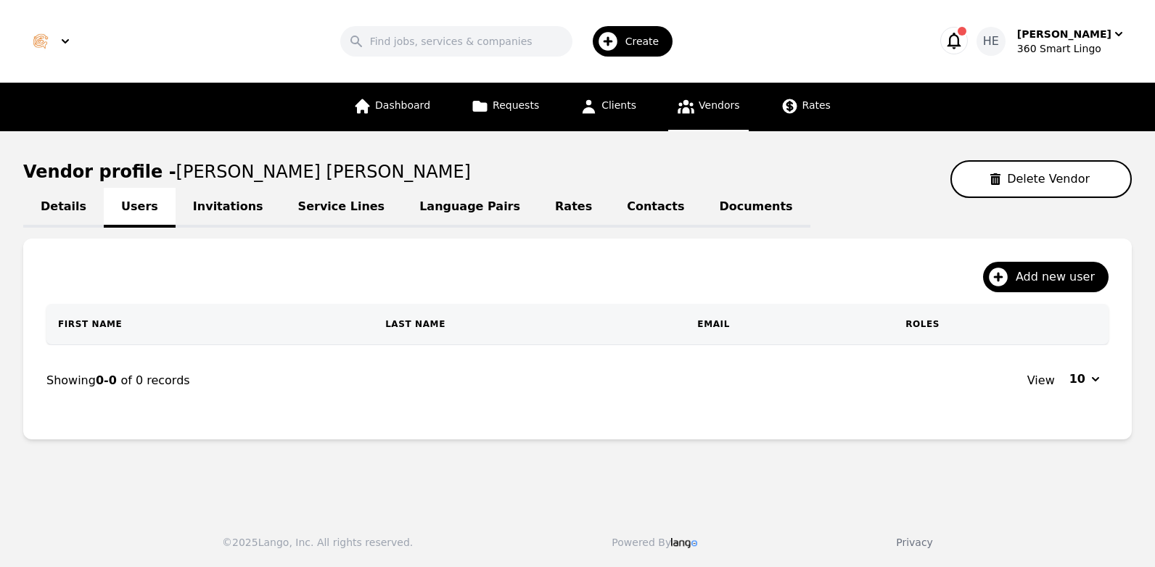
click at [297, 199] on link "Service Lines" at bounding box center [342, 208] width 122 height 40
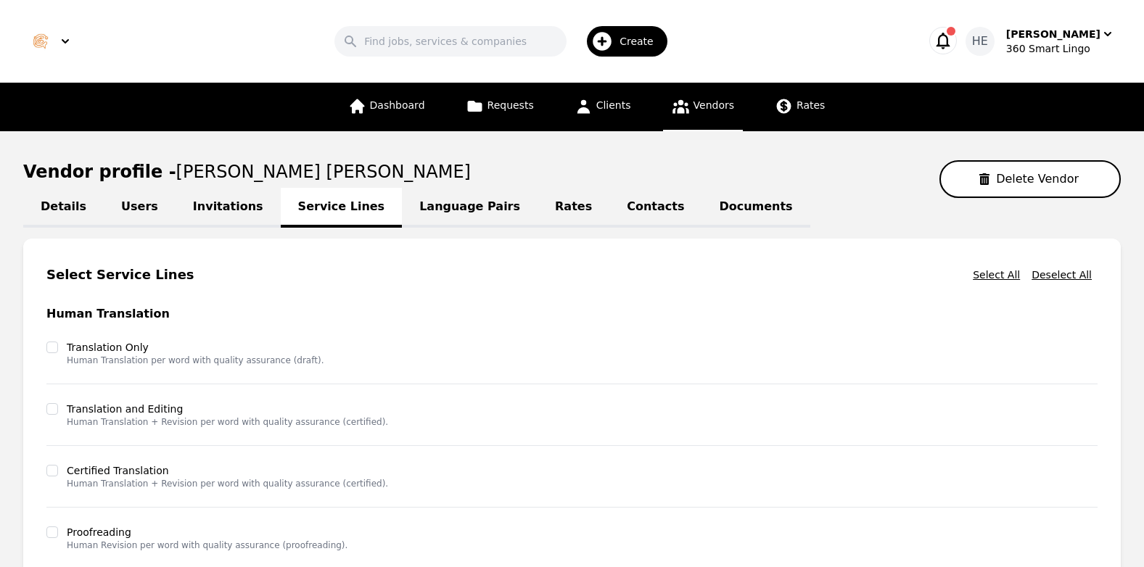
click at [430, 206] on link "Language Pairs" at bounding box center [470, 208] width 136 height 40
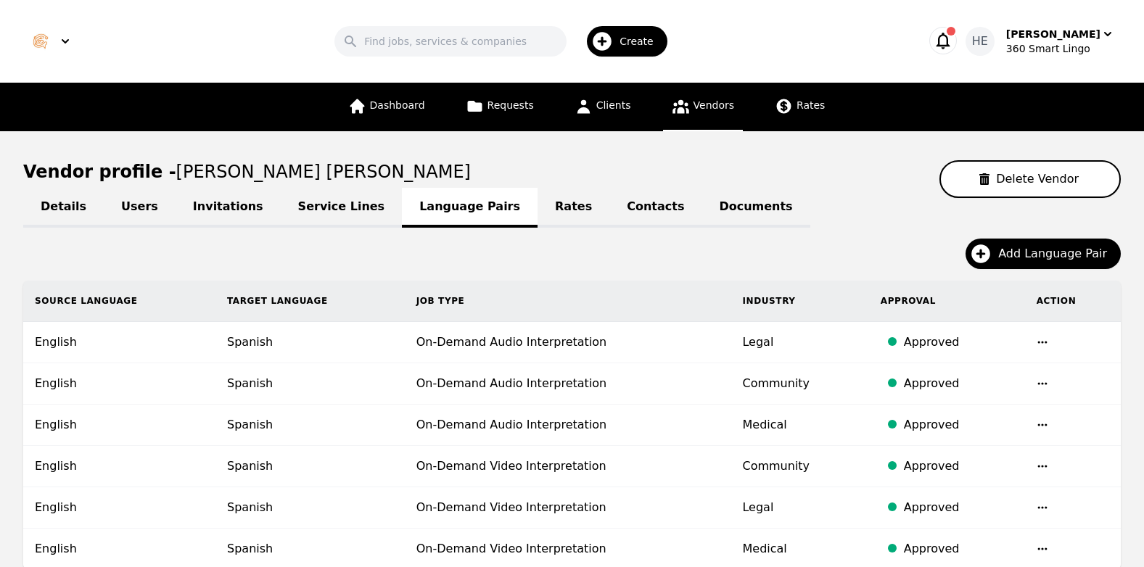
click at [701, 216] on link "Documents" at bounding box center [755, 208] width 108 height 40
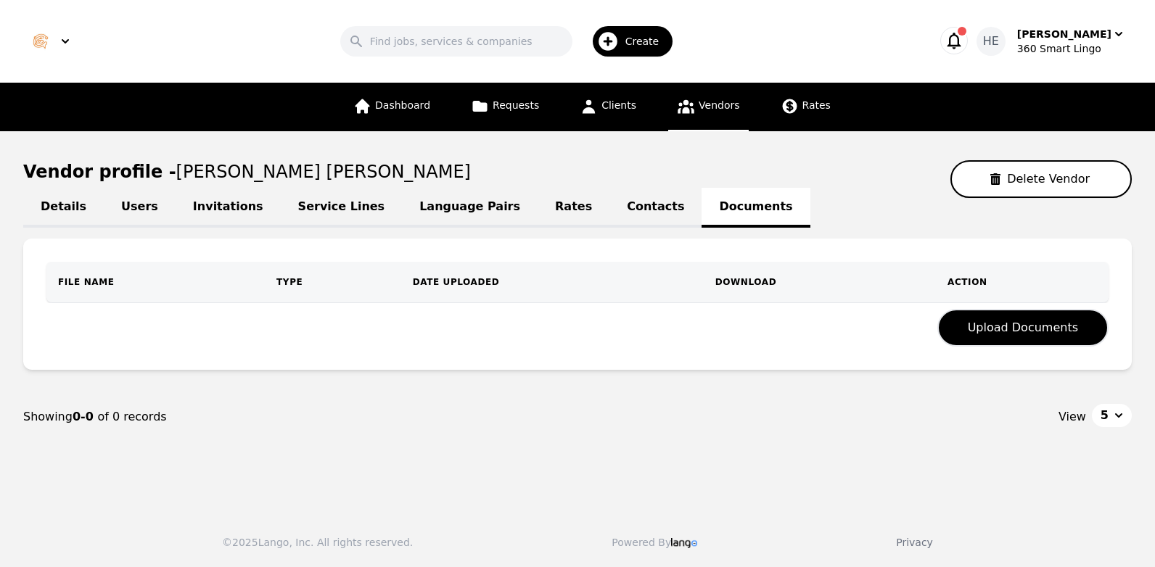
click at [609, 200] on link "Contacts" at bounding box center [655, 208] width 92 height 40
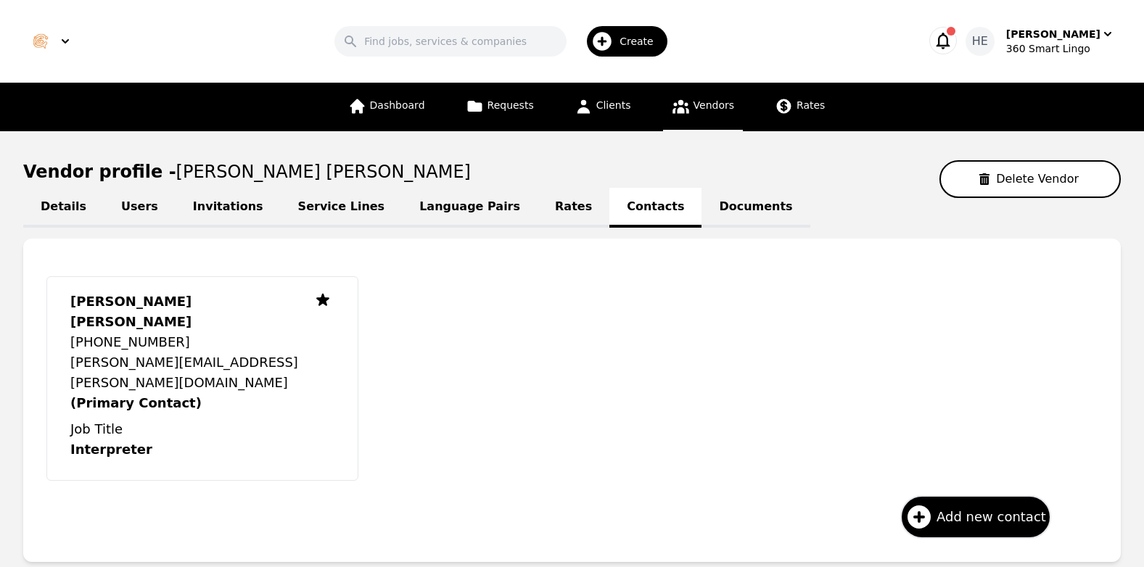
click at [65, 217] on link "Details" at bounding box center [63, 208] width 81 height 40
select select "active"
